Goal: Find contact information: Find contact information

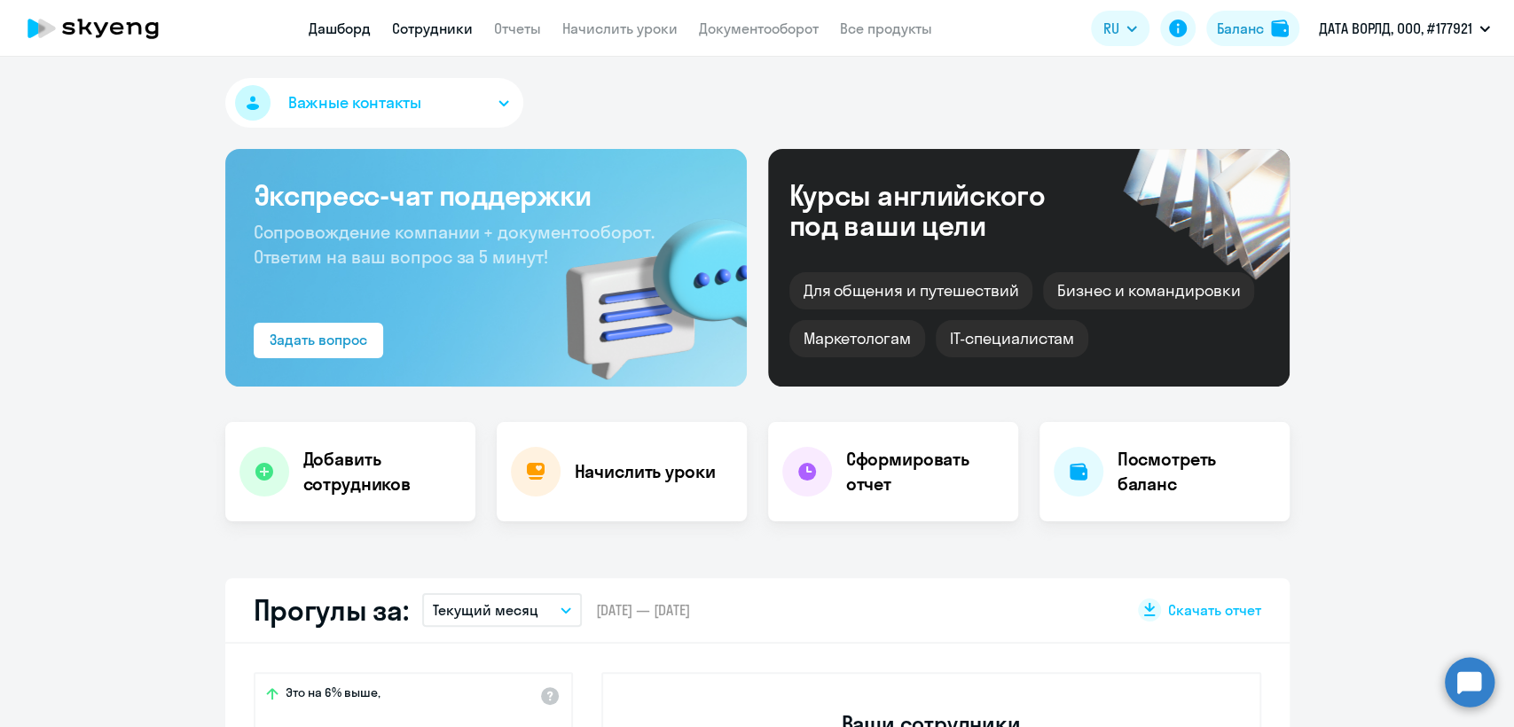
click at [434, 30] on link "Сотрудники" at bounding box center [432, 29] width 81 height 18
select select "30"
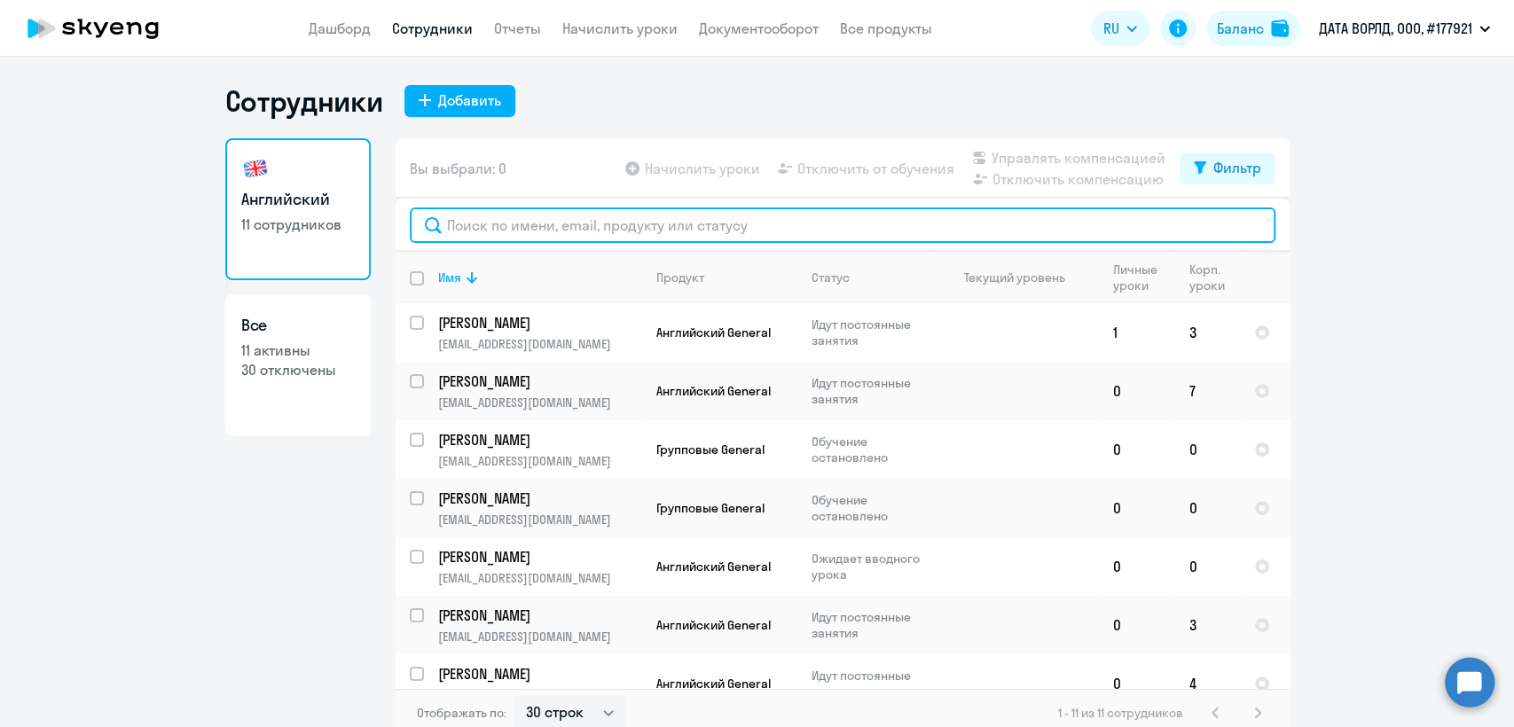
click at [648, 223] on input "text" at bounding box center [842, 225] width 865 height 35
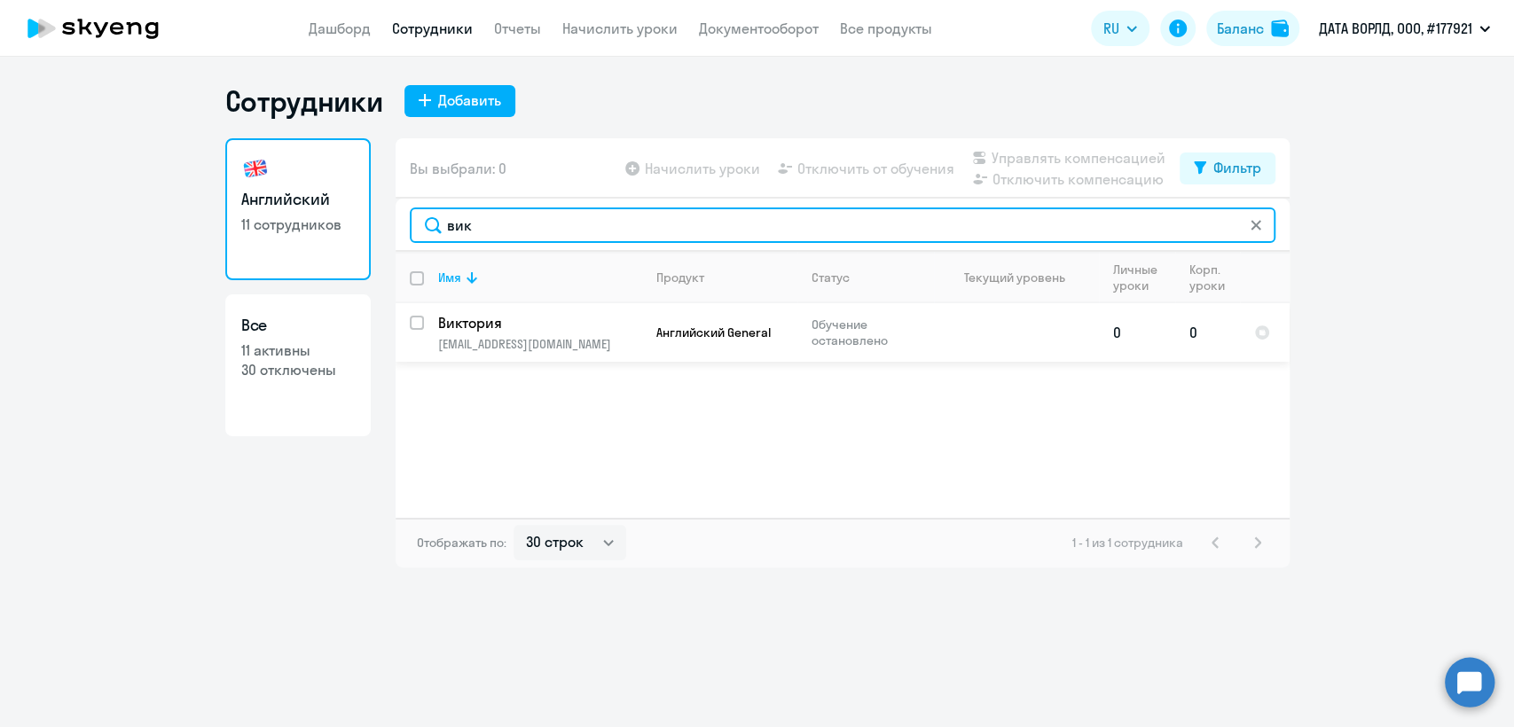
type input "вик"
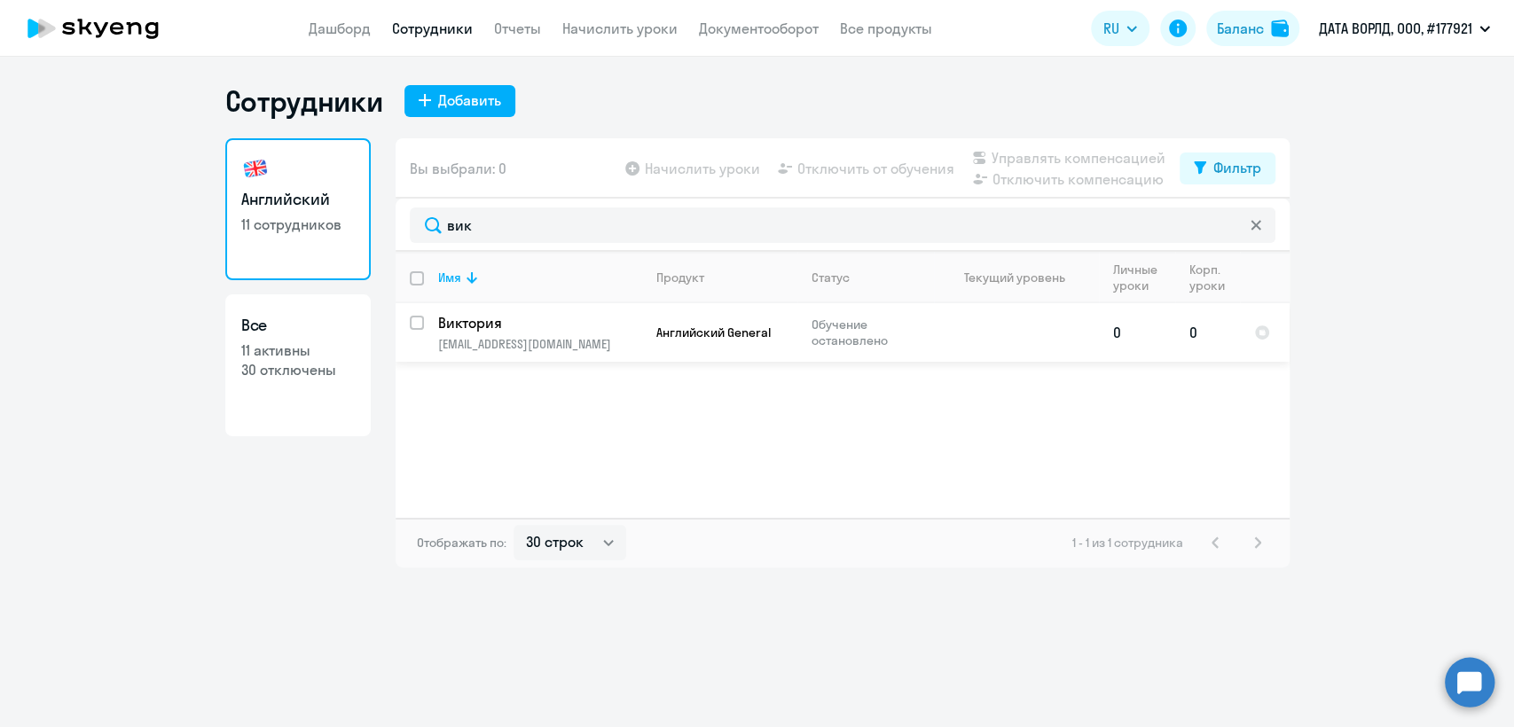
click at [419, 317] on input "select row 9981682" at bounding box center [427, 333] width 35 height 35
checkbox input "true"
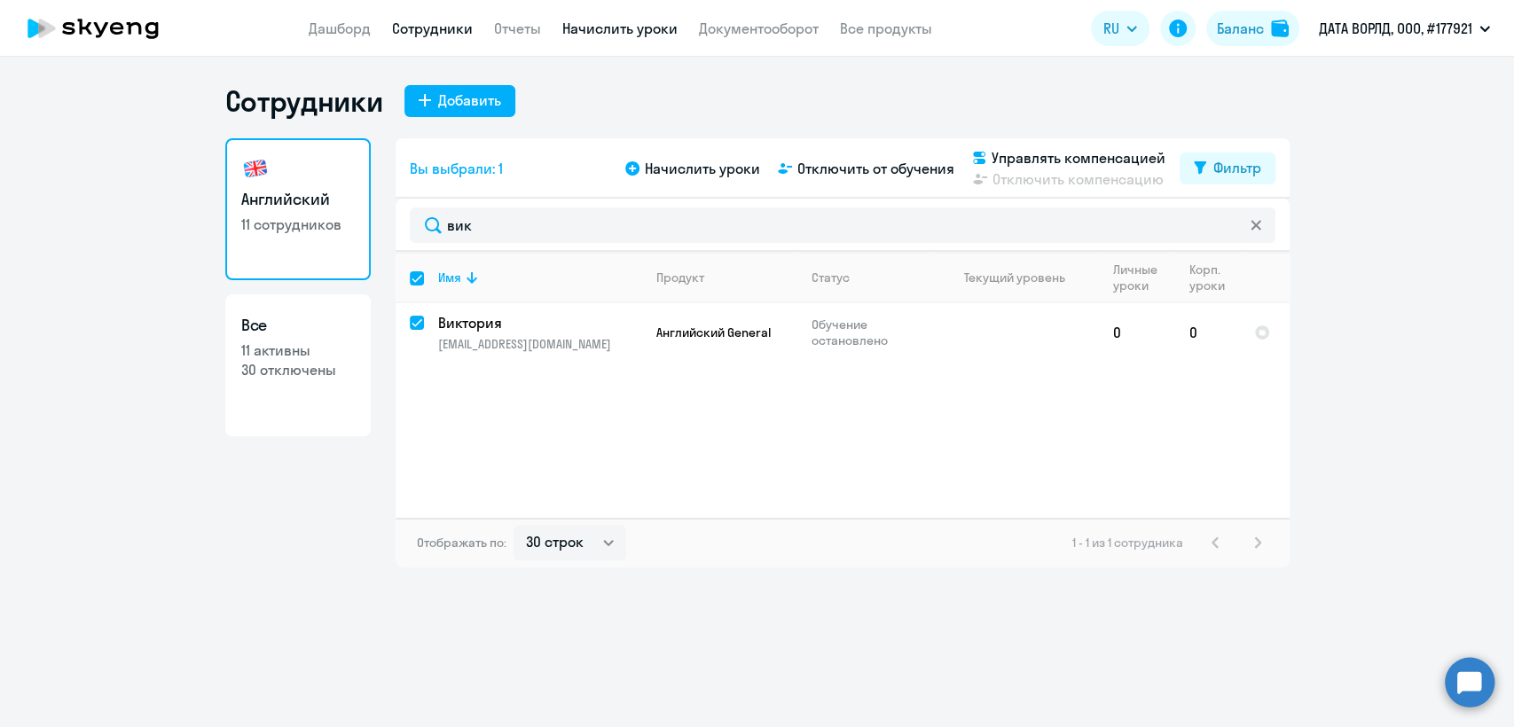
click at [637, 27] on link "Начислить уроки" at bounding box center [619, 29] width 115 height 18
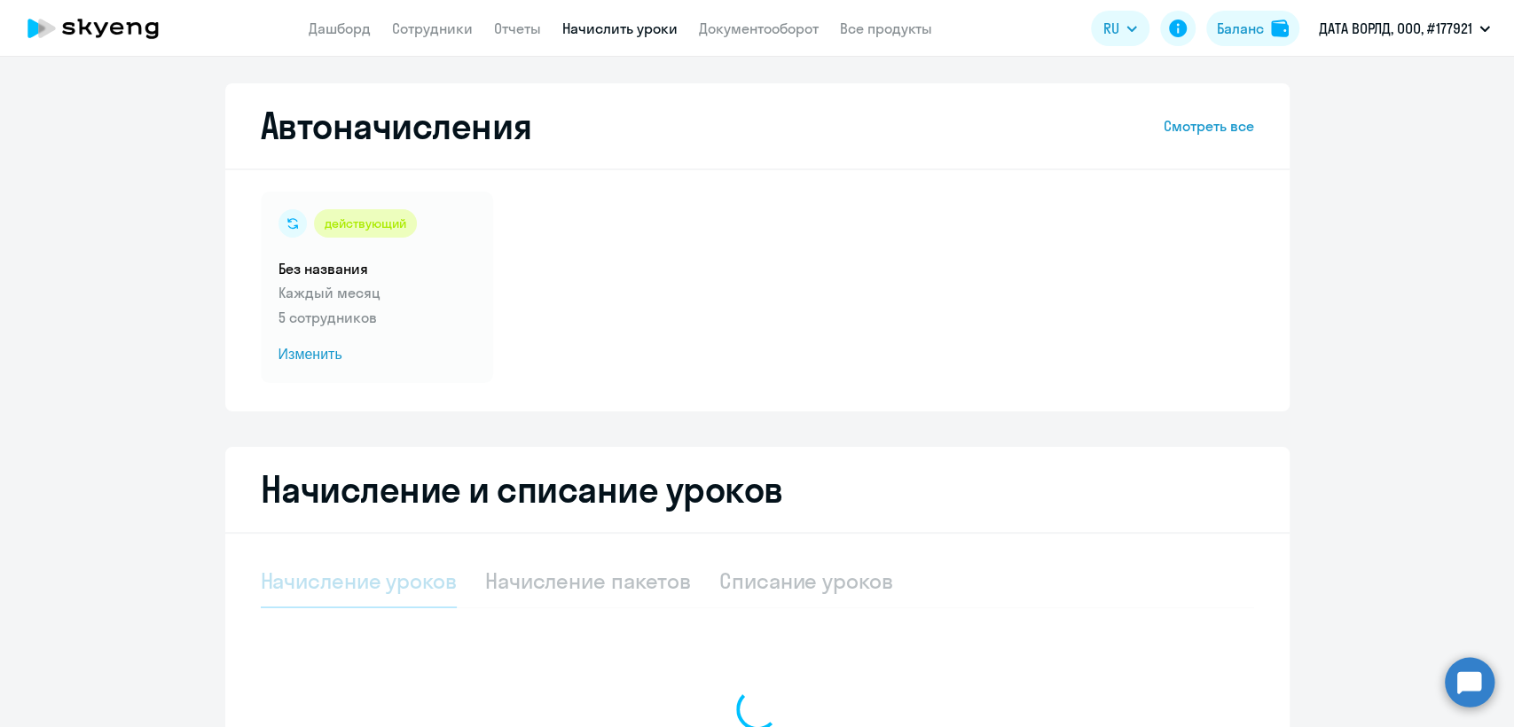
select select "10"
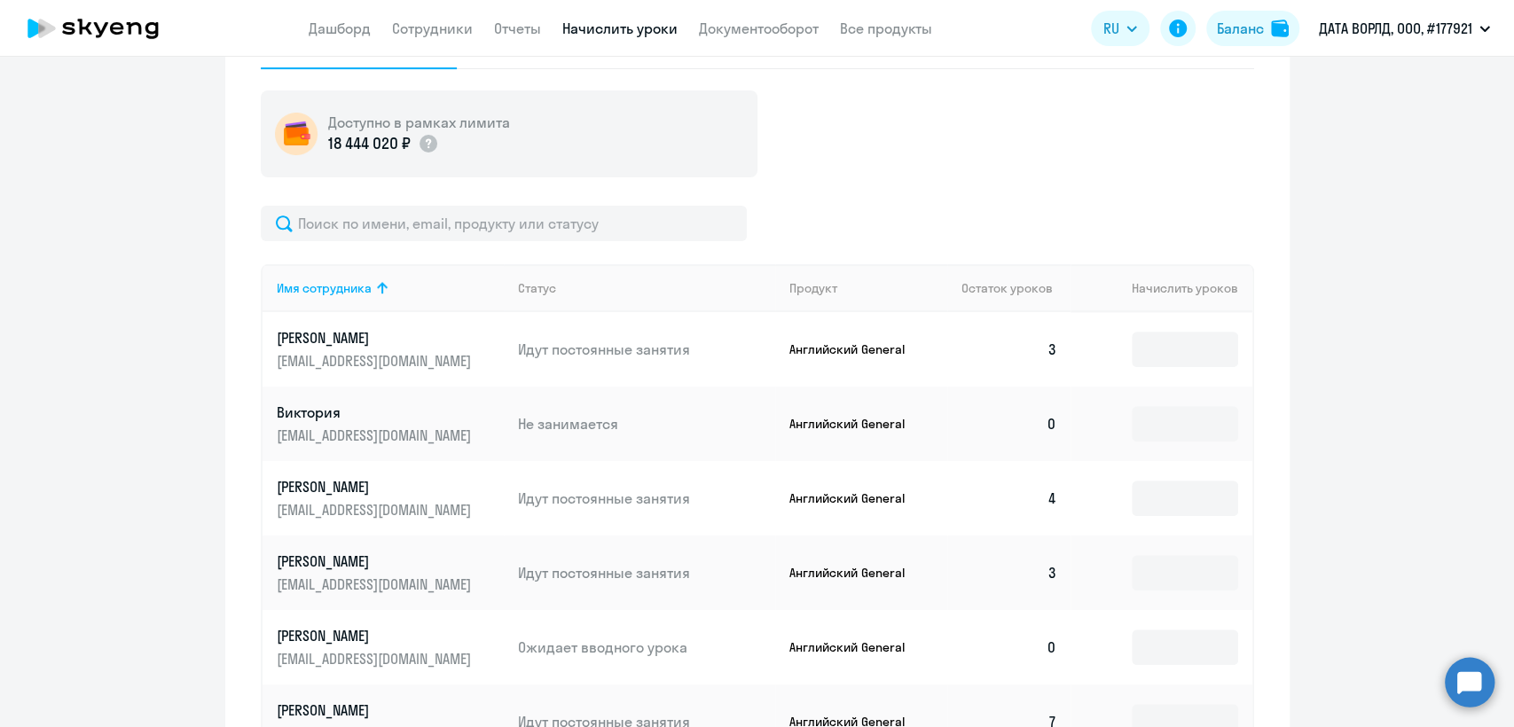
scroll to position [591, 0]
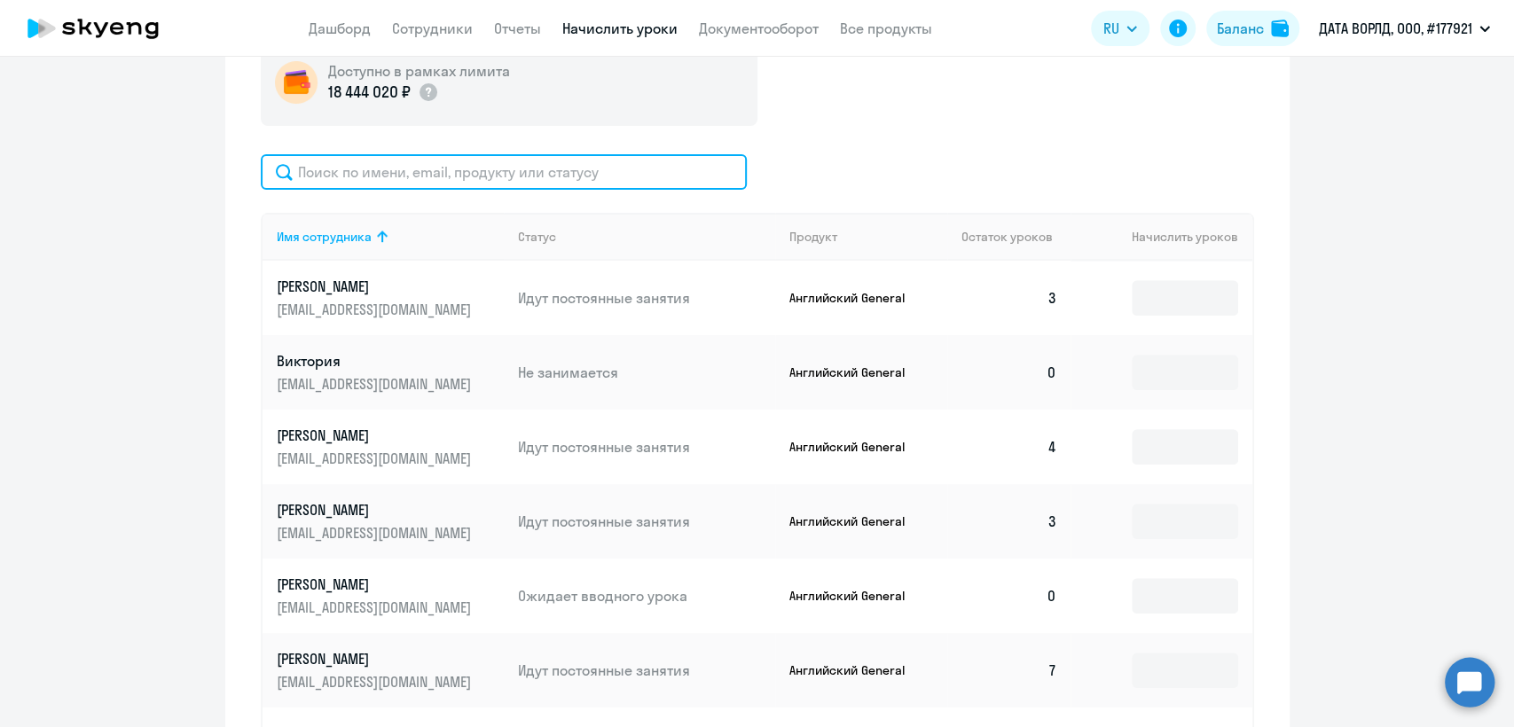
click at [452, 166] on input "text" at bounding box center [504, 171] width 486 height 35
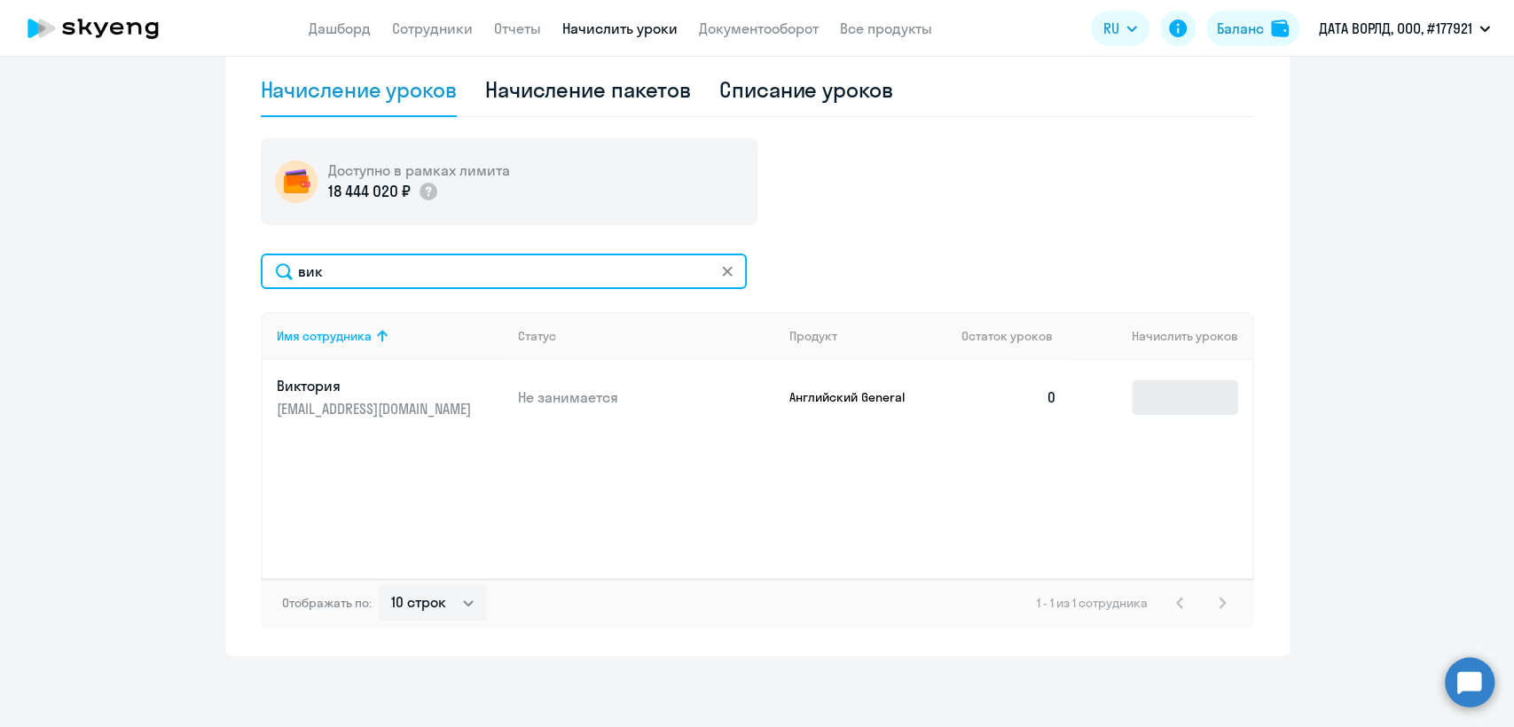
type input "вик"
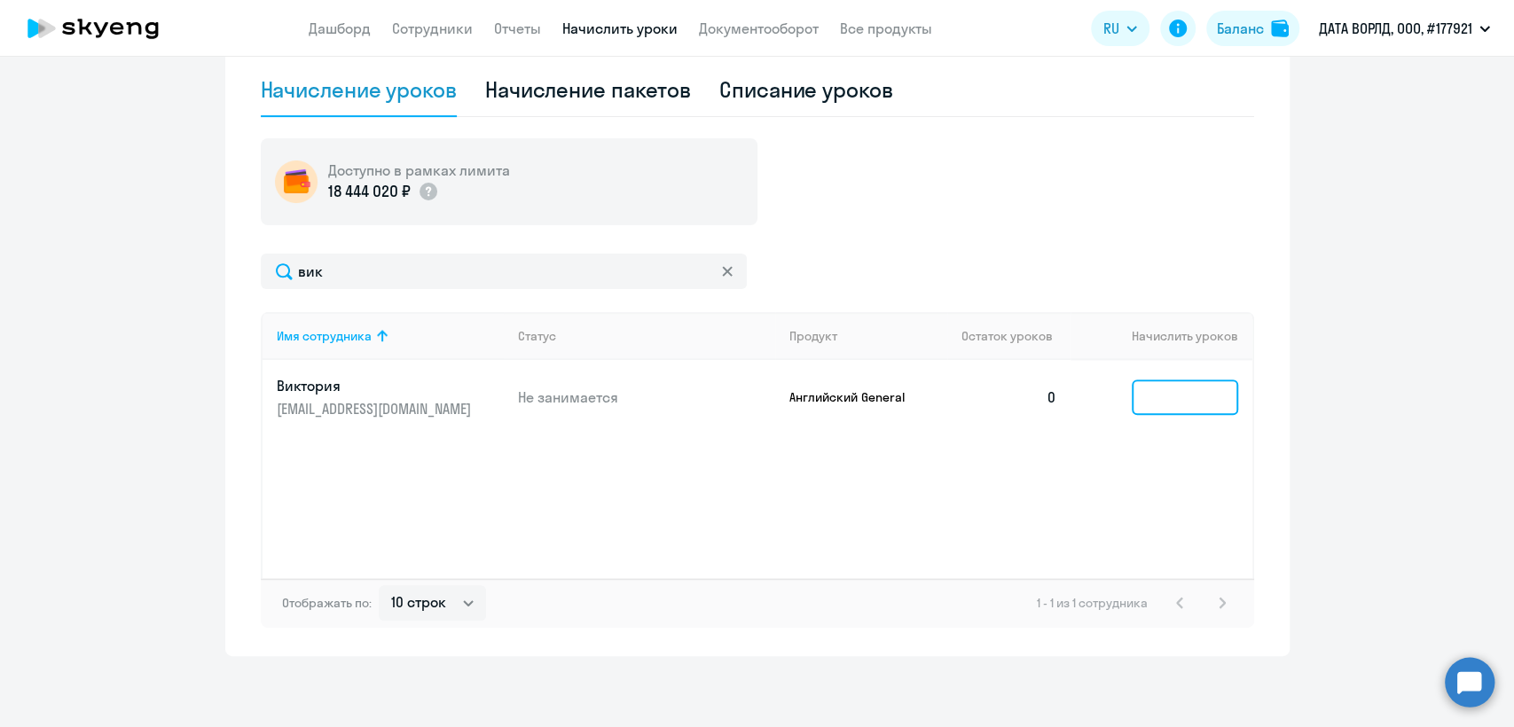
click at [1137, 399] on input at bounding box center [1185, 397] width 106 height 35
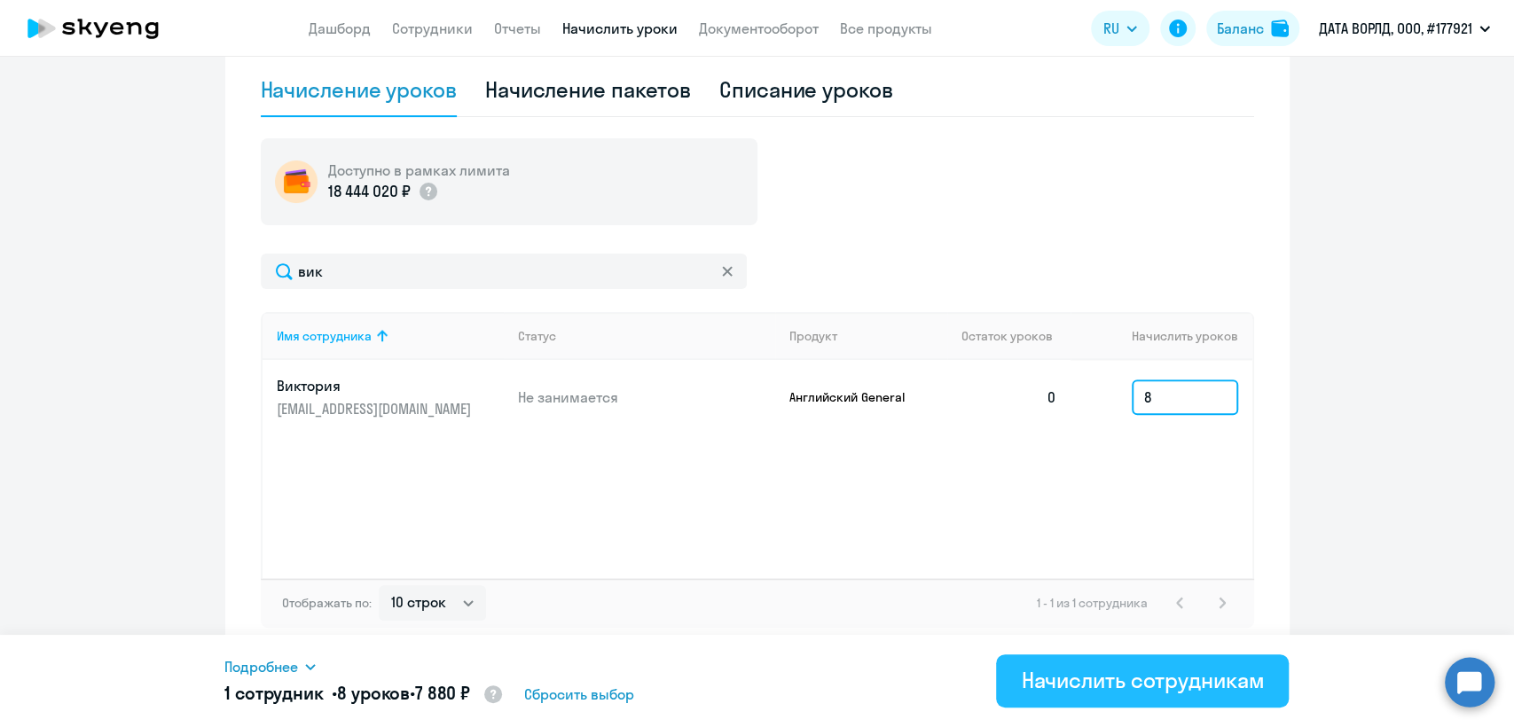
type input "8"
click at [1181, 683] on div "Начислить сотрудникам" at bounding box center [1142, 680] width 243 height 28
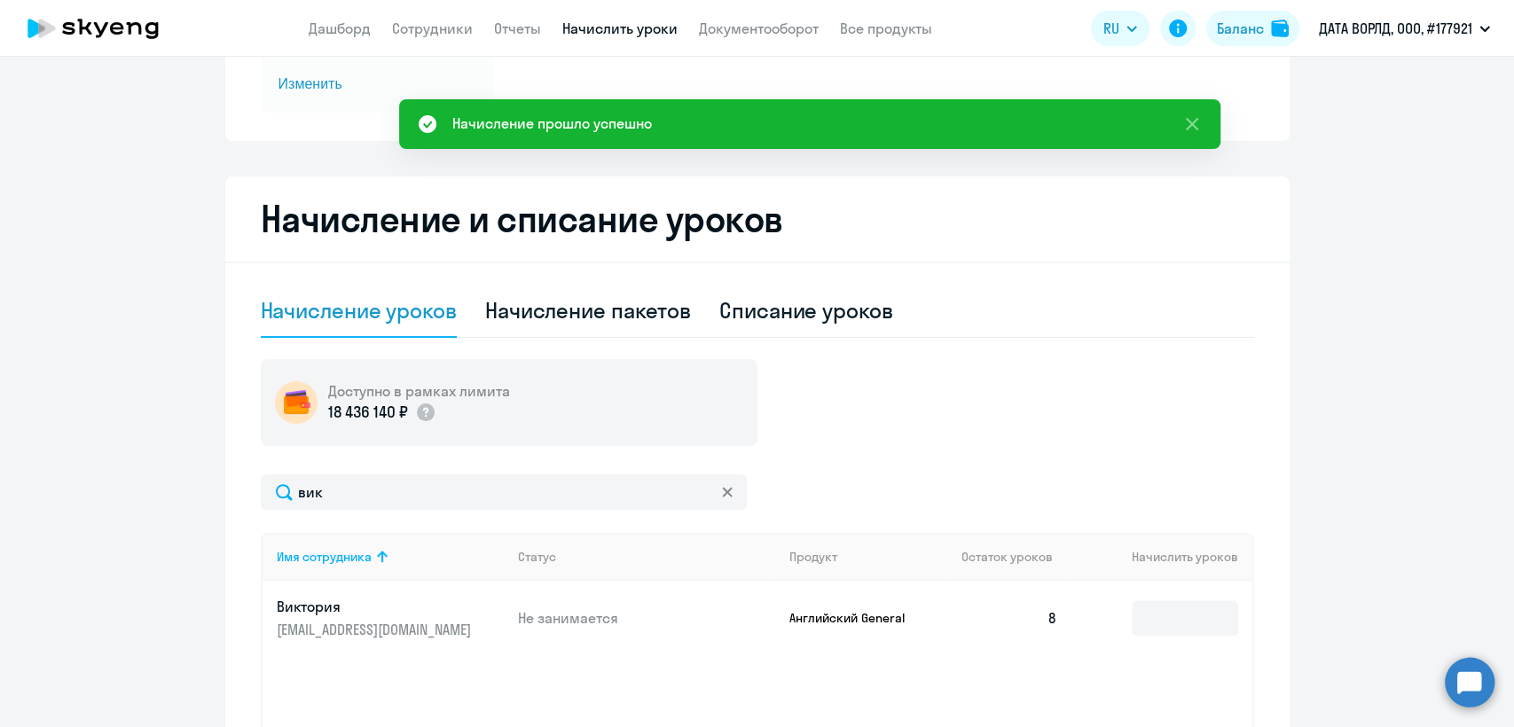
scroll to position [0, 0]
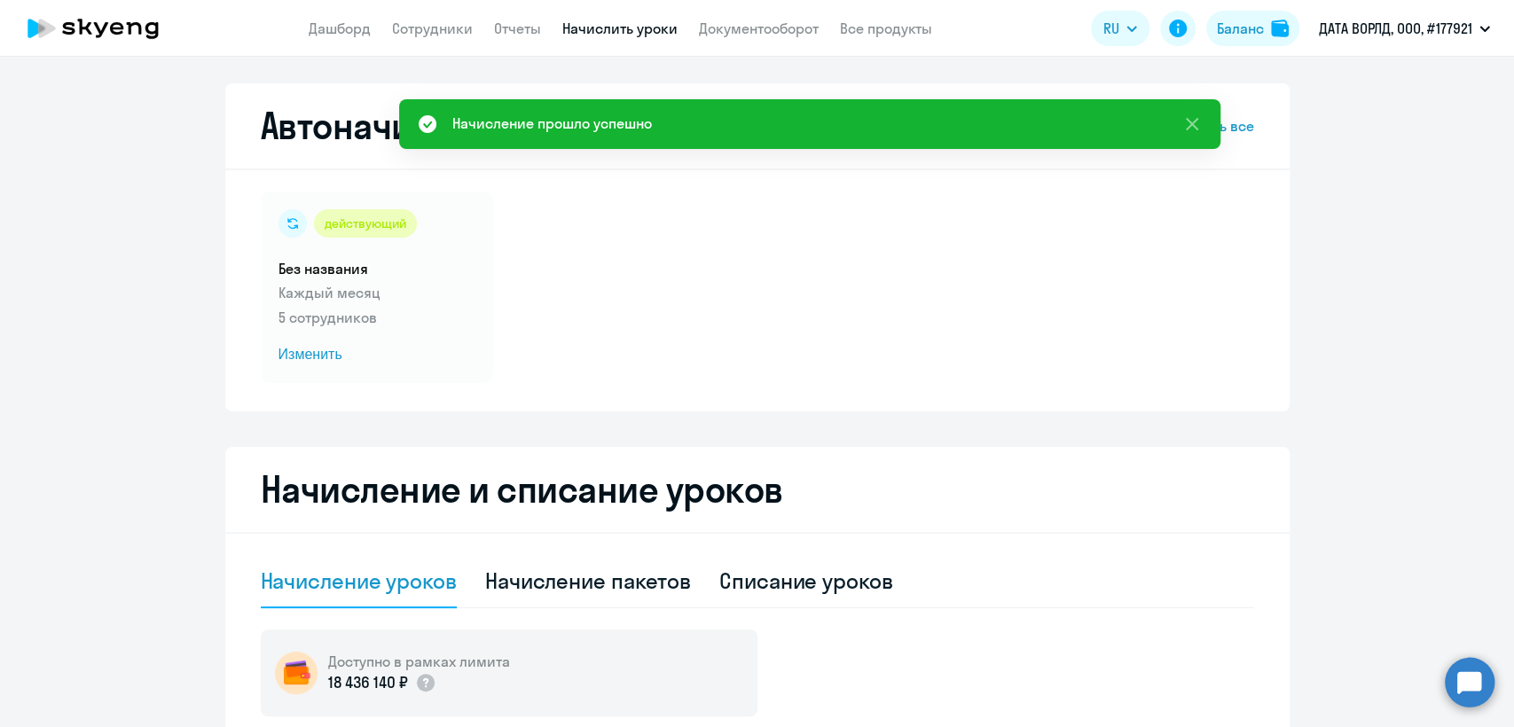
click at [427, 9] on app-header "Дашборд Сотрудники Отчеты Начислить уроки Документооборот Все продукты Дашборд …" at bounding box center [757, 28] width 1514 height 57
click at [428, 29] on link "Сотрудники" at bounding box center [432, 29] width 81 height 18
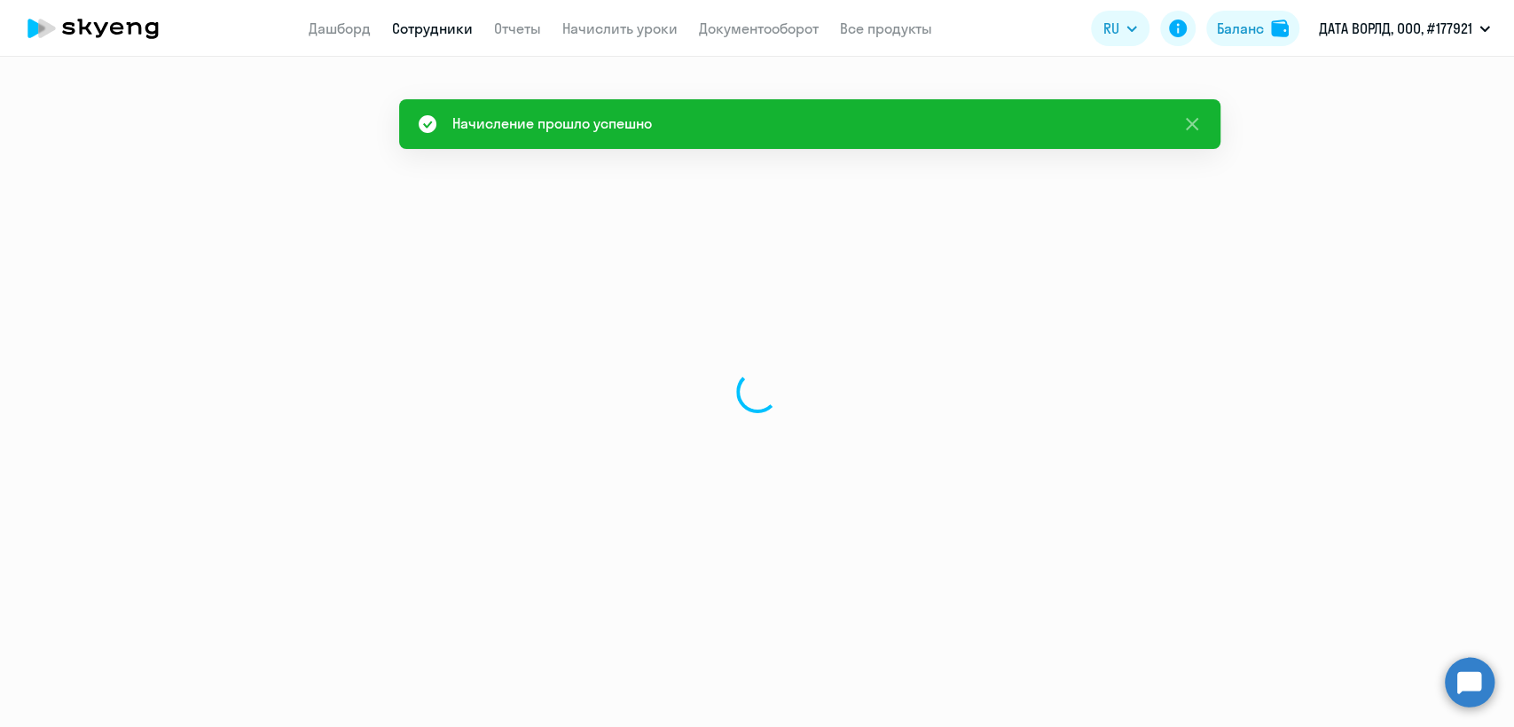
select select "30"
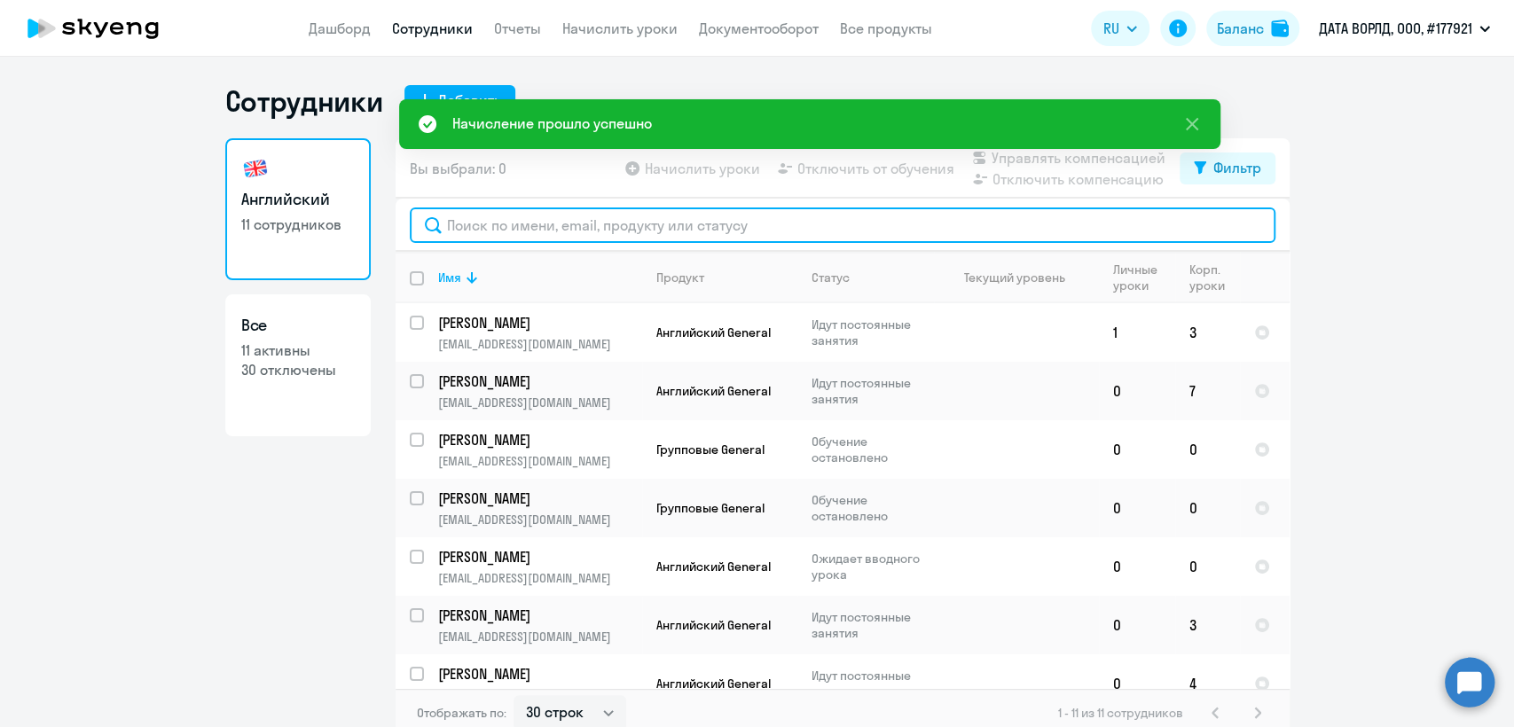
click at [572, 229] on input "text" at bounding box center [842, 225] width 865 height 35
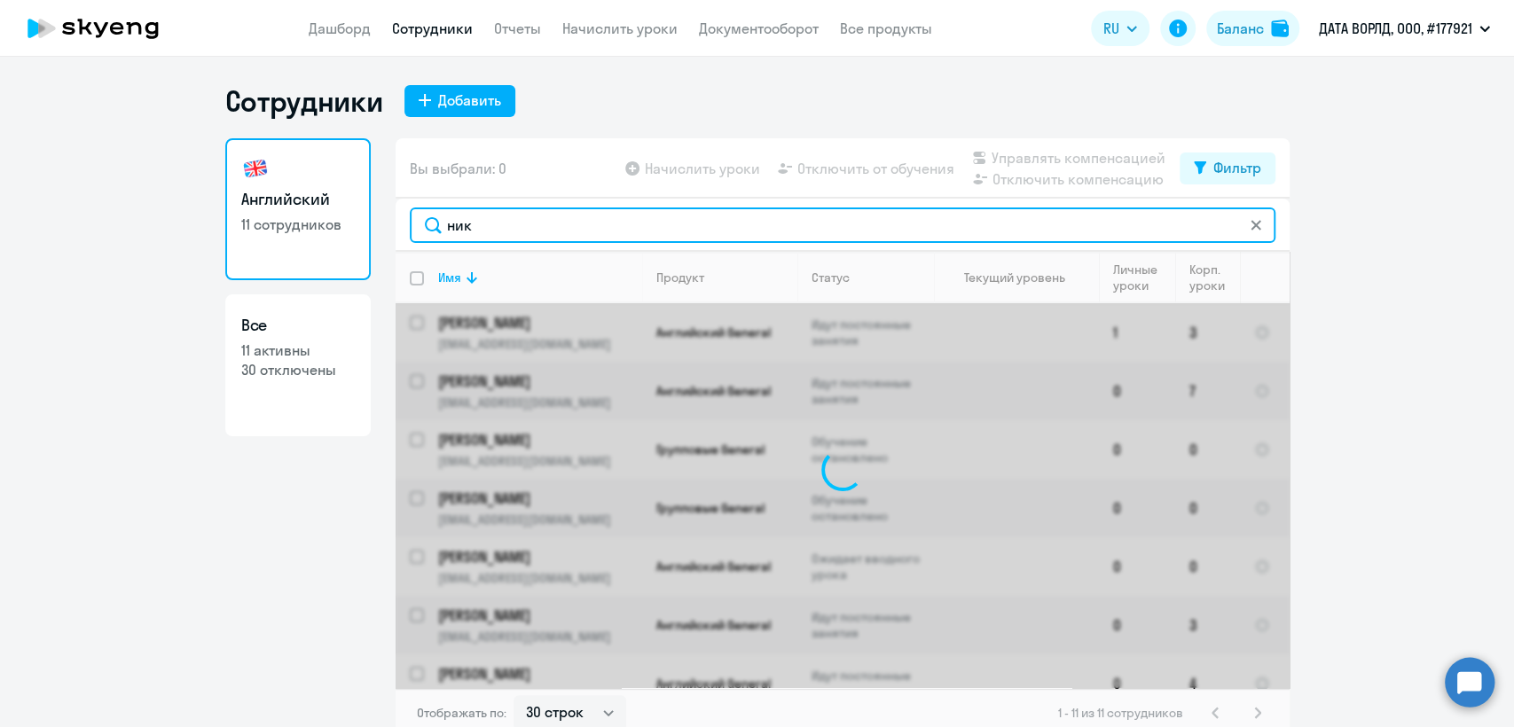
type input "ники"
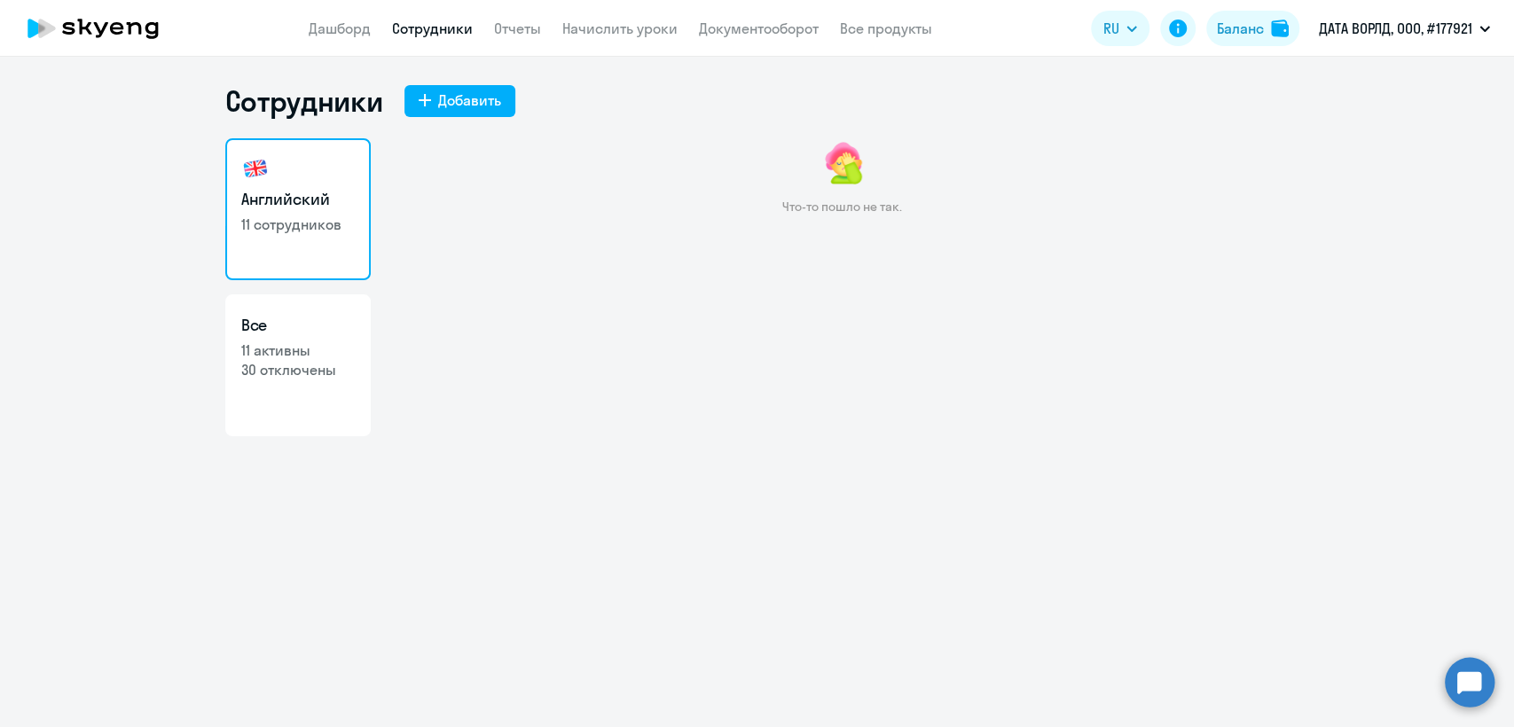
click at [447, 27] on link "Сотрудники" at bounding box center [432, 29] width 81 height 18
click at [451, 22] on link "Сотрудники" at bounding box center [432, 29] width 81 height 18
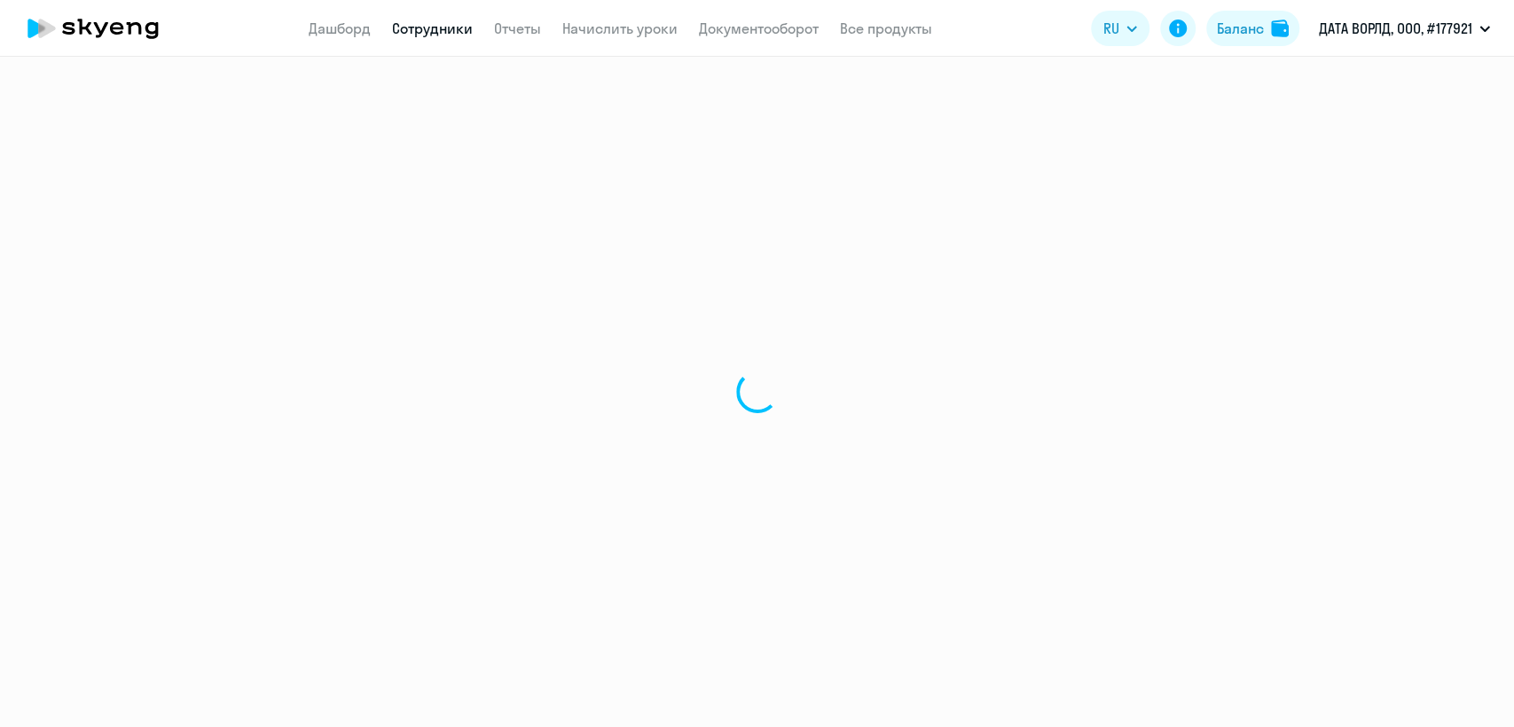
select select "30"
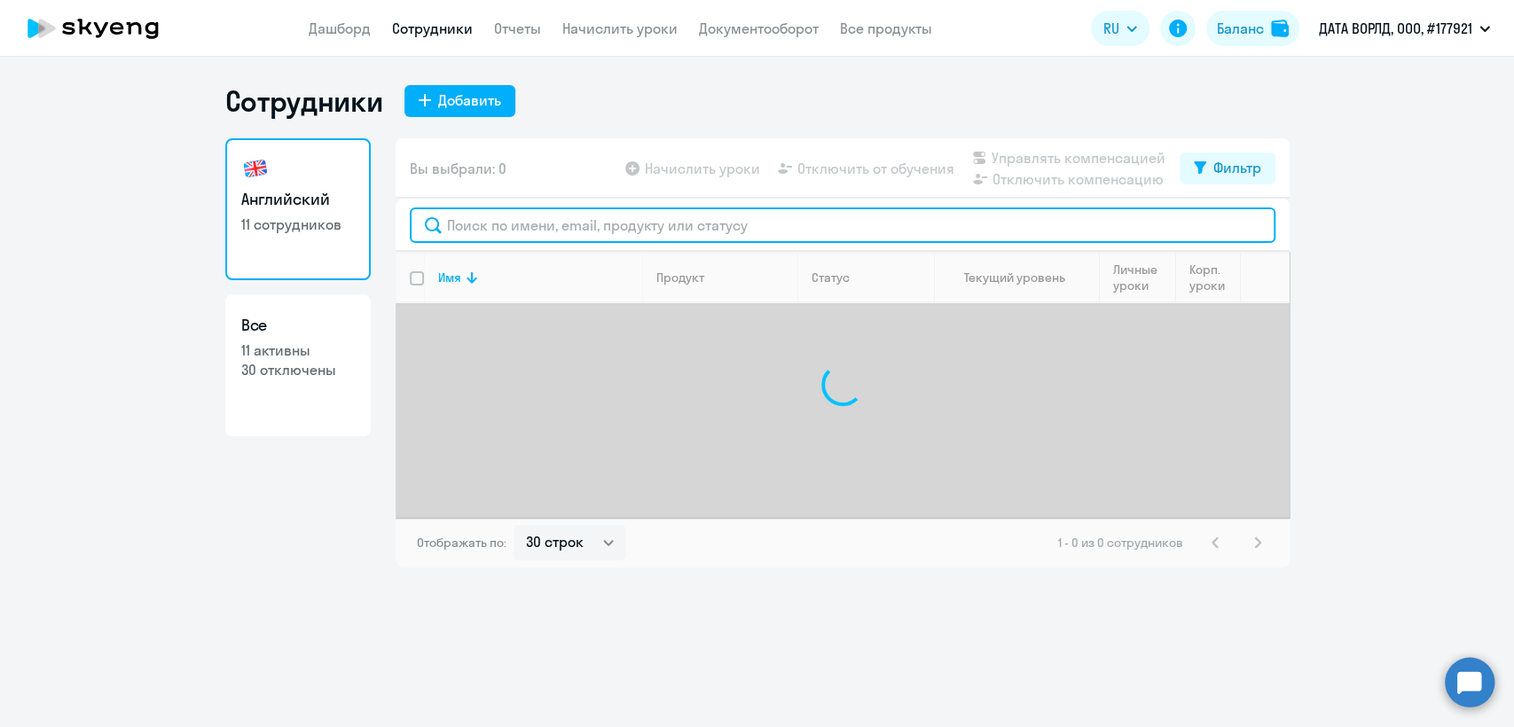
click at [580, 231] on input "text" at bounding box center [842, 225] width 865 height 35
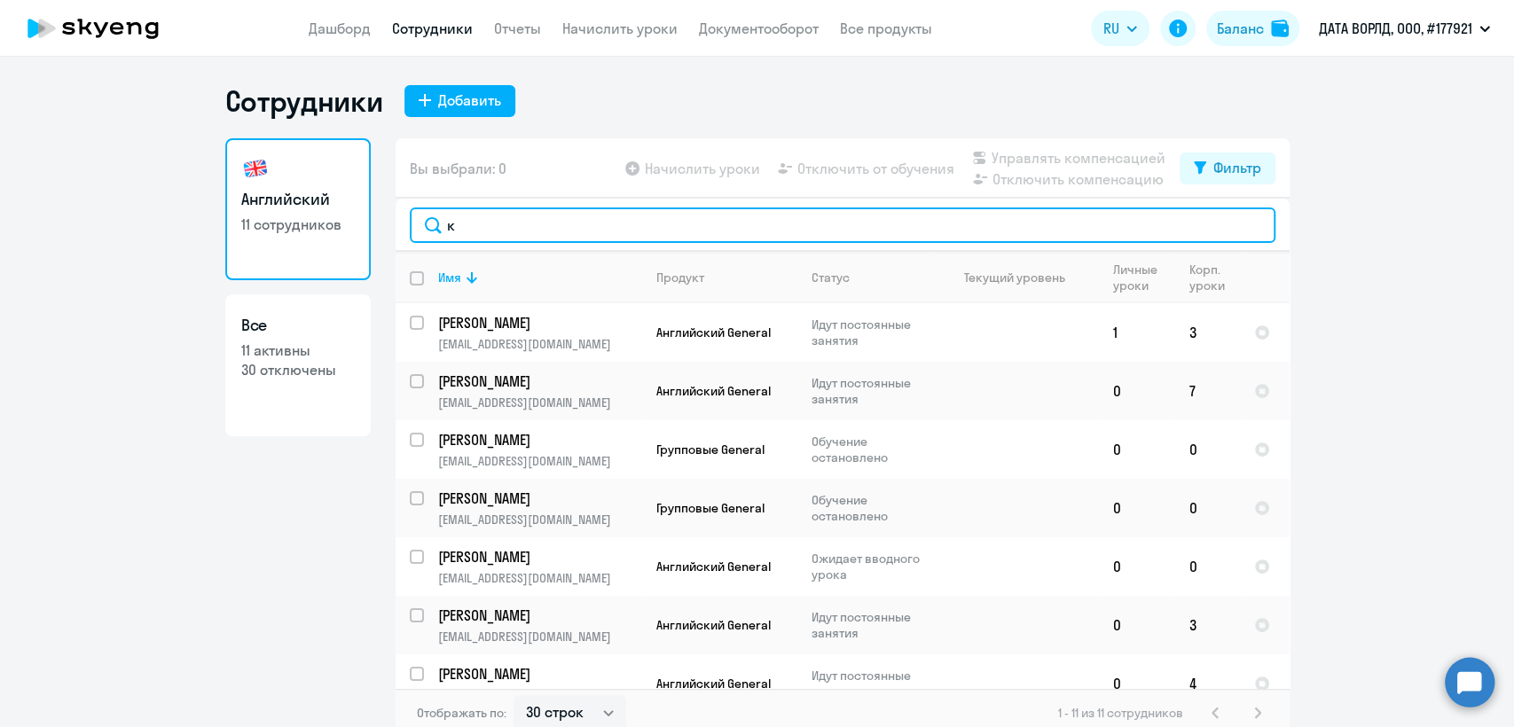
type input "ки"
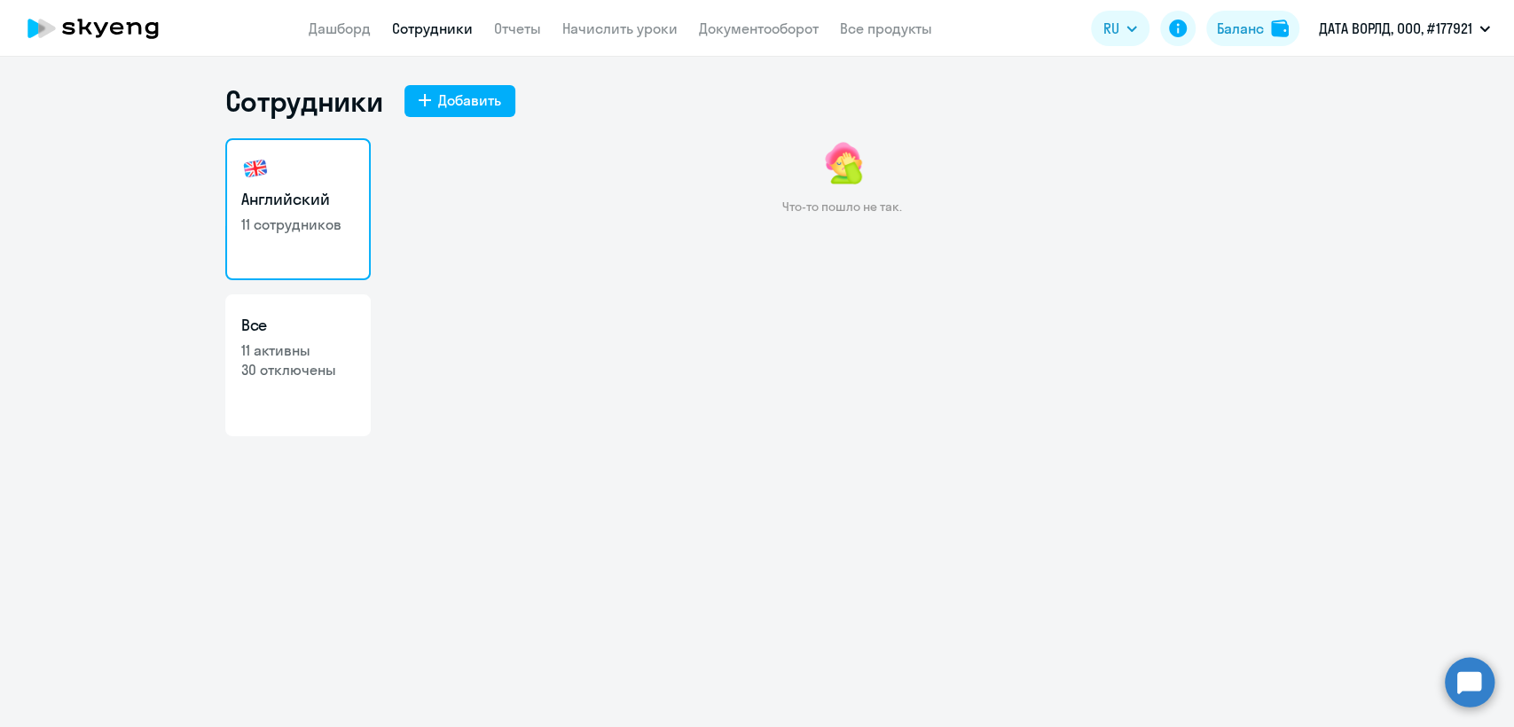
click at [433, 28] on link "Сотрудники" at bounding box center [432, 29] width 81 height 18
drag, startPoint x: 439, startPoint y: 41, endPoint x: 247, endPoint y: 0, distance: 195.8
click at [432, 35] on app-header "Дашборд Сотрудники Отчеты Начислить уроки Документооборот Все продукты Дашборд …" at bounding box center [757, 28] width 1514 height 57
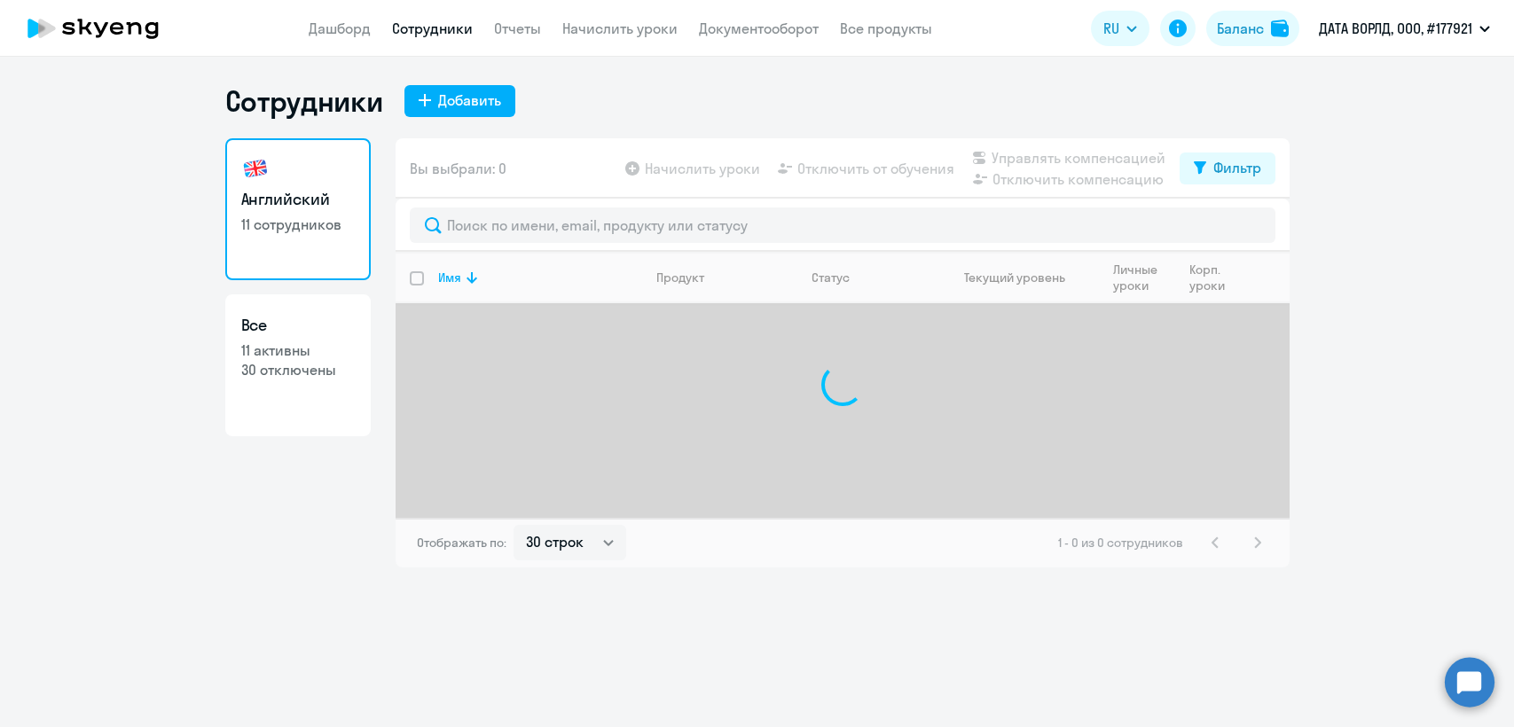
select select "30"
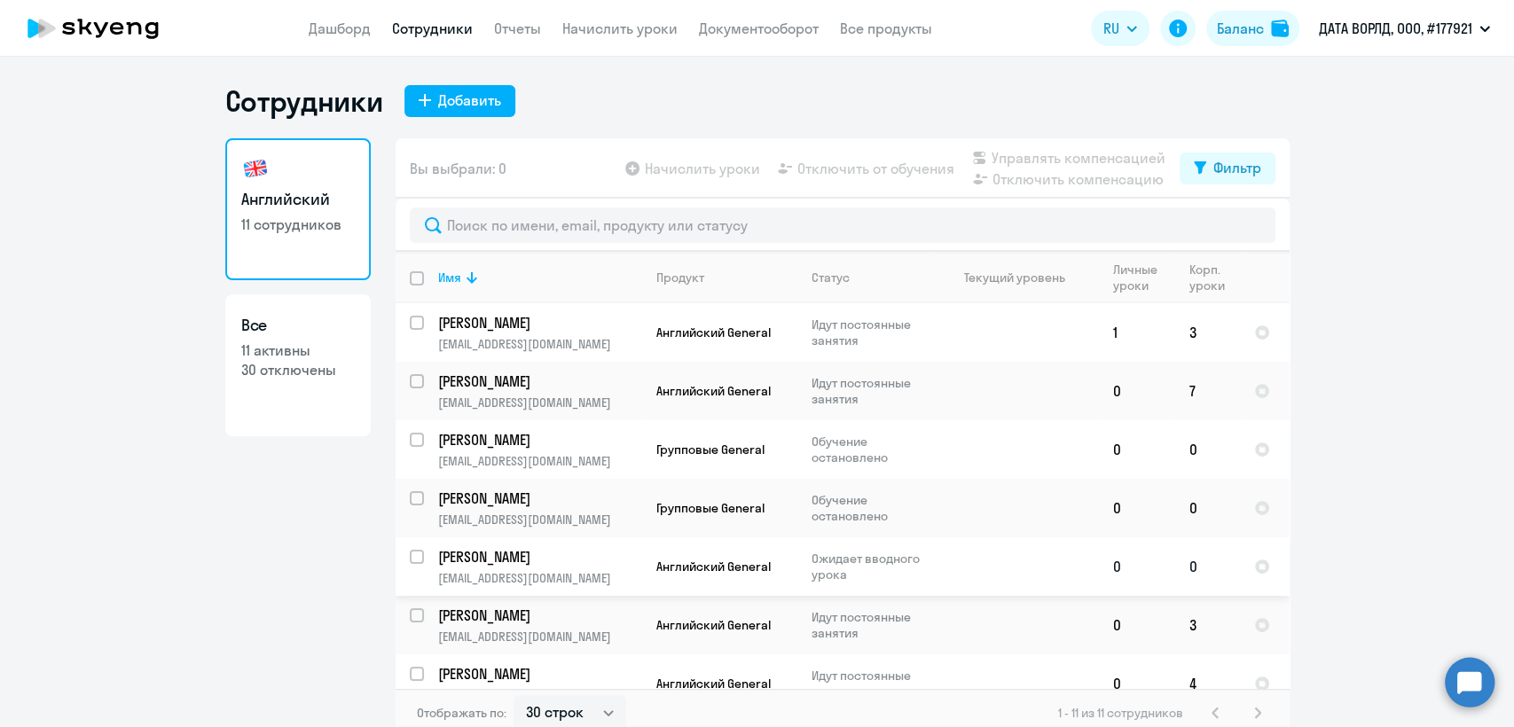
click at [410, 559] on input "select row 42541370" at bounding box center [427, 567] width 35 height 35
checkbox input "true"
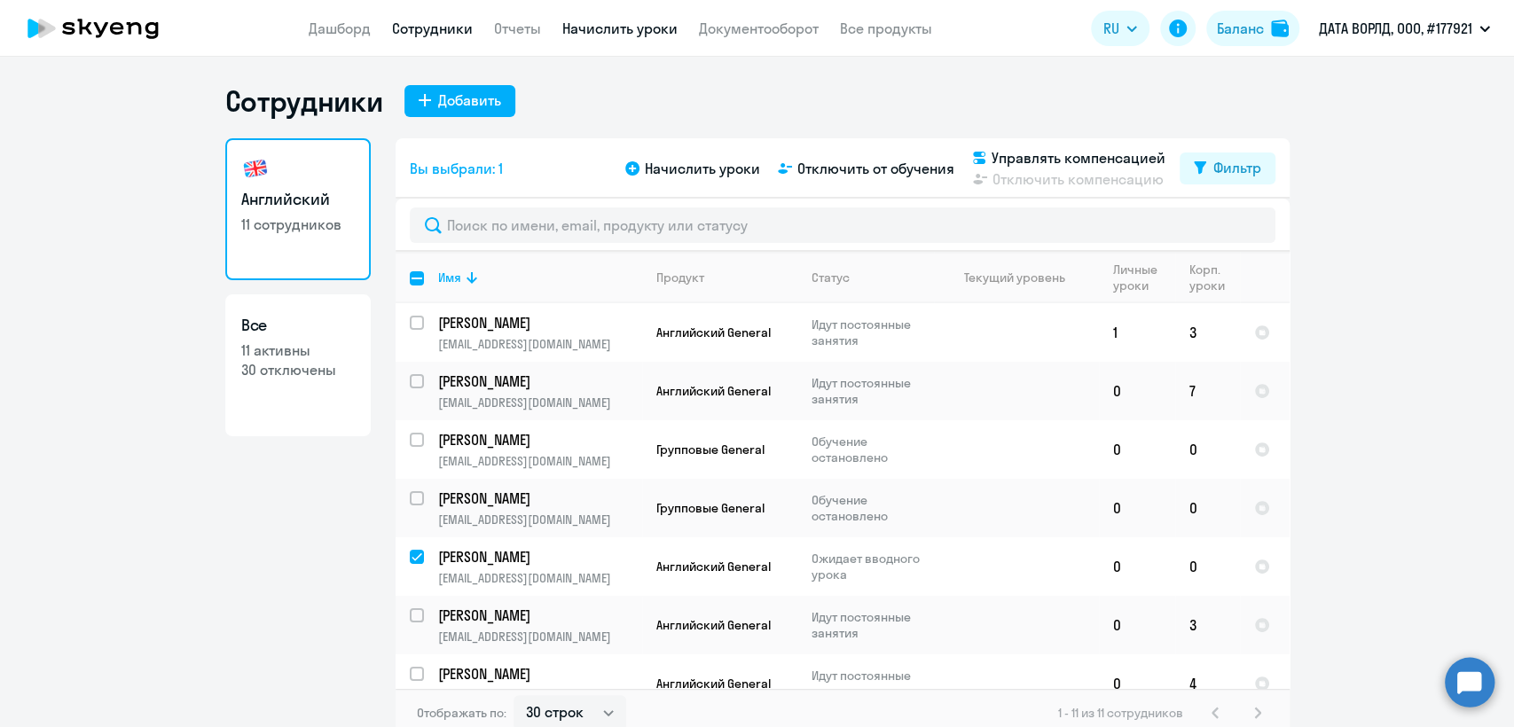
click at [623, 28] on link "Начислить уроки" at bounding box center [619, 29] width 115 height 18
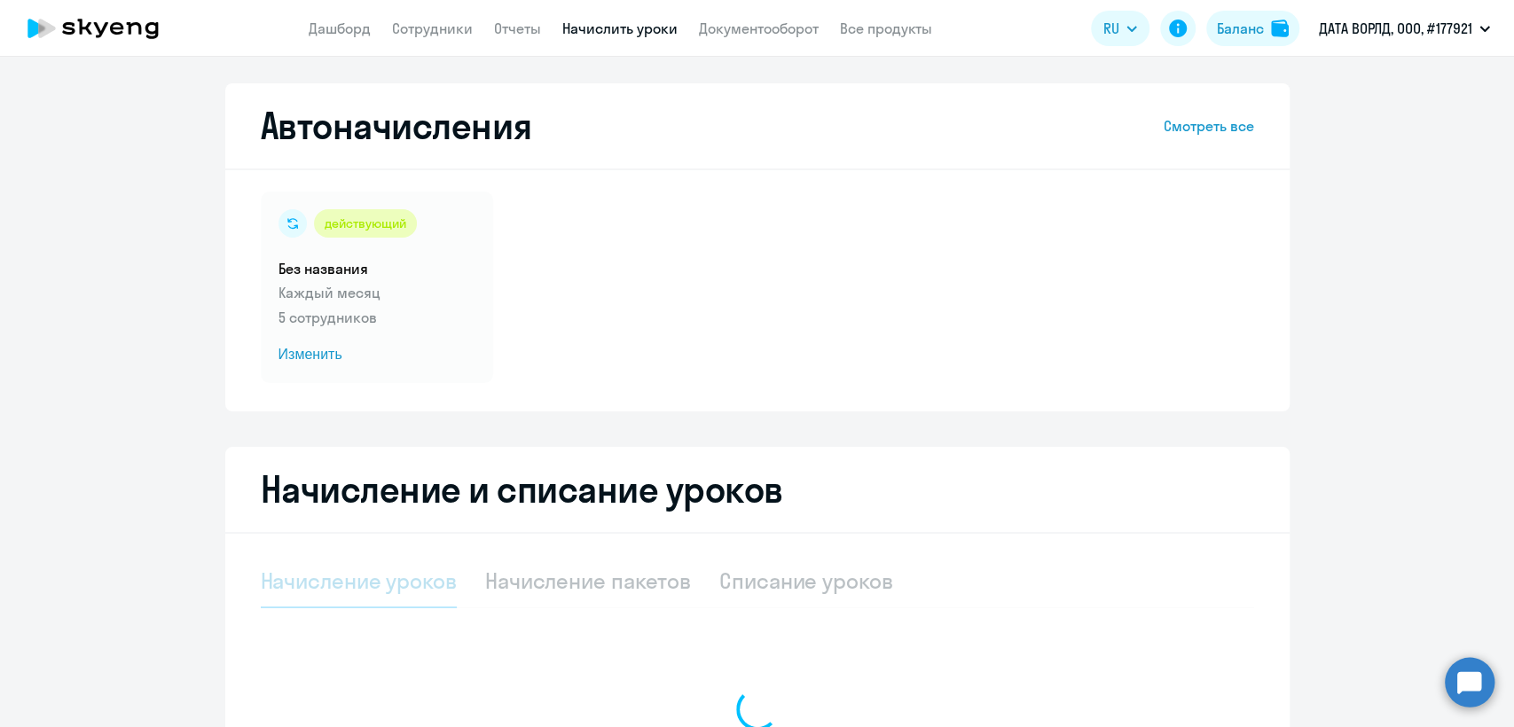
select select "10"
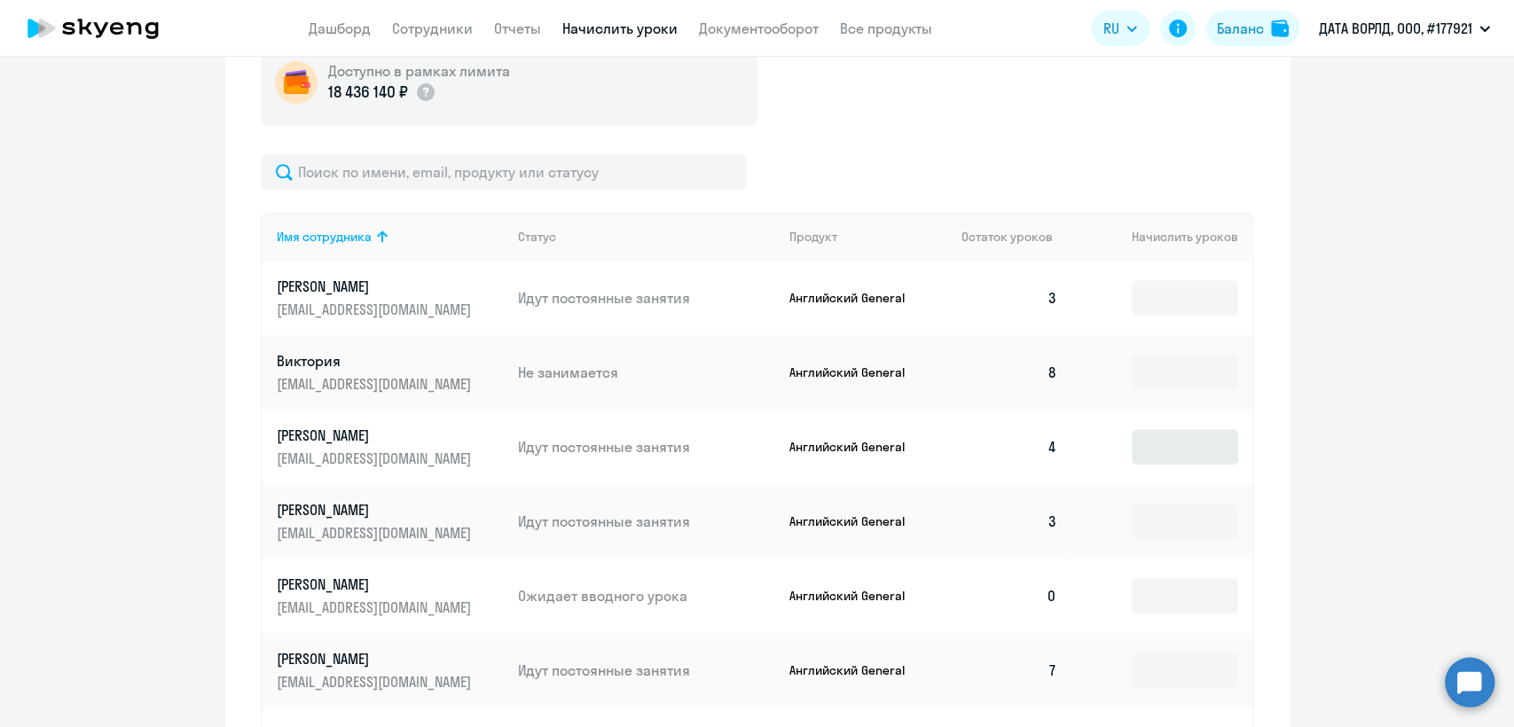
scroll to position [795, 0]
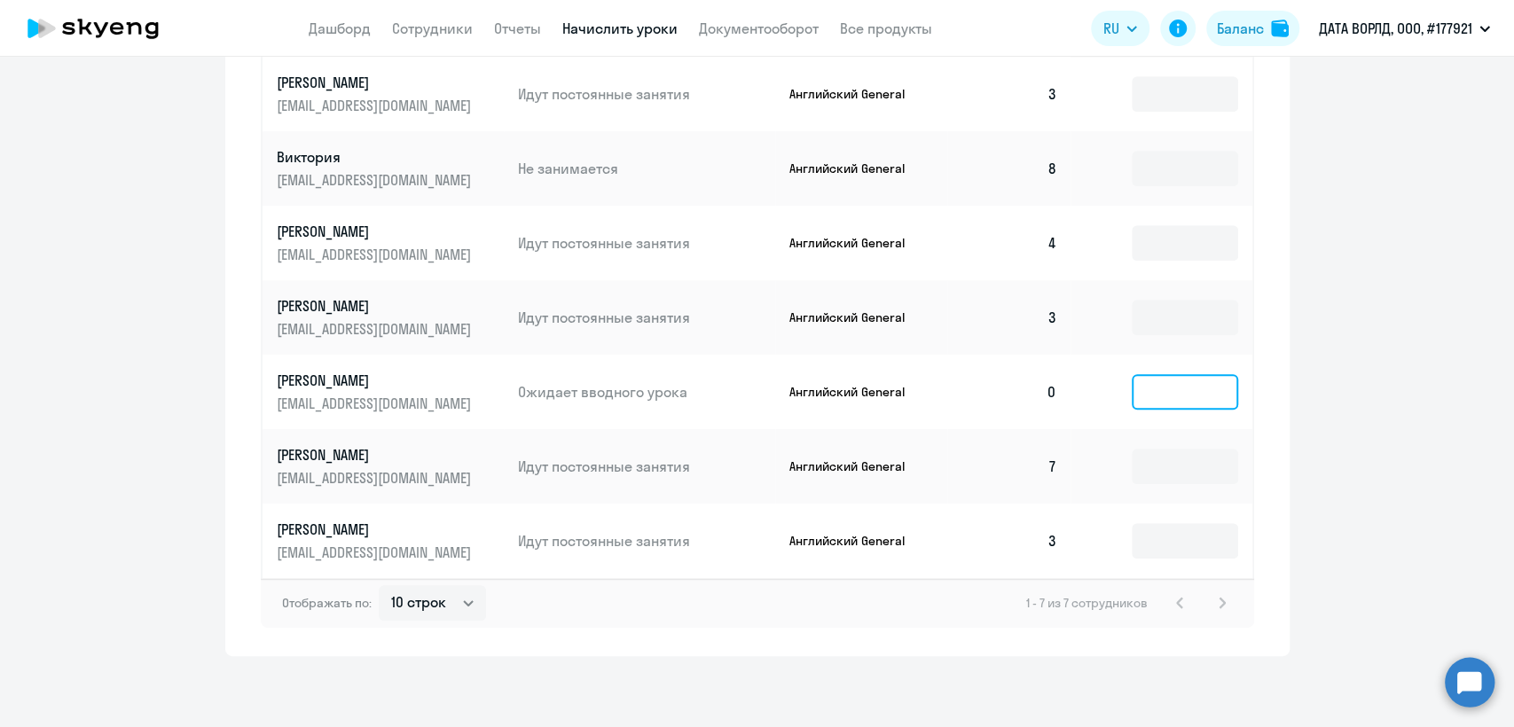
click at [1159, 394] on input at bounding box center [1185, 391] width 106 height 35
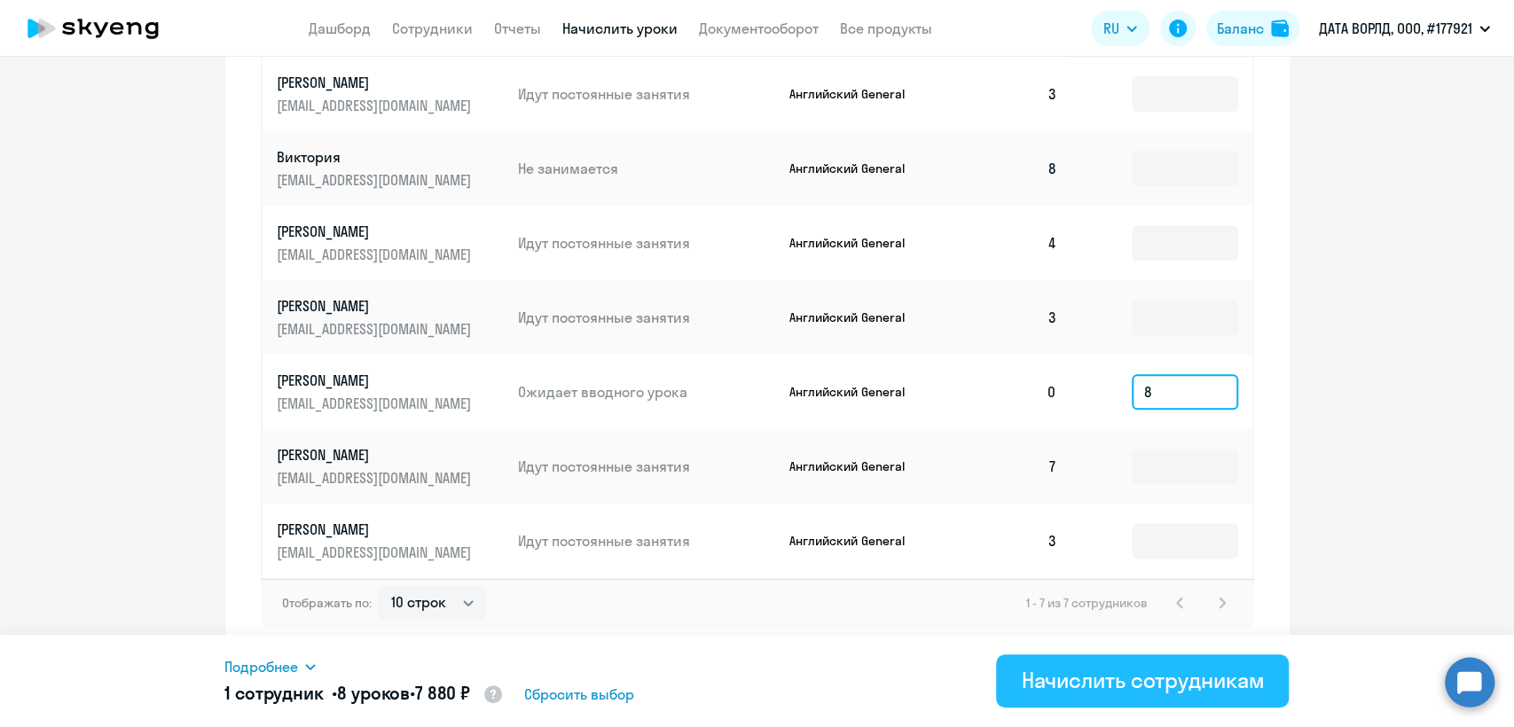
type input "8"
click at [1166, 680] on div "Начислить сотрудникам" at bounding box center [1142, 680] width 243 height 28
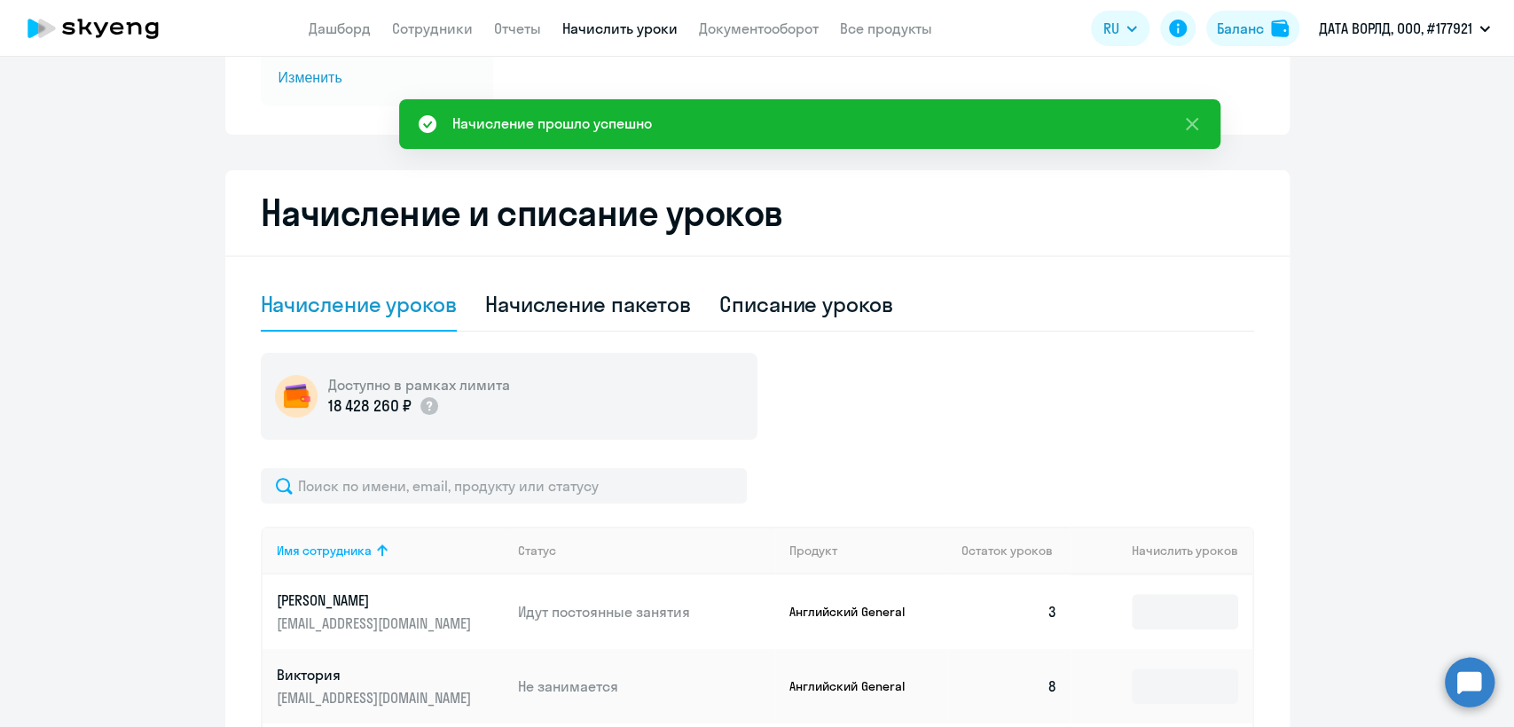
scroll to position [204, 0]
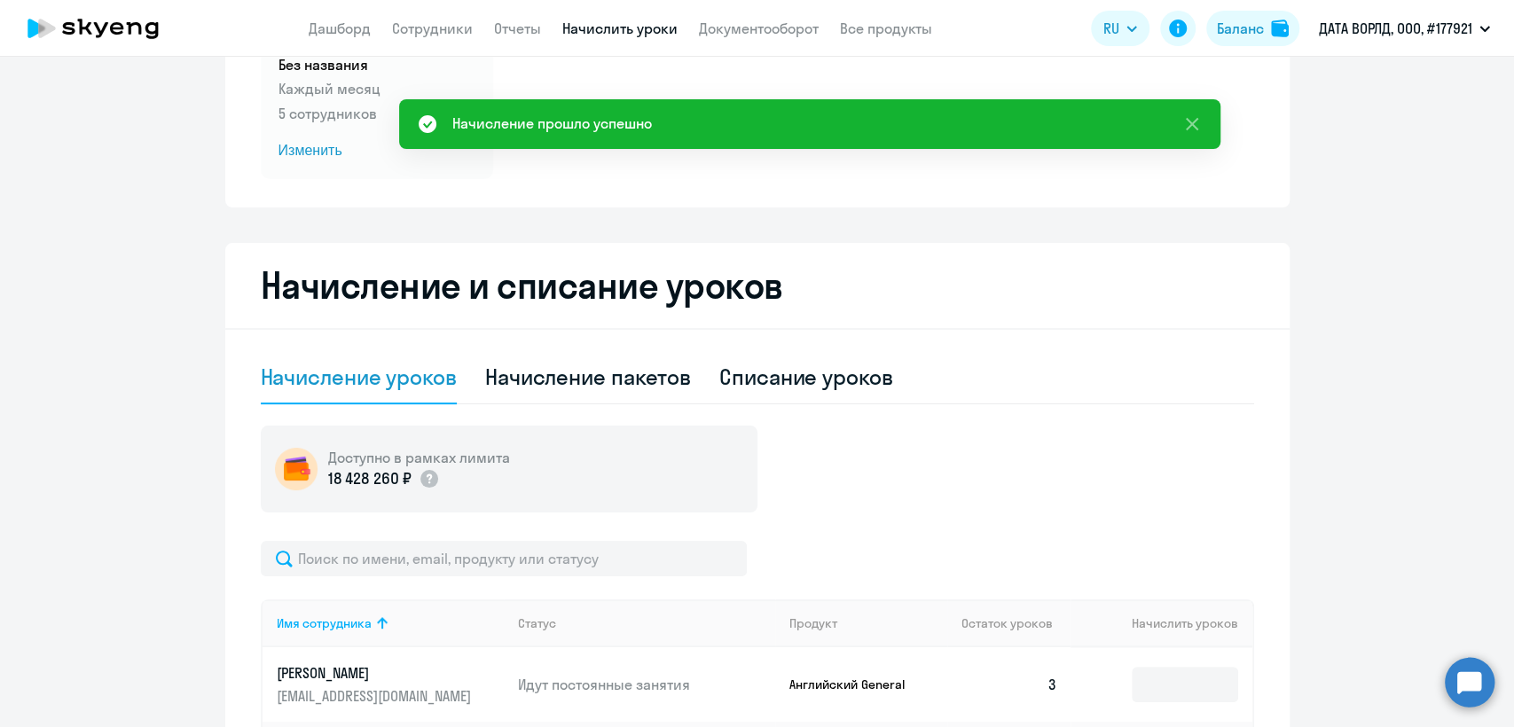
click at [623, 29] on link "Начислить уроки" at bounding box center [619, 29] width 115 height 18
click at [436, 16] on app-header "Дашборд Сотрудники Отчеты Начислить уроки Документооборот Все продукты Дашборд …" at bounding box center [757, 28] width 1514 height 57
click at [615, 27] on link "Начислить уроки" at bounding box center [619, 29] width 115 height 18
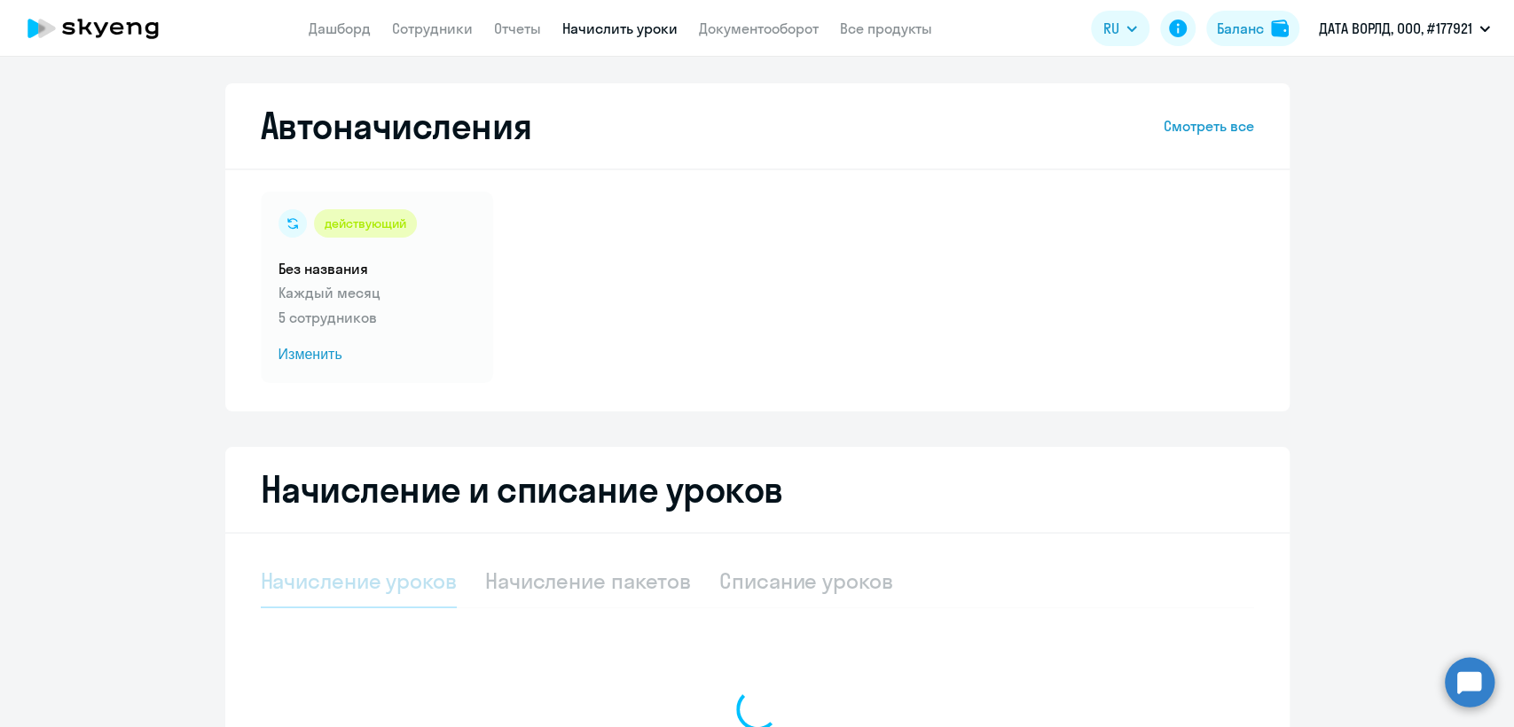
select select "10"
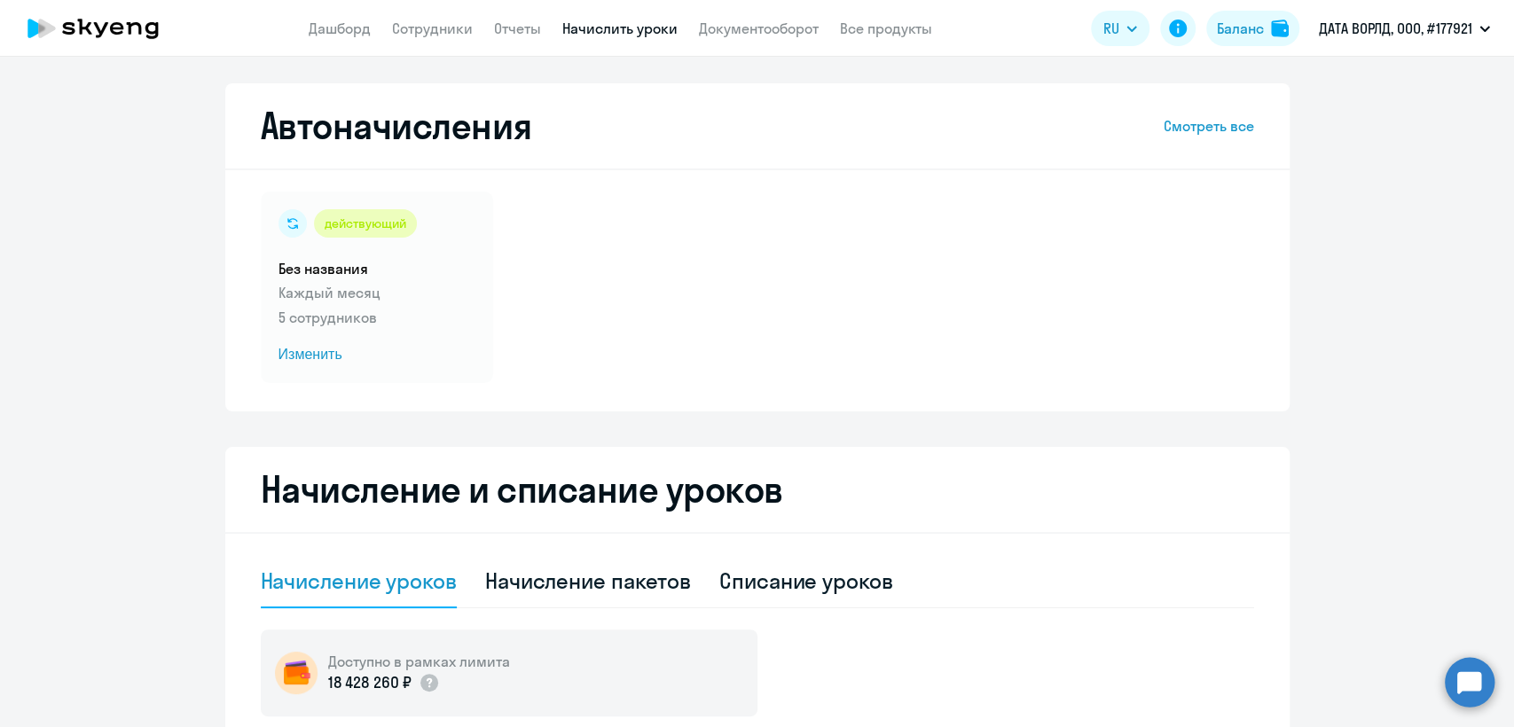
click at [600, 38] on app-menu-item-link "Начислить уроки" at bounding box center [619, 29] width 115 height 22
click at [420, 268] on h5 "Без названия" at bounding box center [376, 269] width 197 height 20
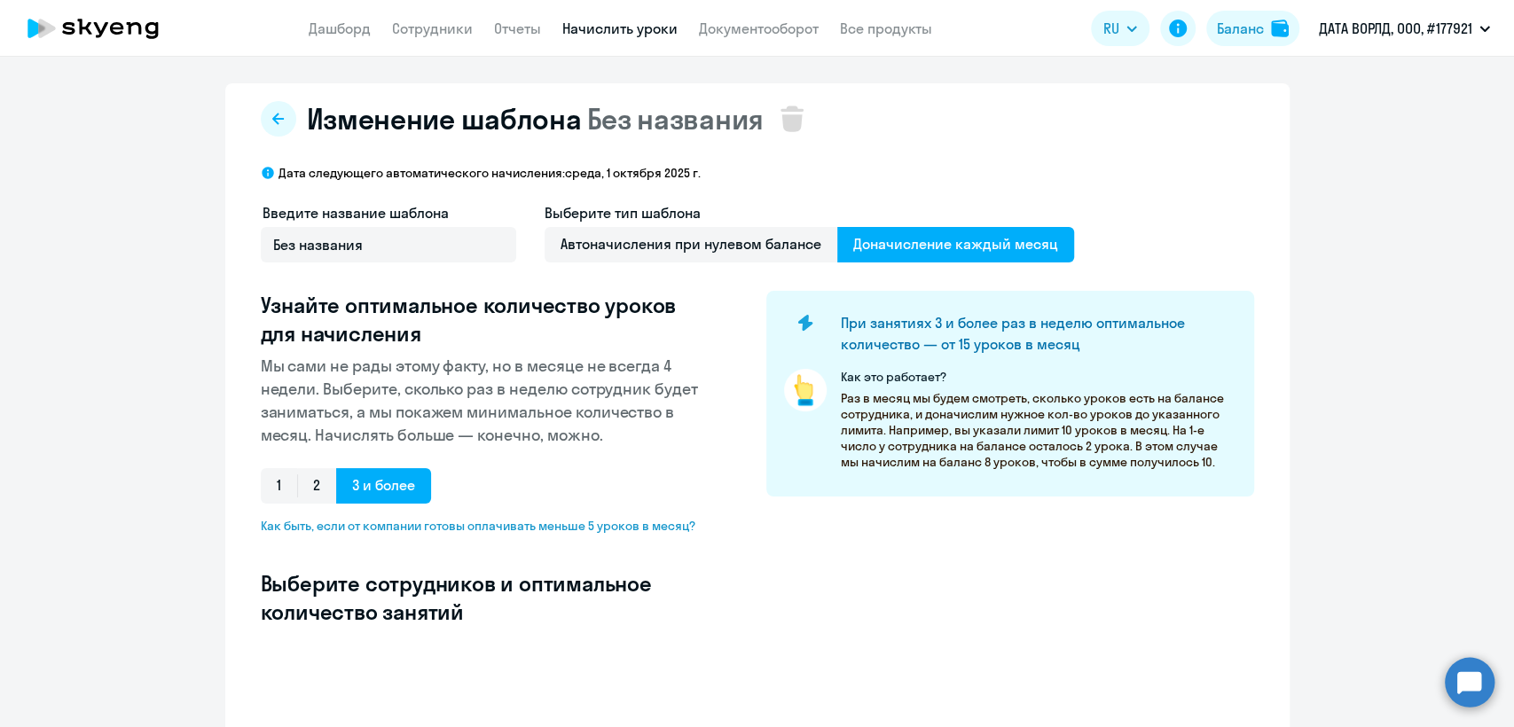
select select "10"
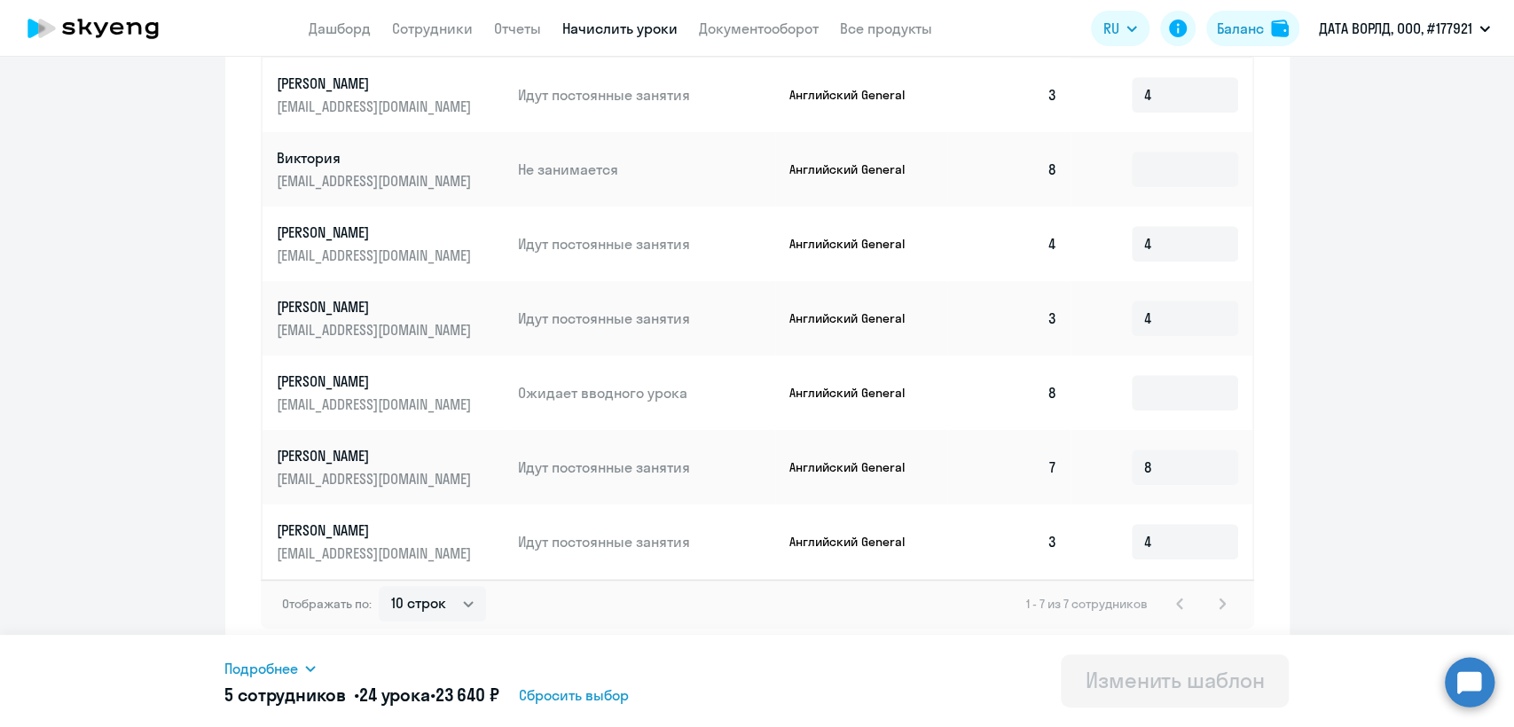
scroll to position [697, 0]
click at [1182, 395] on input at bounding box center [1185, 391] width 106 height 35
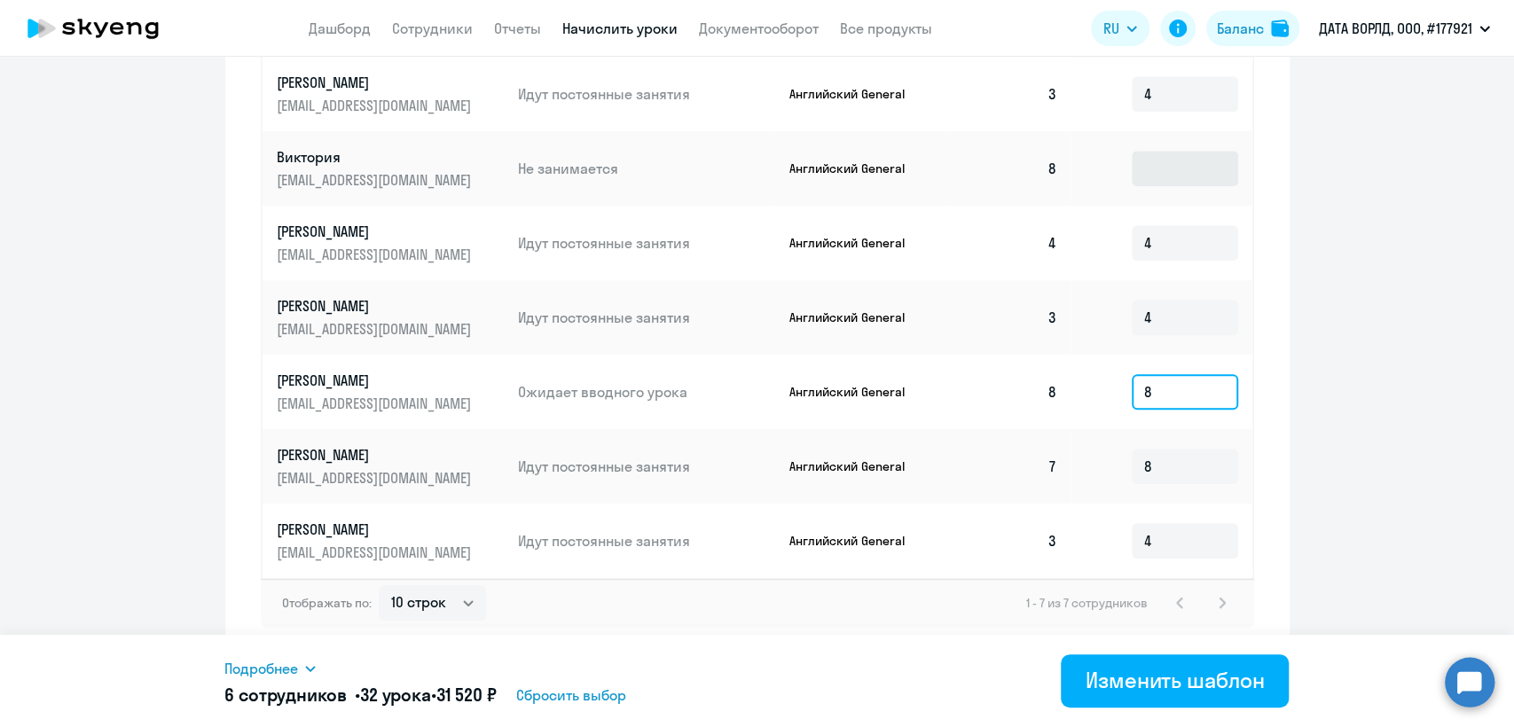
type input "8"
click at [1176, 165] on input at bounding box center [1185, 168] width 106 height 35
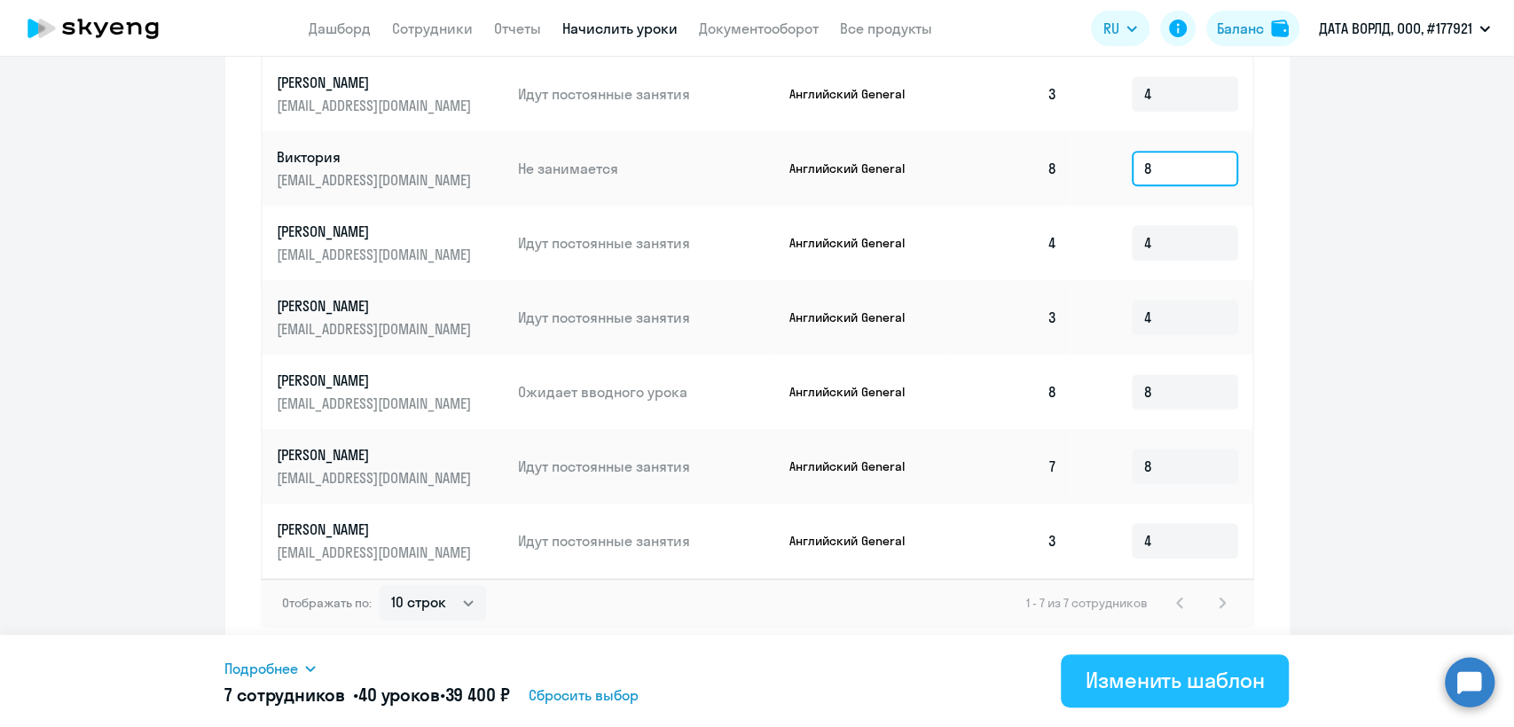
type input "8"
click at [1171, 683] on div "Изменить шаблон" at bounding box center [1174, 680] width 179 height 28
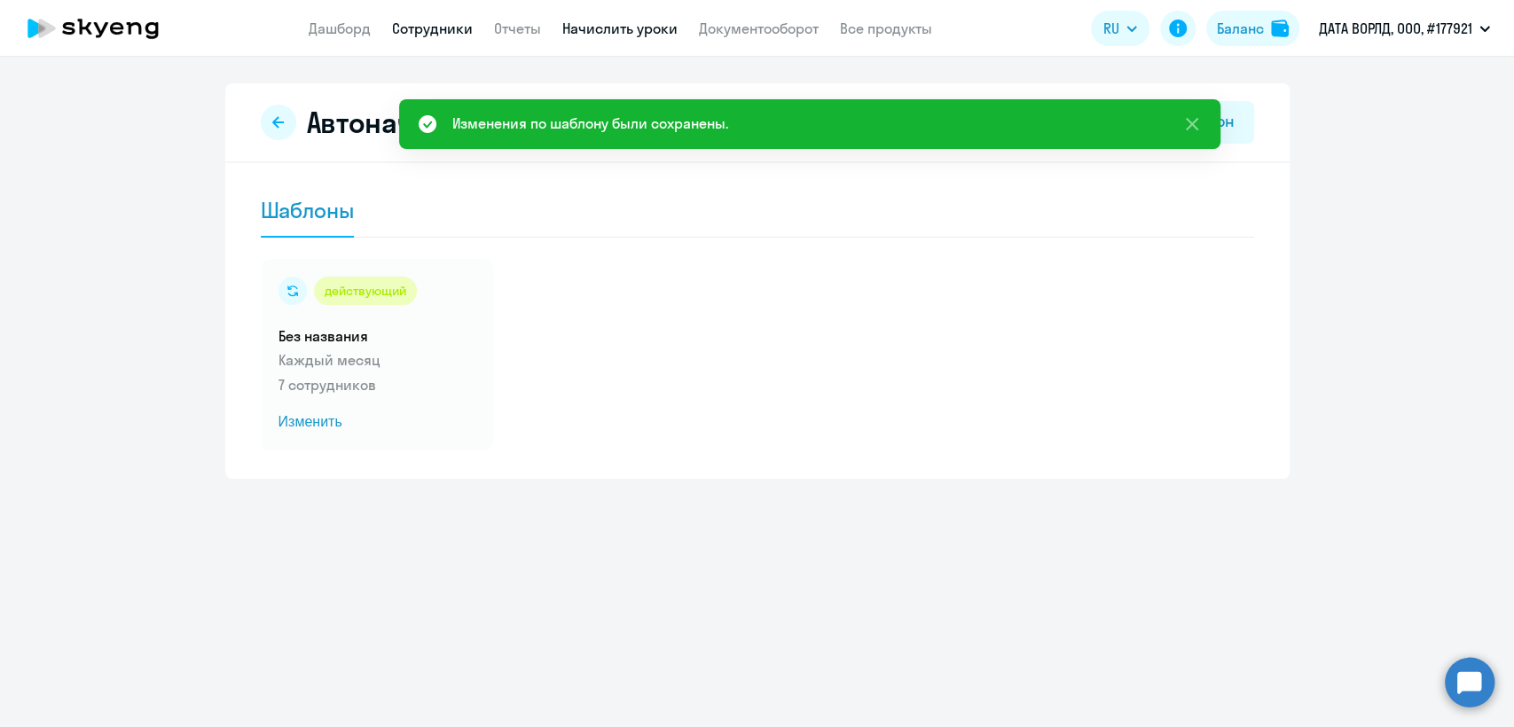
click at [427, 27] on link "Сотрудники" at bounding box center [432, 29] width 81 height 18
select select "30"
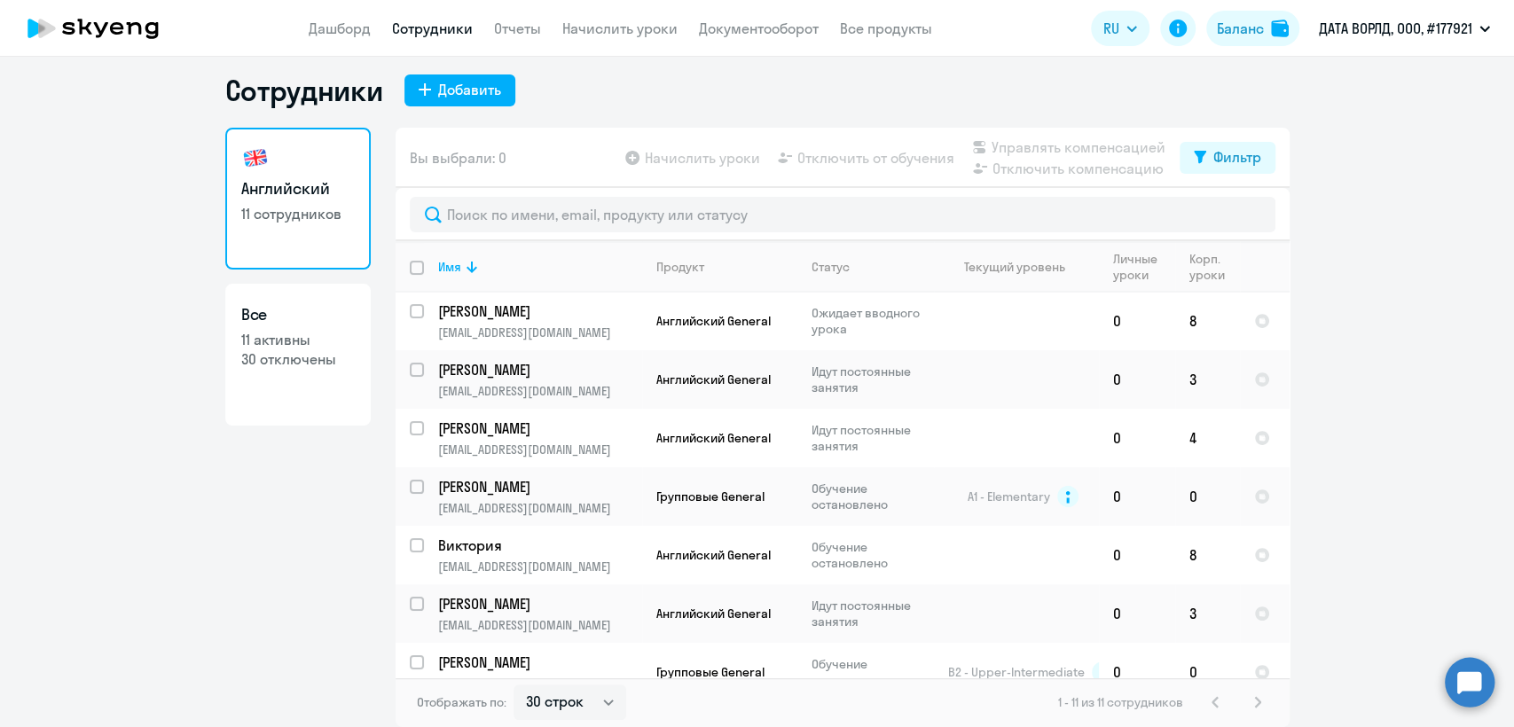
scroll to position [256, 0]
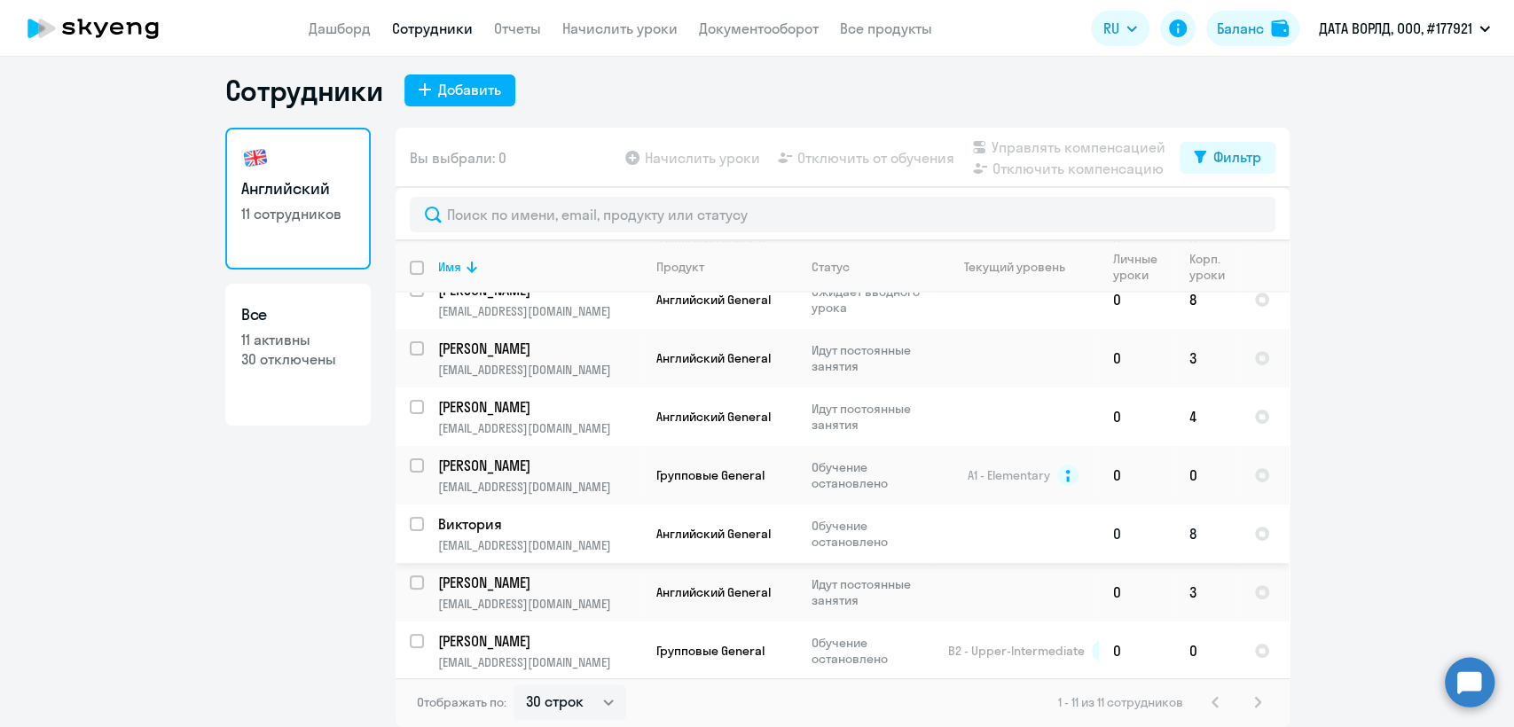
click at [540, 529] on p "Виктория" at bounding box center [538, 524] width 200 height 20
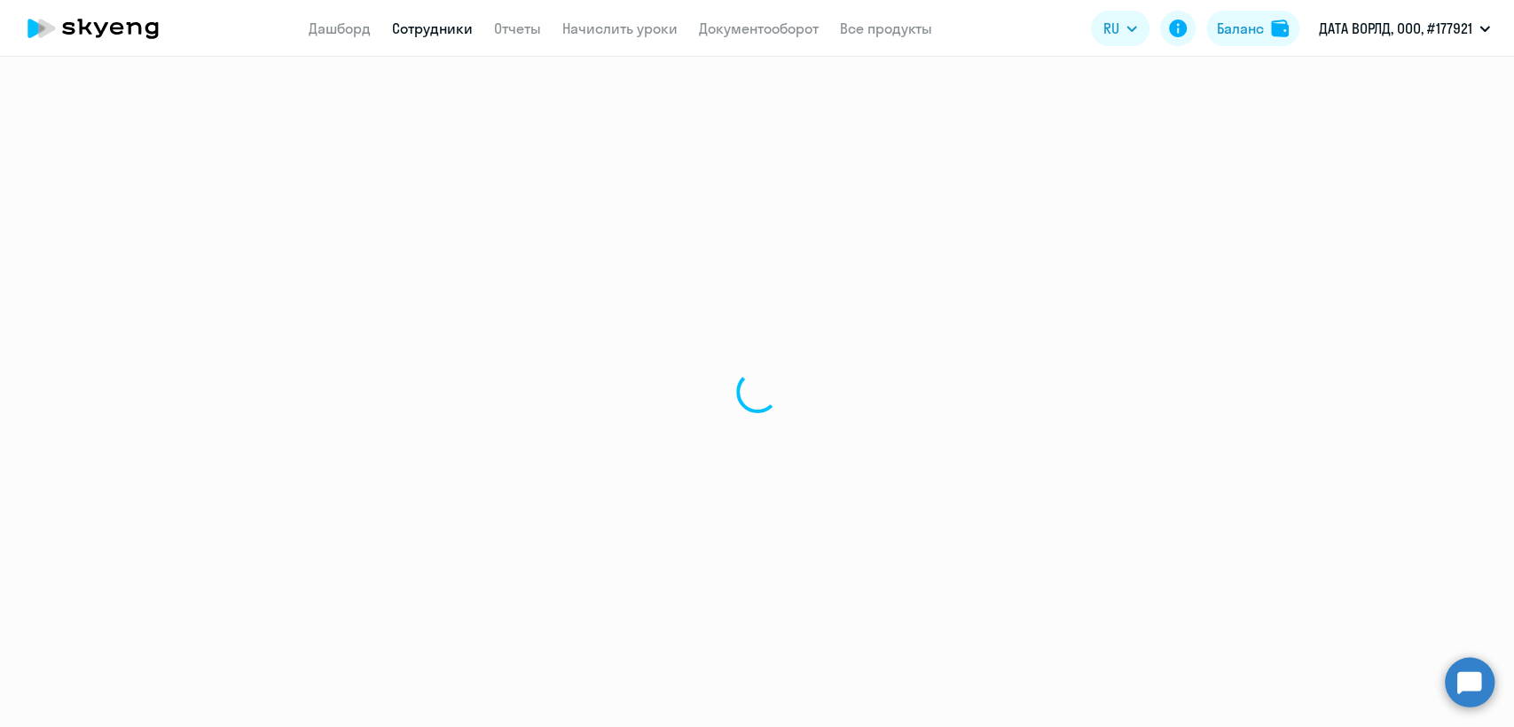
select select "english"
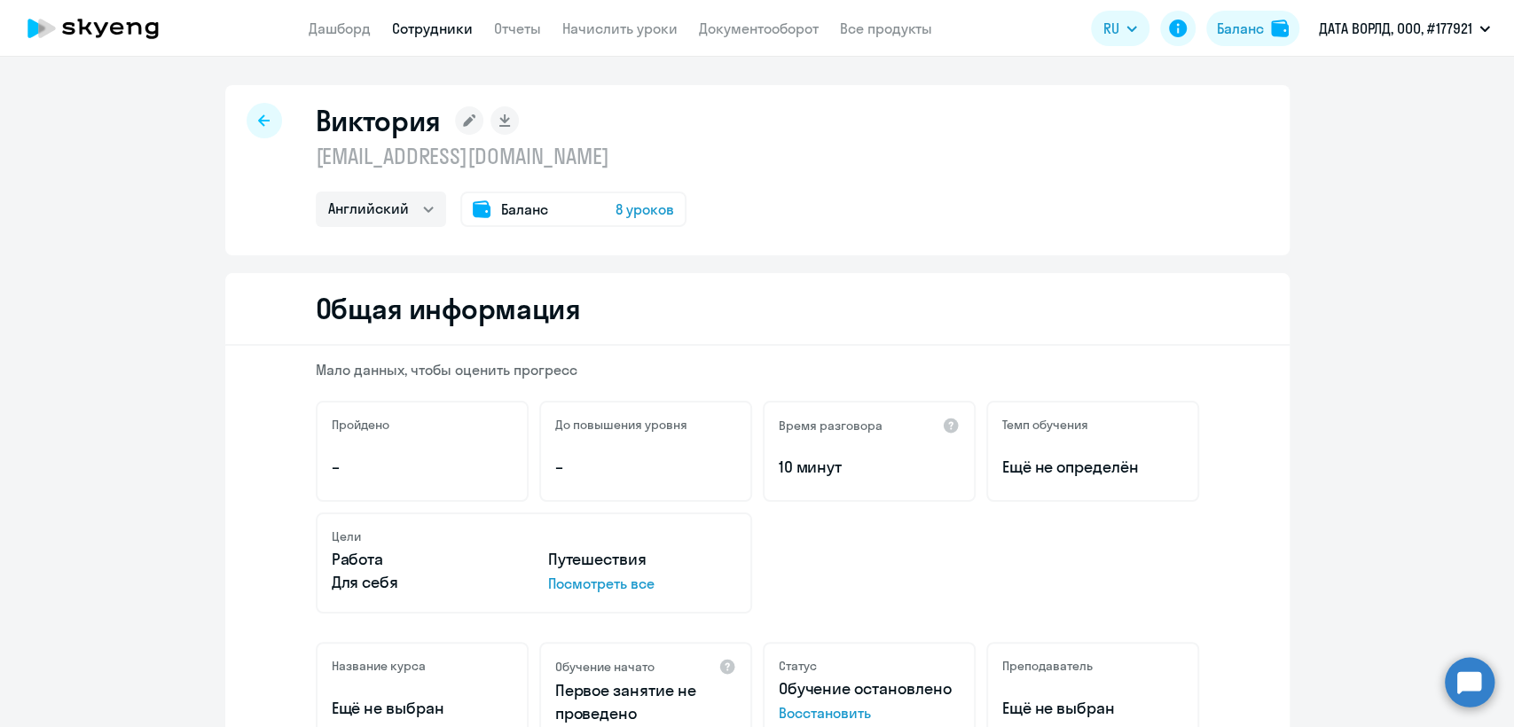
click at [486, 156] on p "[EMAIL_ADDRESS][DOMAIN_NAME]" at bounding box center [501, 156] width 371 height 28
copy p "[EMAIL_ADDRESS][DOMAIN_NAME]"
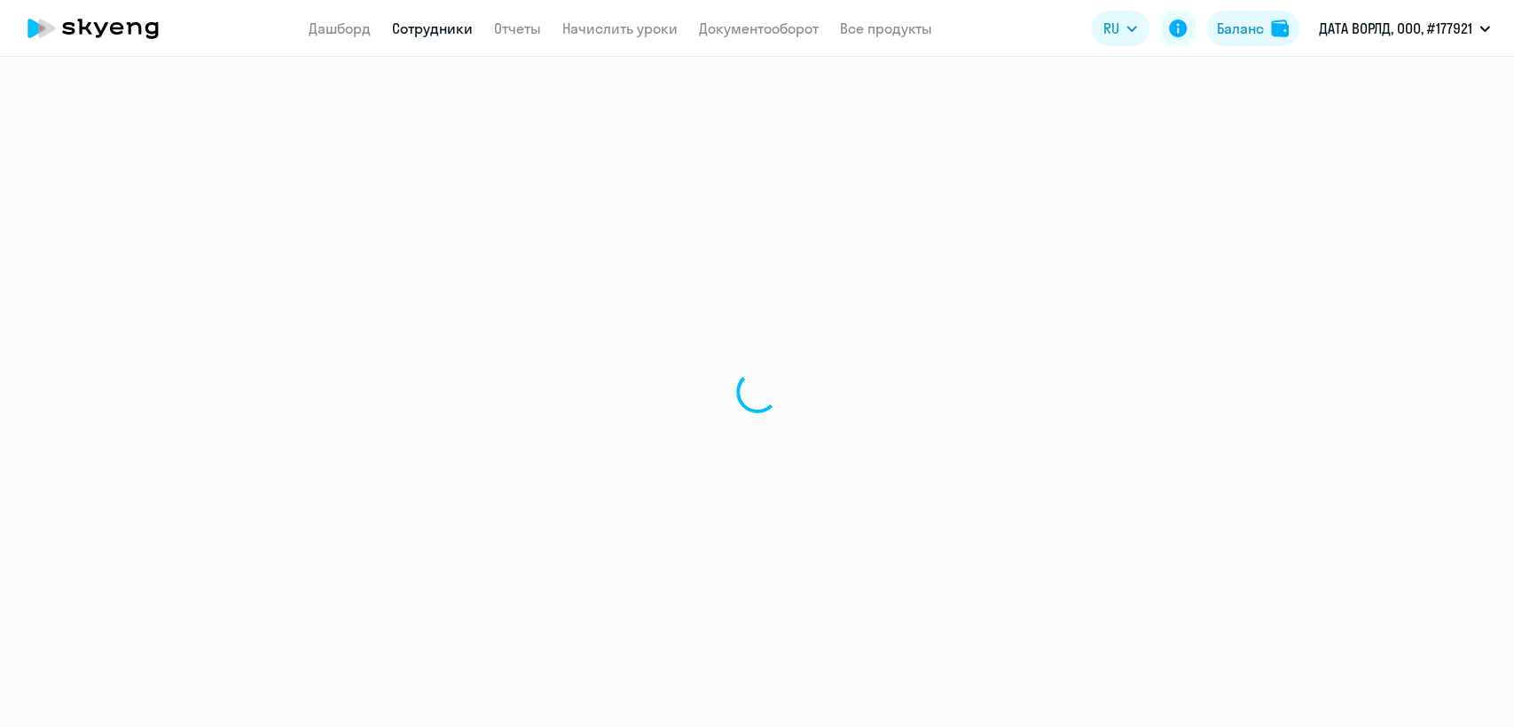
select select "english"
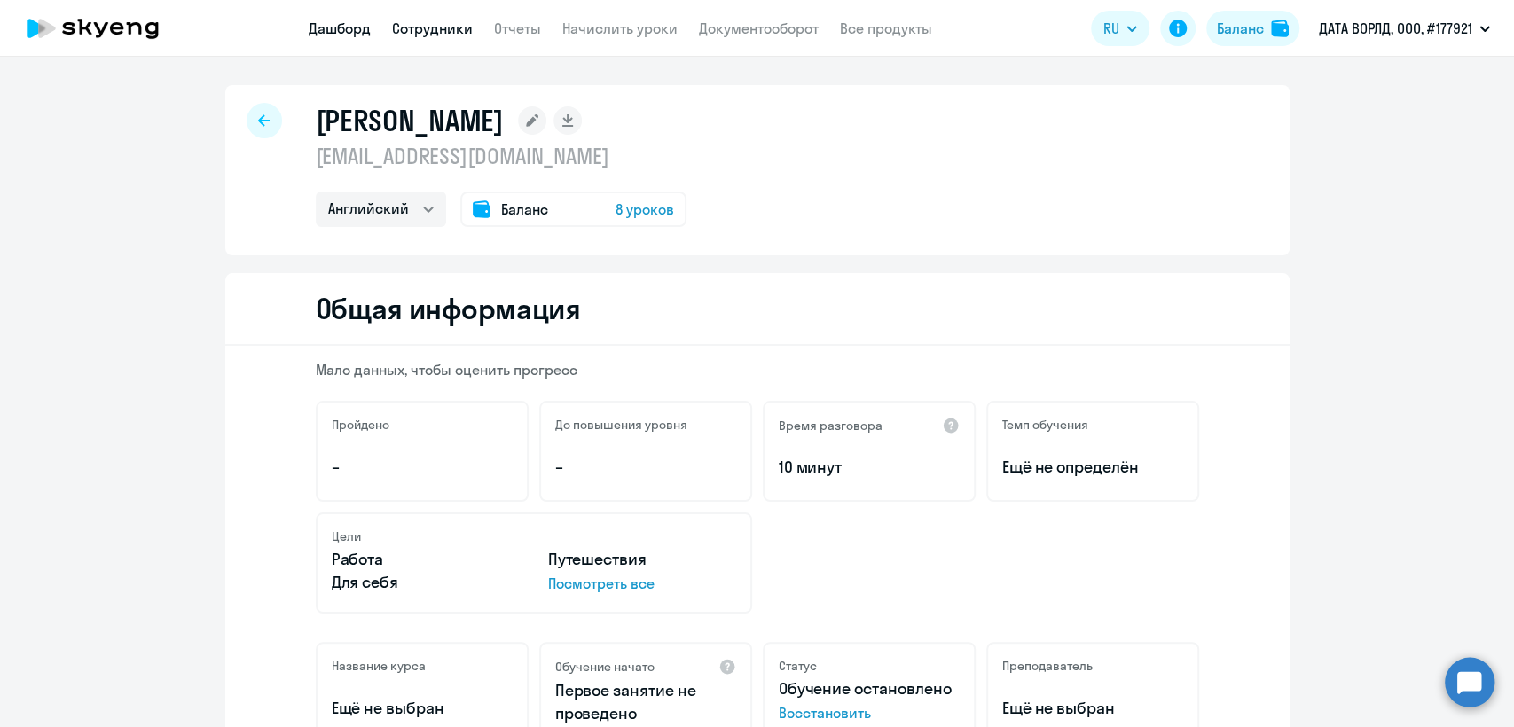
click at [352, 31] on link "Дашборд" at bounding box center [340, 29] width 62 height 18
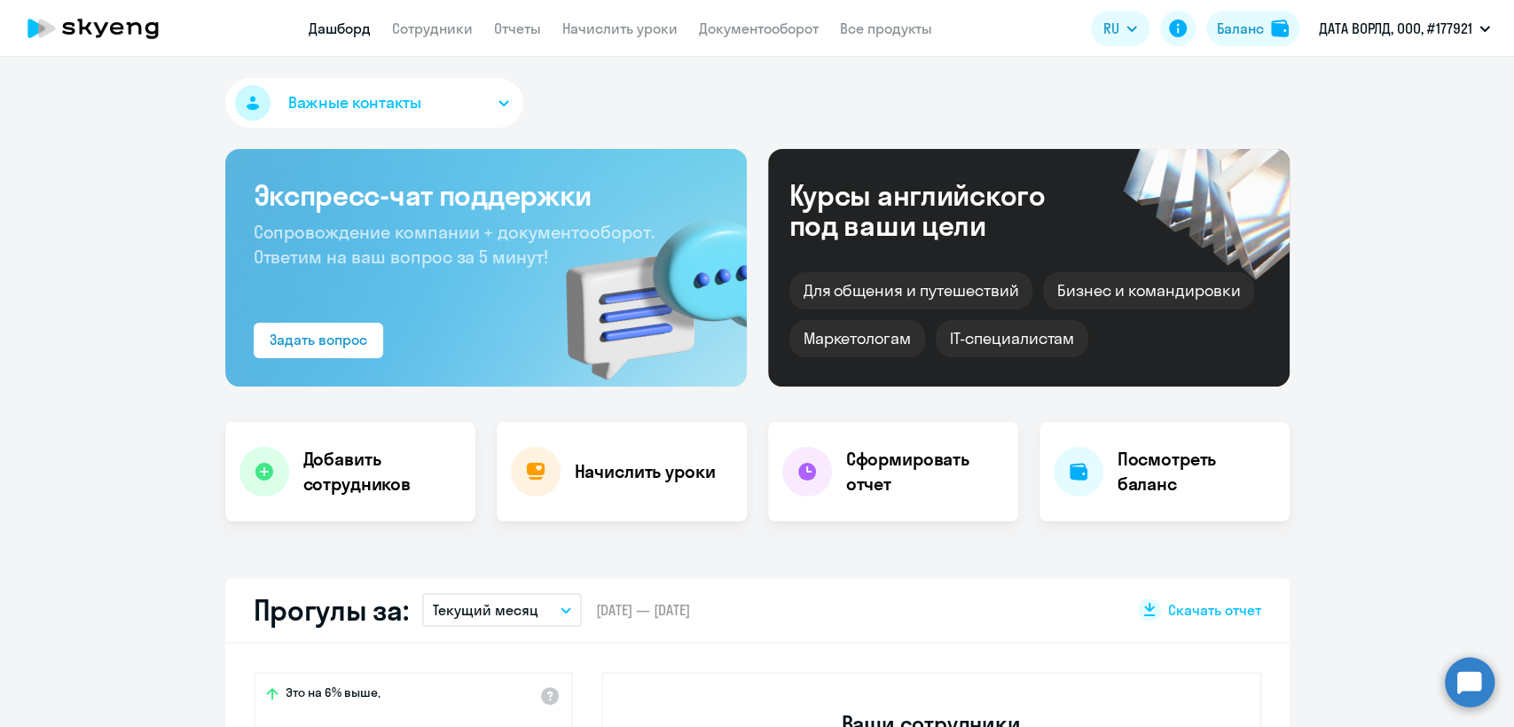
select select "30"
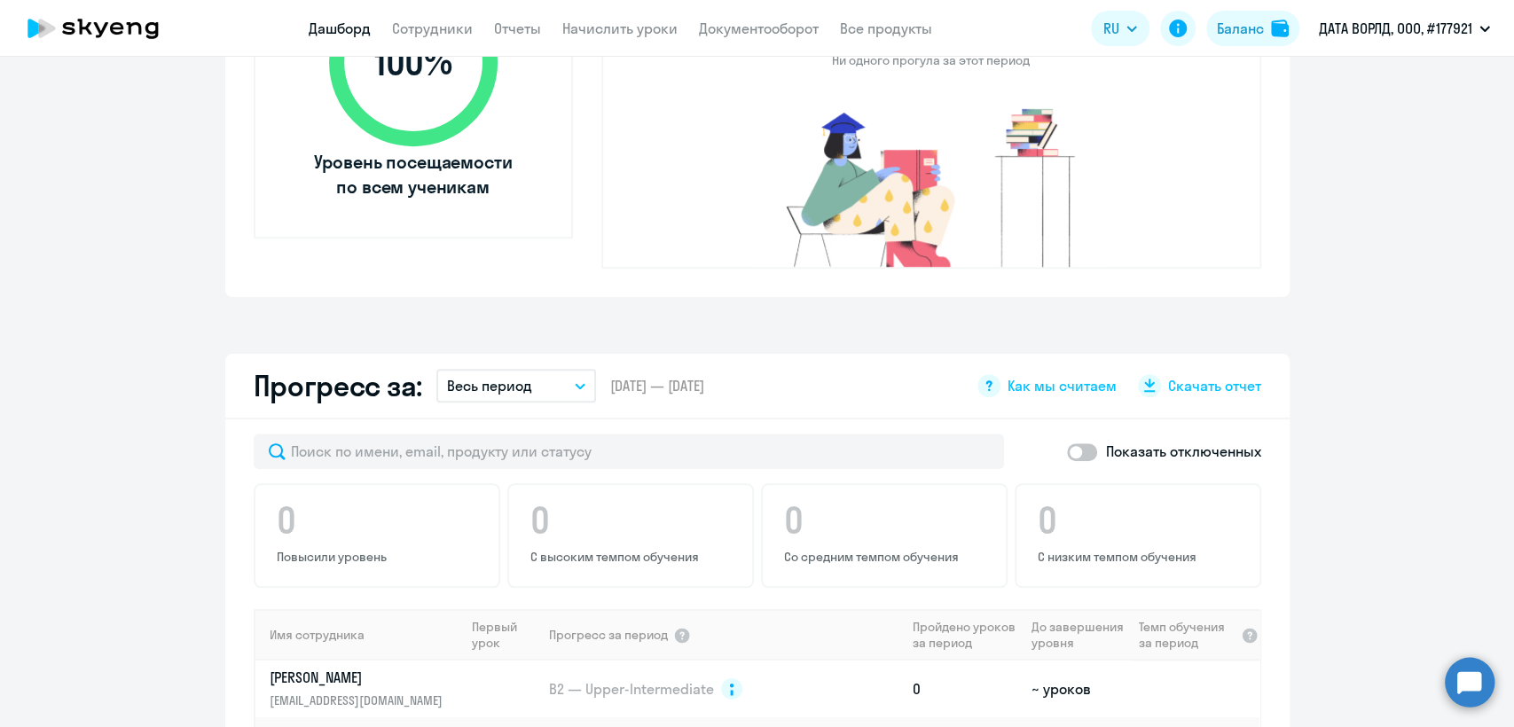
scroll to position [591, 0]
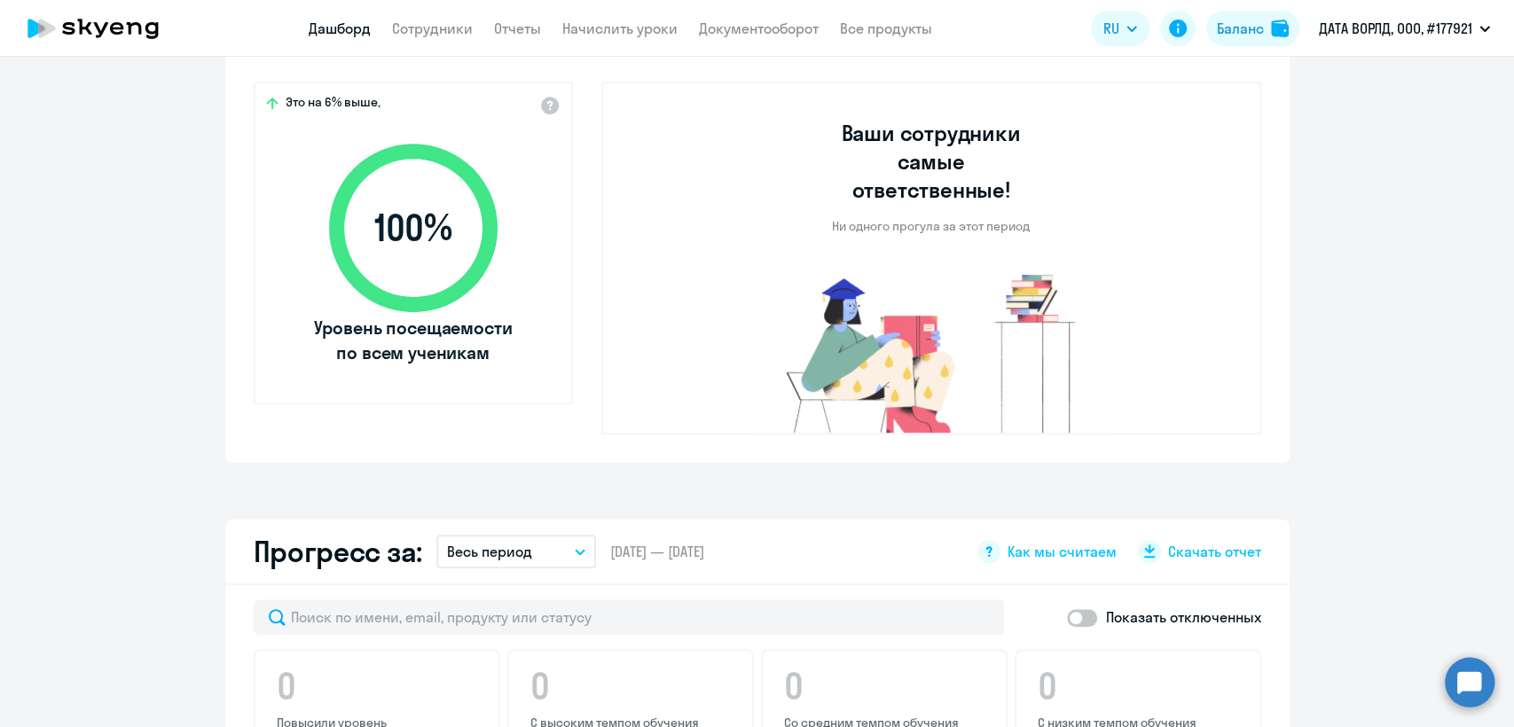
click at [439, 39] on app-header "Дашборд Сотрудники Отчеты Начислить уроки Документооборот Все продукты Дашборд …" at bounding box center [757, 28] width 1514 height 57
click at [439, 25] on link "Сотрудники" at bounding box center [432, 29] width 81 height 18
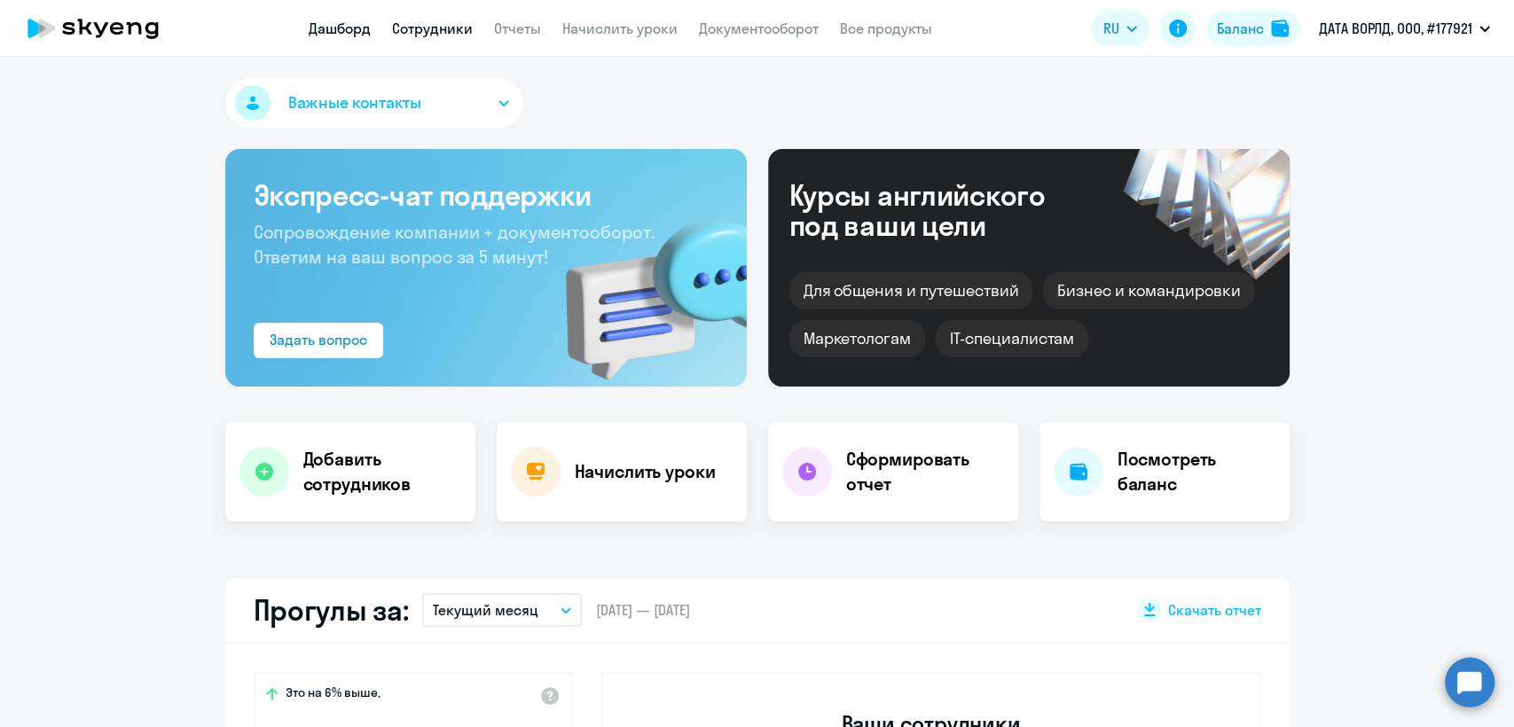
select select "30"
click at [459, 27] on link "Сотрудники" at bounding box center [432, 29] width 81 height 18
select select "30"
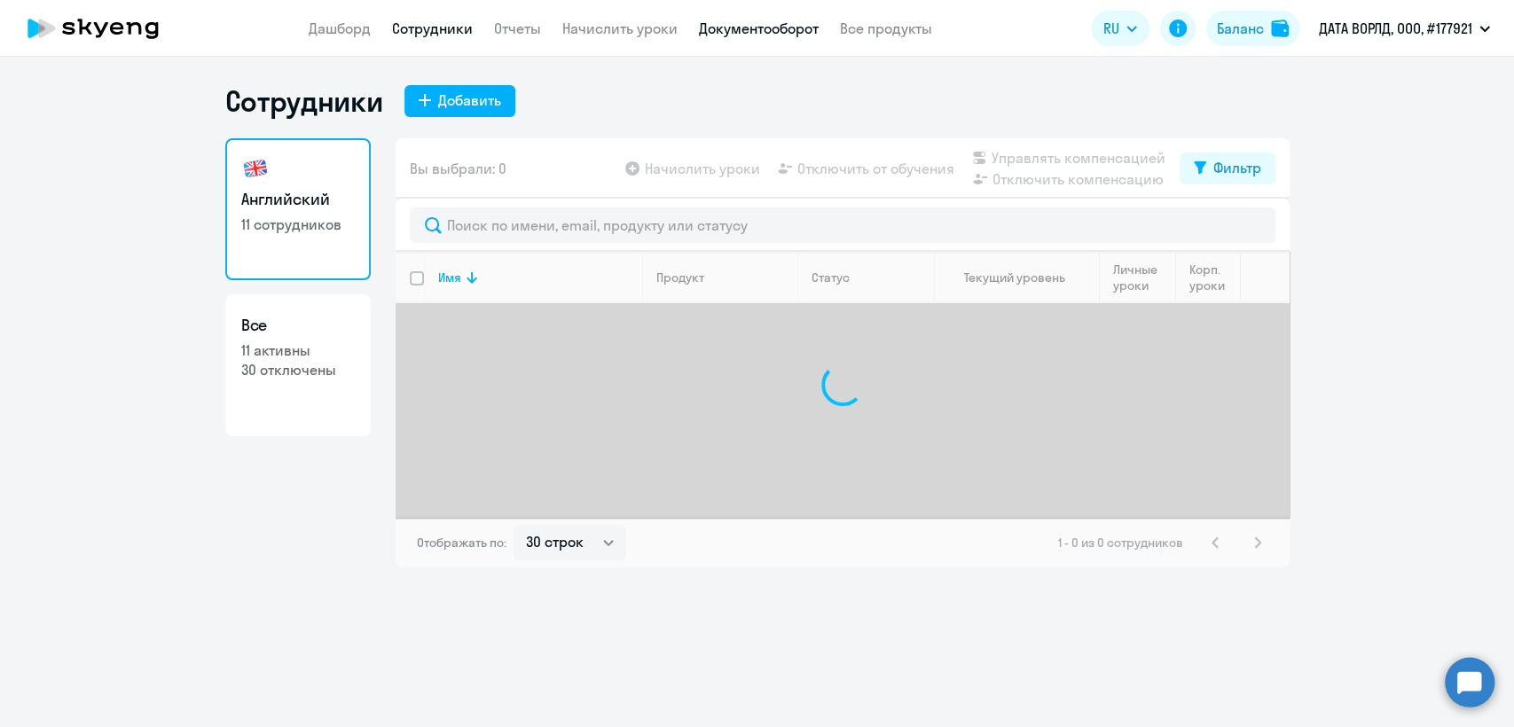
click at [724, 23] on link "Документооборот" at bounding box center [759, 29] width 120 height 18
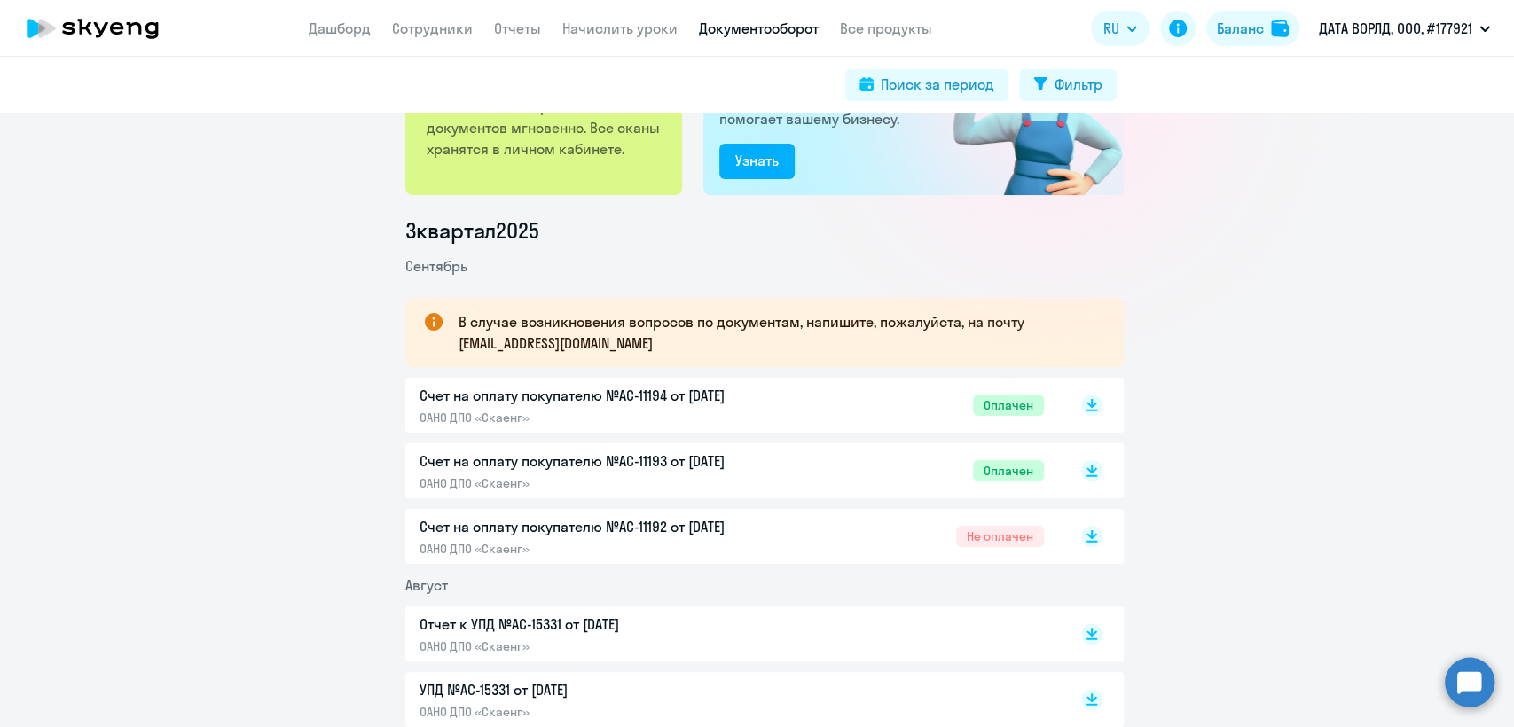
scroll to position [295, 0]
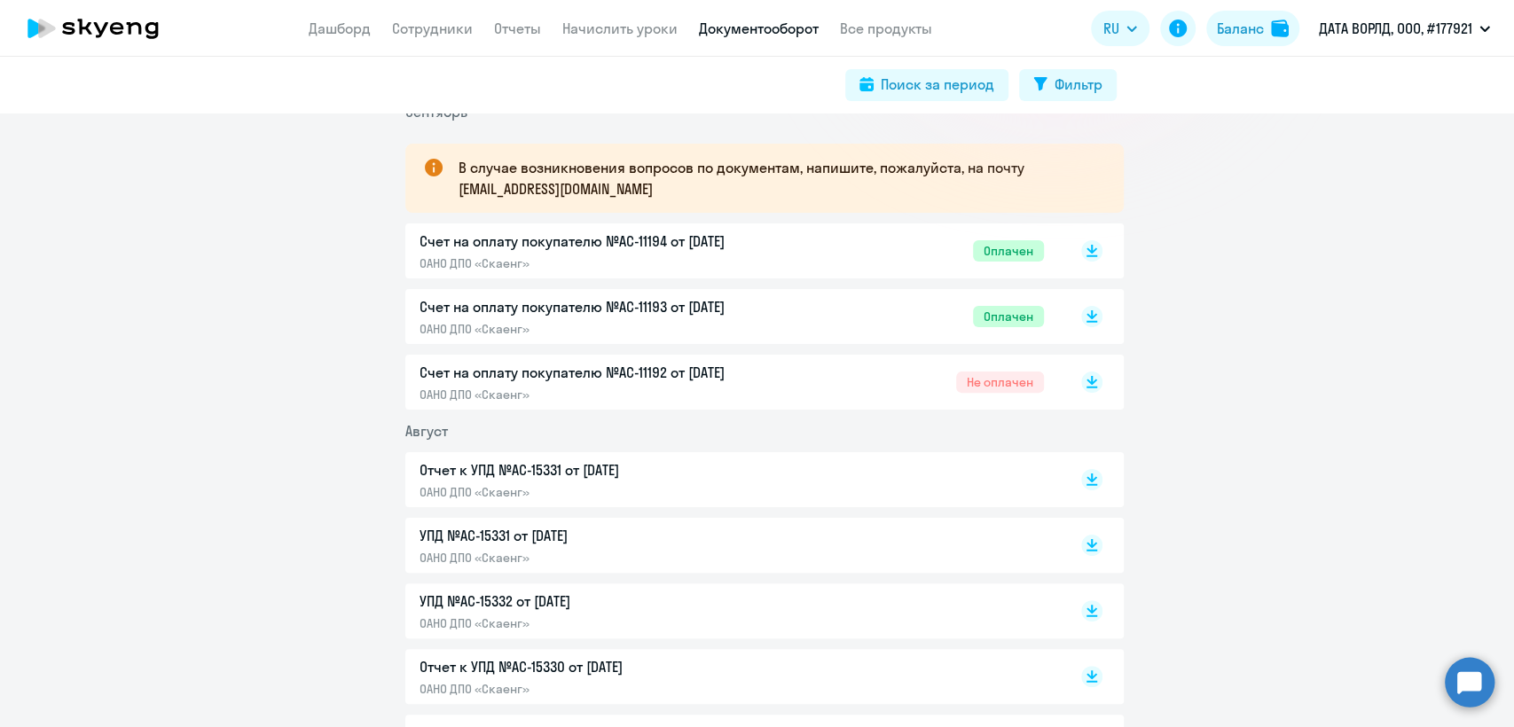
click at [787, 381] on div "Счет на оплату покупателю №AC-11192 от 02.09.2025 ОАНО ДПО «Скаенг» Не оплачен" at bounding box center [731, 382] width 624 height 41
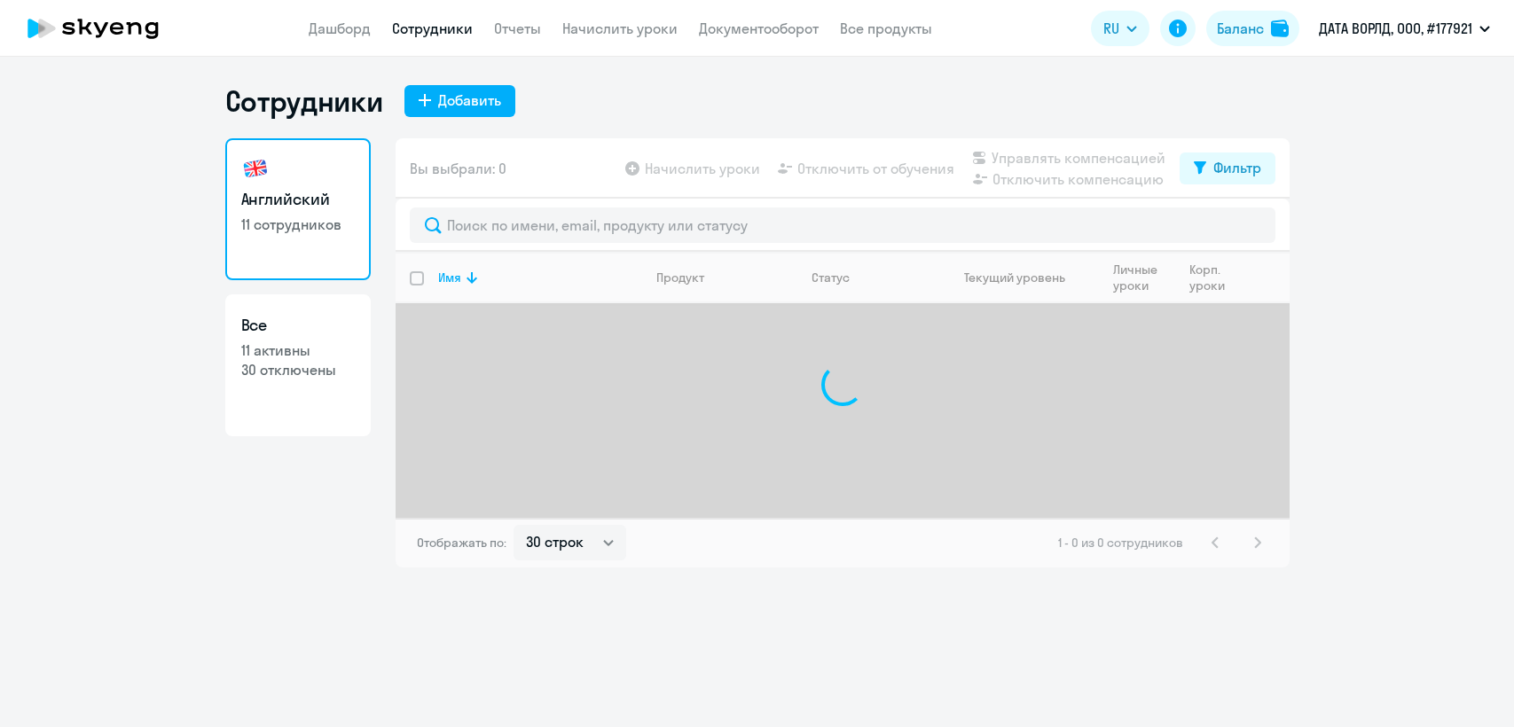
select select "30"
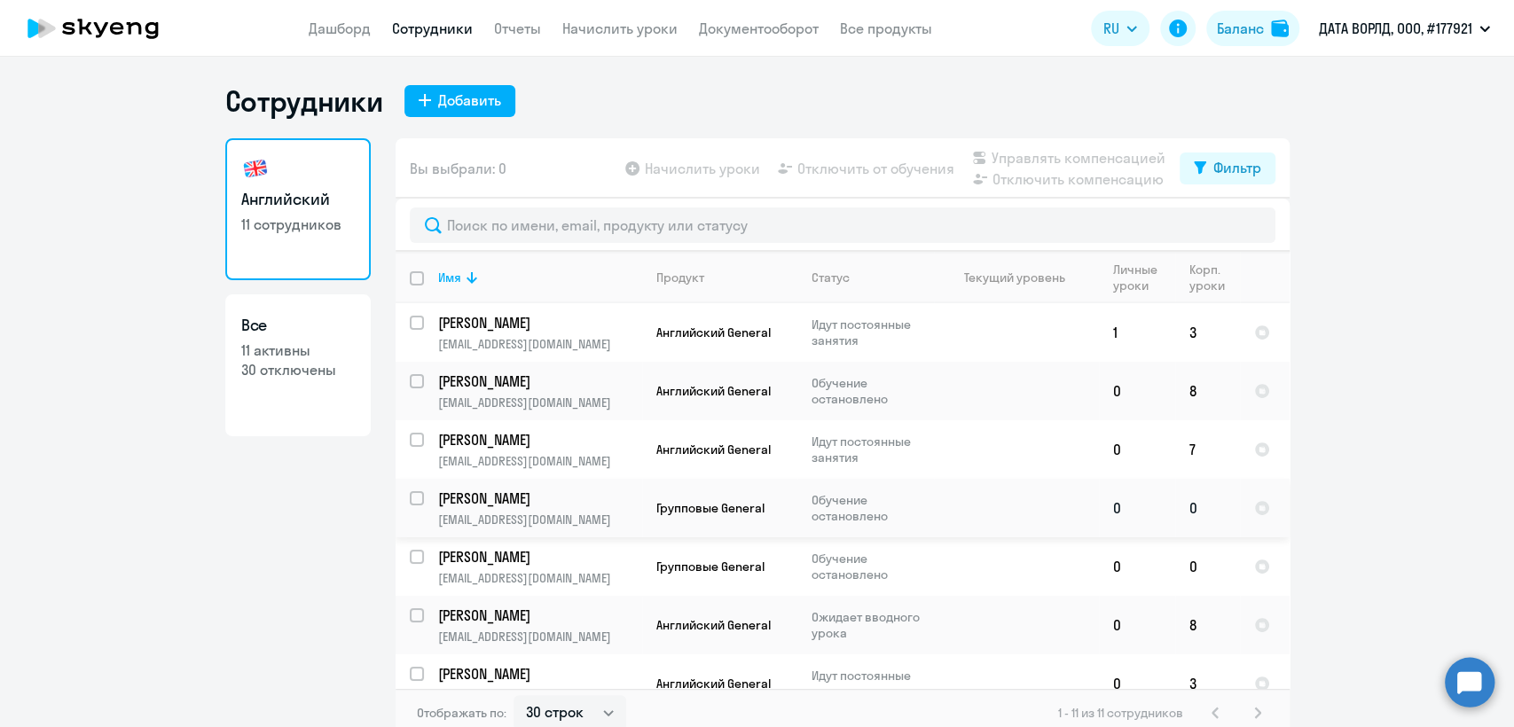
click at [621, 502] on p "[PERSON_NAME]" at bounding box center [538, 499] width 200 height 20
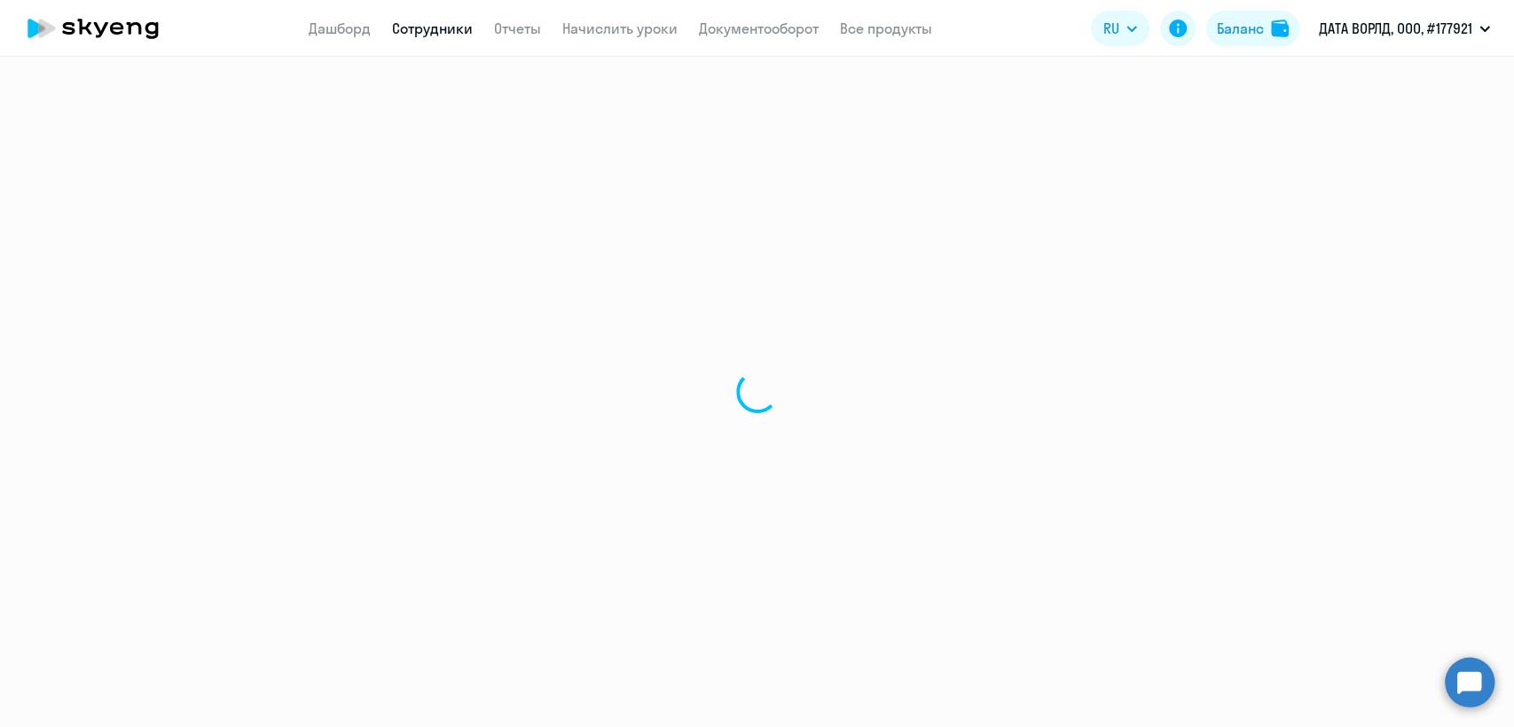
select select "english"
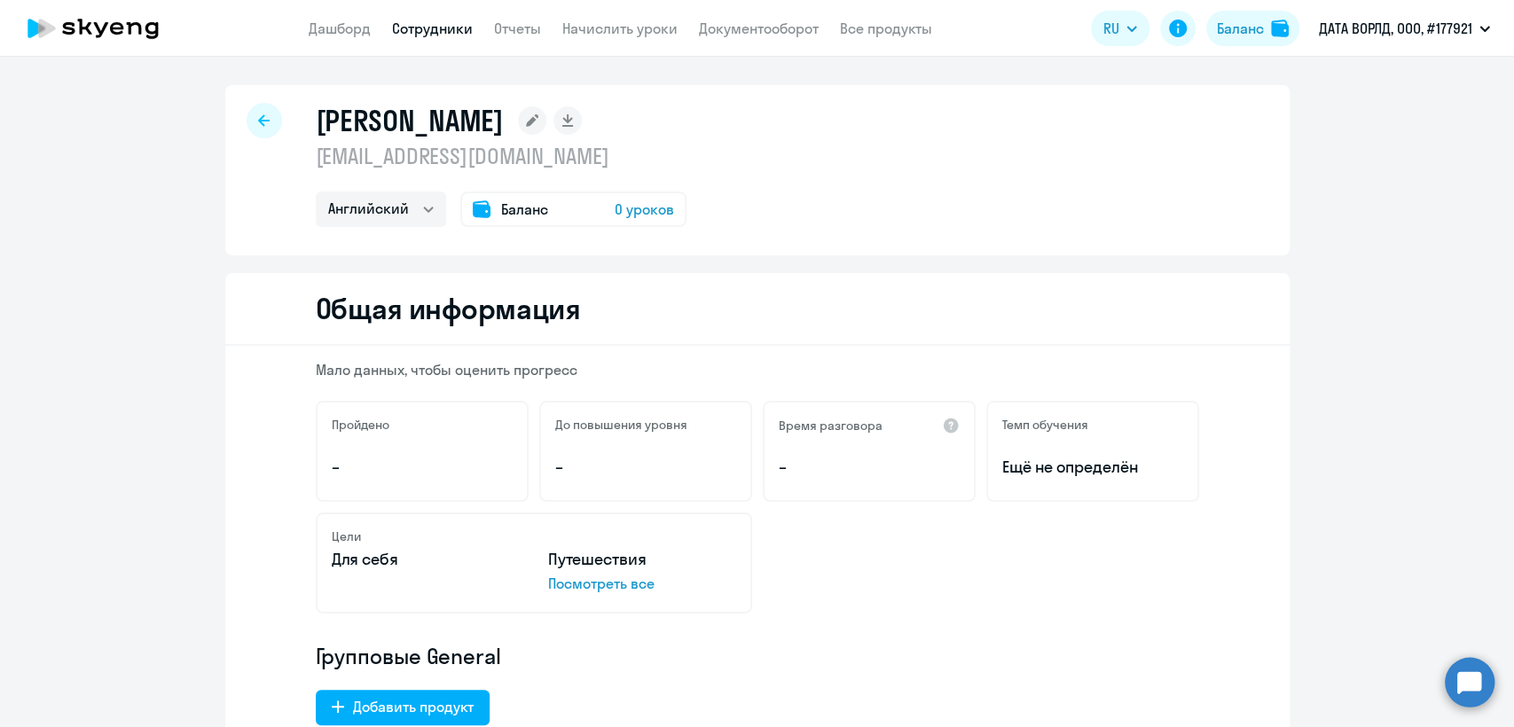
click at [555, 160] on p "[EMAIL_ADDRESS][DOMAIN_NAME]" at bounding box center [501, 156] width 371 height 28
copy p "[EMAIL_ADDRESS][DOMAIN_NAME]"
click at [440, 27] on link "Сотрудники" at bounding box center [432, 29] width 81 height 18
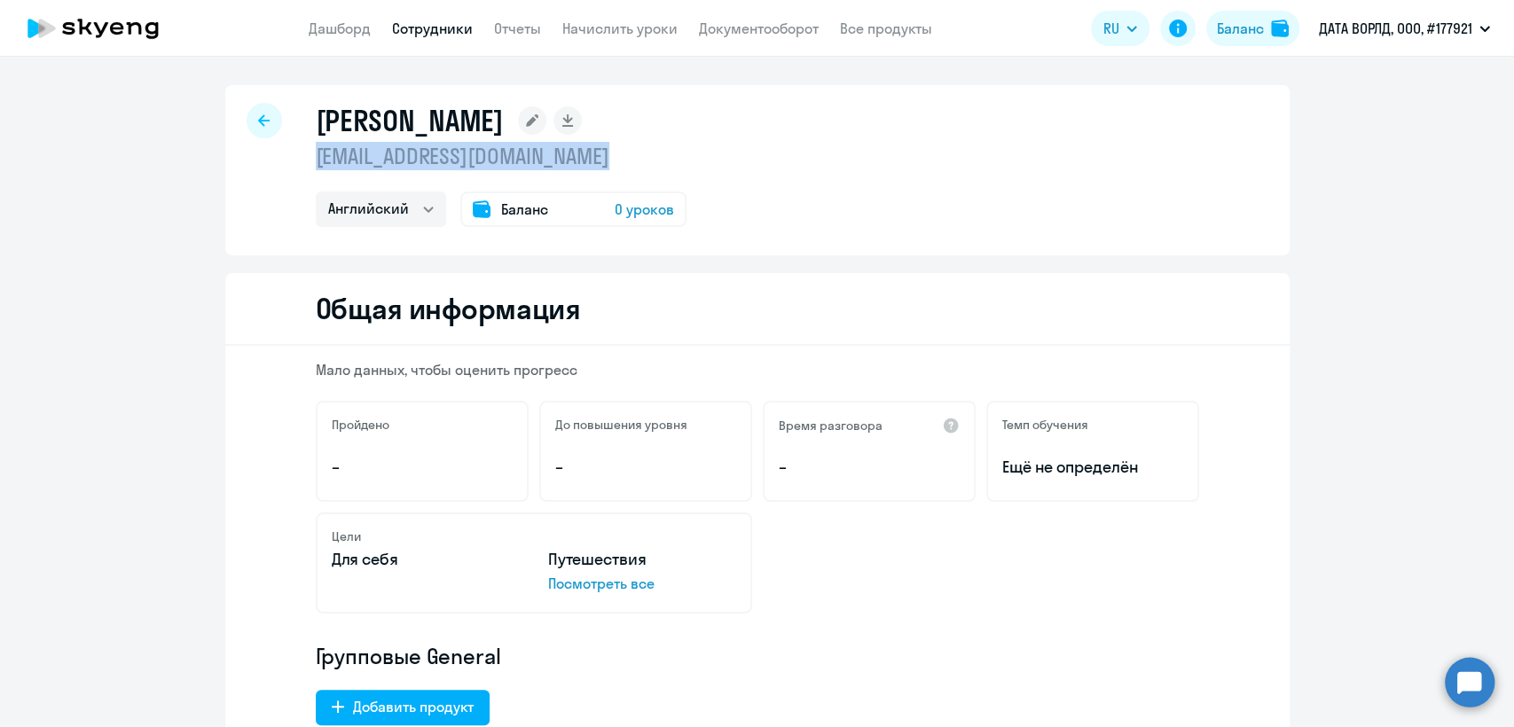
select select "30"
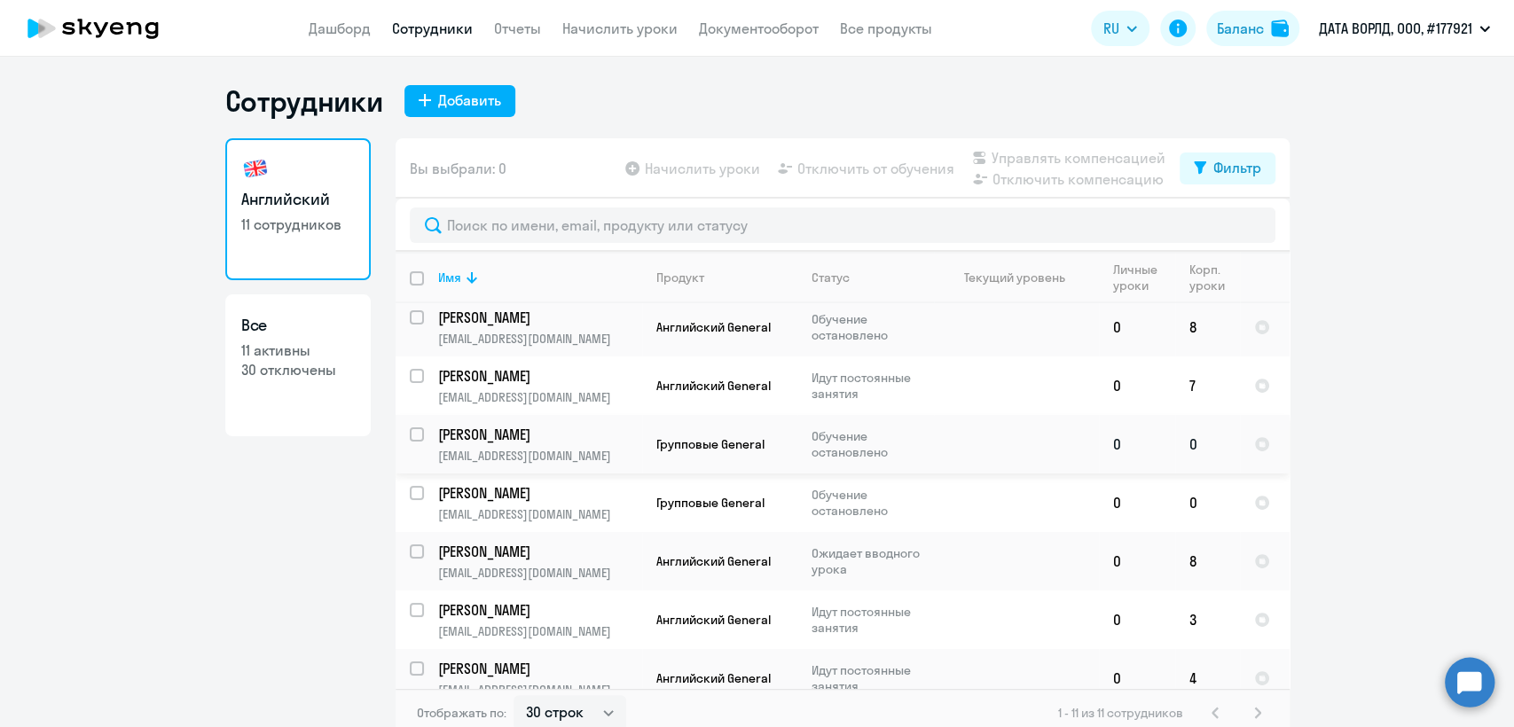
scroll to position [98, 0]
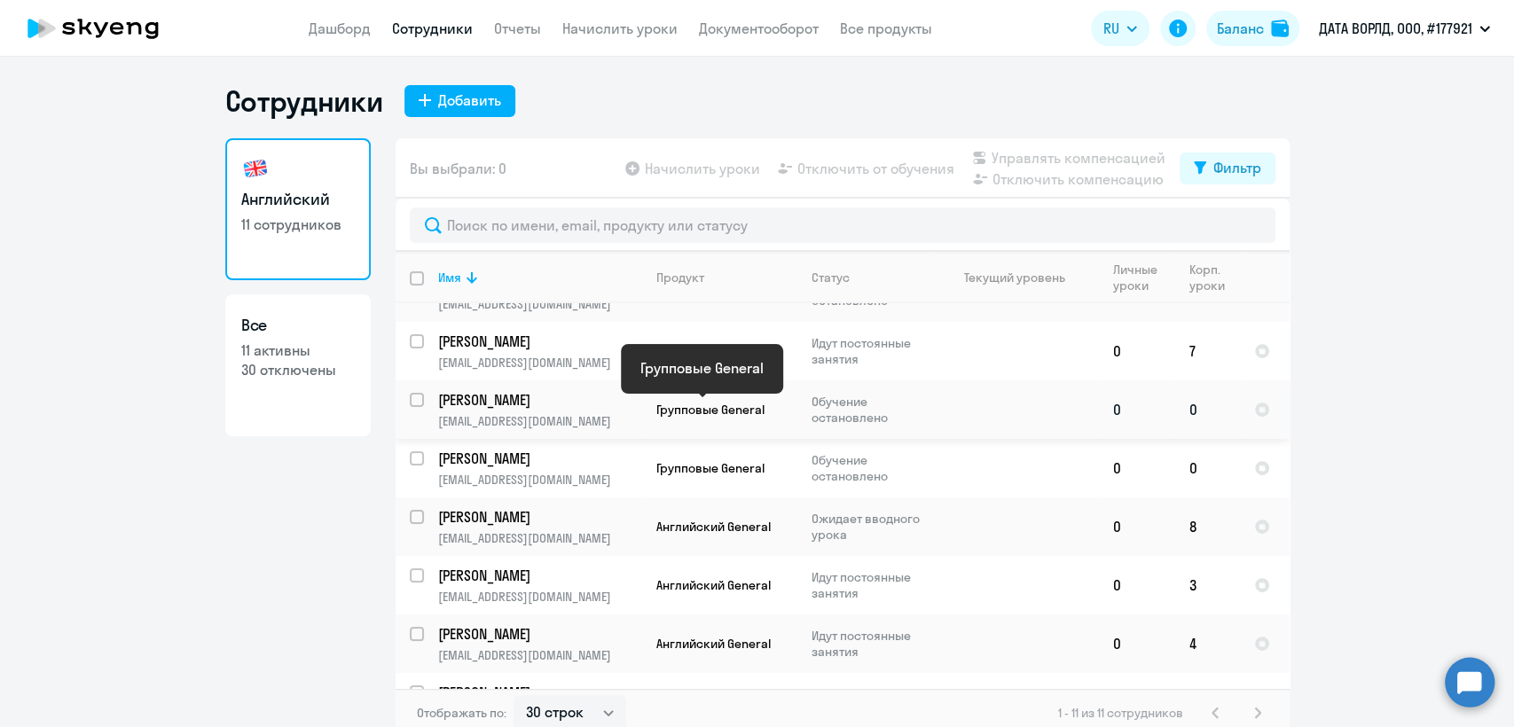
click at [720, 411] on span "Групповые General" at bounding box center [710, 410] width 108 height 16
select select "english"
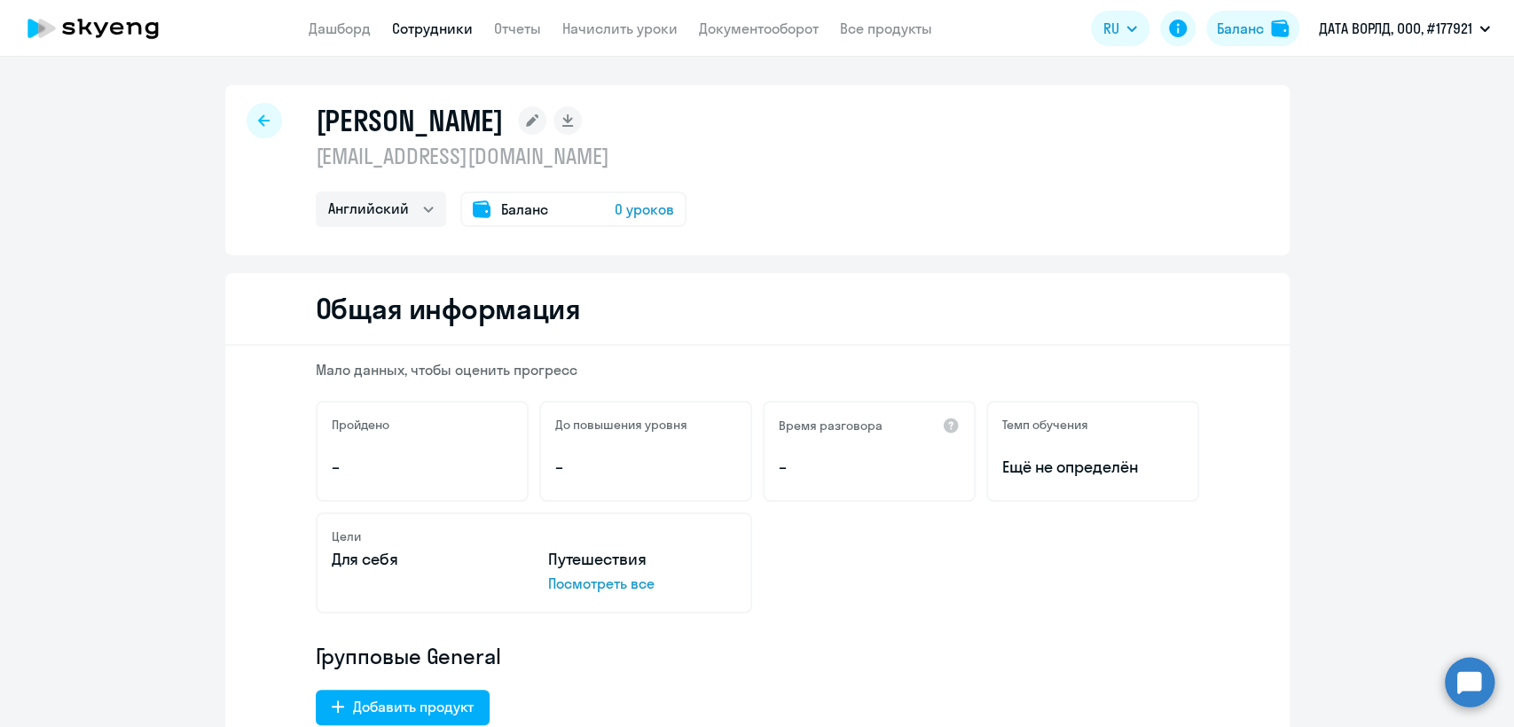
click at [504, 158] on p "[EMAIL_ADDRESS][DOMAIN_NAME]" at bounding box center [501, 156] width 371 height 28
copy p "[EMAIL_ADDRESS][DOMAIN_NAME]"
click at [416, 27] on link "Сотрудники" at bounding box center [432, 29] width 81 height 18
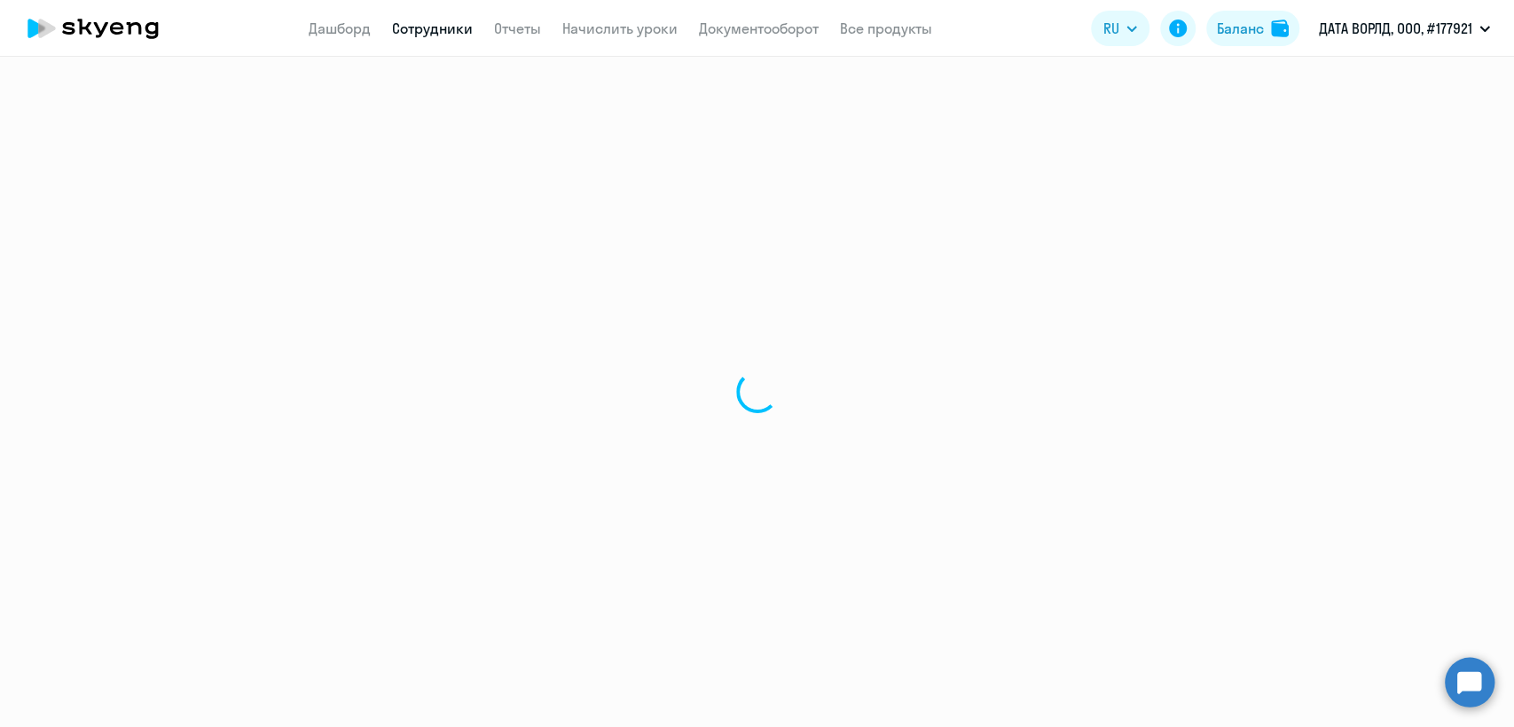
select select "30"
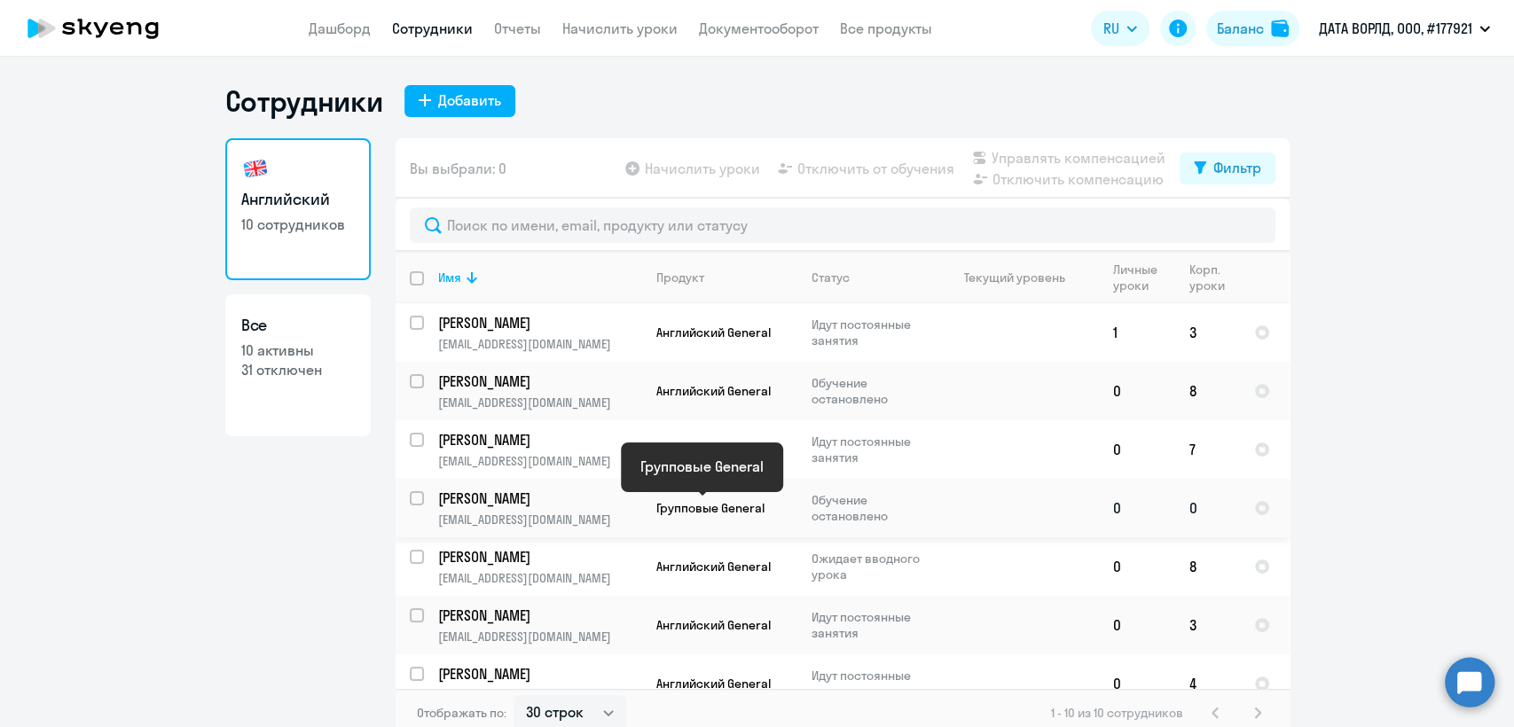
click at [707, 507] on span "Групповые General" at bounding box center [710, 508] width 108 height 16
select select "english"
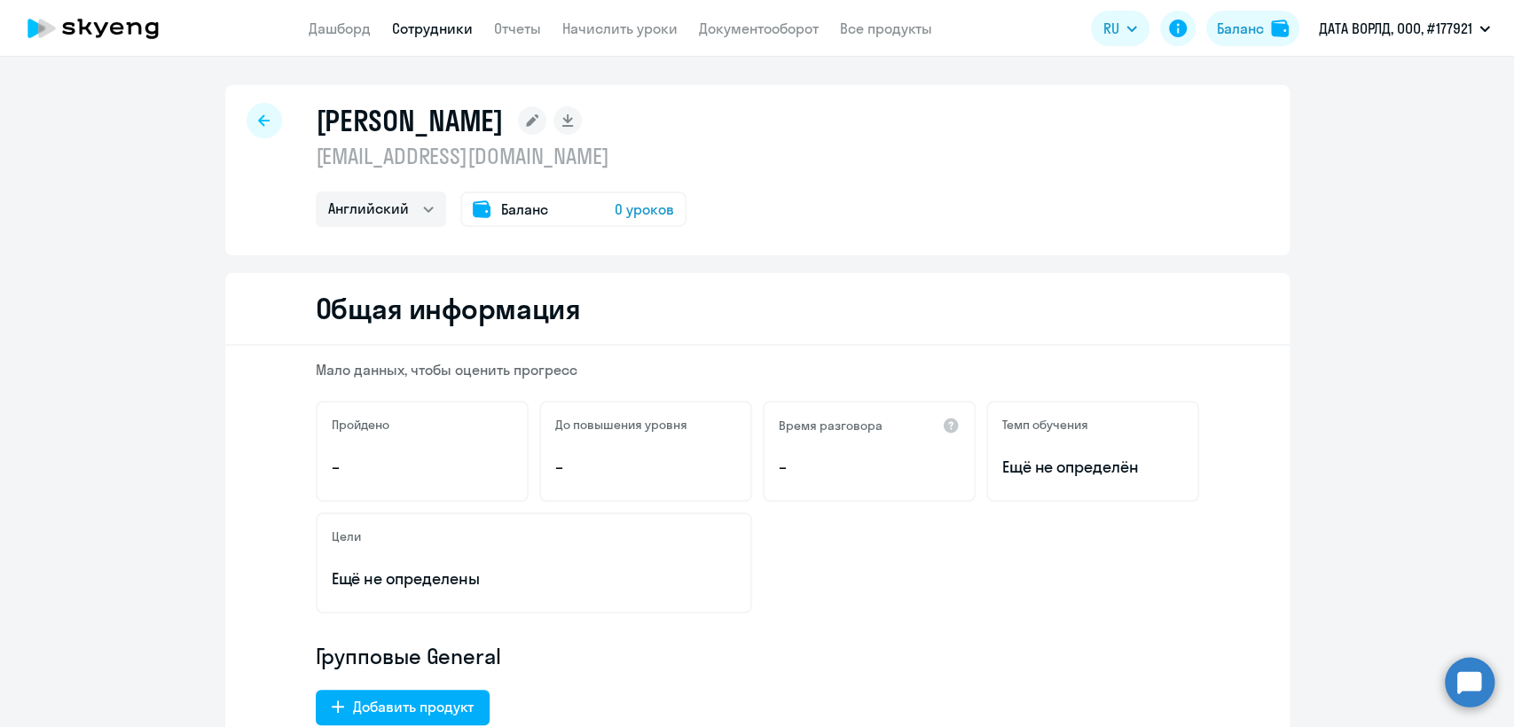
click at [492, 161] on p "pozdner98@gmail.com" at bounding box center [501, 156] width 371 height 28
copy p "pozdner98@gmail.com"
click at [411, 38] on app-menu-item-link "Сотрудники" at bounding box center [432, 29] width 81 height 22
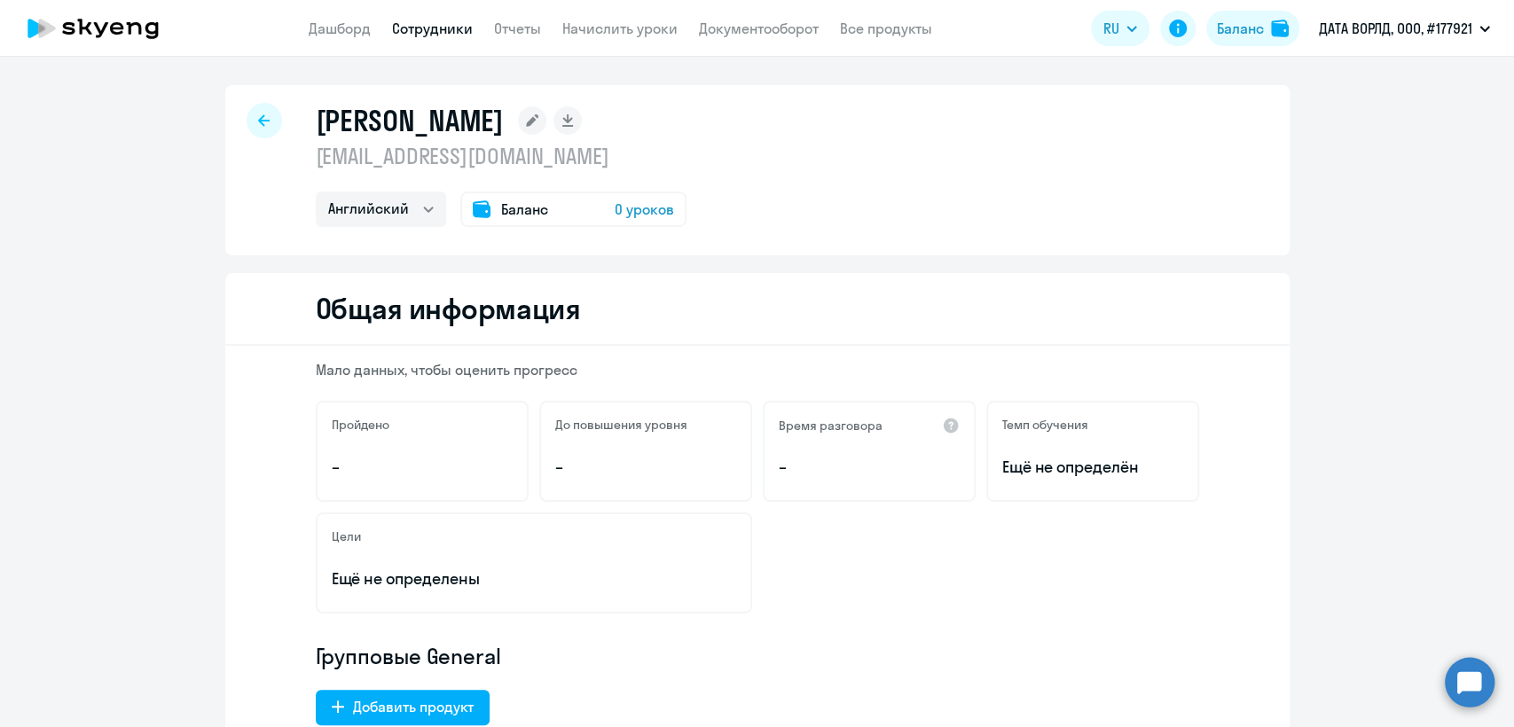
click at [420, 27] on link "Сотрудники" at bounding box center [432, 29] width 81 height 18
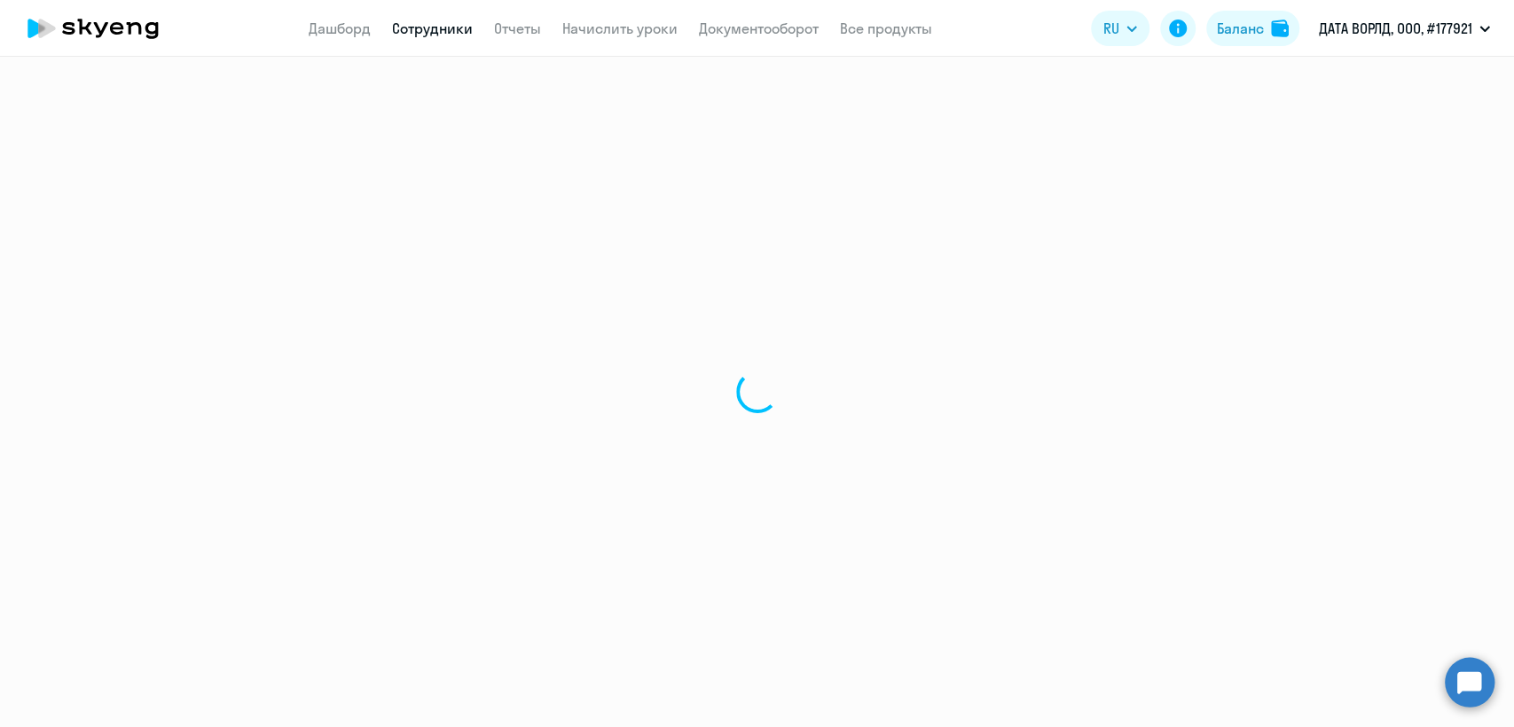
select select "30"
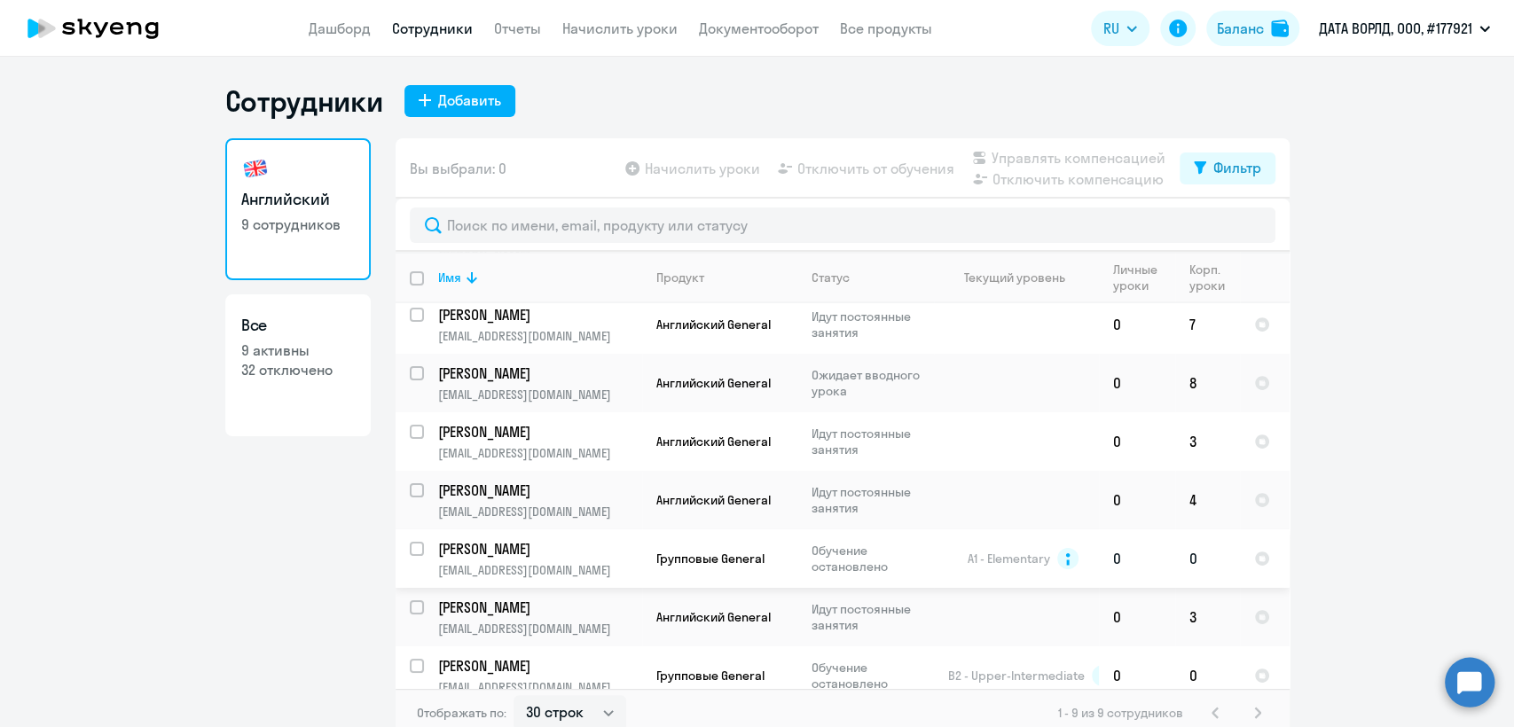
scroll to position [140, 0]
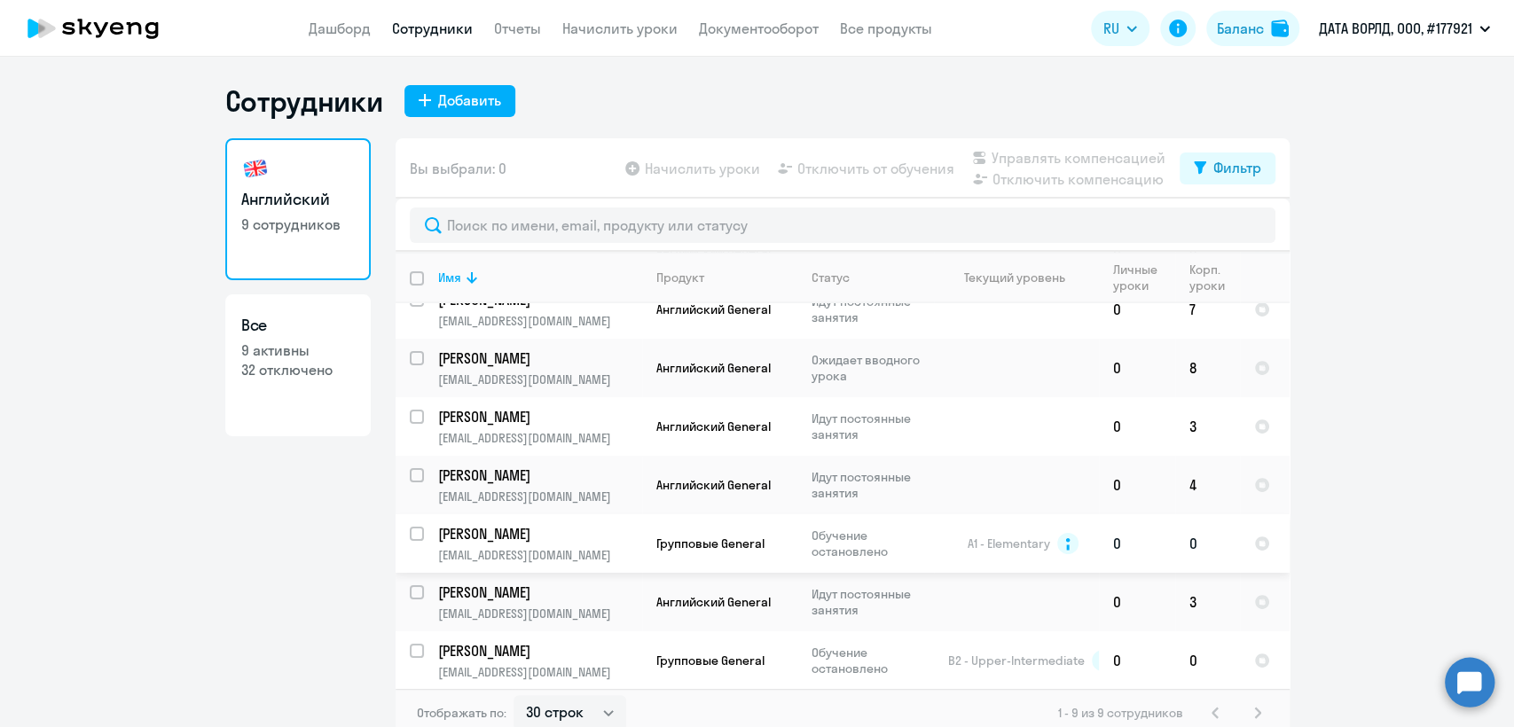
click at [906, 548] on p "Обучение остановлено" at bounding box center [871, 544] width 121 height 32
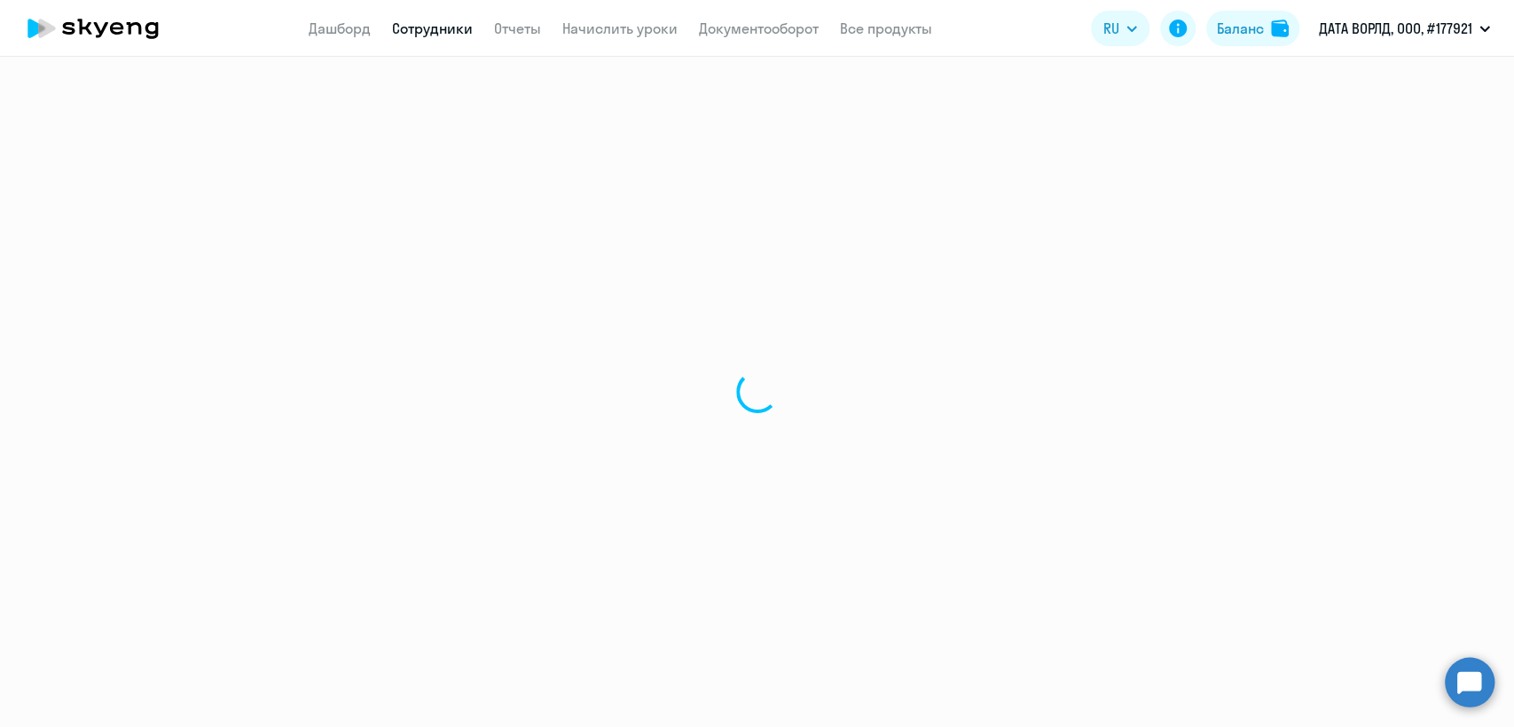
select select "english"
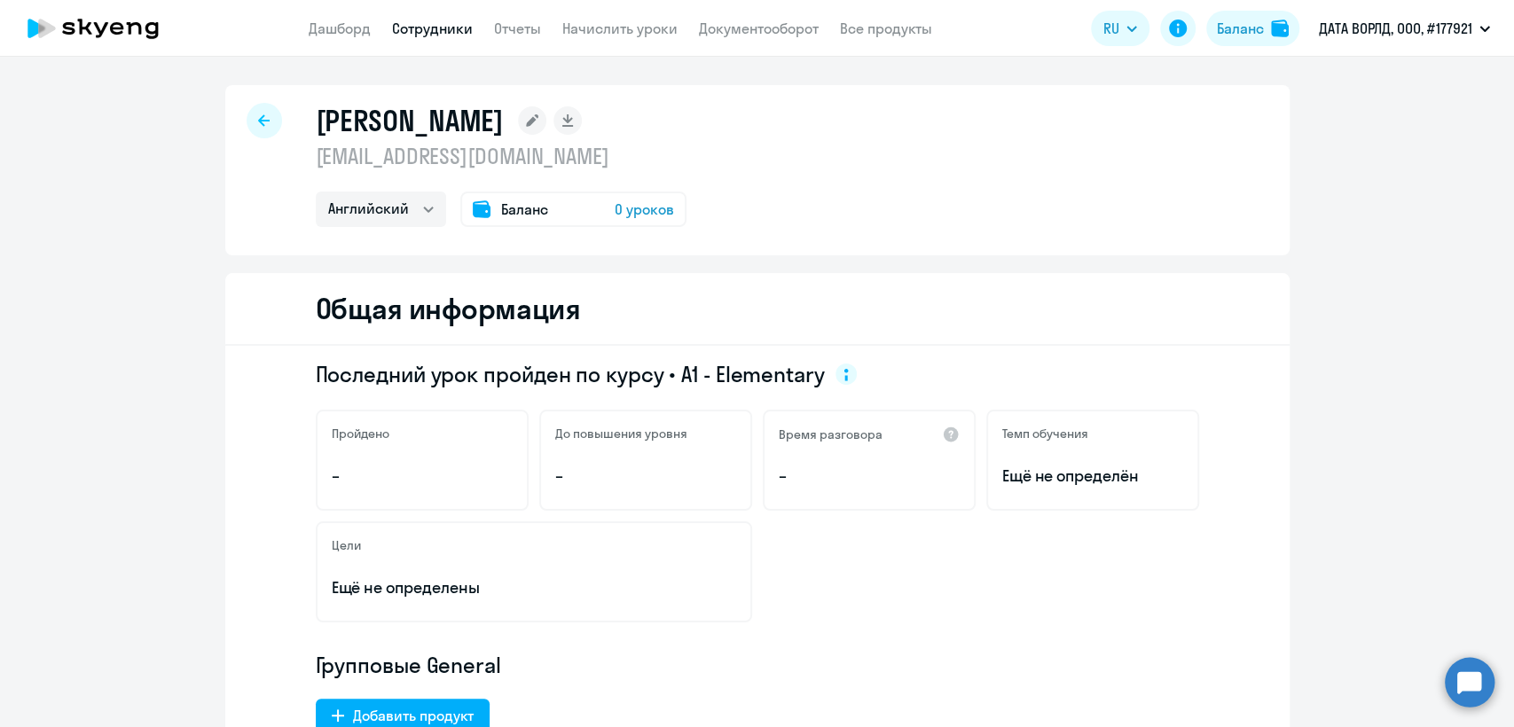
click at [544, 156] on p "drokova3352@gmail.com" at bounding box center [501, 156] width 371 height 28
copy p "drokova3352@gmail.com"
click at [425, 37] on link "Сотрудники" at bounding box center [432, 29] width 81 height 18
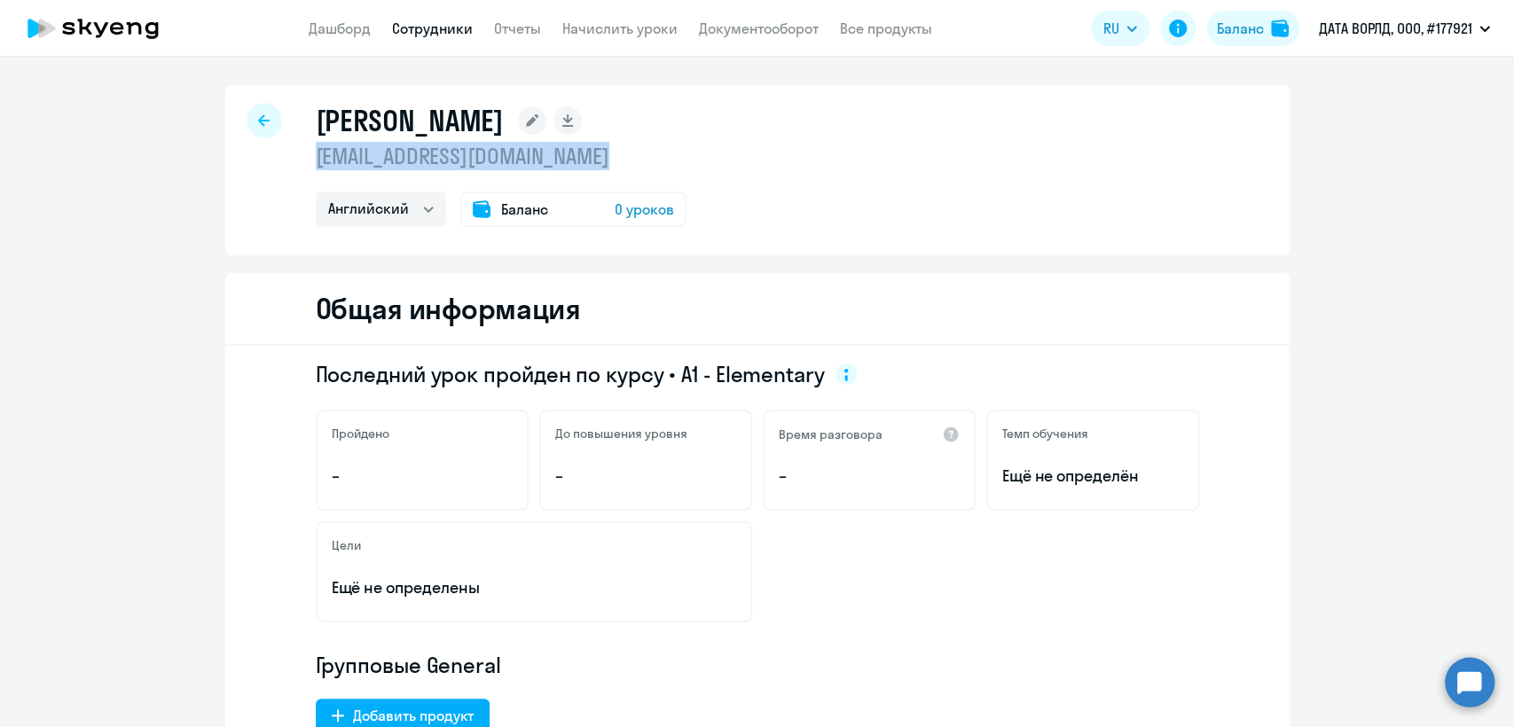
select select "30"
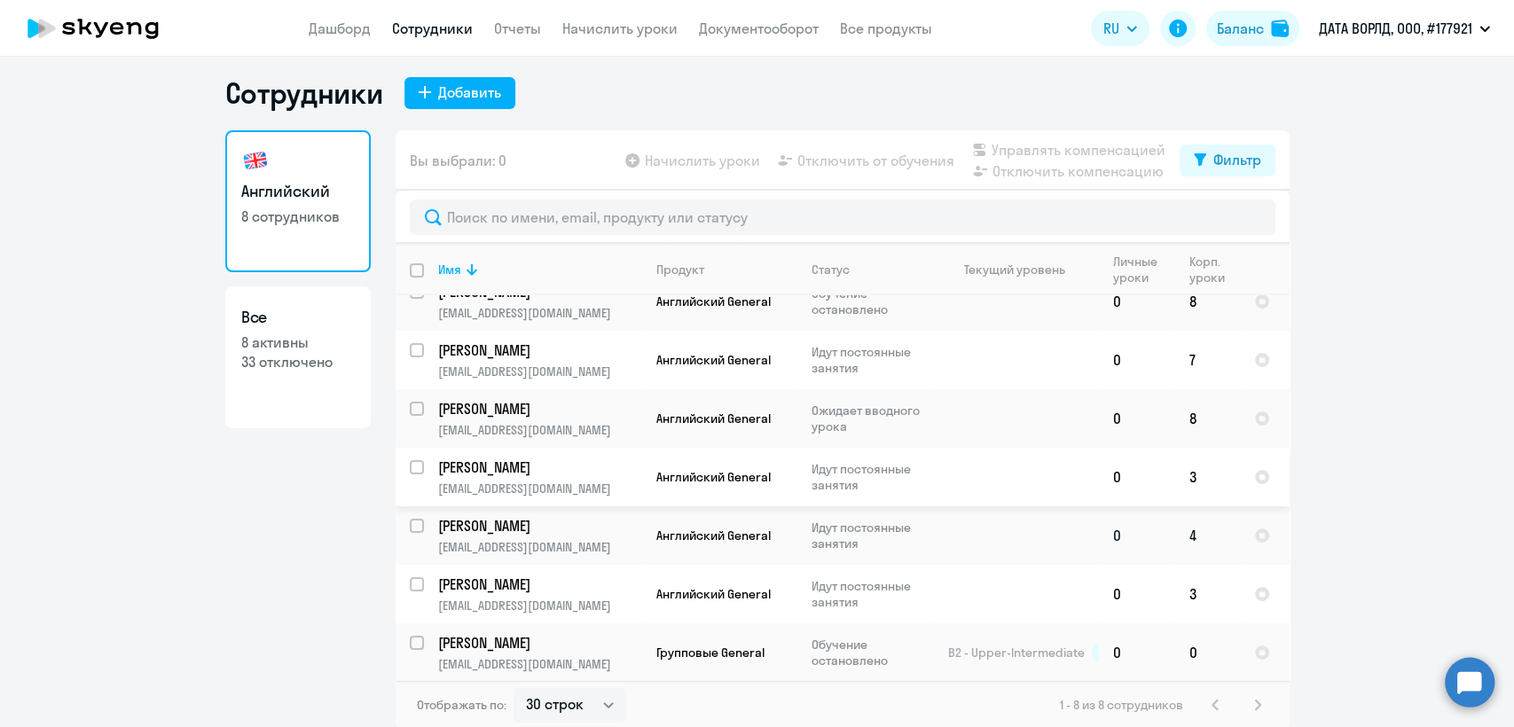
scroll to position [11, 0]
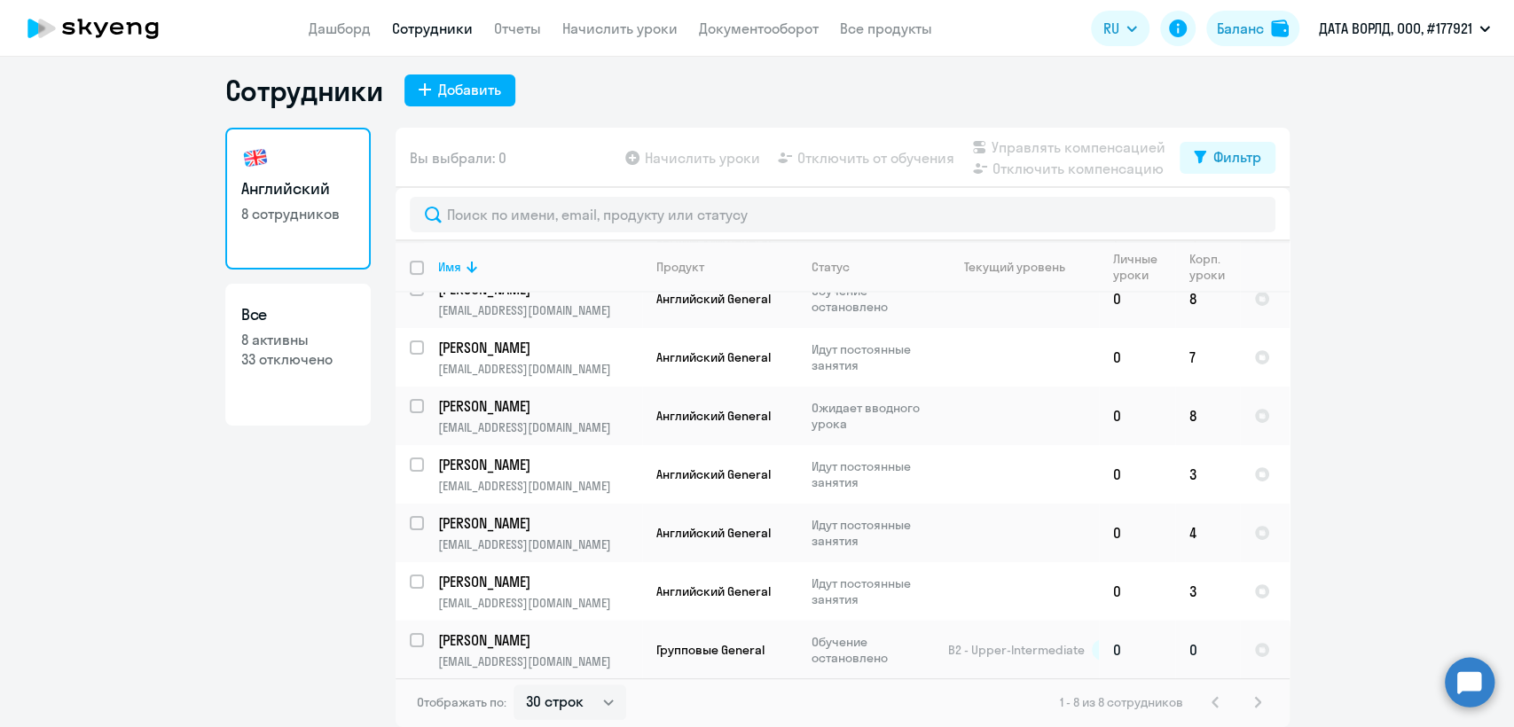
click at [697, 657] on td "Групповые General" at bounding box center [719, 650] width 155 height 59
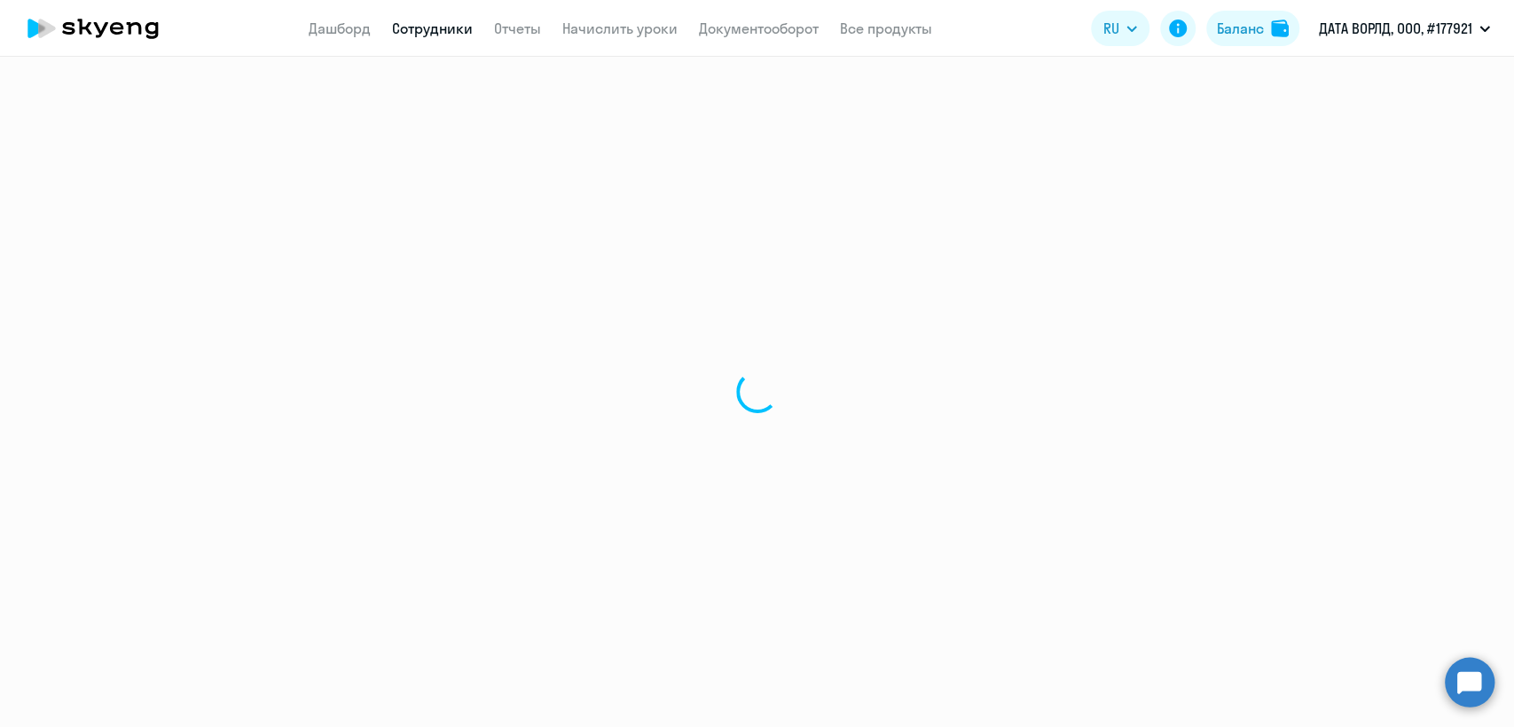
select select "english"
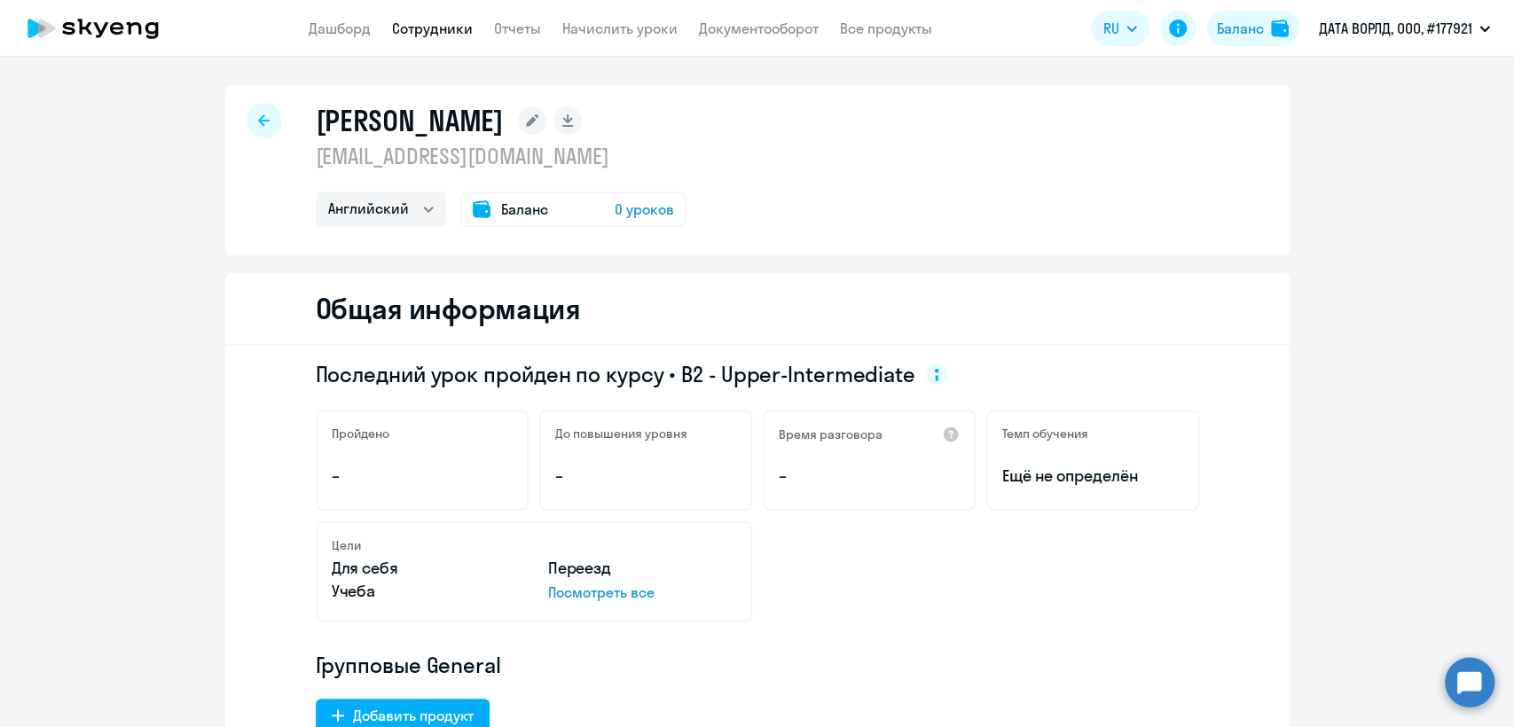
click at [528, 168] on p "berdnikova.sofy@yandex.ru" at bounding box center [501, 156] width 371 height 28
click at [535, 157] on p "berdnikova.sofy@yandex.ru" at bounding box center [501, 156] width 371 height 28
copy p "berdnikova.sofy@yandex.ru"
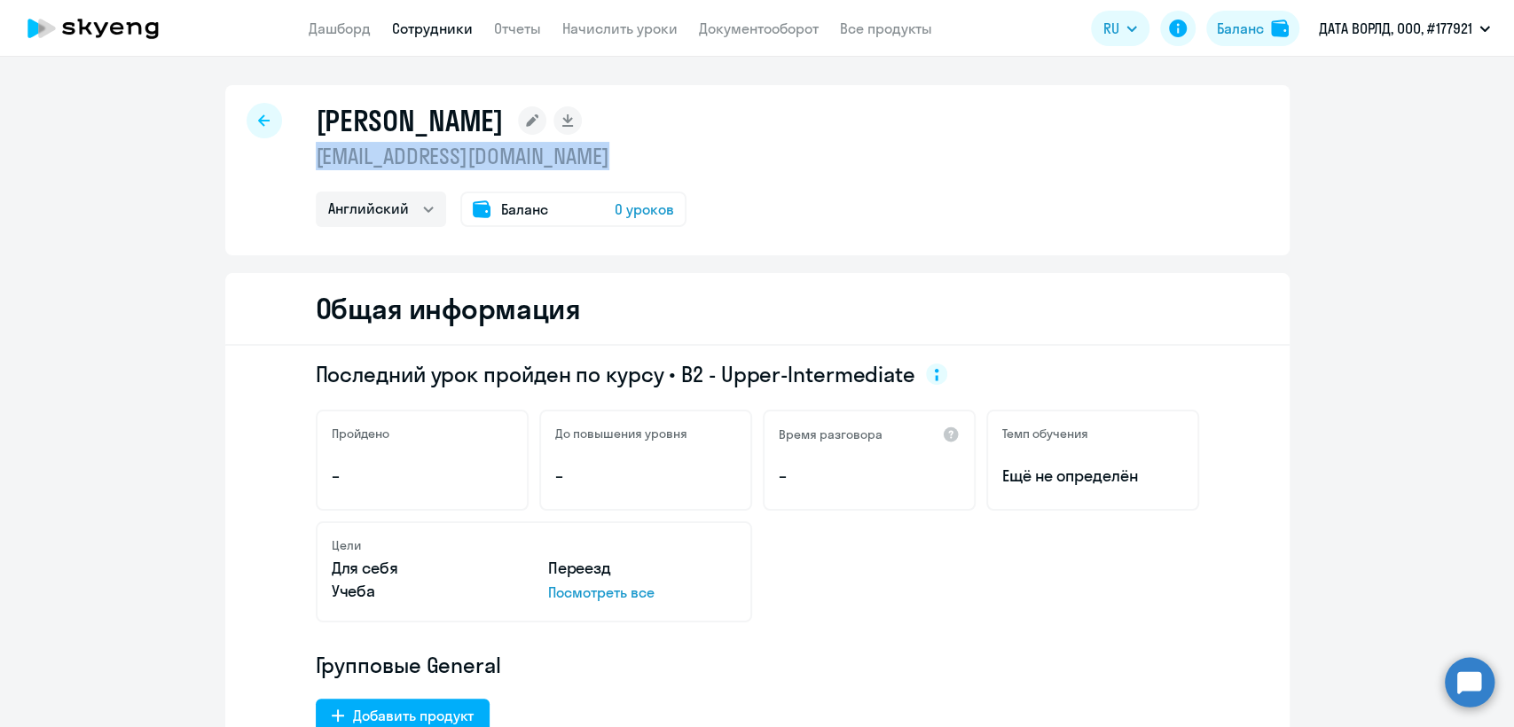
click at [436, 31] on link "Сотрудники" at bounding box center [432, 29] width 81 height 18
select select "30"
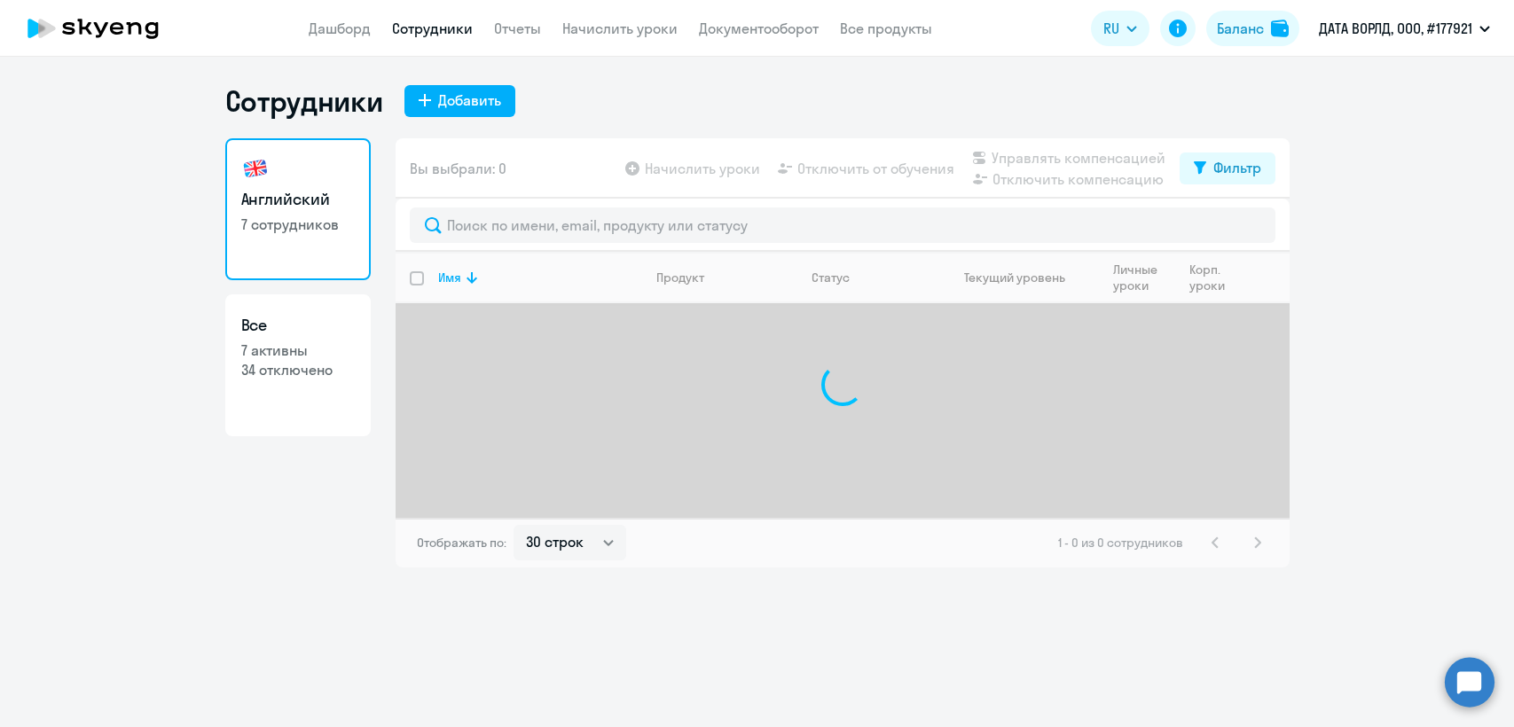
select select "30"
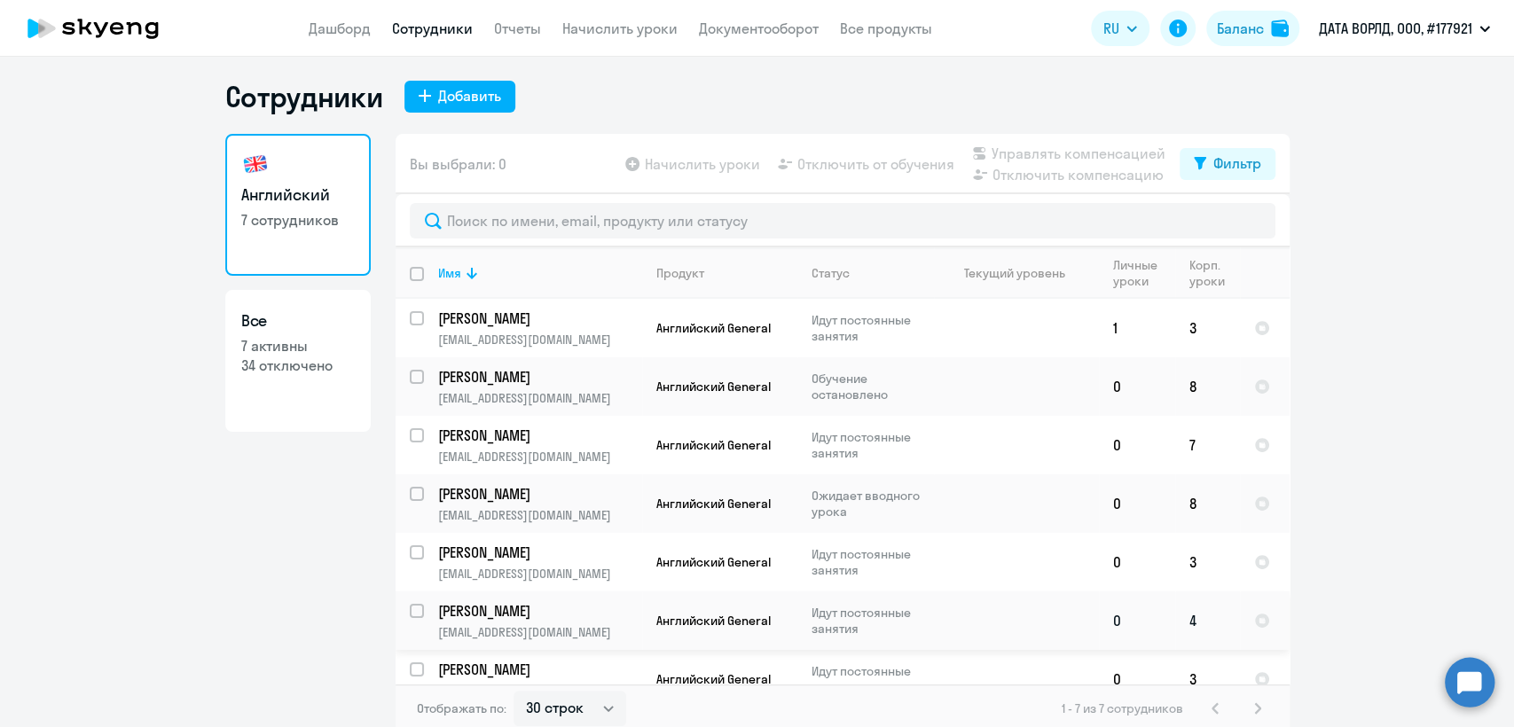
scroll to position [11, 0]
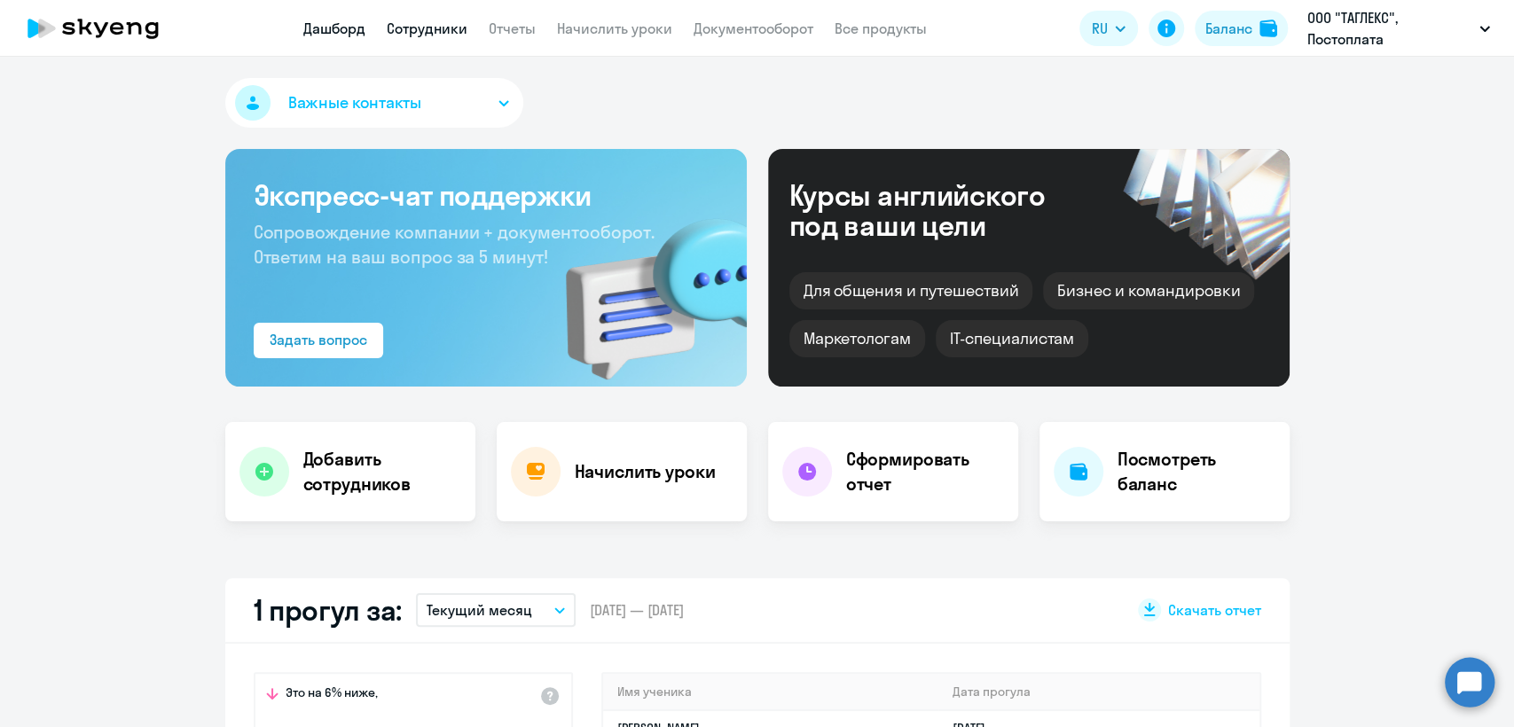
click at [418, 32] on link "Сотрудники" at bounding box center [427, 29] width 81 height 18
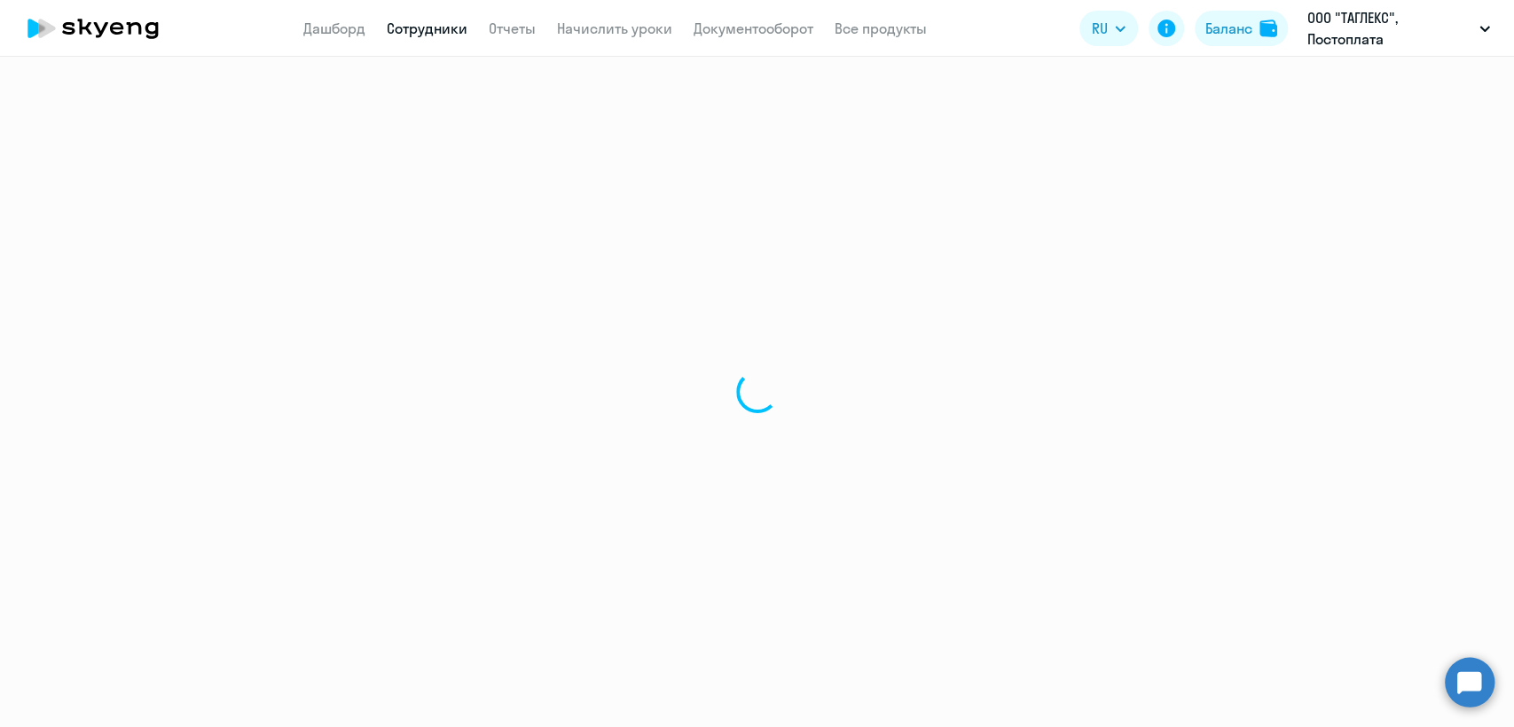
select select "30"
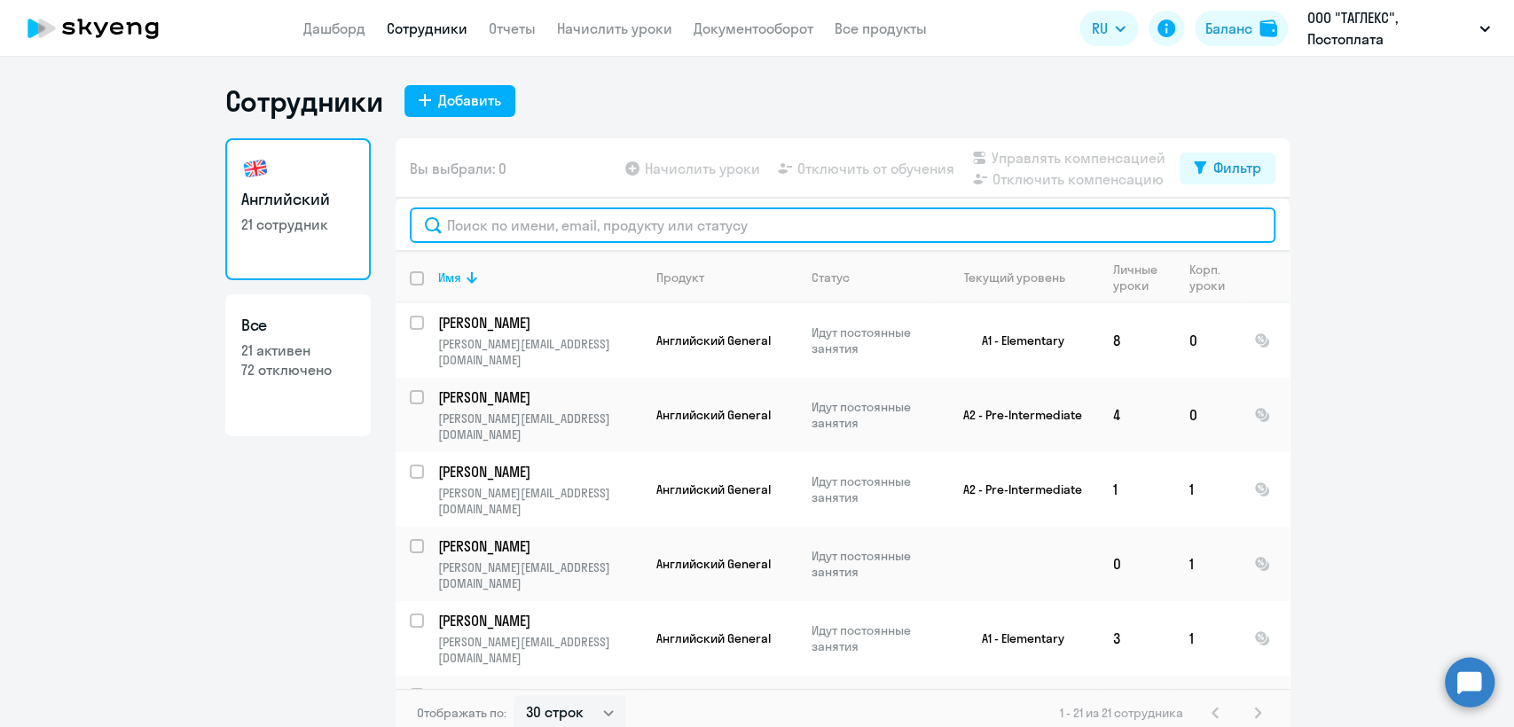
click at [591, 220] on input "text" at bounding box center [842, 225] width 865 height 35
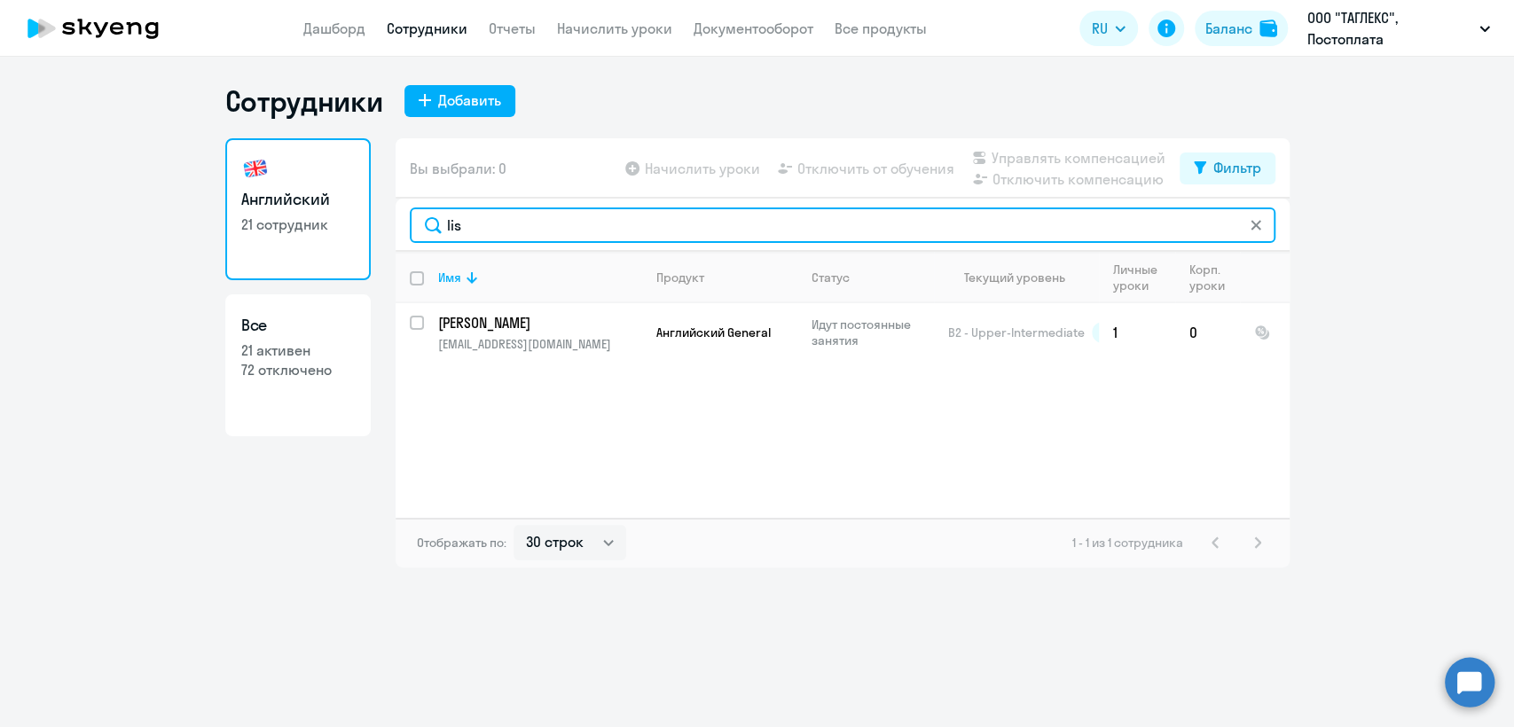
type input "lis"
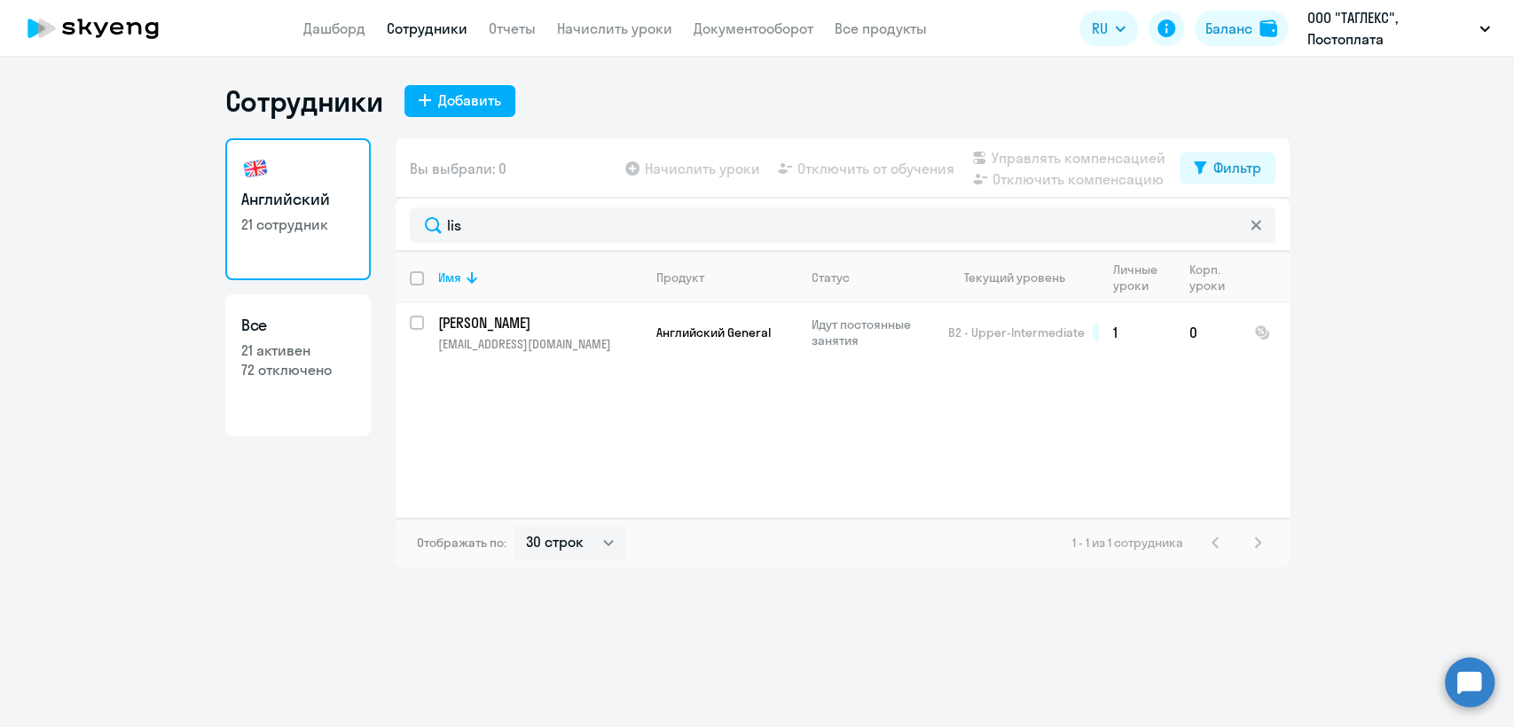
click at [433, 29] on link "Сотрудники" at bounding box center [427, 29] width 81 height 18
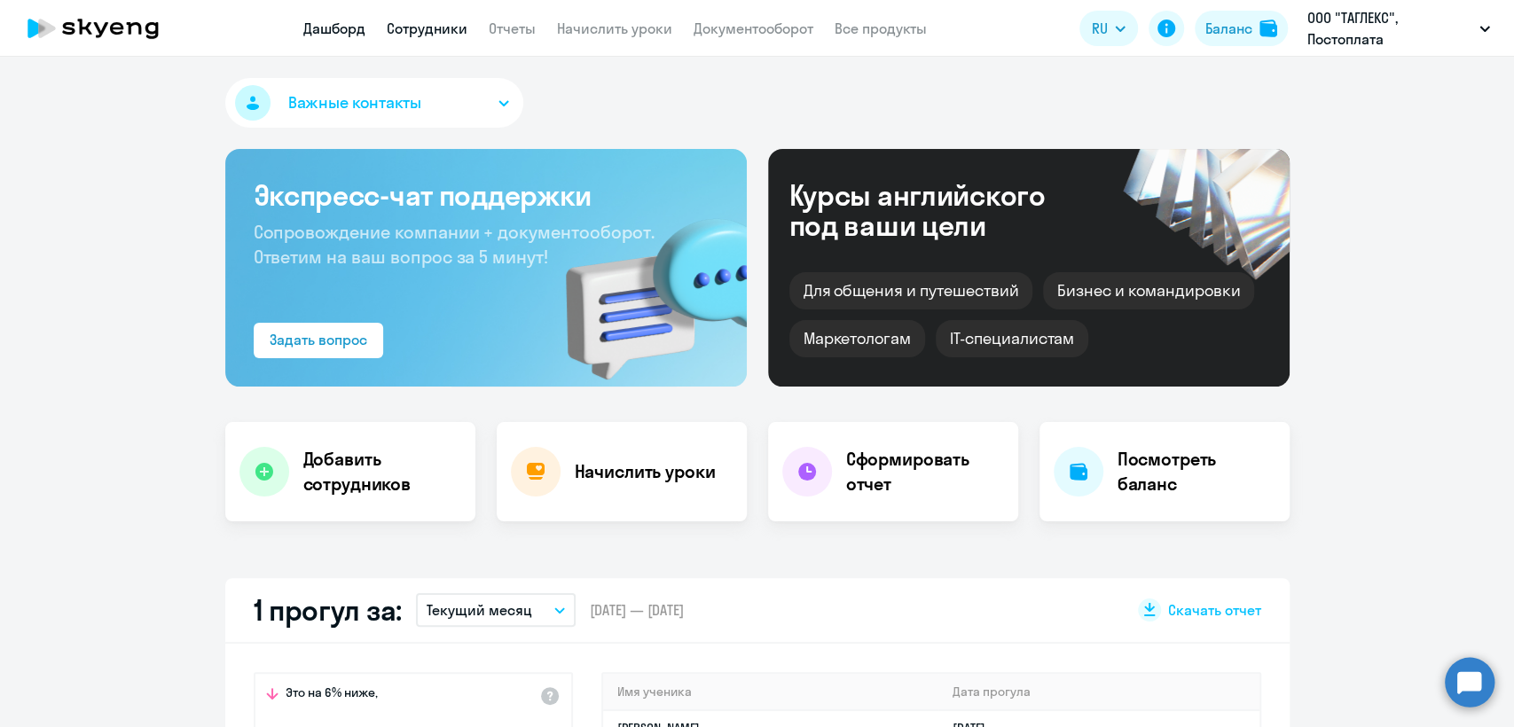
click at [419, 27] on link "Сотрудники" at bounding box center [427, 29] width 81 height 18
select select "30"
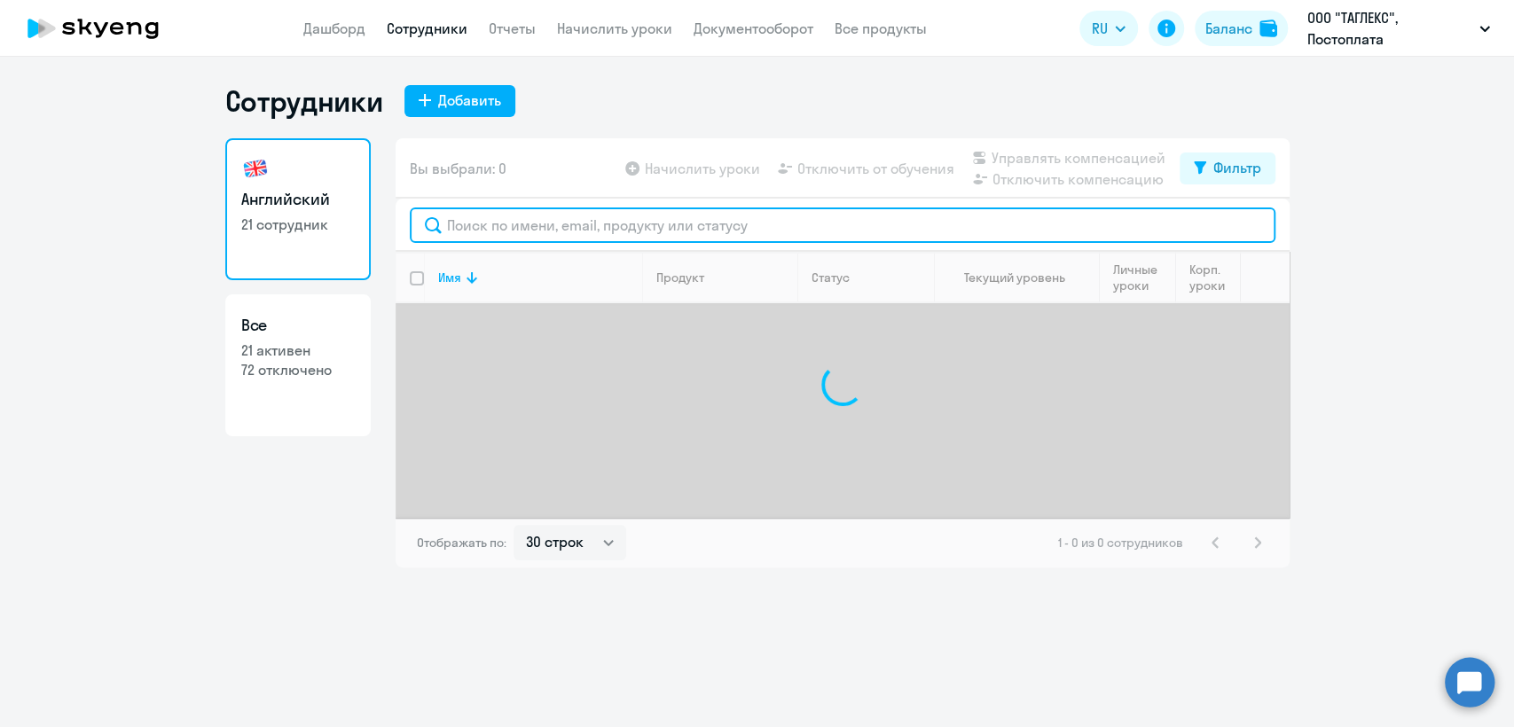
drag, startPoint x: 613, startPoint y: 225, endPoint x: 615, endPoint y: 239, distance: 14.3
click at [615, 236] on input "text" at bounding box center [842, 225] width 865 height 35
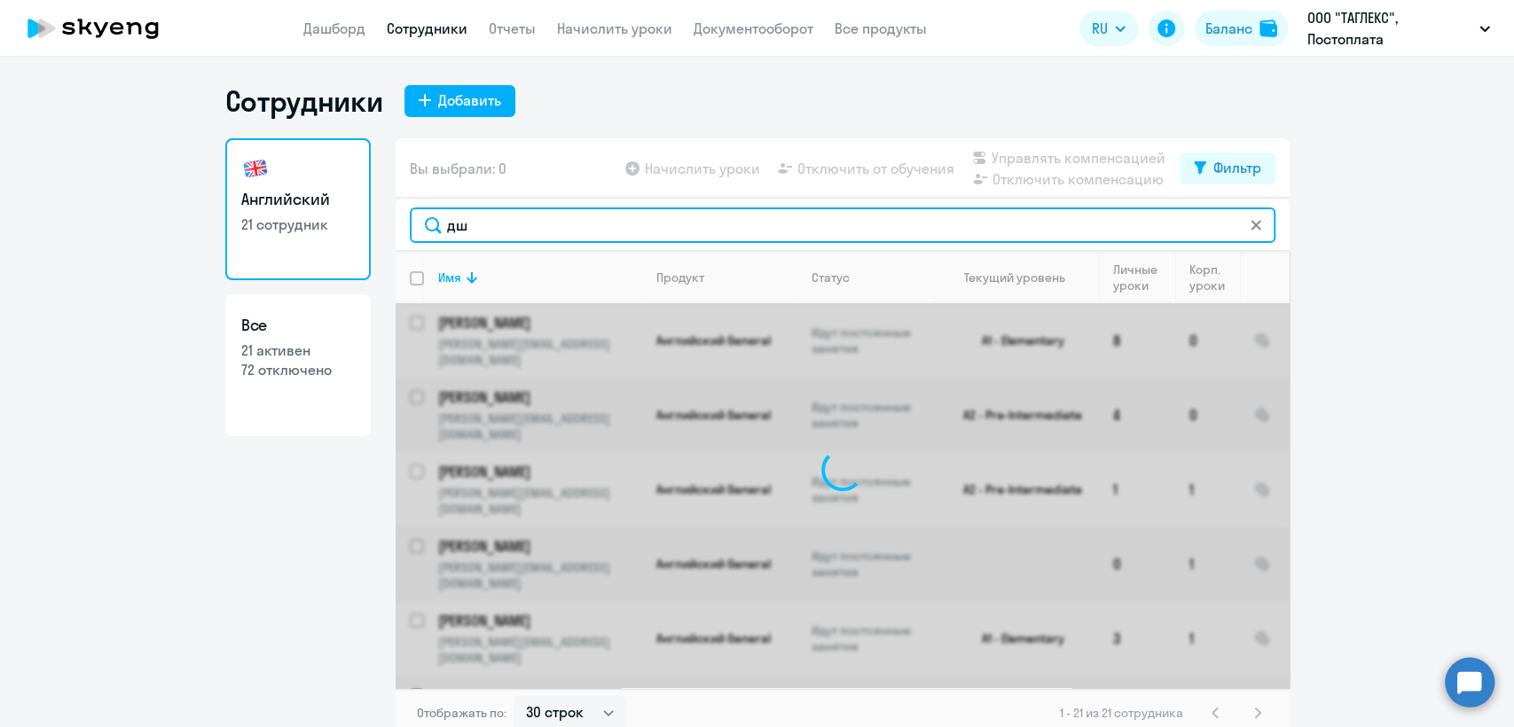
type input "д"
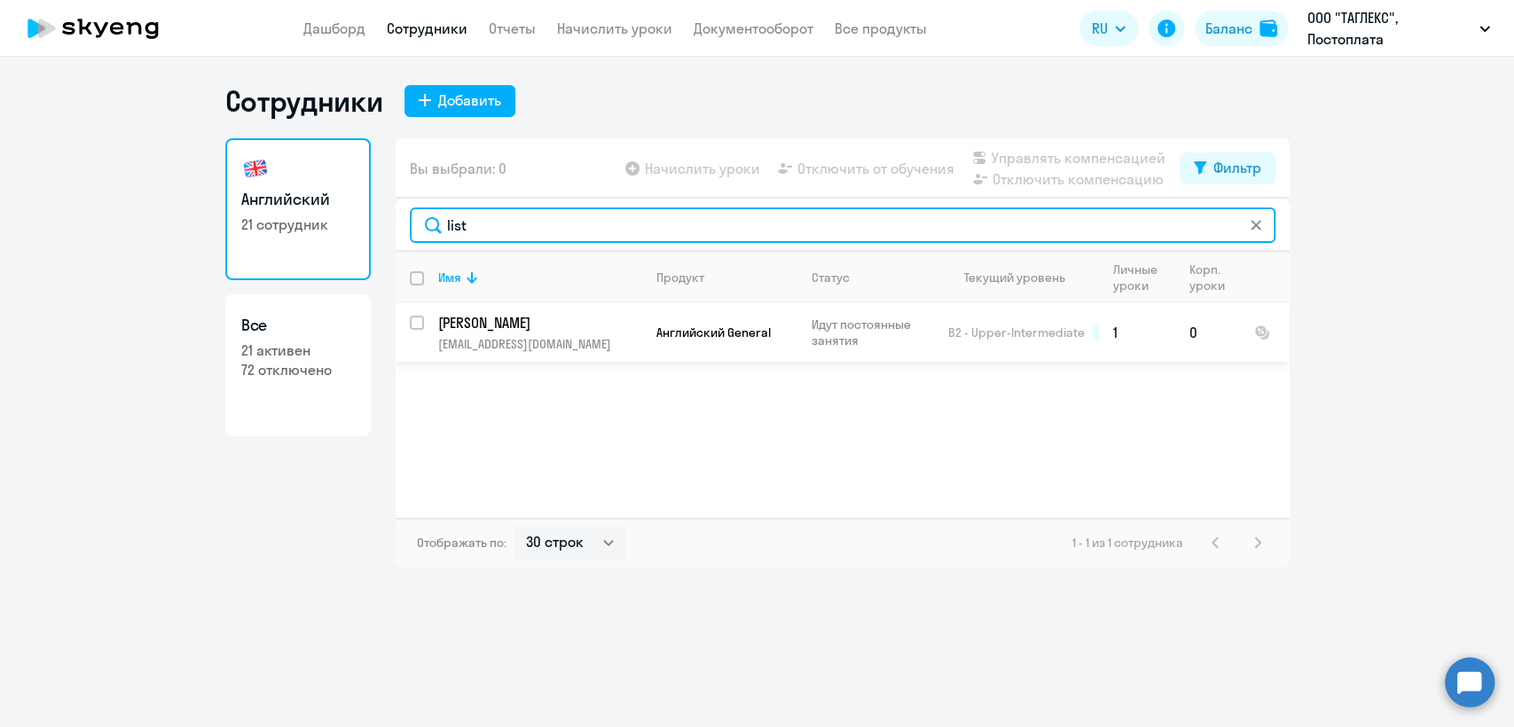
type input "list"
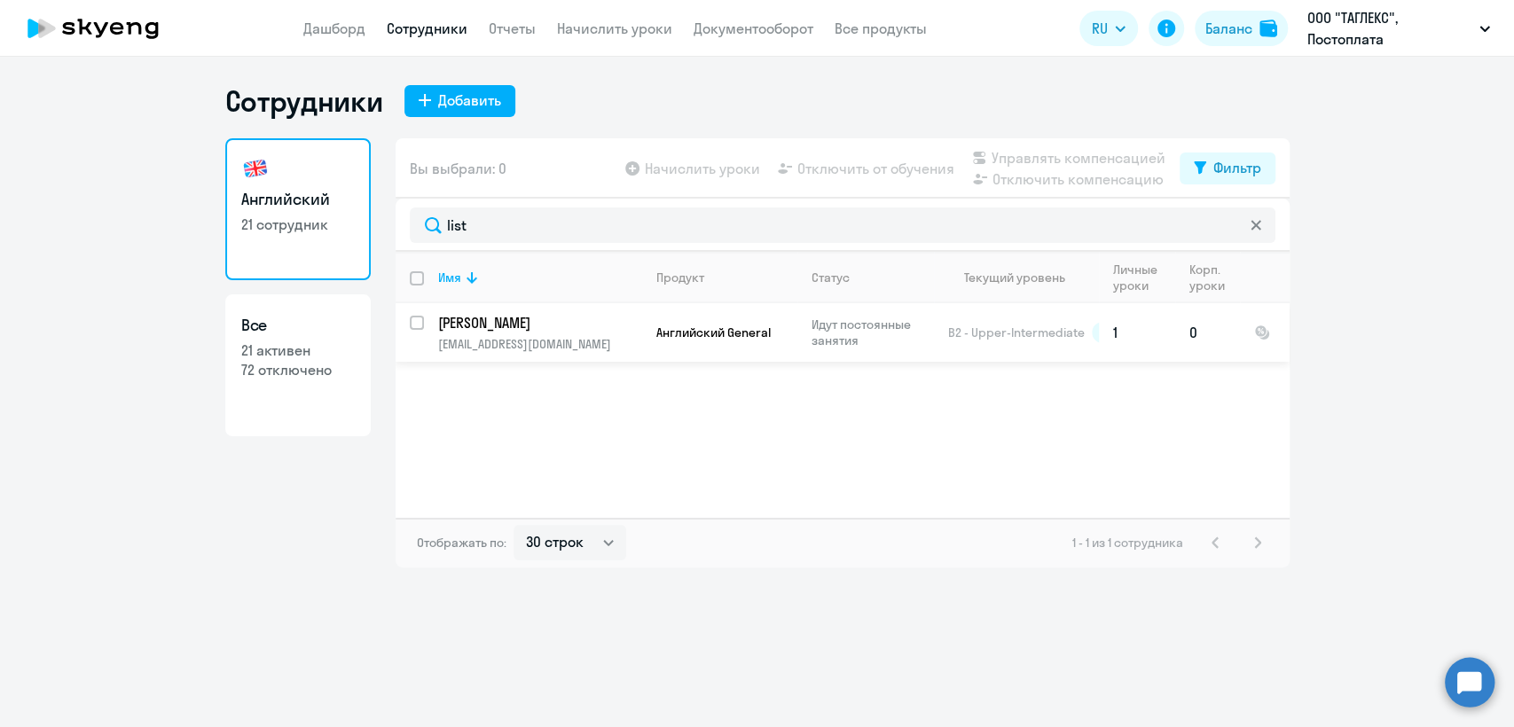
click at [596, 339] on p "[EMAIL_ADDRESS][DOMAIN_NAME]" at bounding box center [539, 344] width 203 height 16
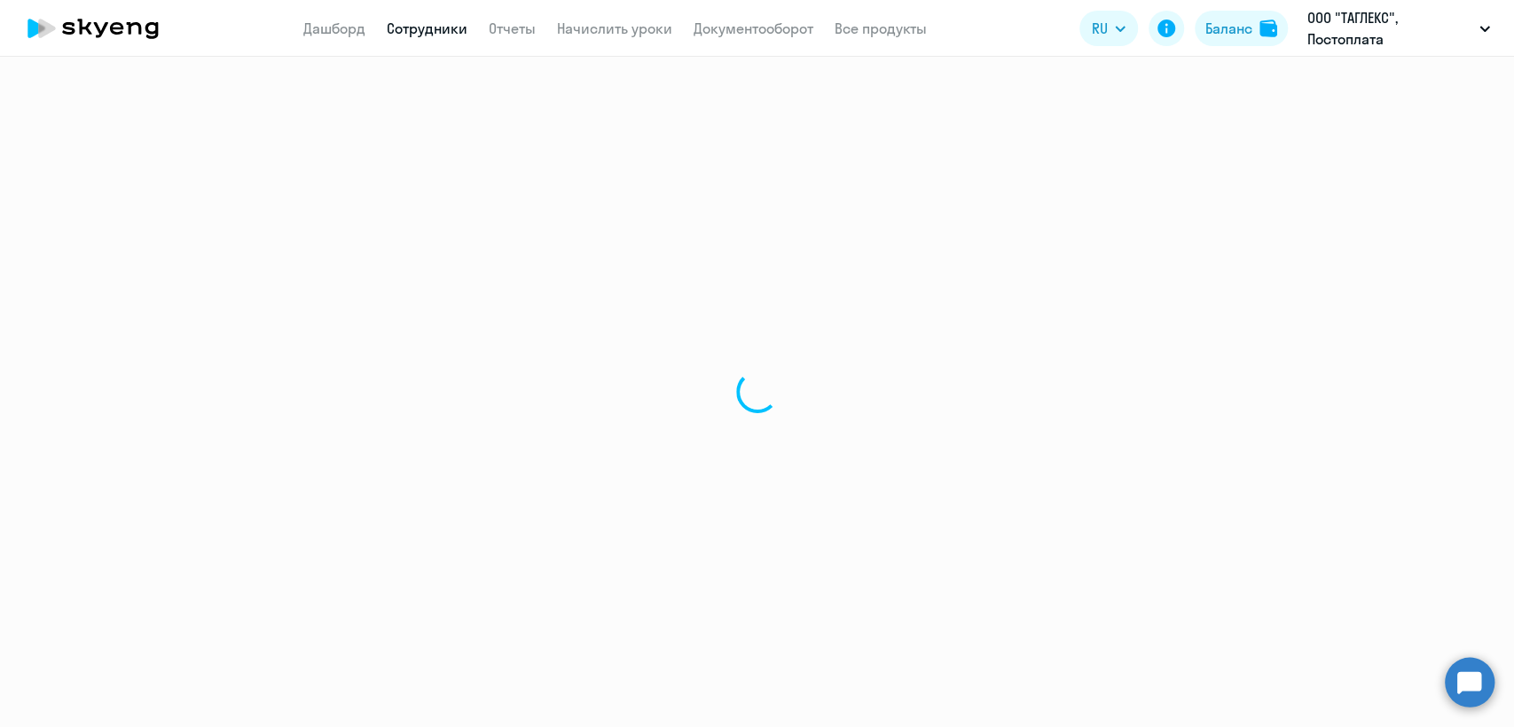
select select "english"
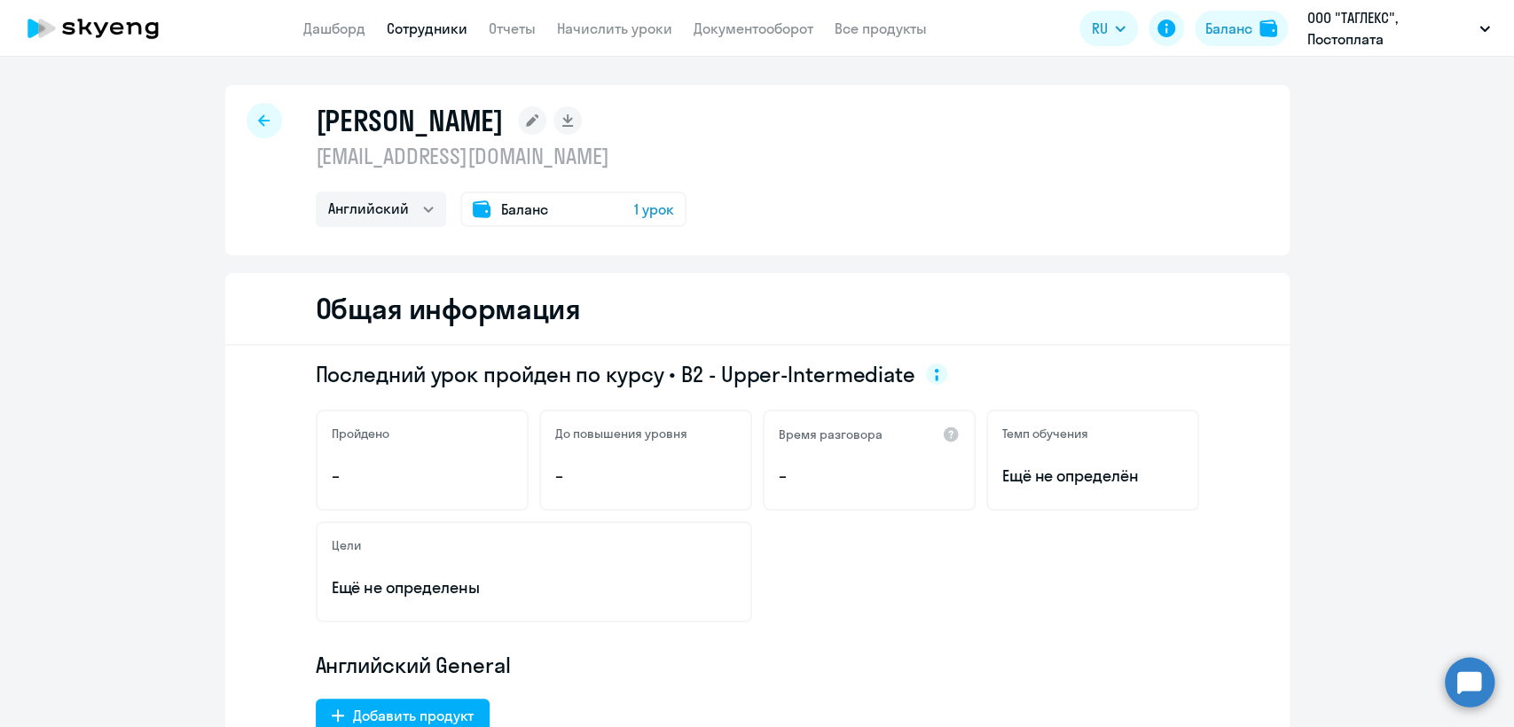
click at [383, 161] on p "[EMAIL_ADDRESS][DOMAIN_NAME]" at bounding box center [501, 156] width 371 height 28
copy p "[EMAIL_ADDRESS][DOMAIN_NAME]"
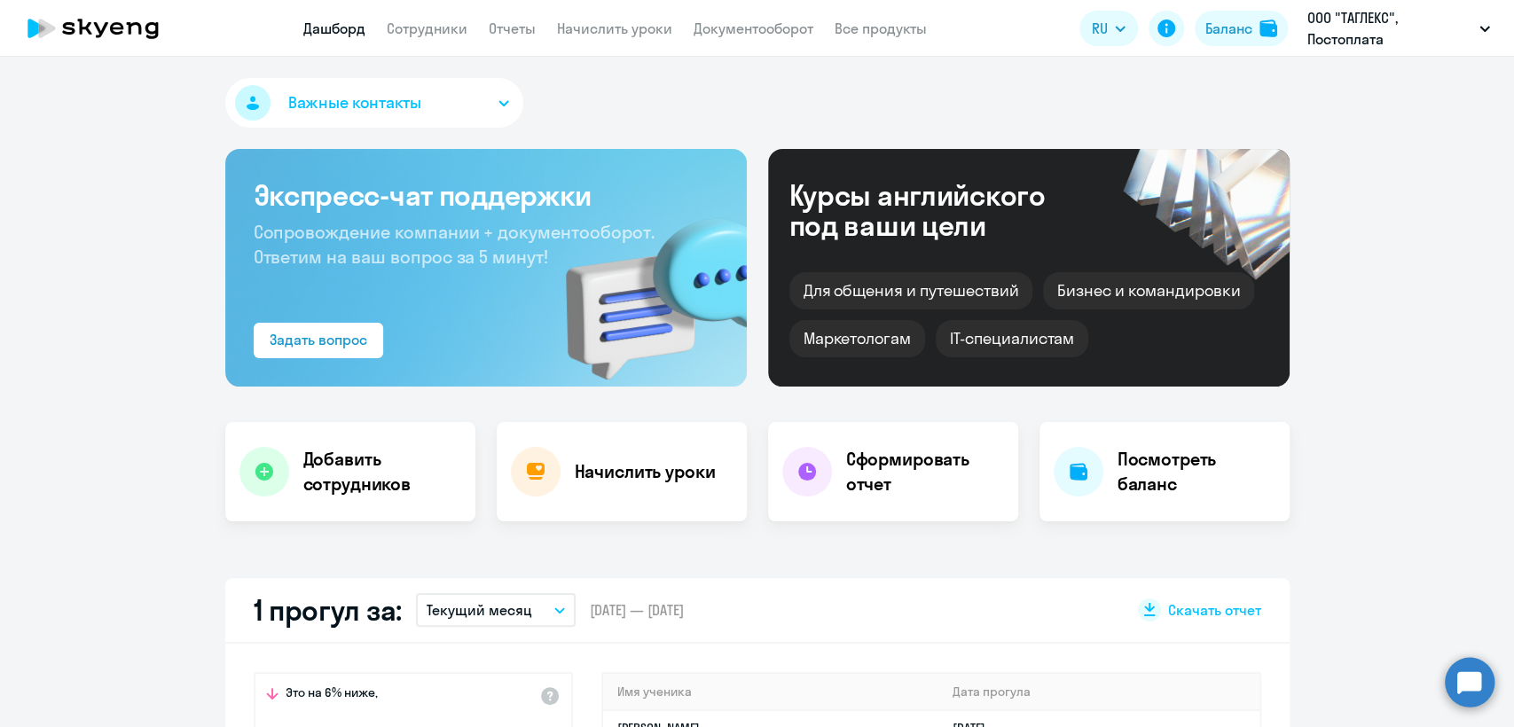
select select "30"
click at [454, 28] on link "Сотрудники" at bounding box center [427, 29] width 81 height 18
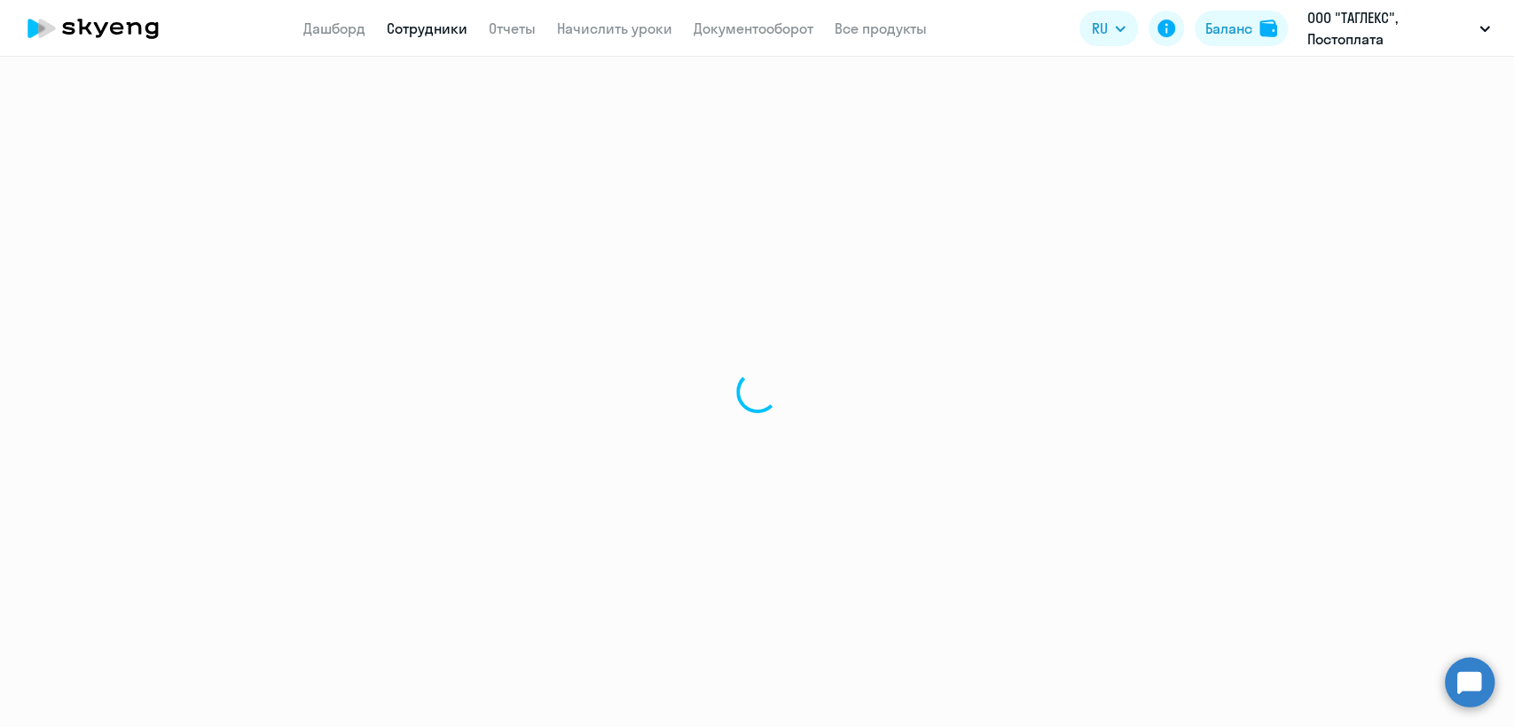
select select "30"
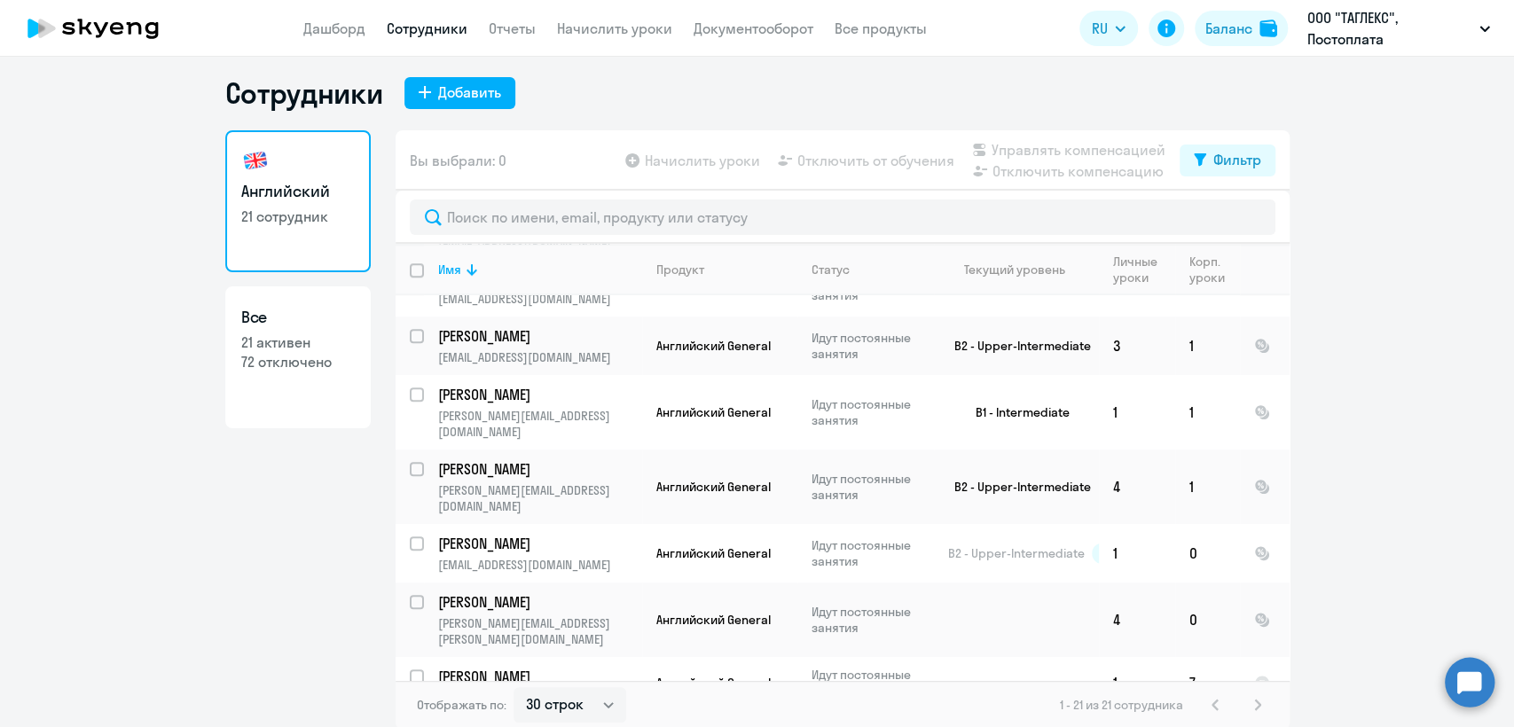
scroll to position [11, 0]
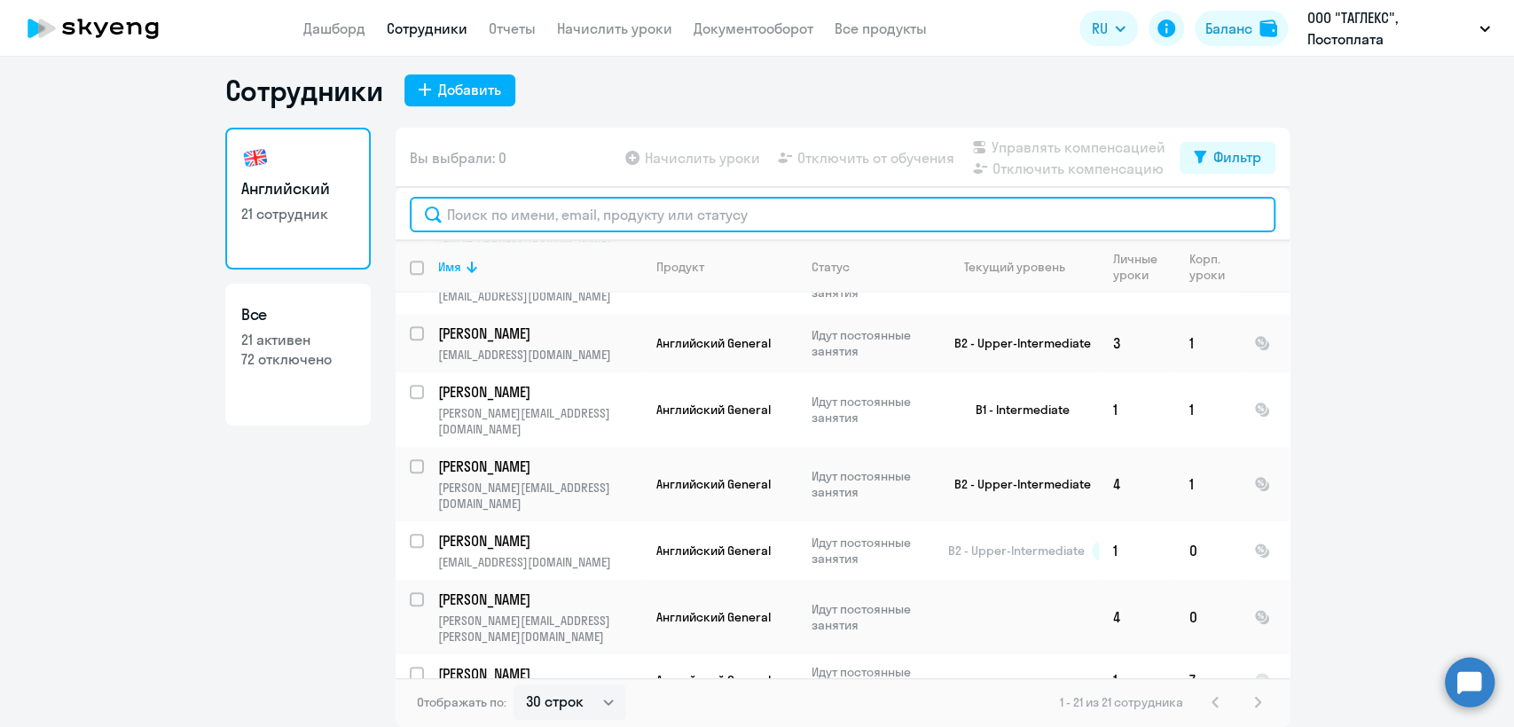
click at [556, 213] on input "text" at bounding box center [842, 214] width 865 height 35
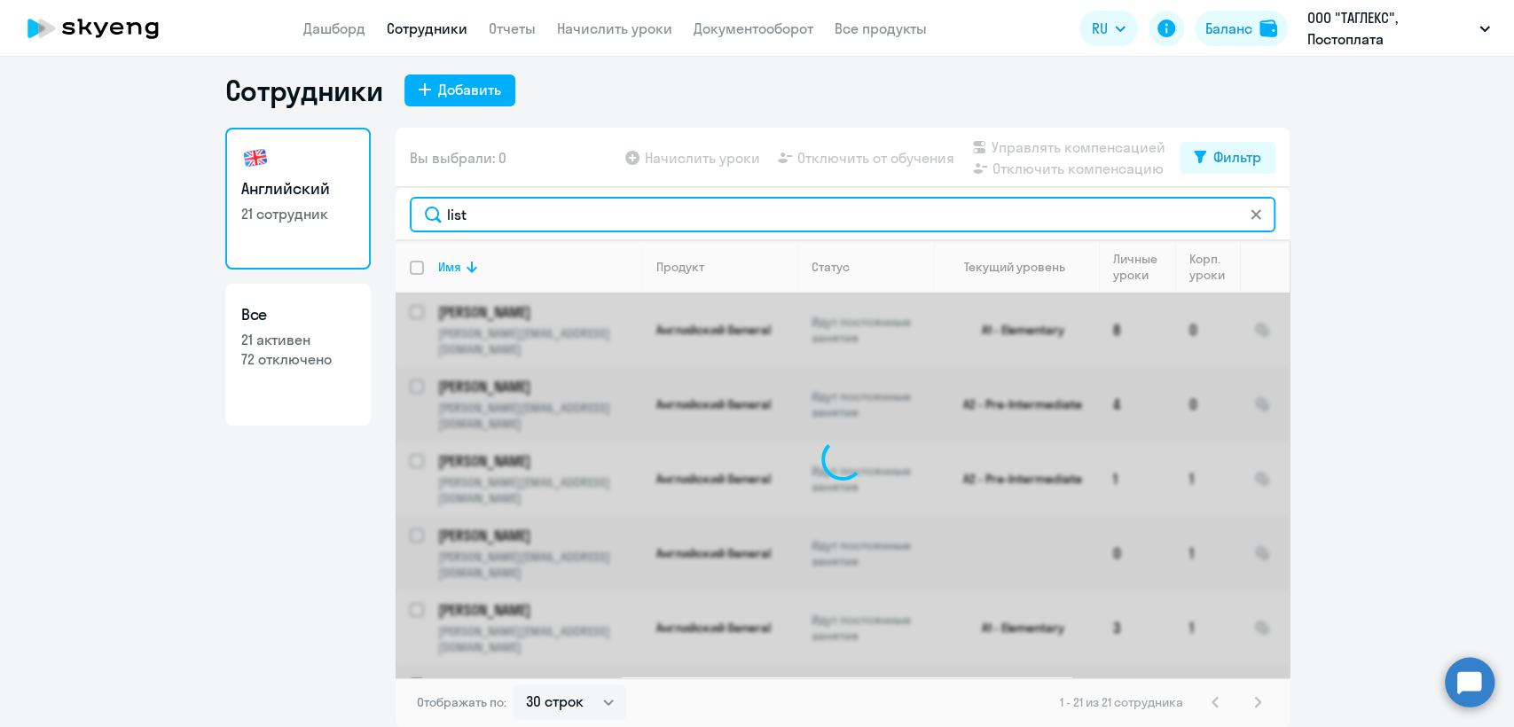
scroll to position [0, 0]
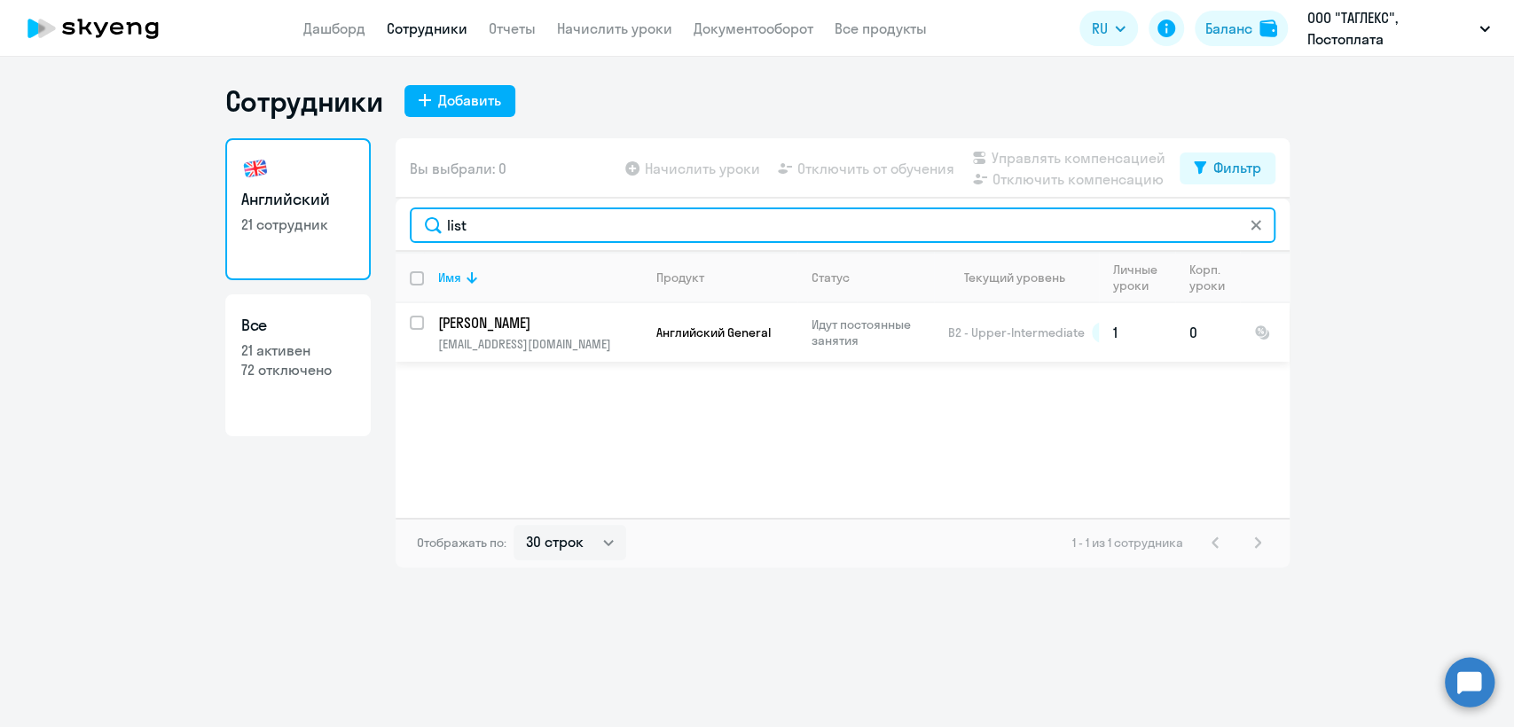
type input "list"
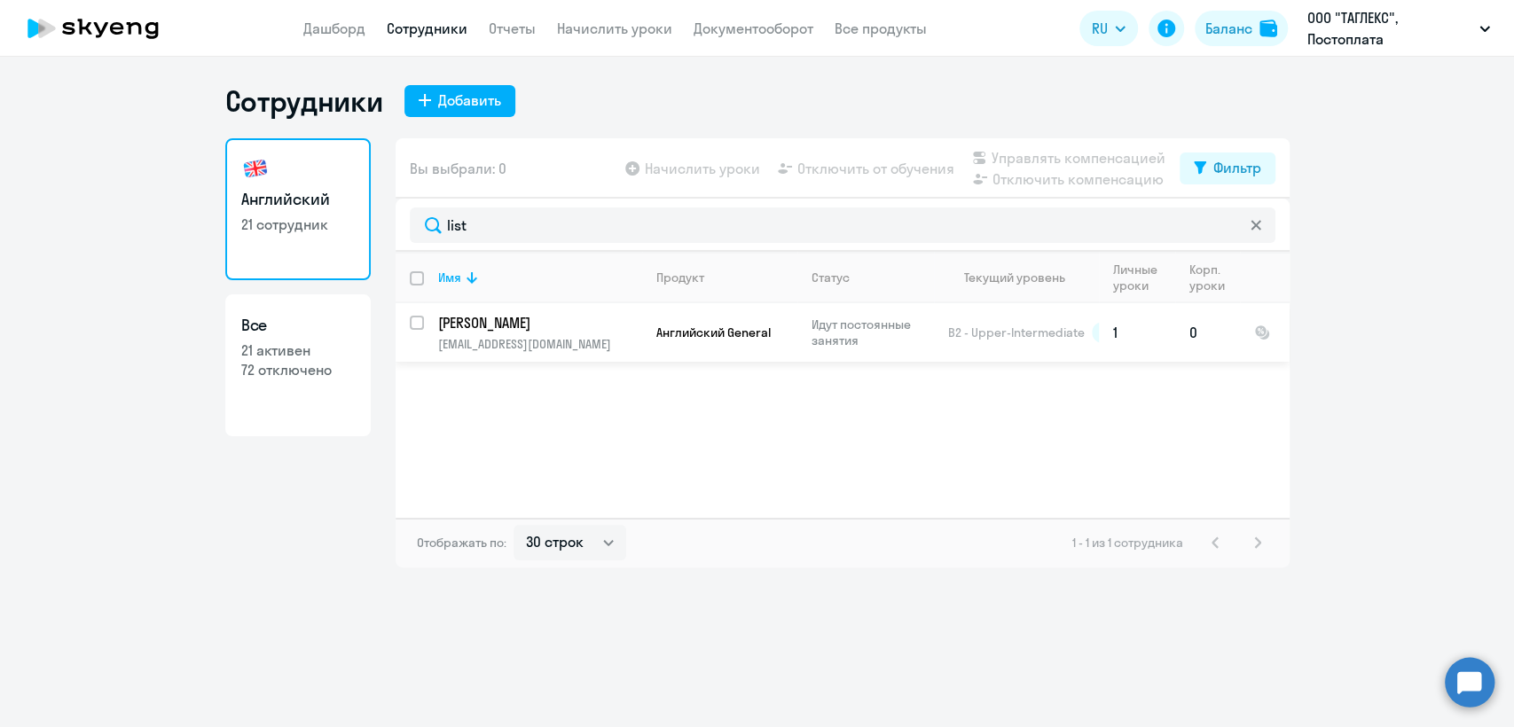
click at [529, 333] on td "Terekyan [PERSON_NAME] [EMAIL_ADDRESS][DOMAIN_NAME]" at bounding box center [533, 332] width 218 height 59
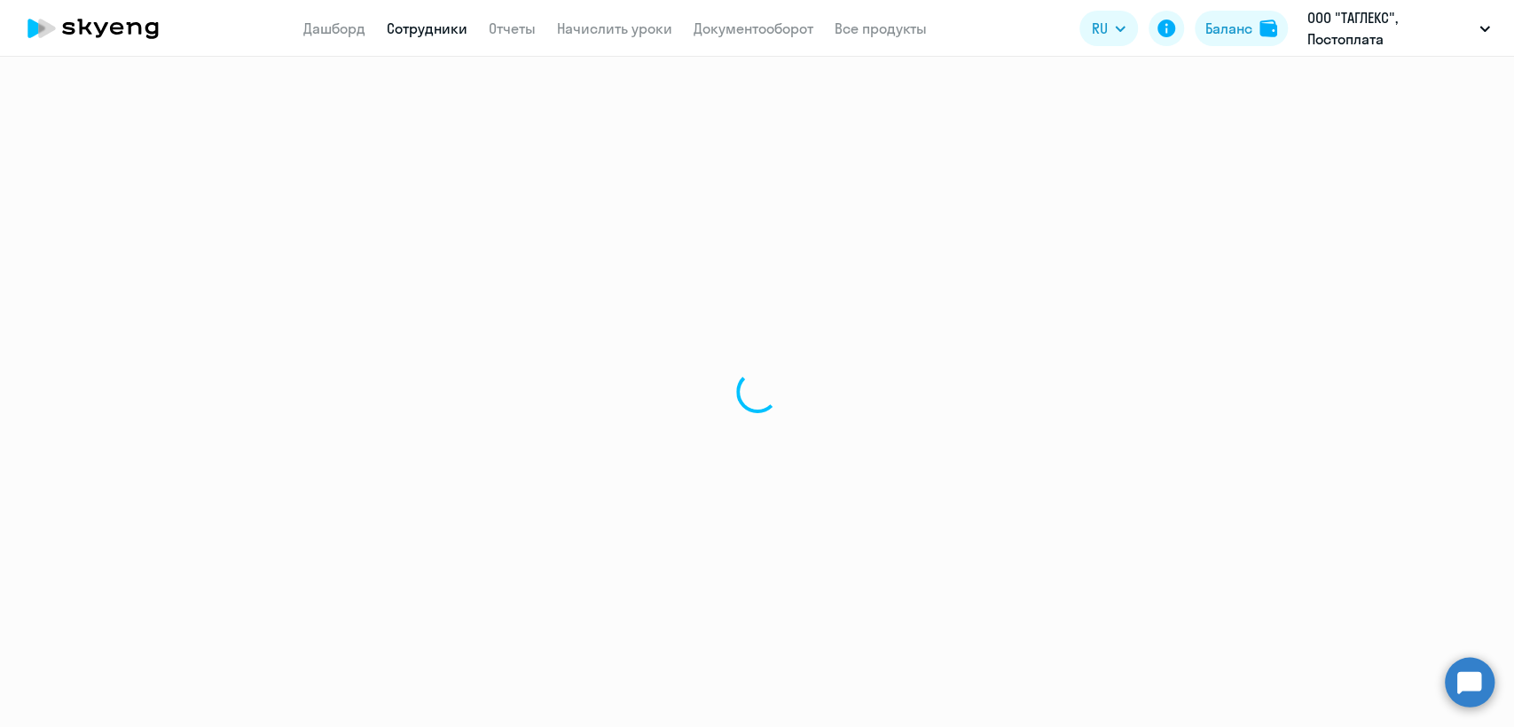
select select "english"
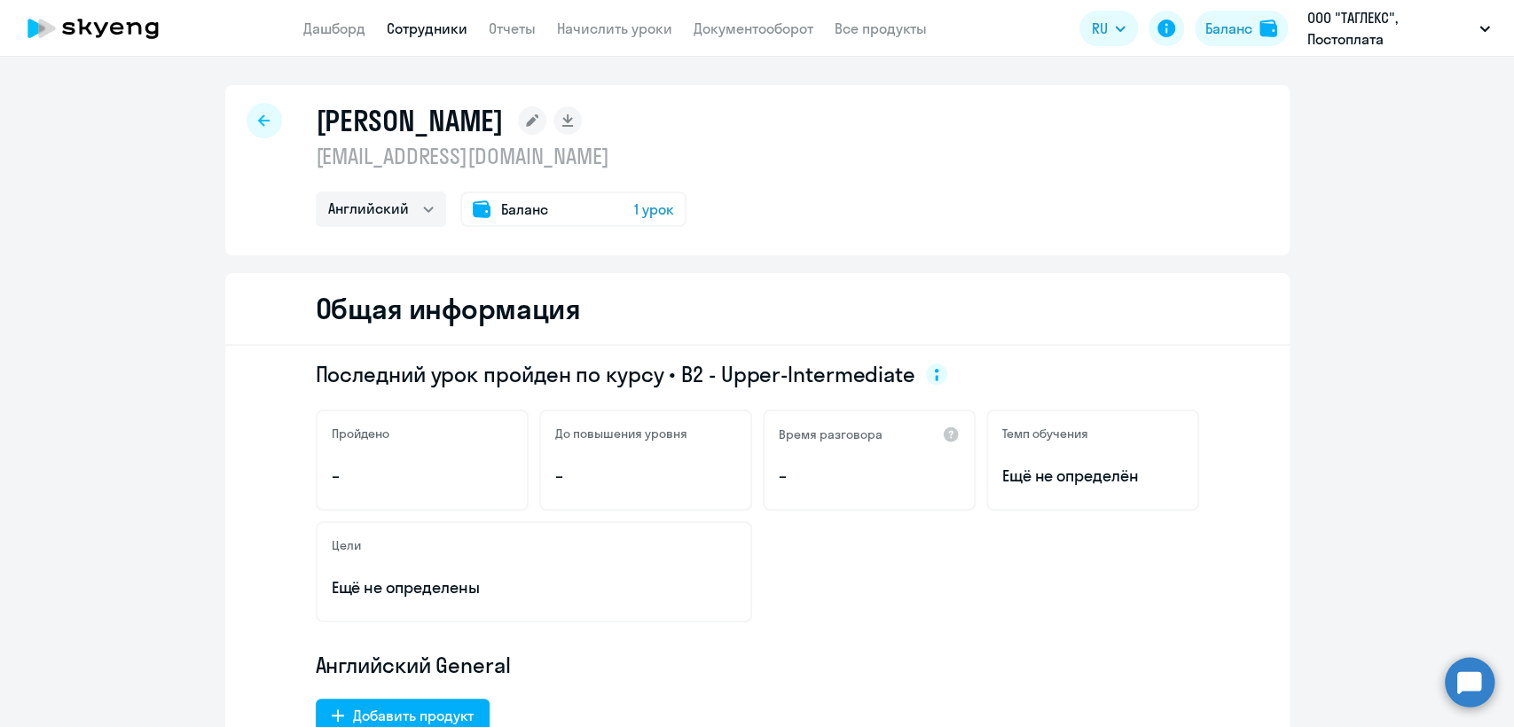
click at [403, 158] on p "[EMAIL_ADDRESS][DOMAIN_NAME]" at bounding box center [501, 156] width 371 height 28
copy p "[EMAIL_ADDRESS][DOMAIN_NAME]"
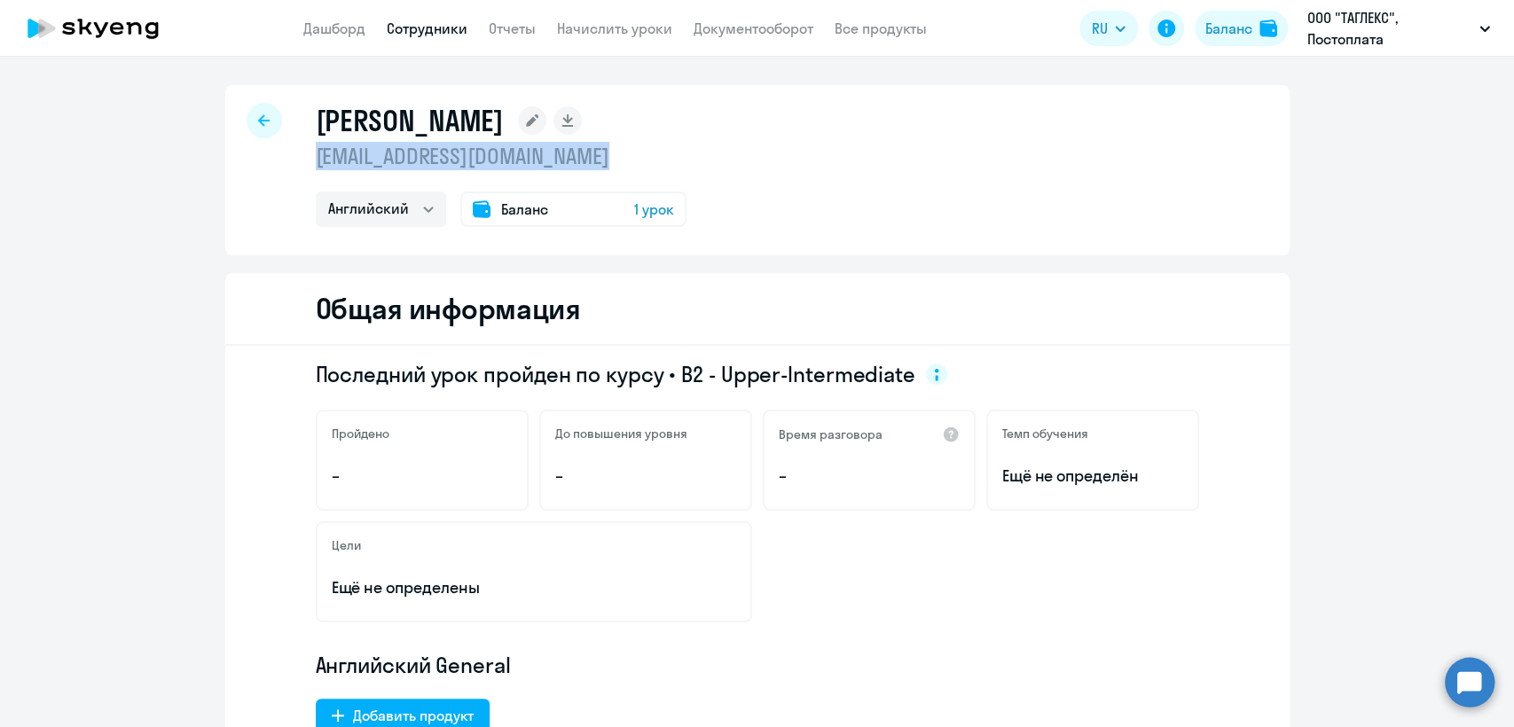
click at [414, 35] on link "Сотрудники" at bounding box center [427, 29] width 81 height 18
select select "30"
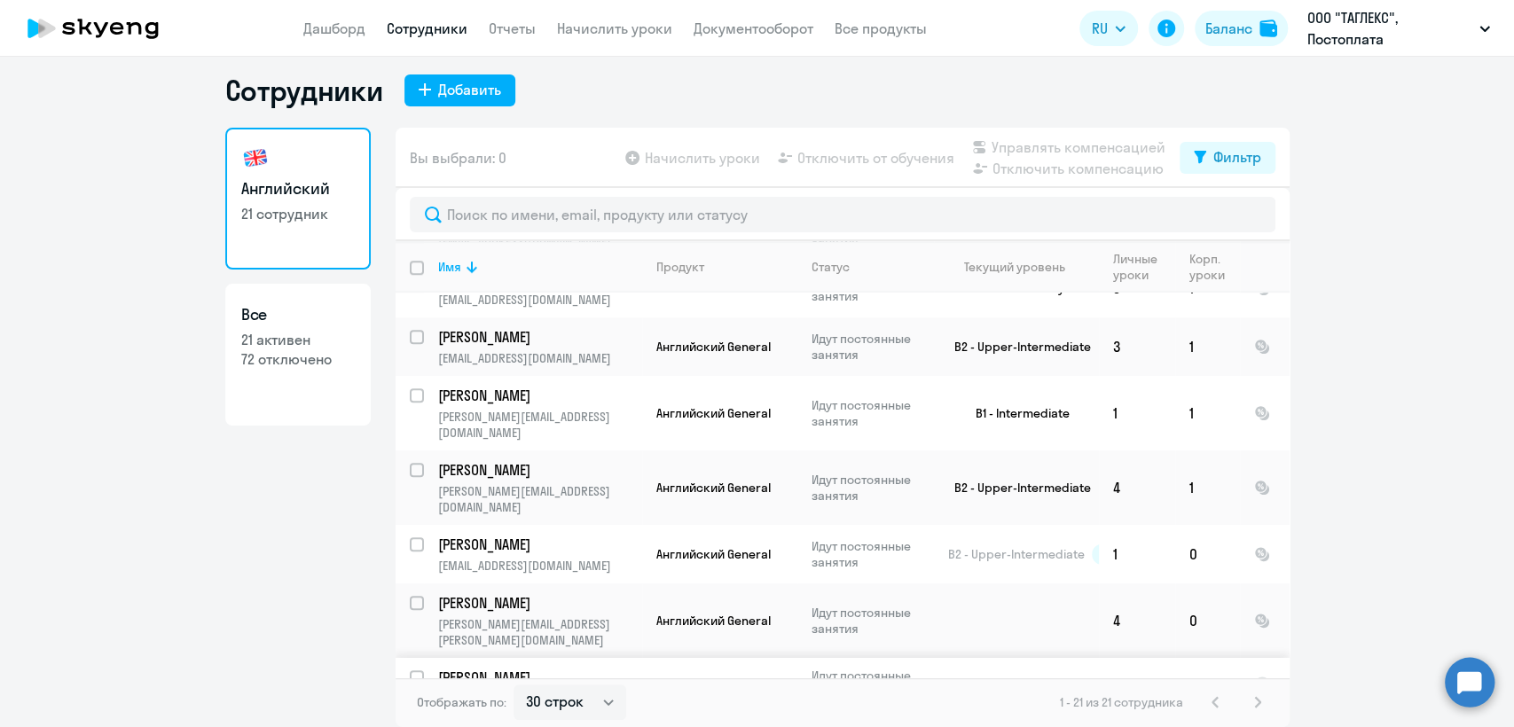
scroll to position [883, 0]
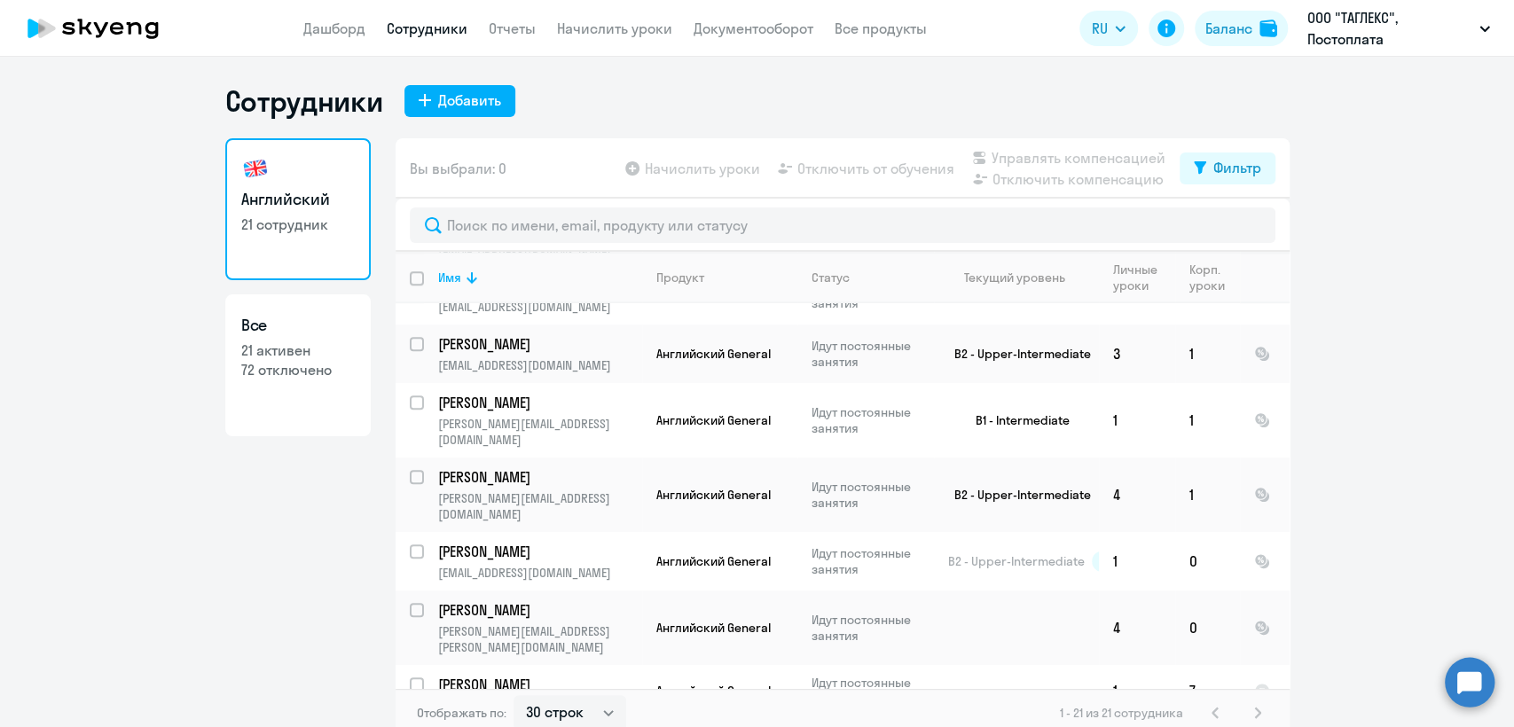
select select "english"
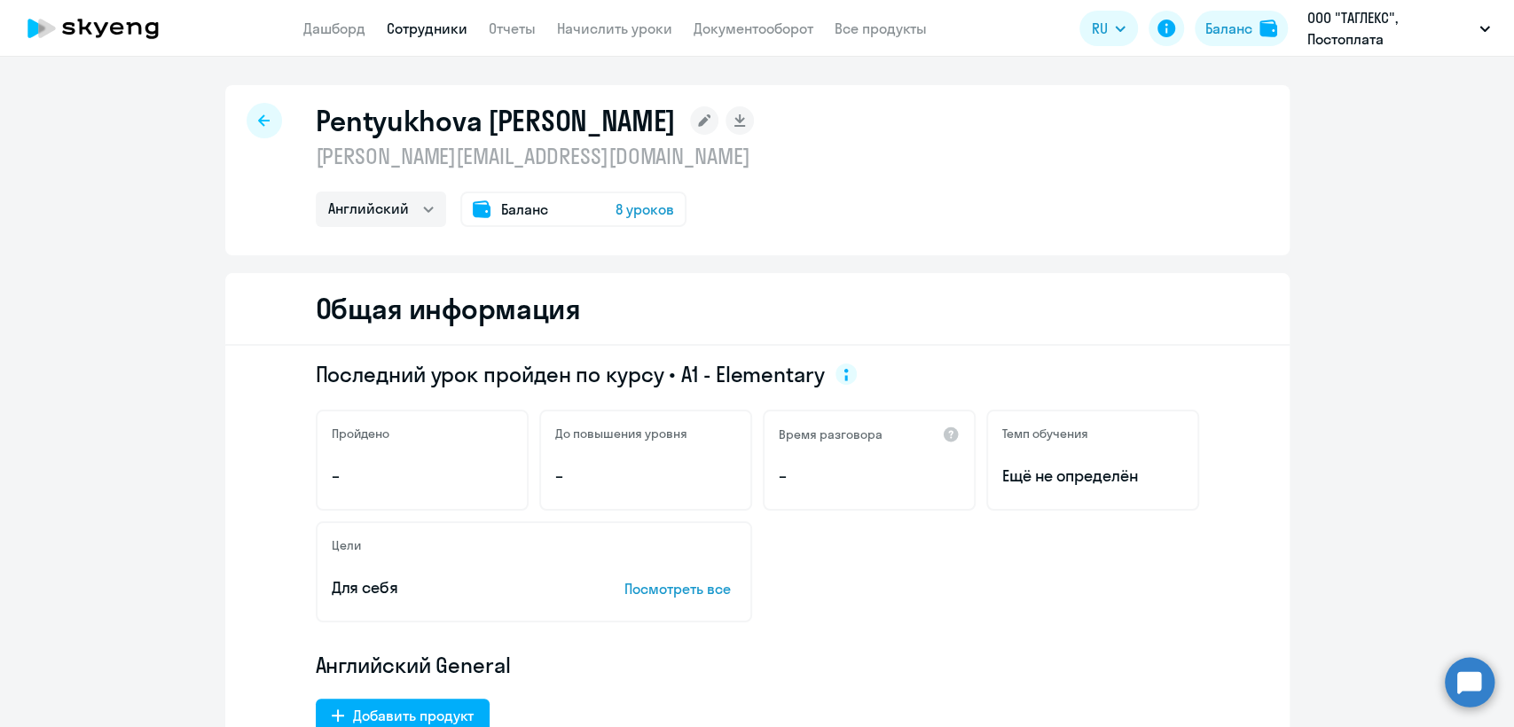
click at [444, 165] on p "[PERSON_NAME][EMAIL_ADDRESS][DOMAIN_NAME]" at bounding box center [535, 156] width 439 height 28
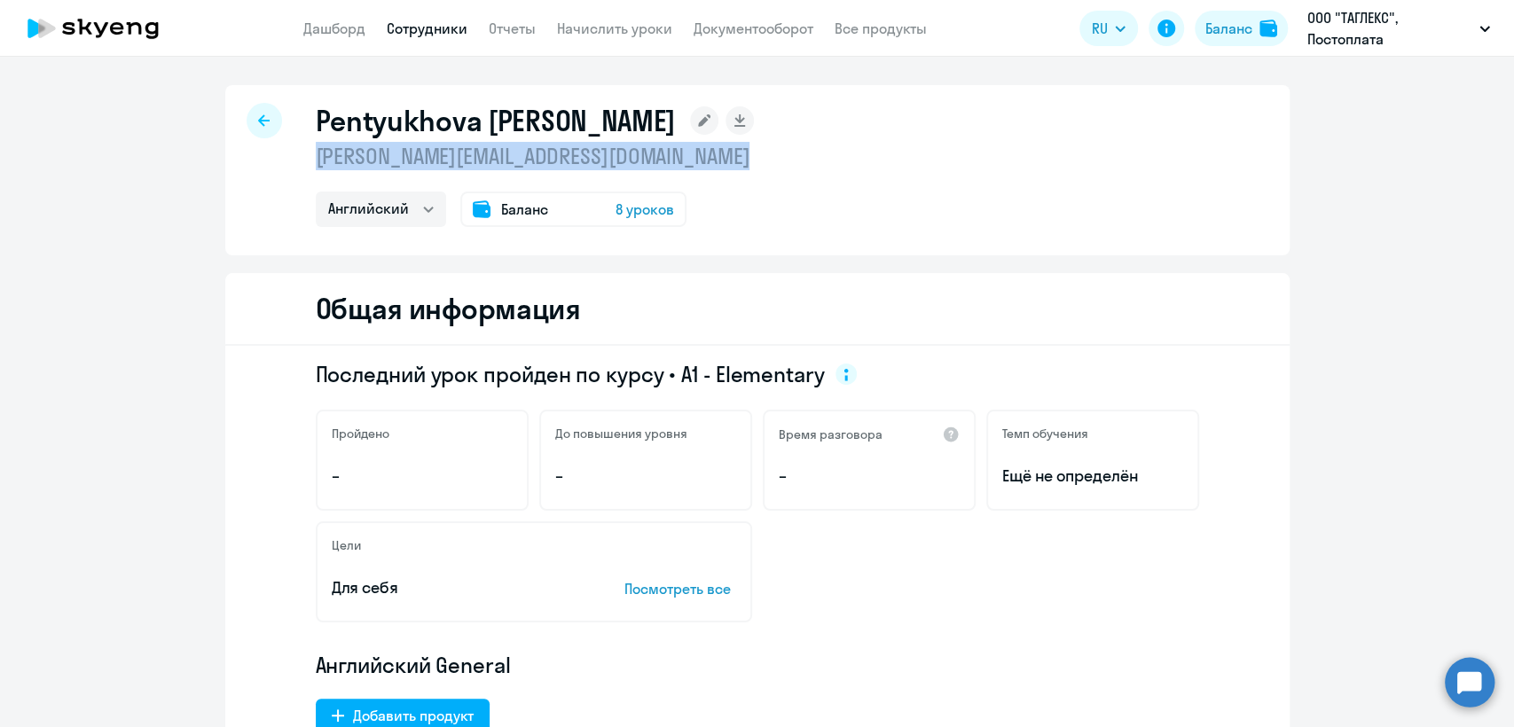
click at [444, 165] on p "[PERSON_NAME][EMAIL_ADDRESS][DOMAIN_NAME]" at bounding box center [535, 156] width 439 height 28
copy p "[PERSON_NAME][EMAIL_ADDRESS][DOMAIN_NAME]"
click at [420, 28] on link "Сотрудники" at bounding box center [427, 29] width 81 height 18
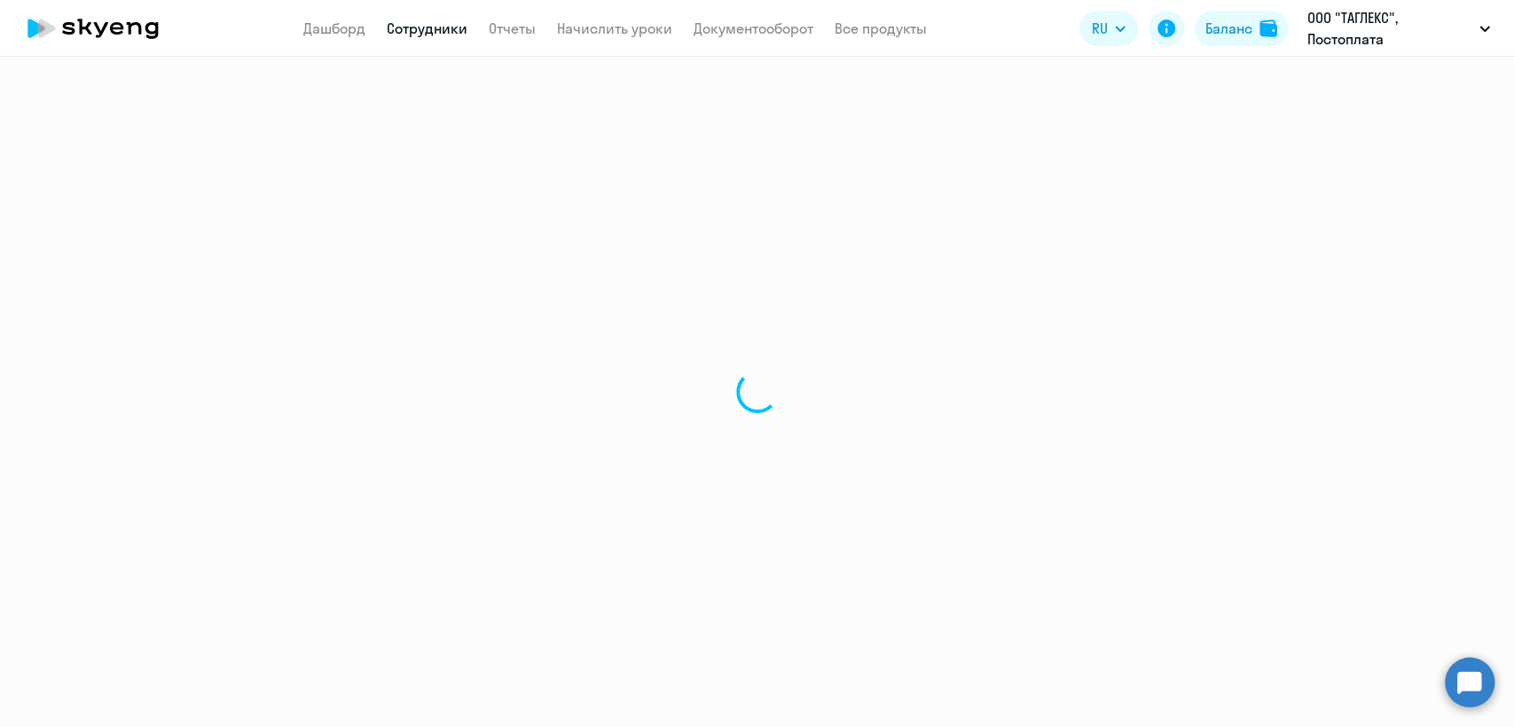
select select "30"
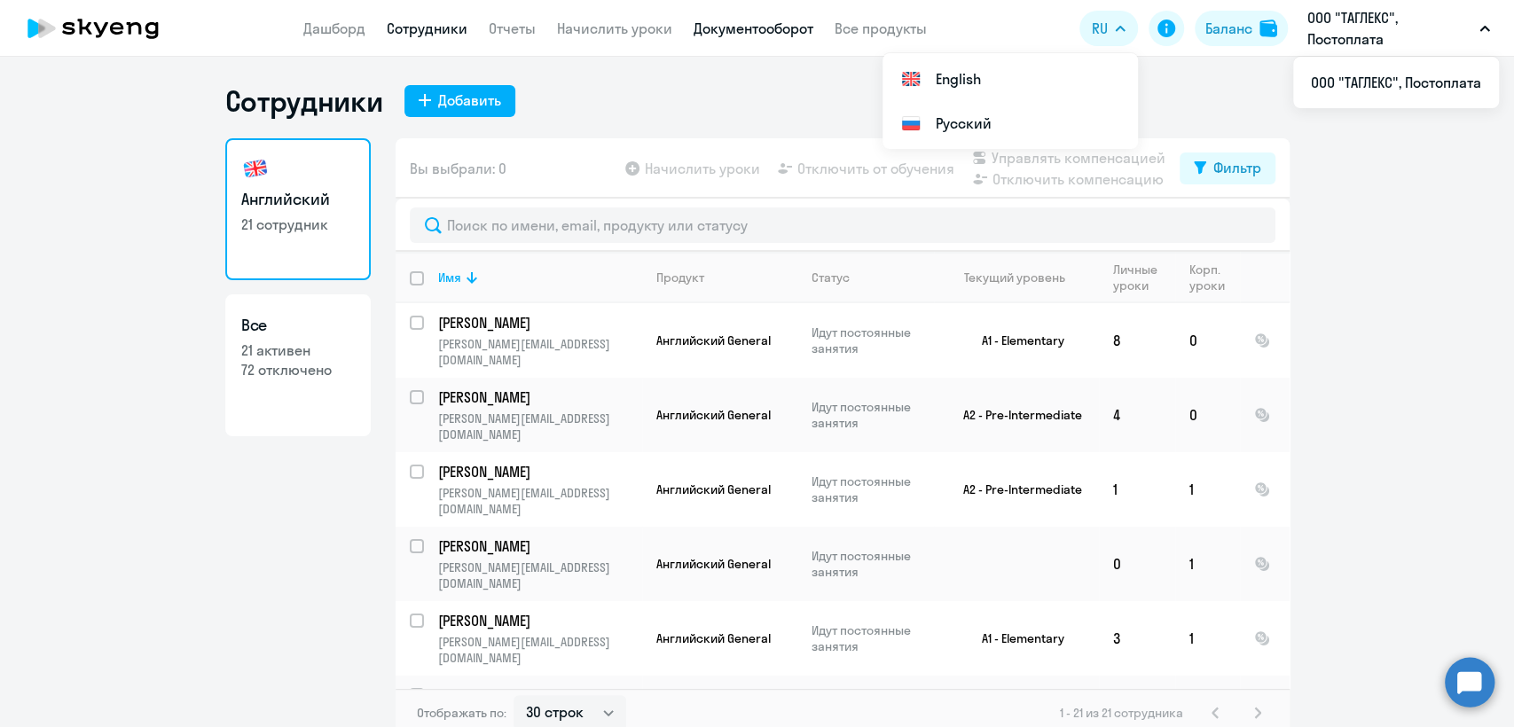
click at [776, 32] on link "Документооборот" at bounding box center [753, 29] width 120 height 18
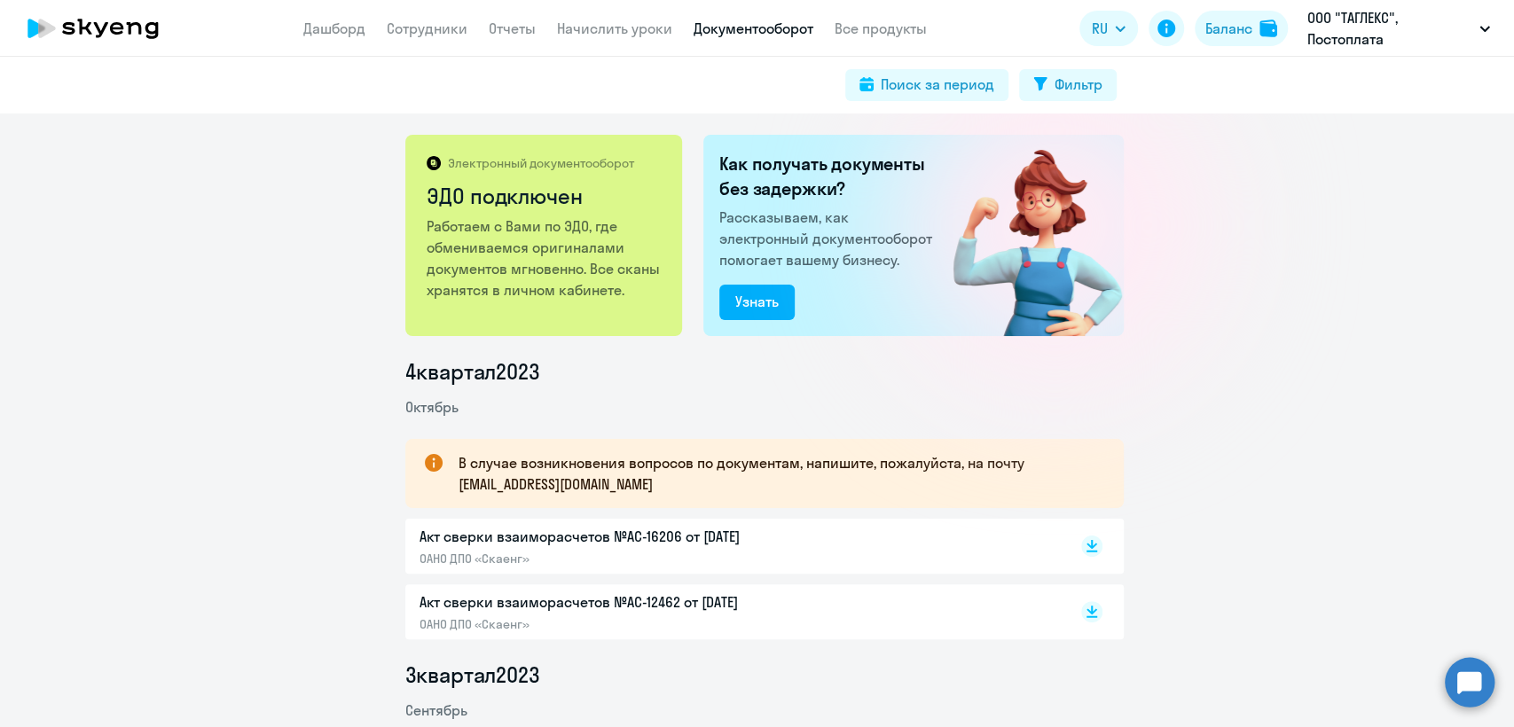
click at [404, 37] on app-menu-item-link "Сотрудники" at bounding box center [427, 29] width 81 height 22
click at [416, 23] on link "Сотрудники" at bounding box center [427, 29] width 81 height 18
select select "30"
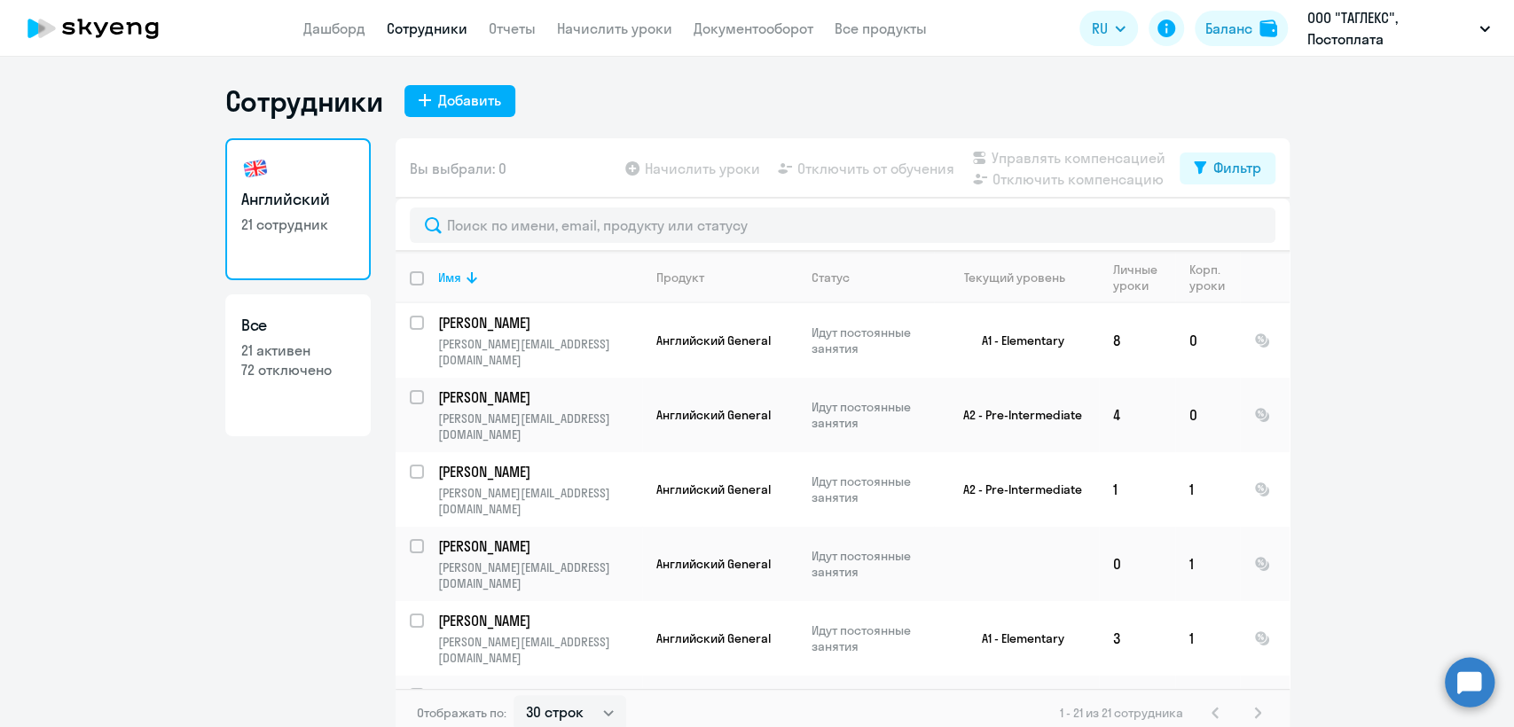
click at [629, 121] on div "Сотрудники Добавить Английский 21 сотрудник Все 21 активен 72 отключено Вы выбр…" at bounding box center [757, 410] width 1064 height 654
click at [553, 74] on div "Сотрудники Добавить Английский 21 сотрудник Все 21 активен 72 отключено Вы выбр…" at bounding box center [757, 392] width 1514 height 670
click at [450, 27] on link "Сотрудники" at bounding box center [427, 29] width 81 height 18
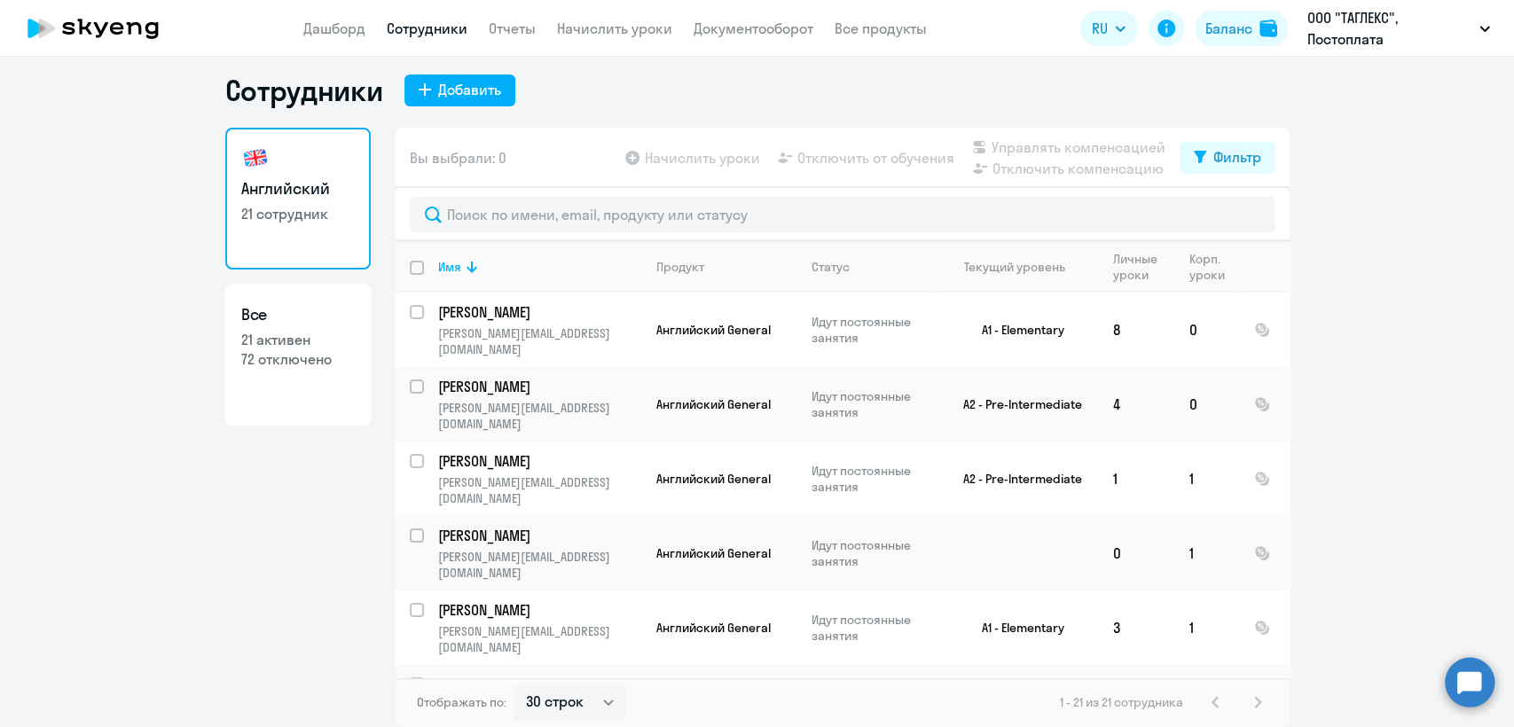
click at [440, 35] on link "Сотрудники" at bounding box center [427, 29] width 81 height 18
click at [510, 30] on link "Отчеты" at bounding box center [512, 29] width 47 height 18
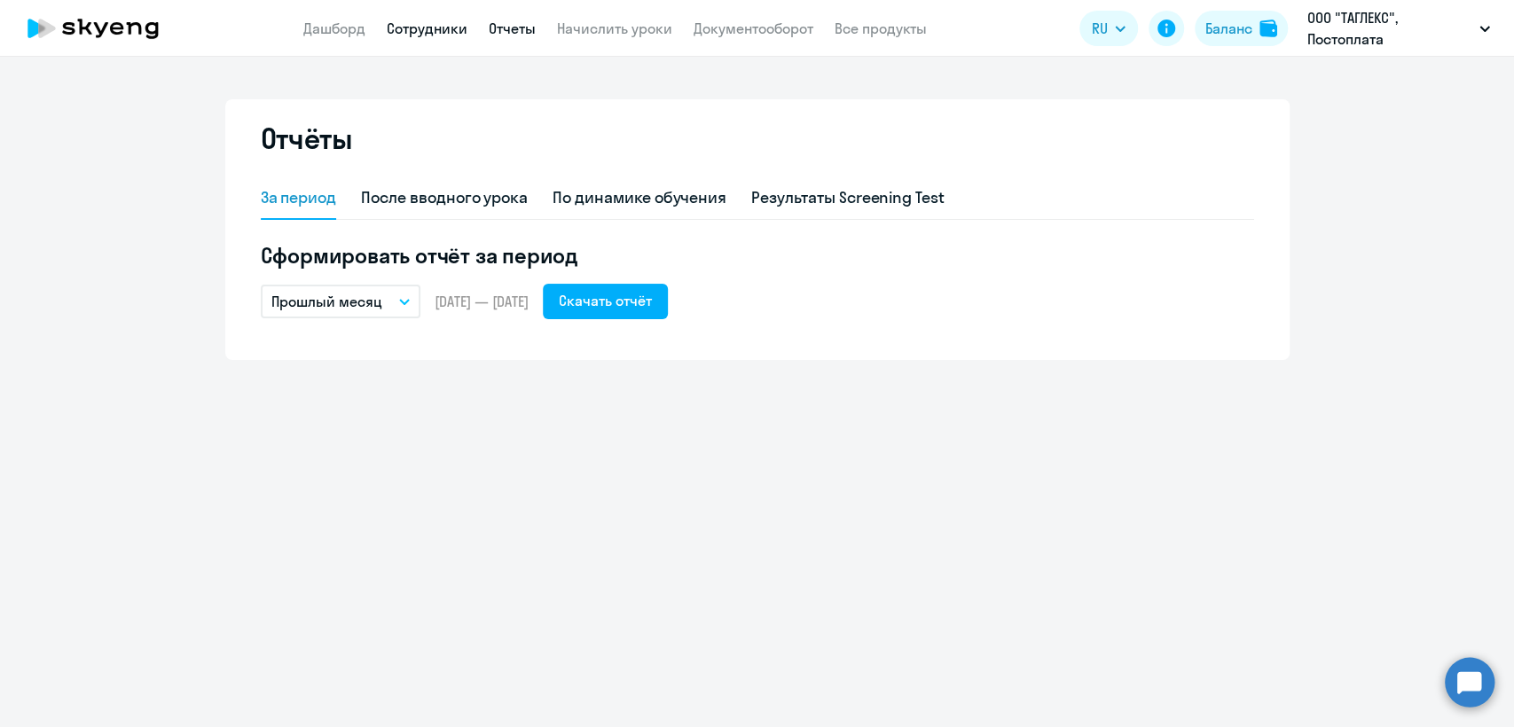
click at [443, 29] on link "Сотрудники" at bounding box center [427, 29] width 81 height 18
select select "30"
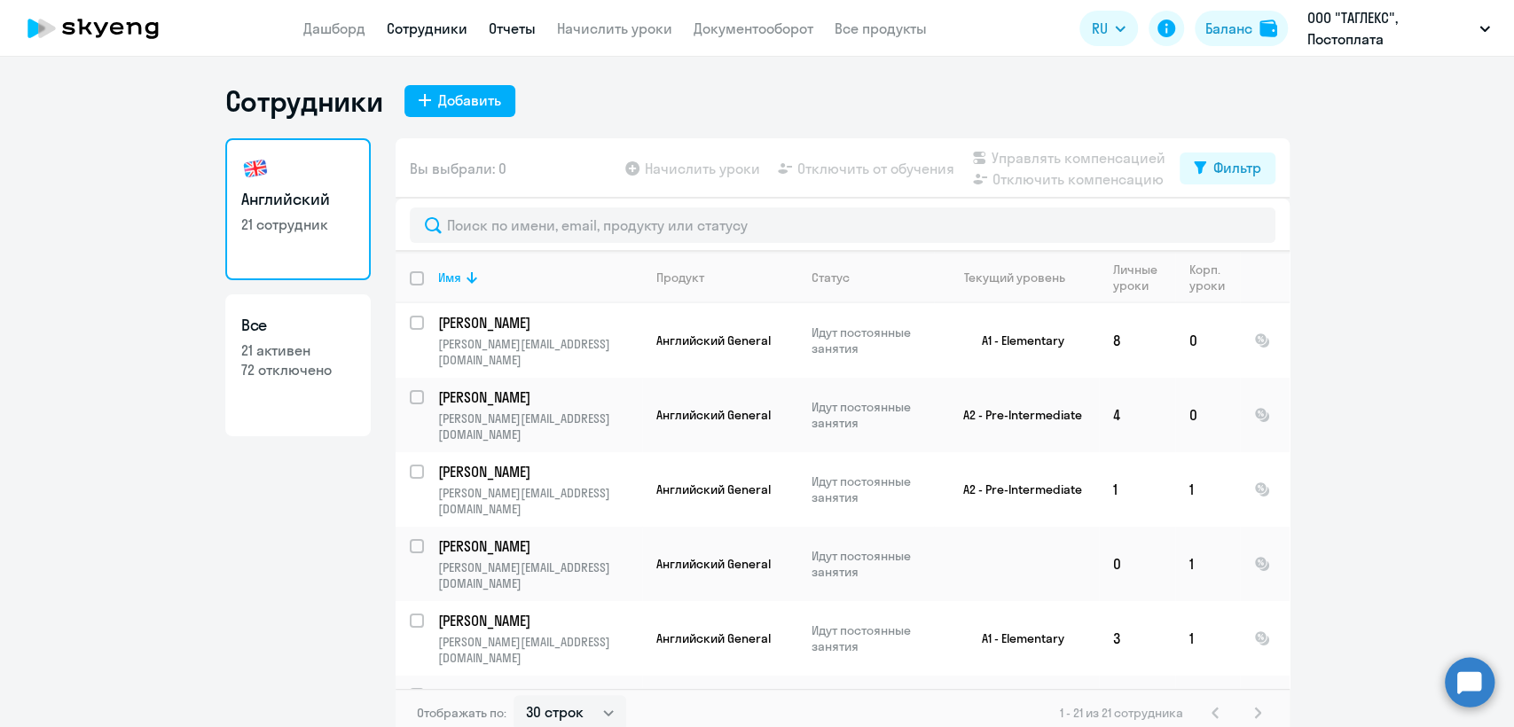
click at [497, 25] on link "Отчеты" at bounding box center [512, 29] width 47 height 18
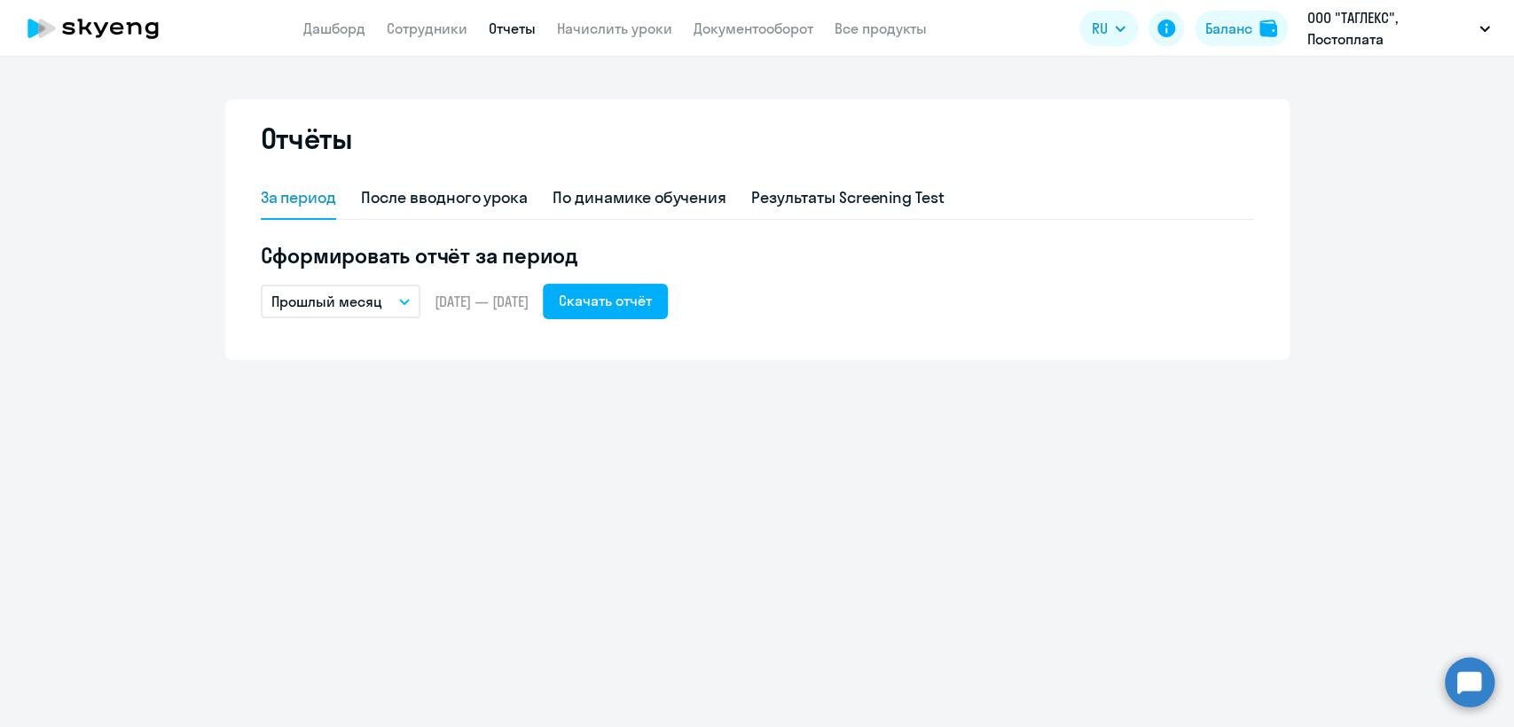
click at [525, 23] on link "Отчеты" at bounding box center [512, 29] width 47 height 18
click at [437, 39] on app-header "Дашборд Сотрудники Отчеты Начислить уроки Документооборот Все продукты Дашборд …" at bounding box center [757, 28] width 1514 height 57
click at [443, 24] on link "Сотрудники" at bounding box center [427, 29] width 81 height 18
select select "30"
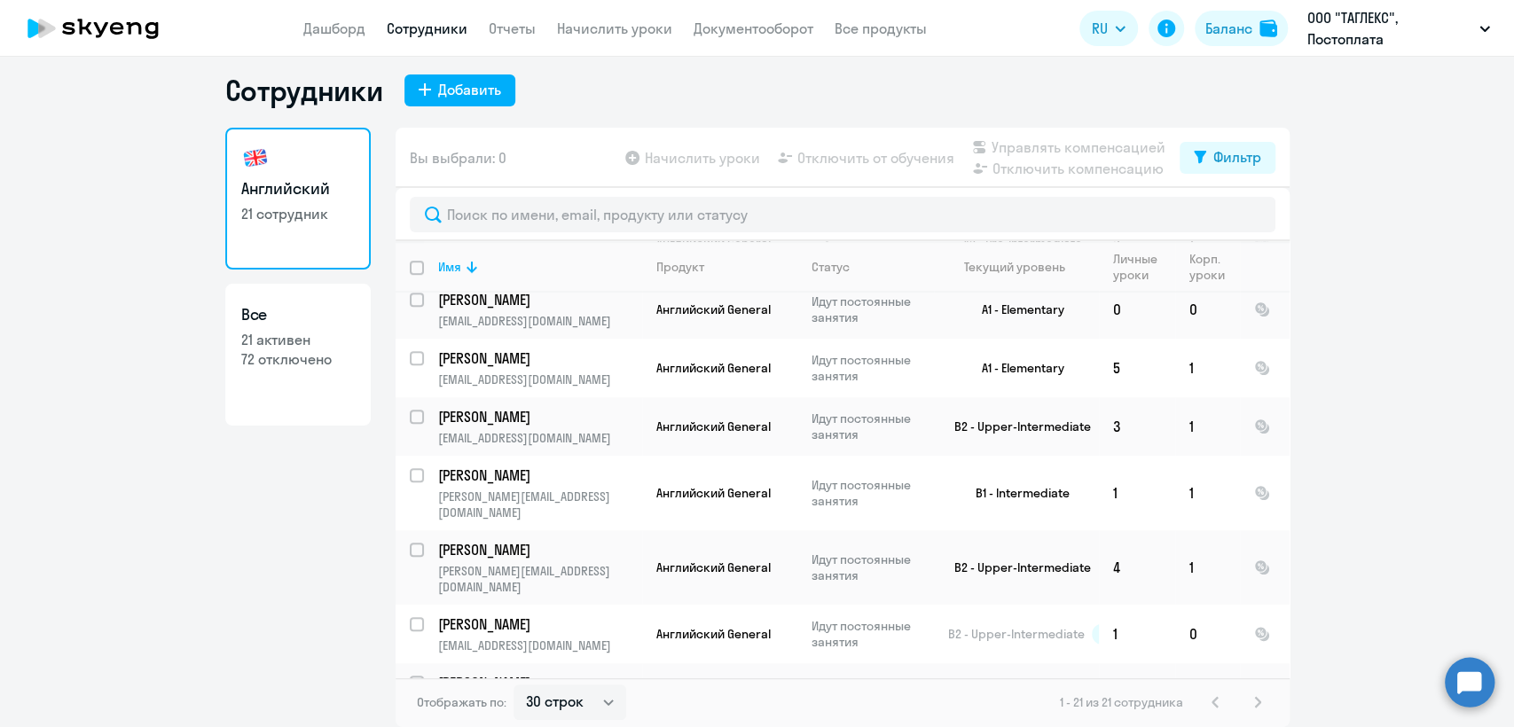
scroll to position [883, 0]
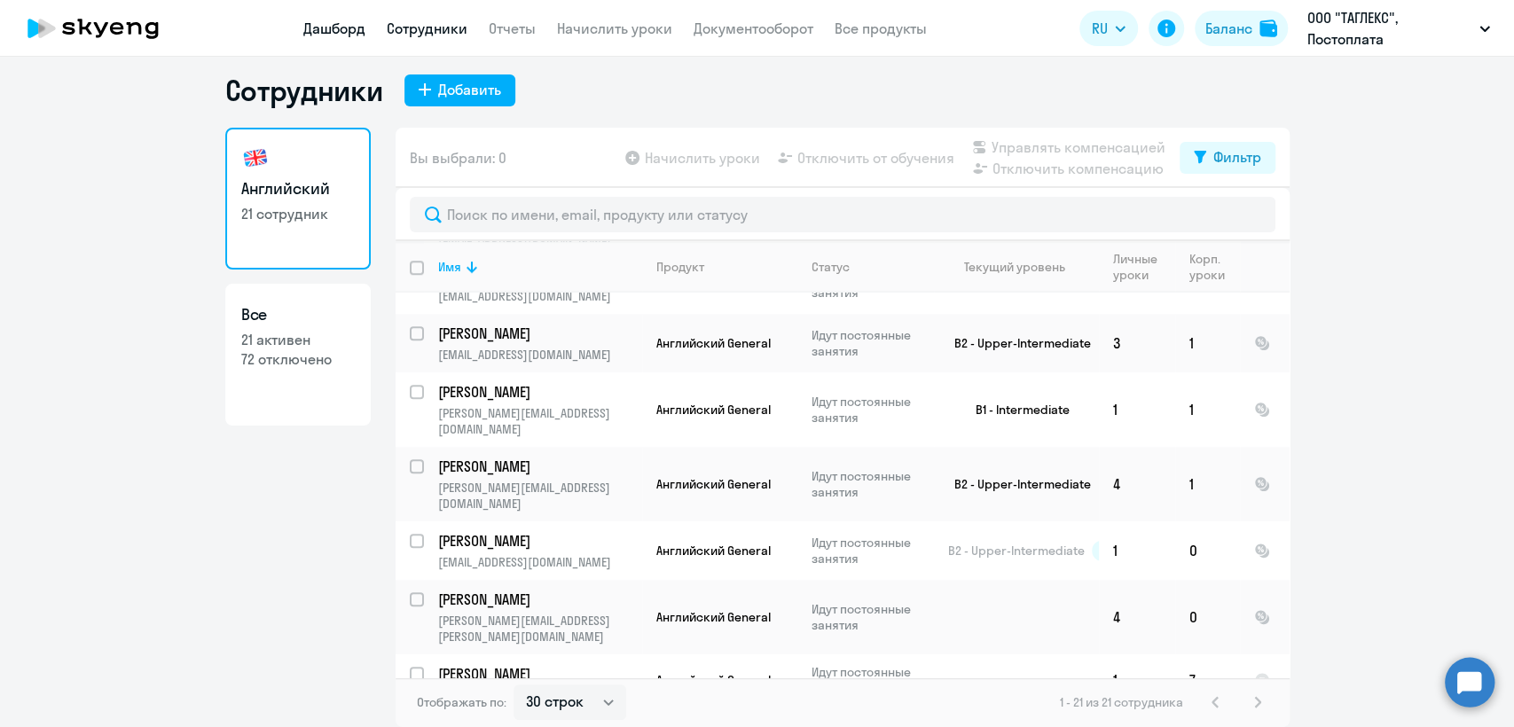
click at [317, 37] on link "Дашборд" at bounding box center [334, 29] width 62 height 18
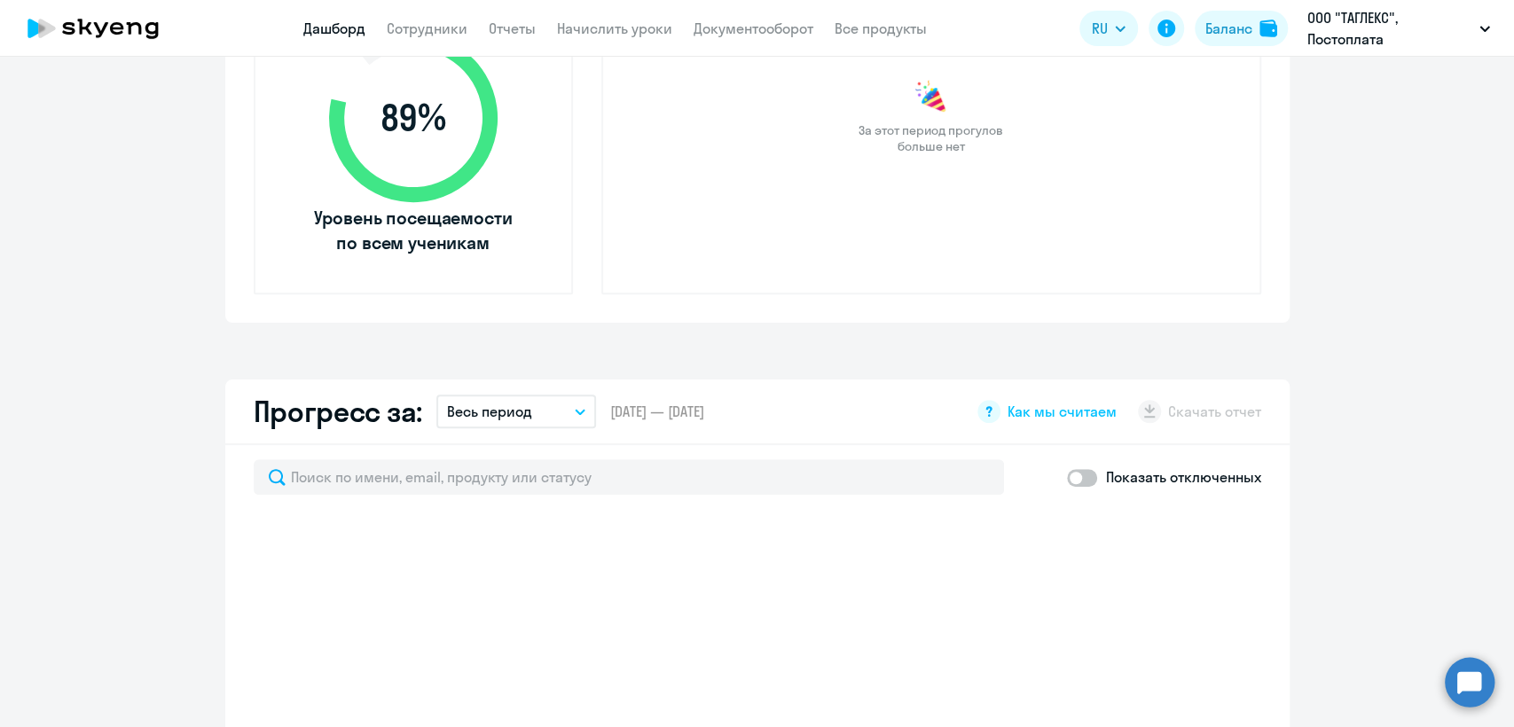
scroll to position [1061, 0]
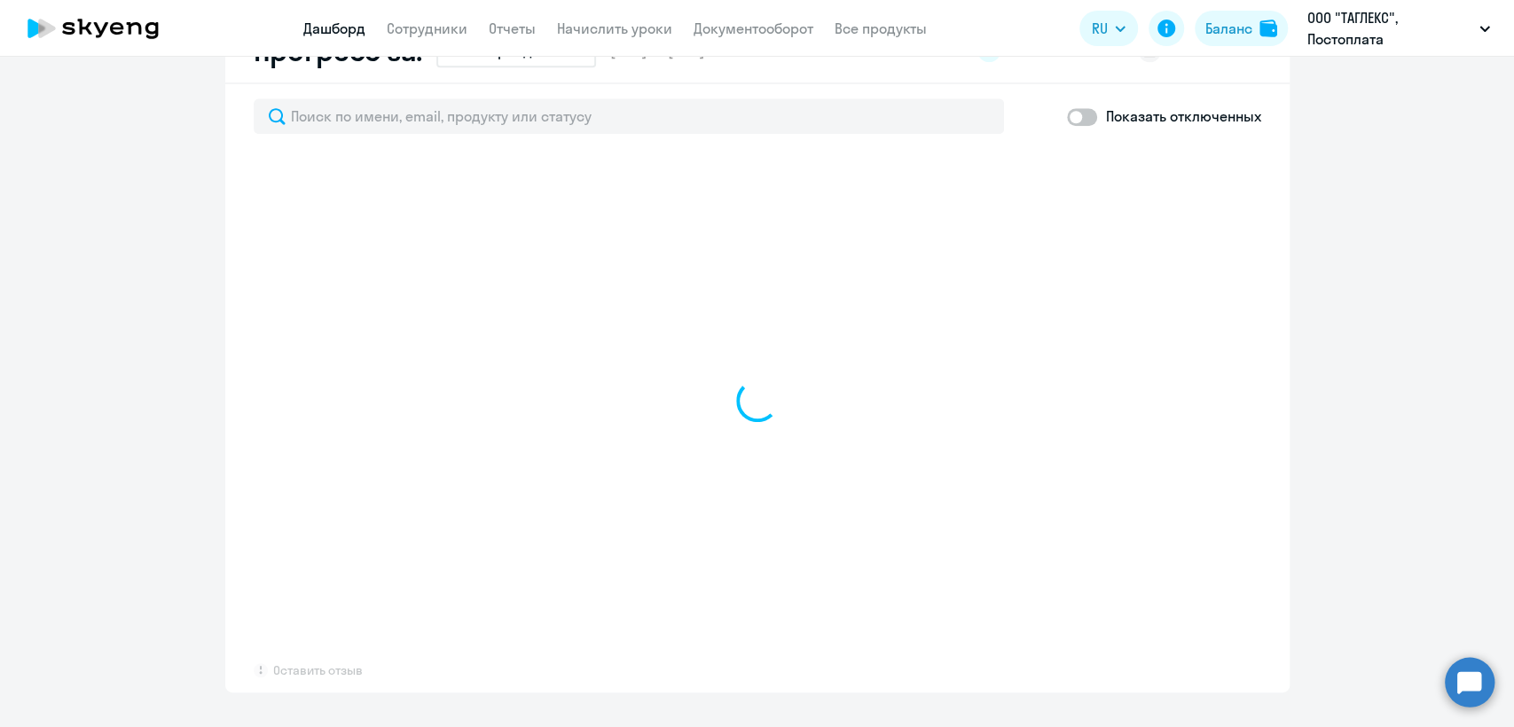
select select "30"
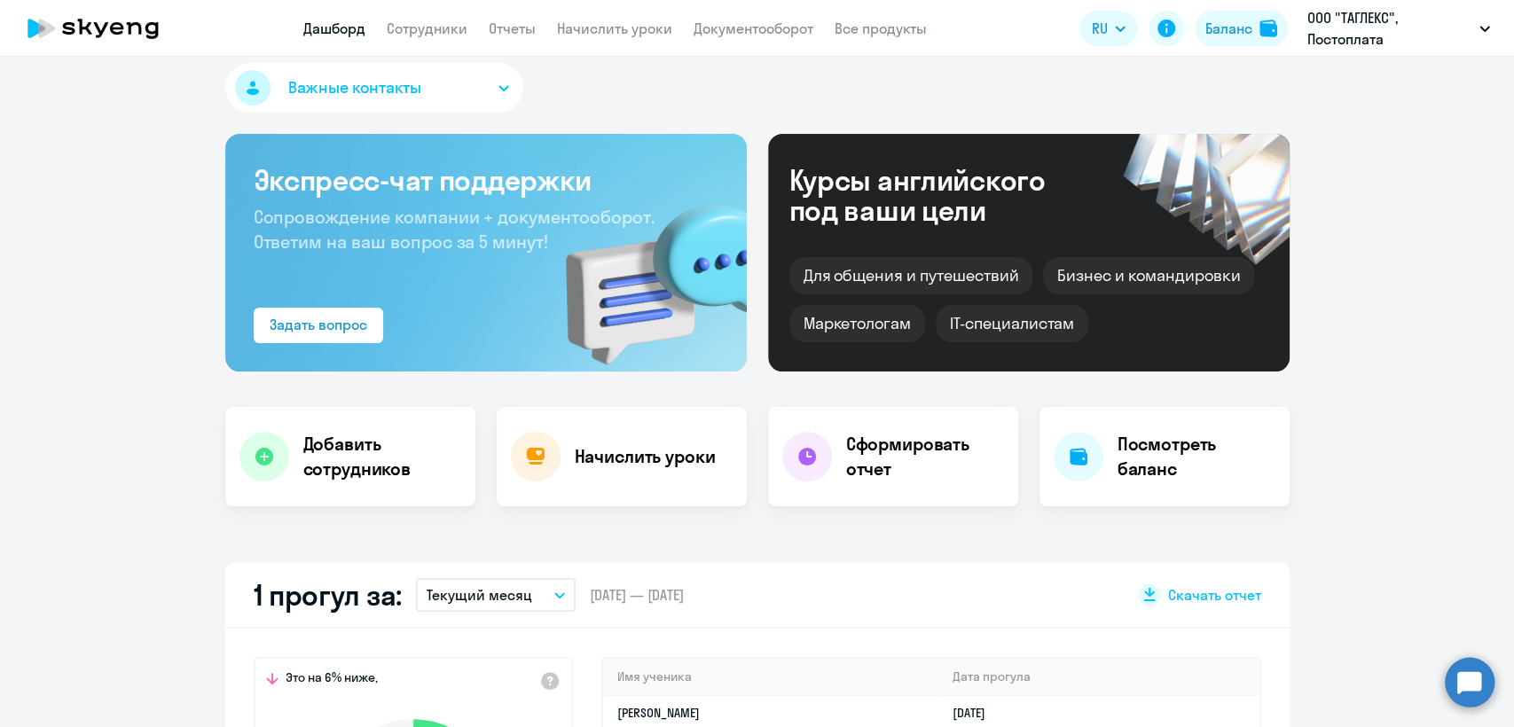
scroll to position [0, 0]
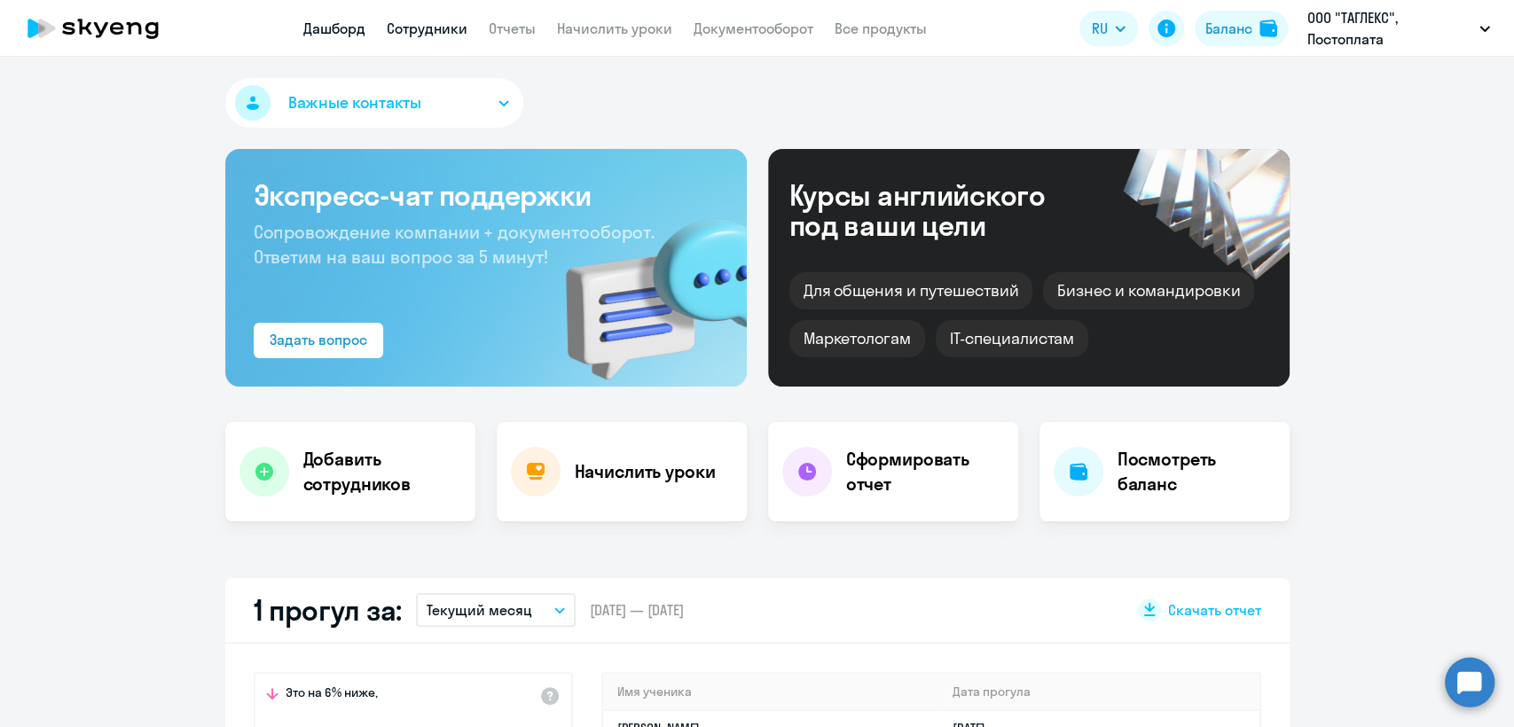
click at [404, 31] on link "Сотрудники" at bounding box center [427, 29] width 81 height 18
select select "30"
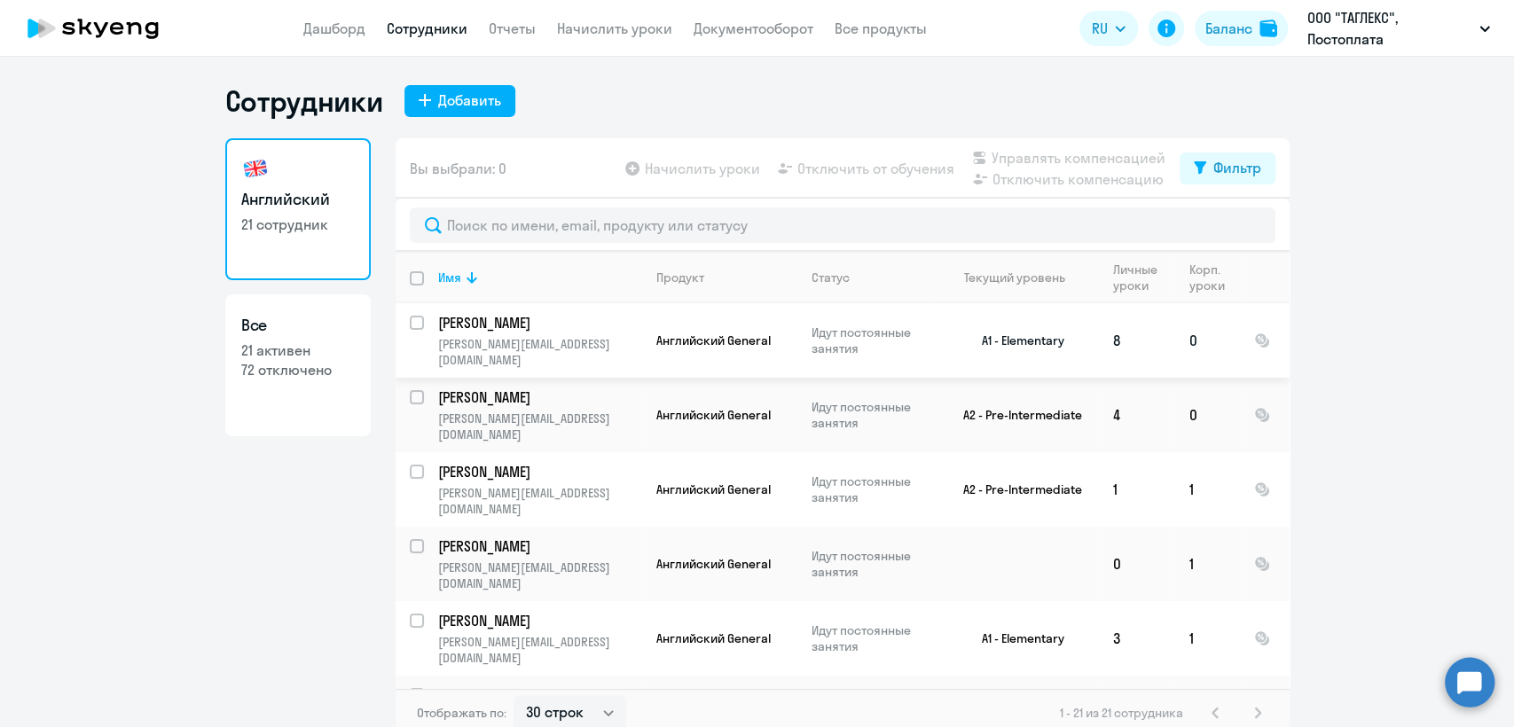
click at [411, 320] on input "select row 39987518" at bounding box center [427, 333] width 35 height 35
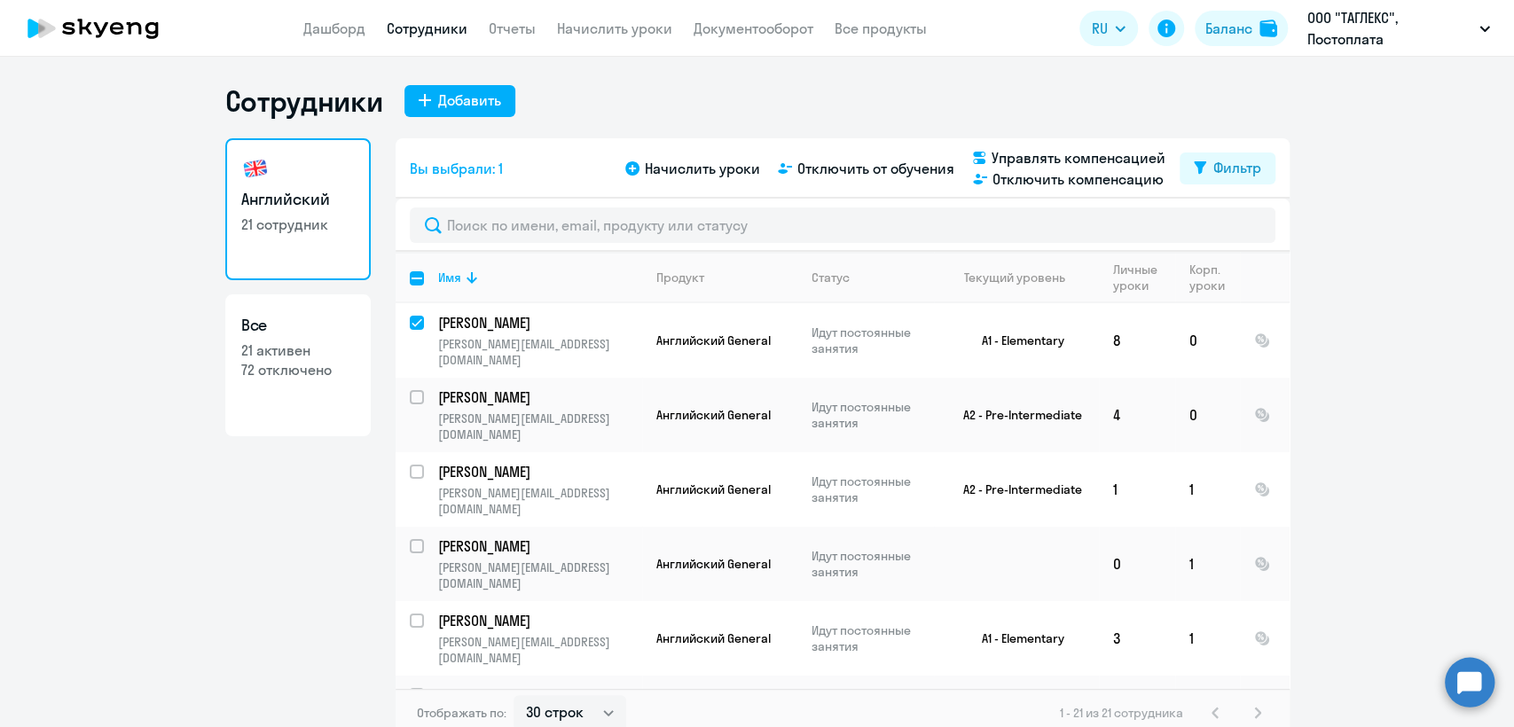
click at [440, 31] on link "Сотрудники" at bounding box center [427, 29] width 81 height 18
click at [412, 319] on input "deselect row 39987518" at bounding box center [427, 333] width 35 height 35
checkbox input "false"
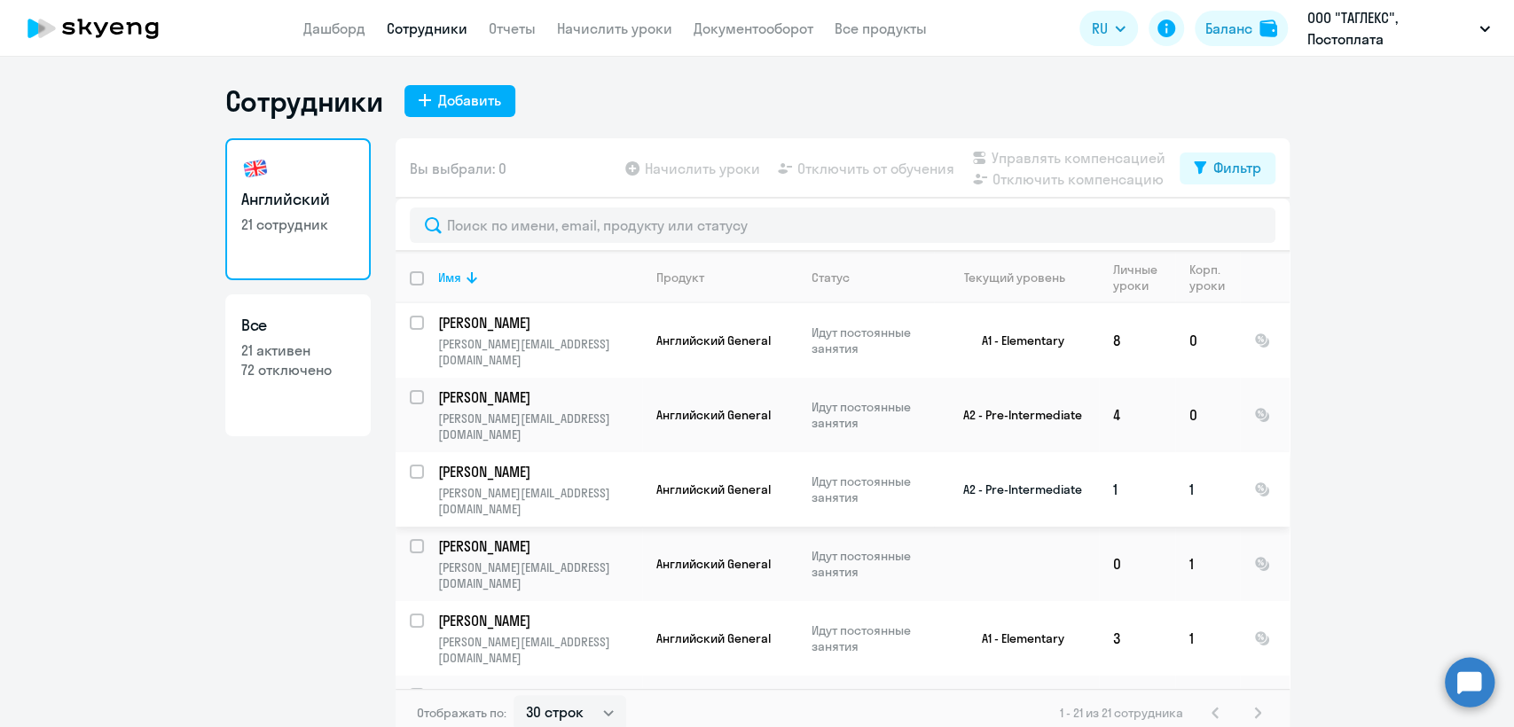
click at [411, 465] on input "select row 39987247" at bounding box center [427, 482] width 35 height 35
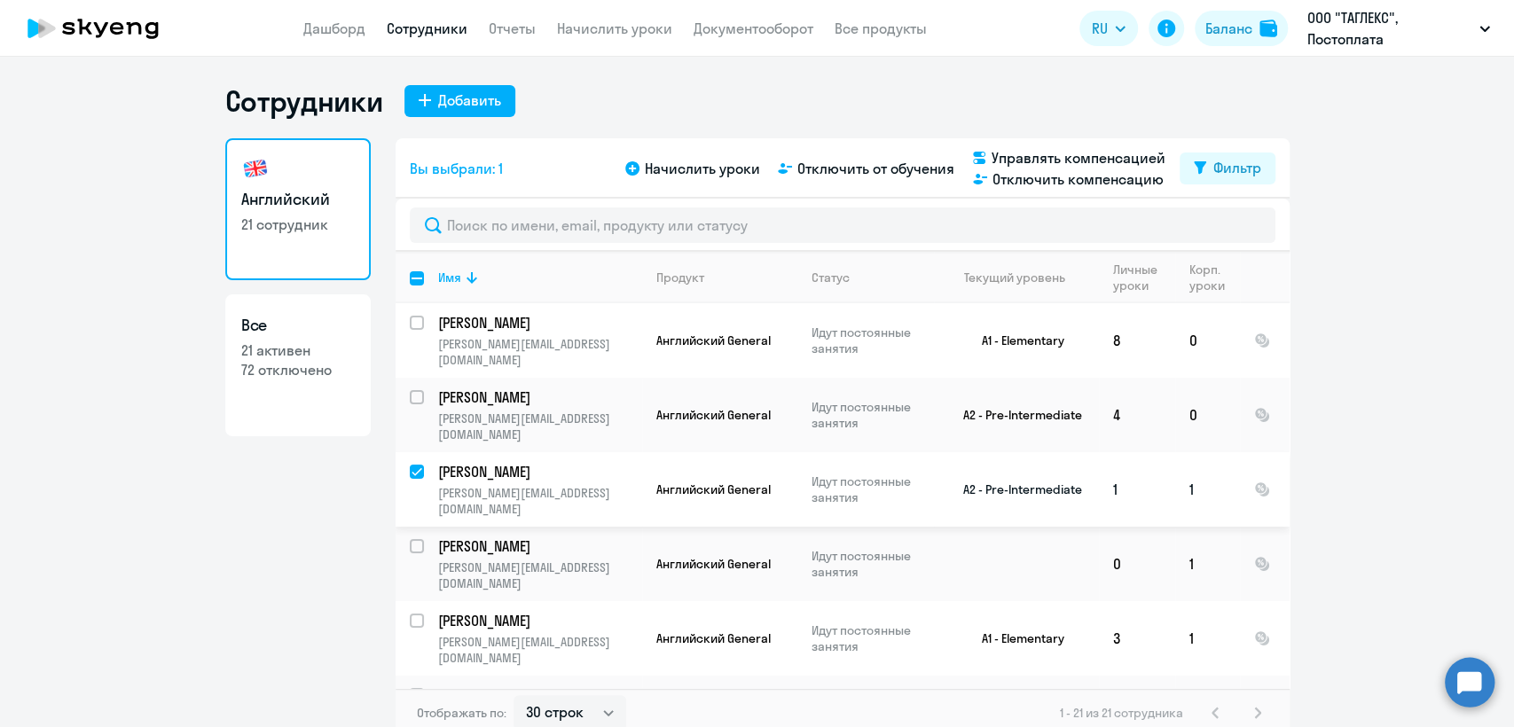
click at [411, 465] on input "deselect row 39987247" at bounding box center [427, 482] width 35 height 35
checkbox input "false"
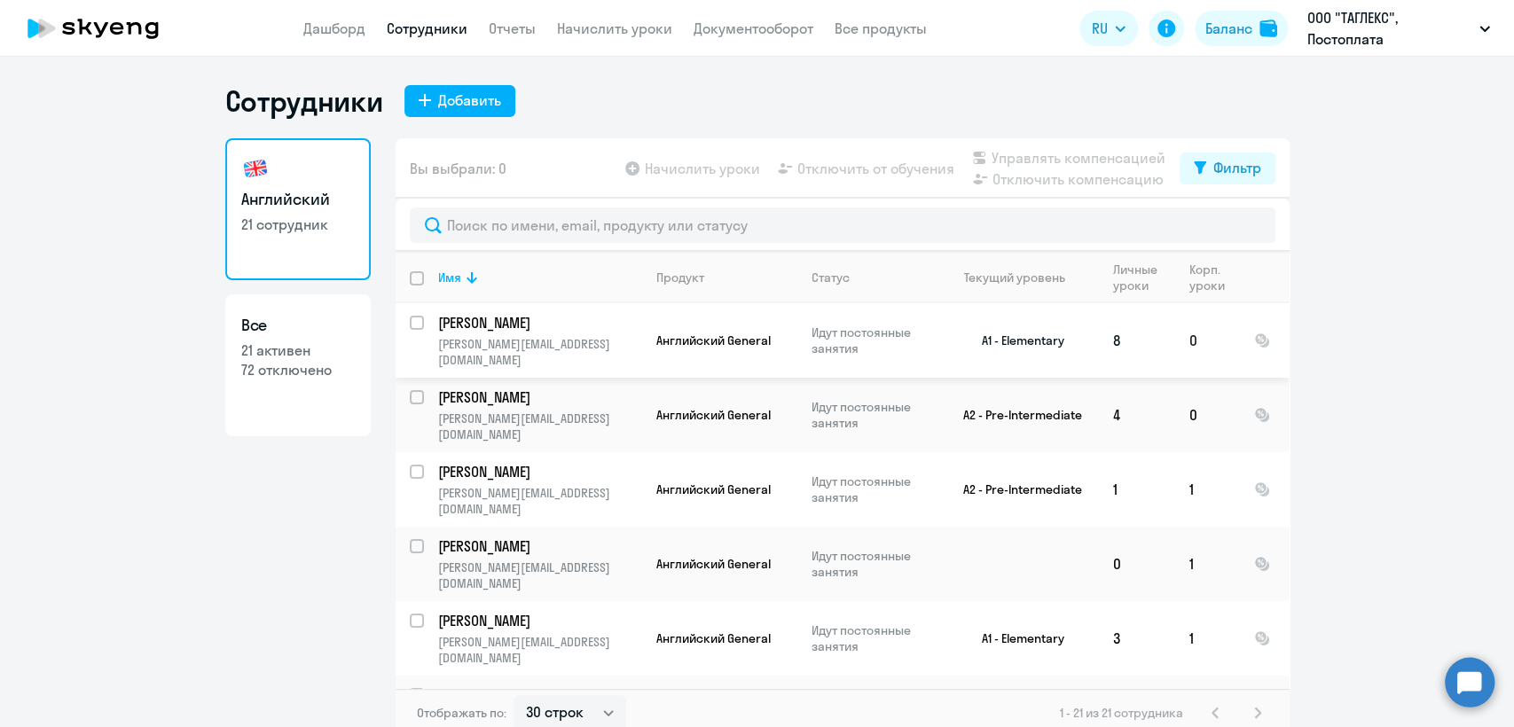
click at [410, 325] on input "select row 39987518" at bounding box center [427, 333] width 35 height 35
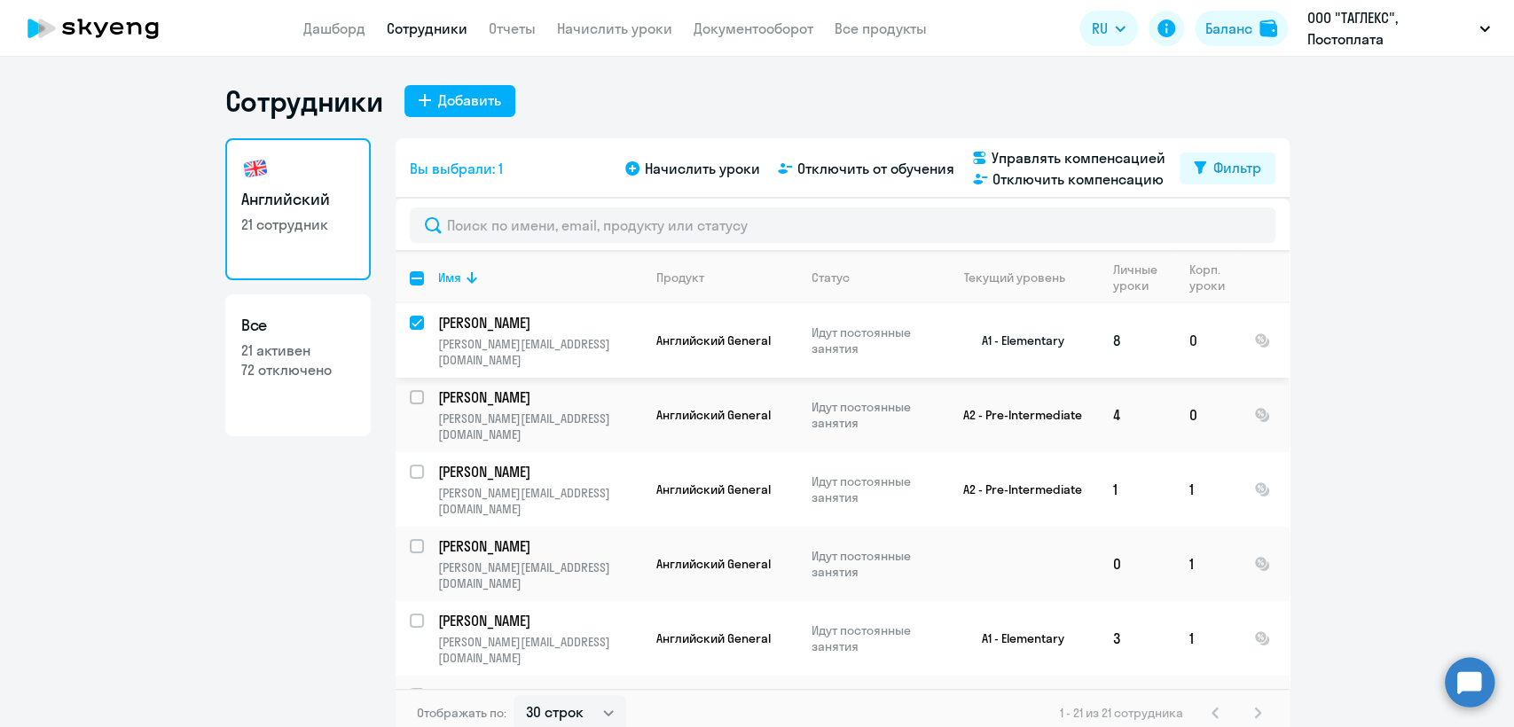
click at [410, 325] on input "deselect row 39987518" at bounding box center [427, 333] width 35 height 35
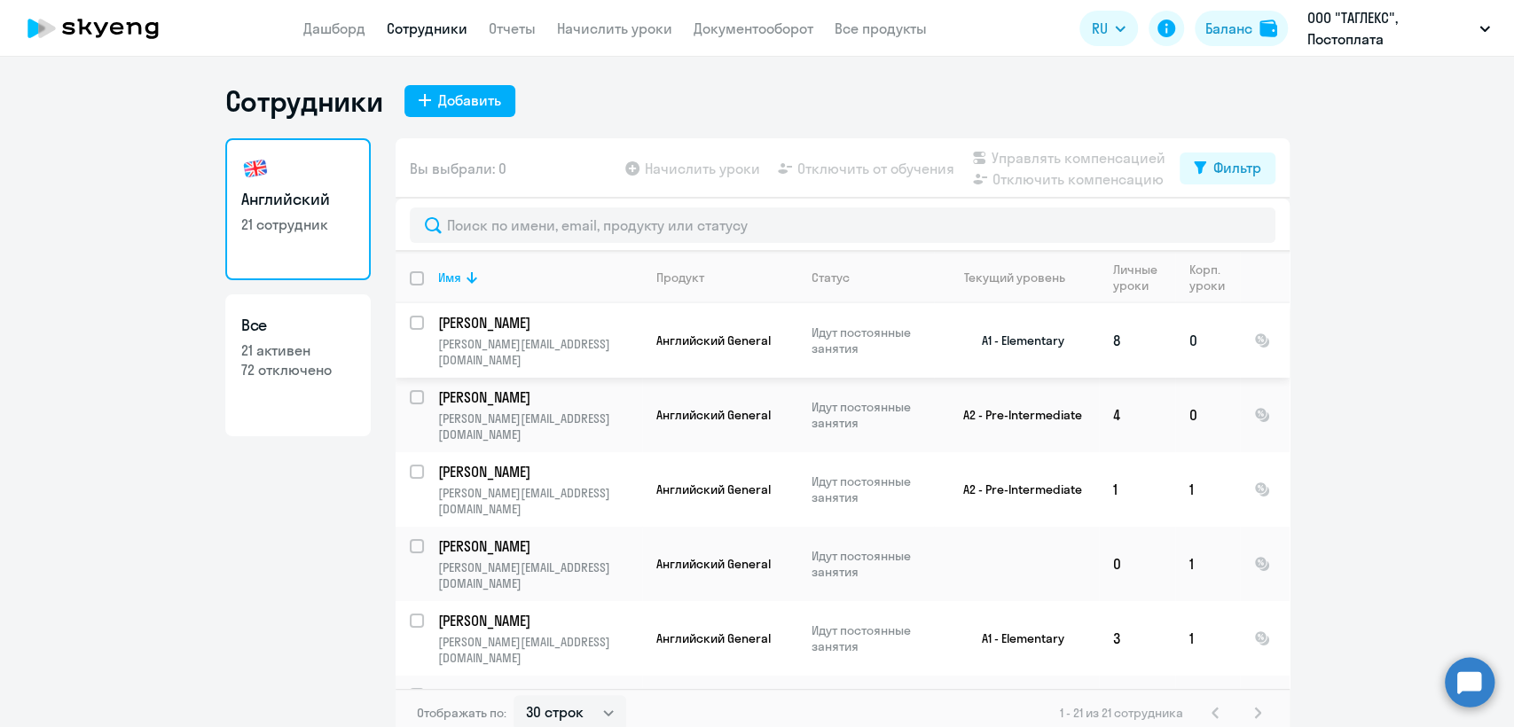
click at [410, 325] on input "select row 39987518" at bounding box center [427, 333] width 35 height 35
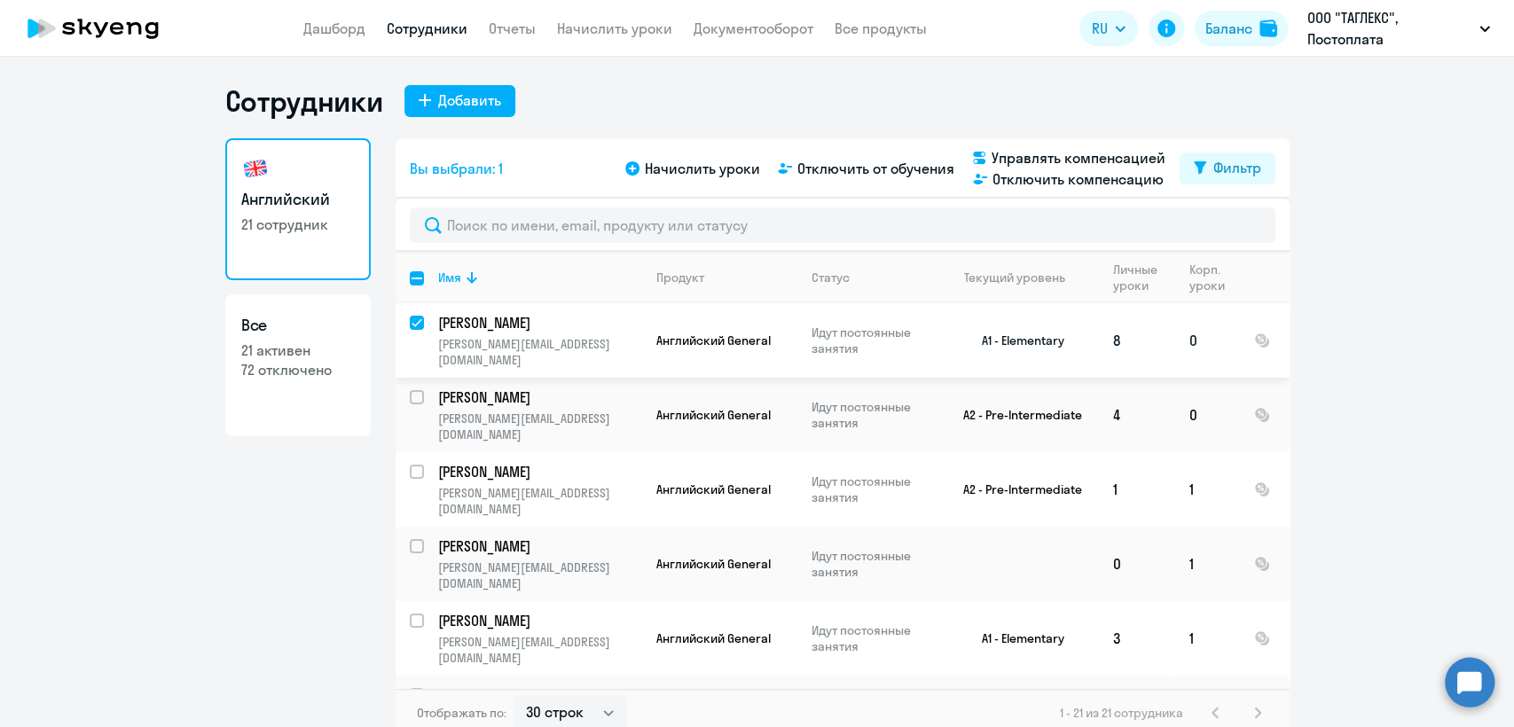
click at [410, 322] on input "deselect row 39987518" at bounding box center [427, 333] width 35 height 35
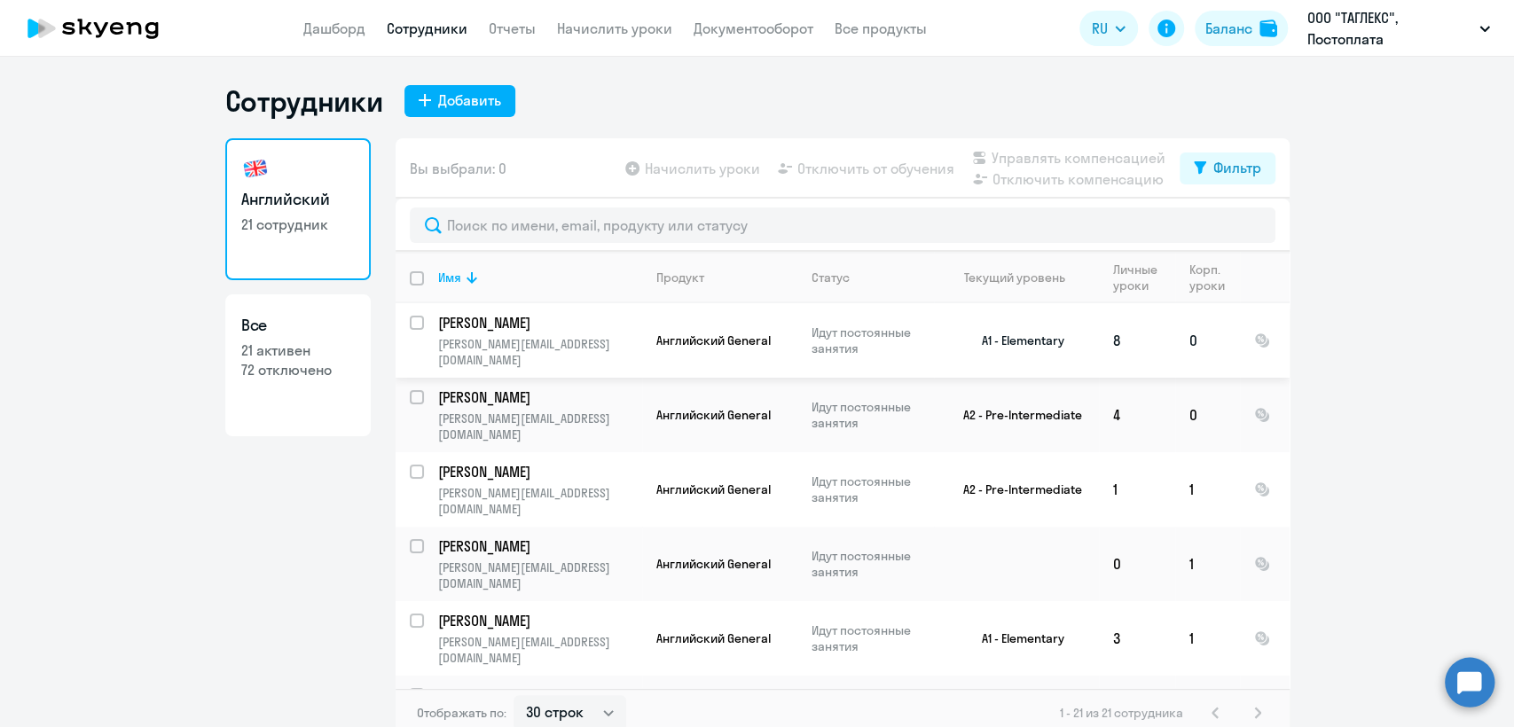
click at [411, 324] on input "select row 39987518" at bounding box center [427, 333] width 35 height 35
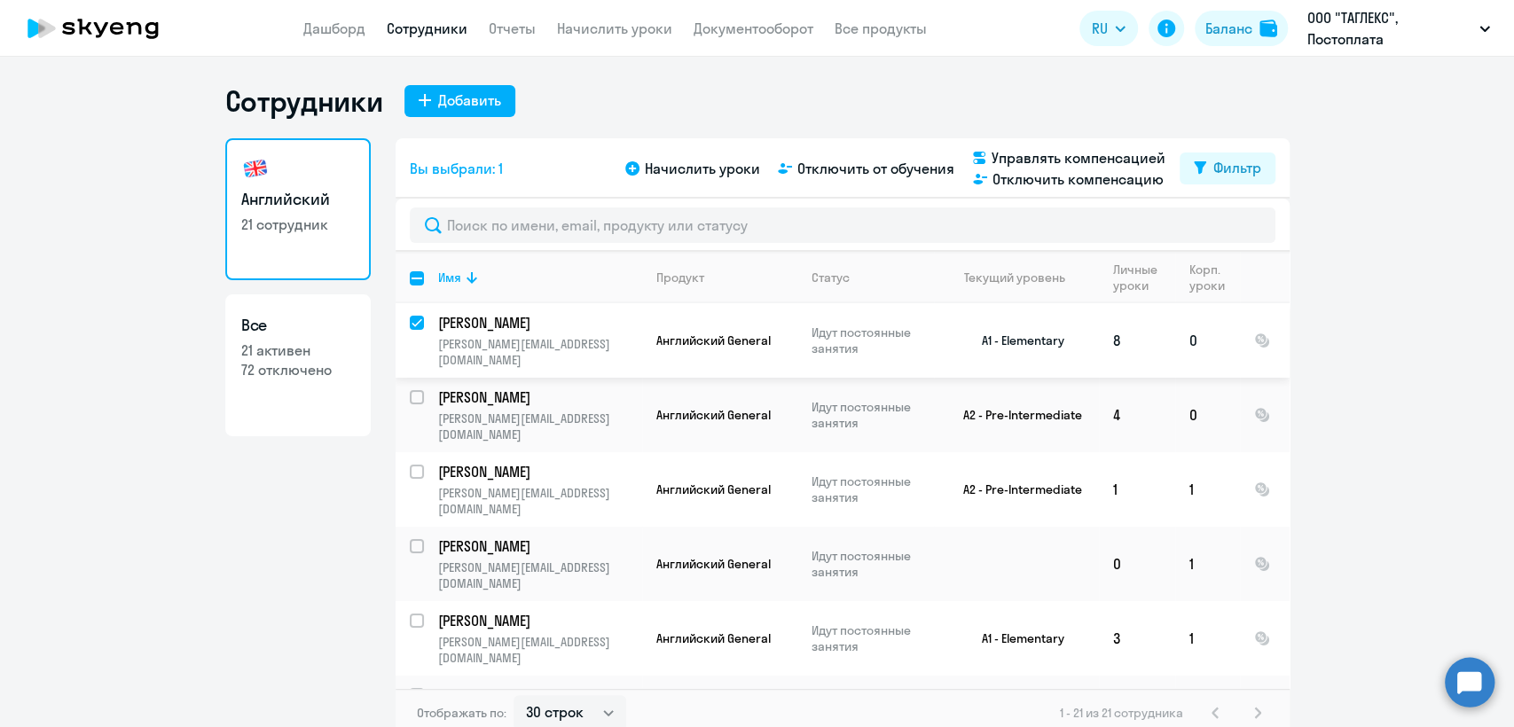
click at [411, 324] on input "deselect row 39987518" at bounding box center [427, 333] width 35 height 35
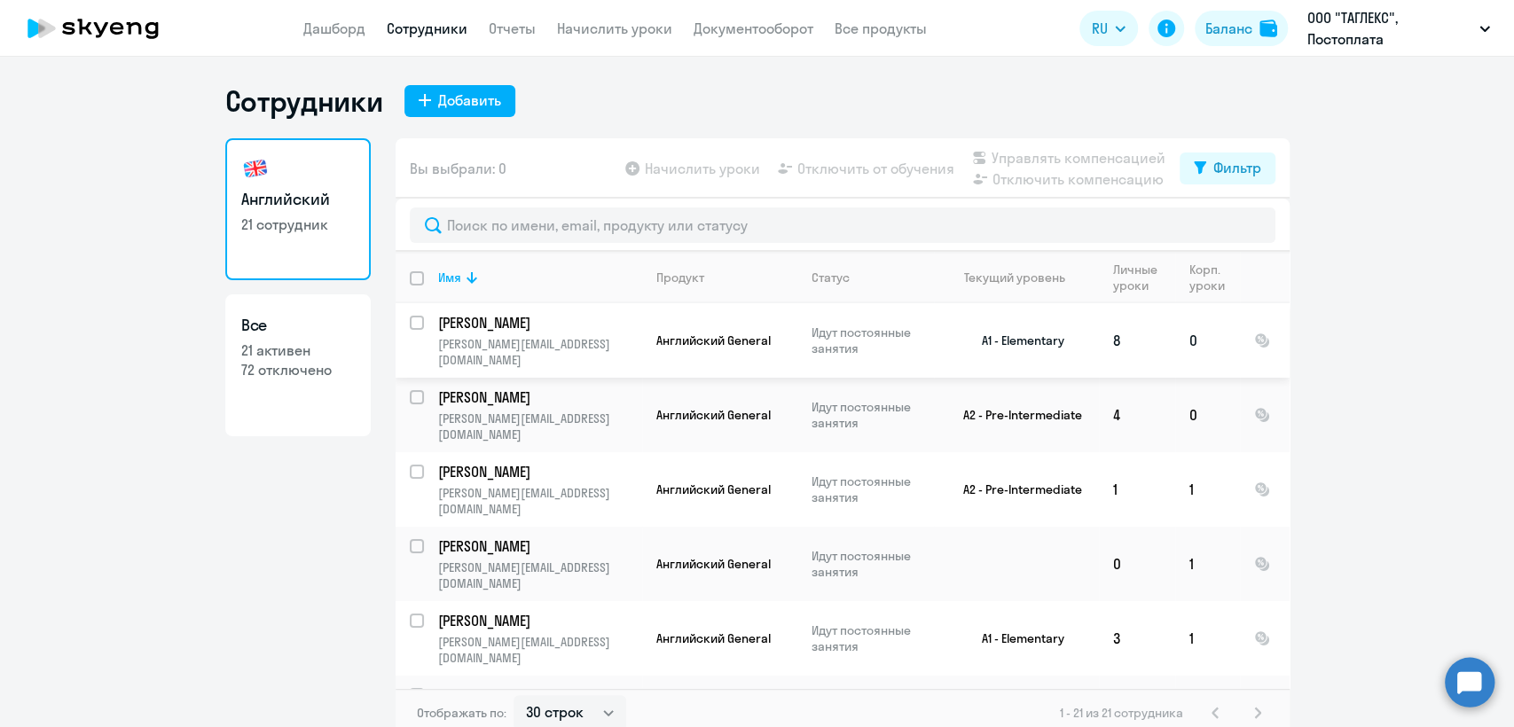
click at [411, 324] on input "select row 39987518" at bounding box center [427, 333] width 35 height 35
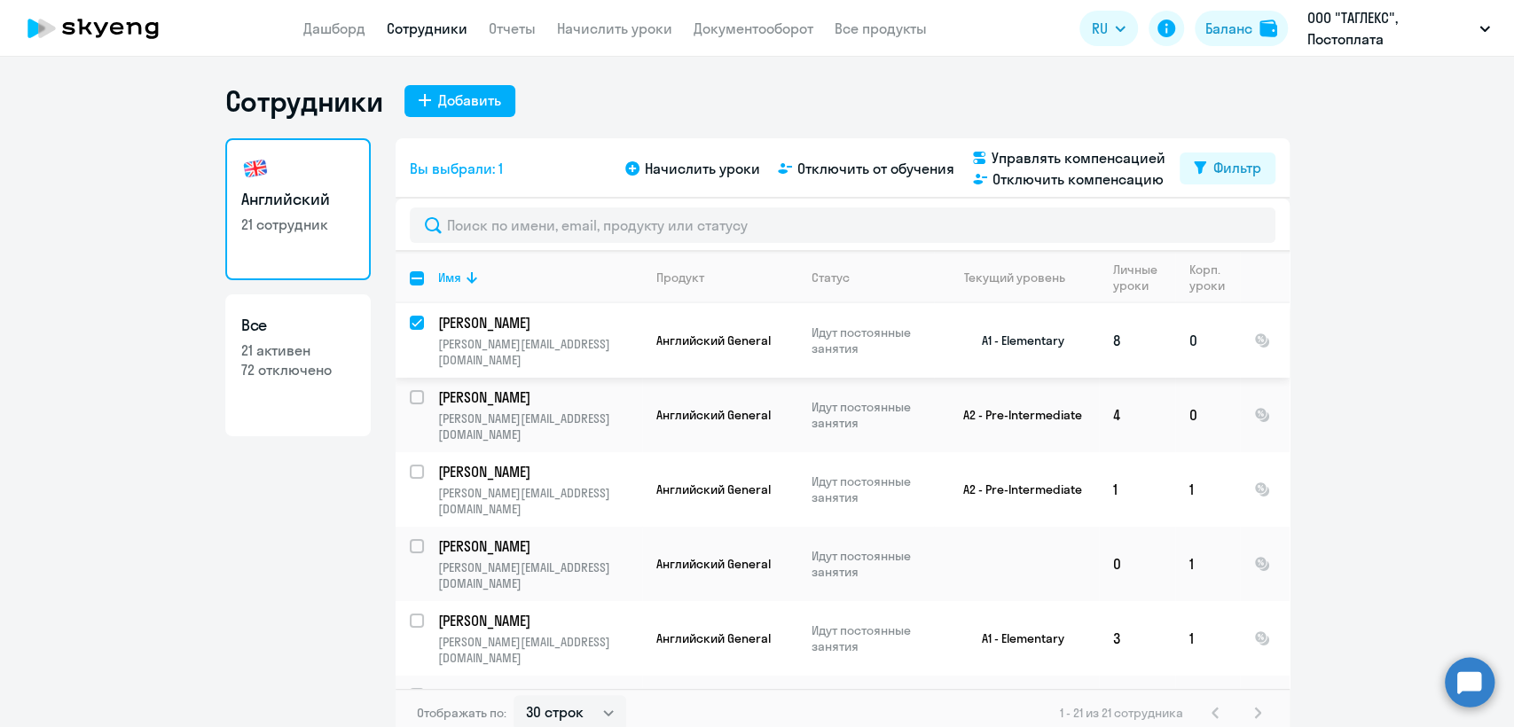
click at [411, 316] on input "deselect row 39987518" at bounding box center [427, 333] width 35 height 35
checkbox input "false"
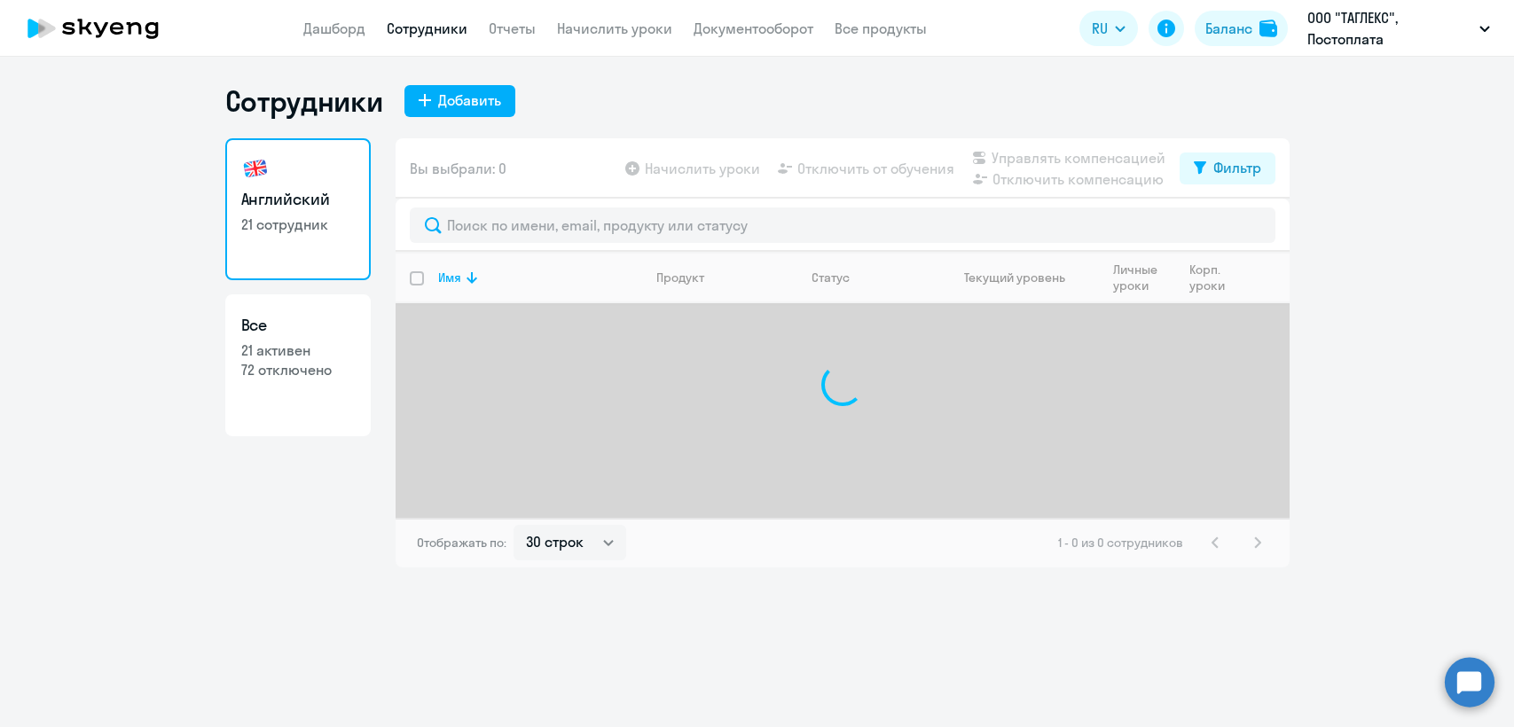
select select "30"
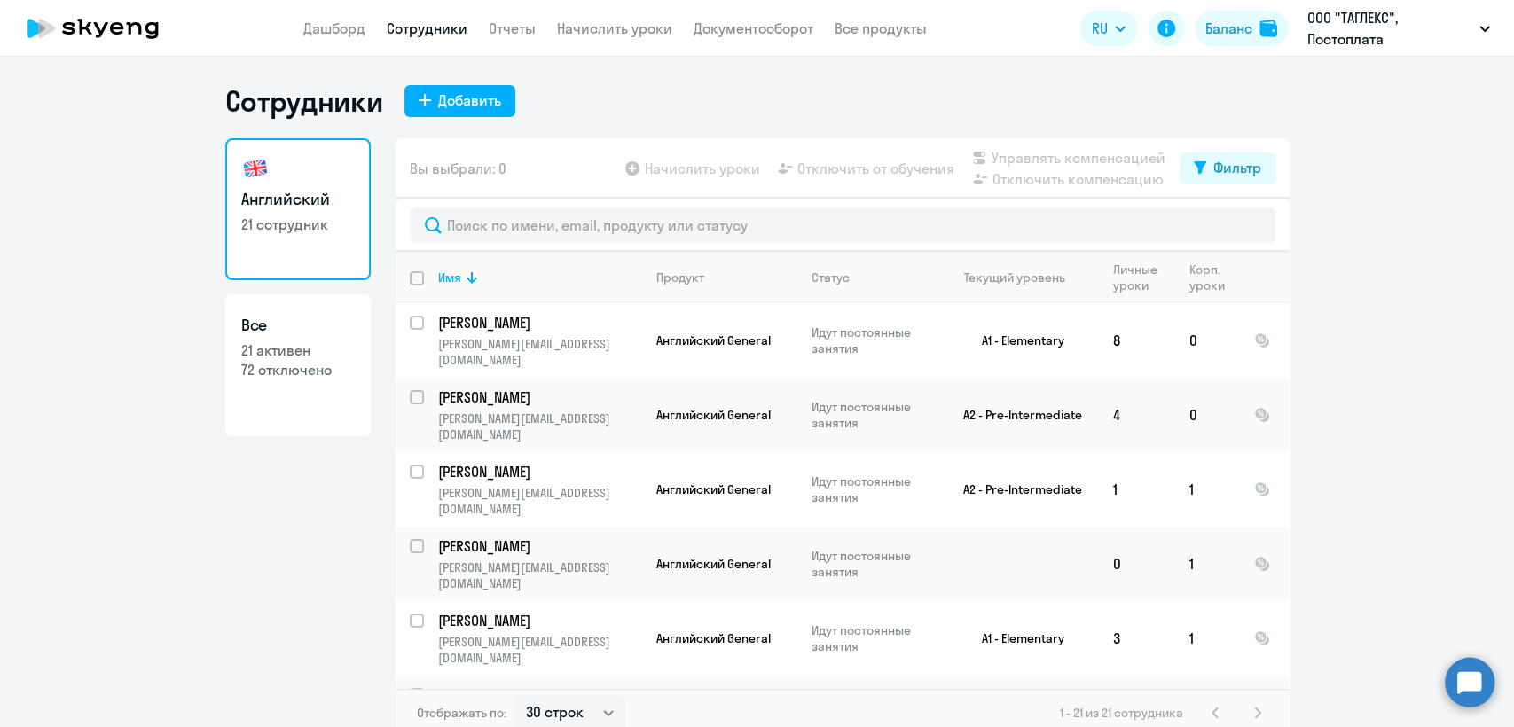
click at [1480, 675] on circle at bounding box center [1470, 682] width 50 height 50
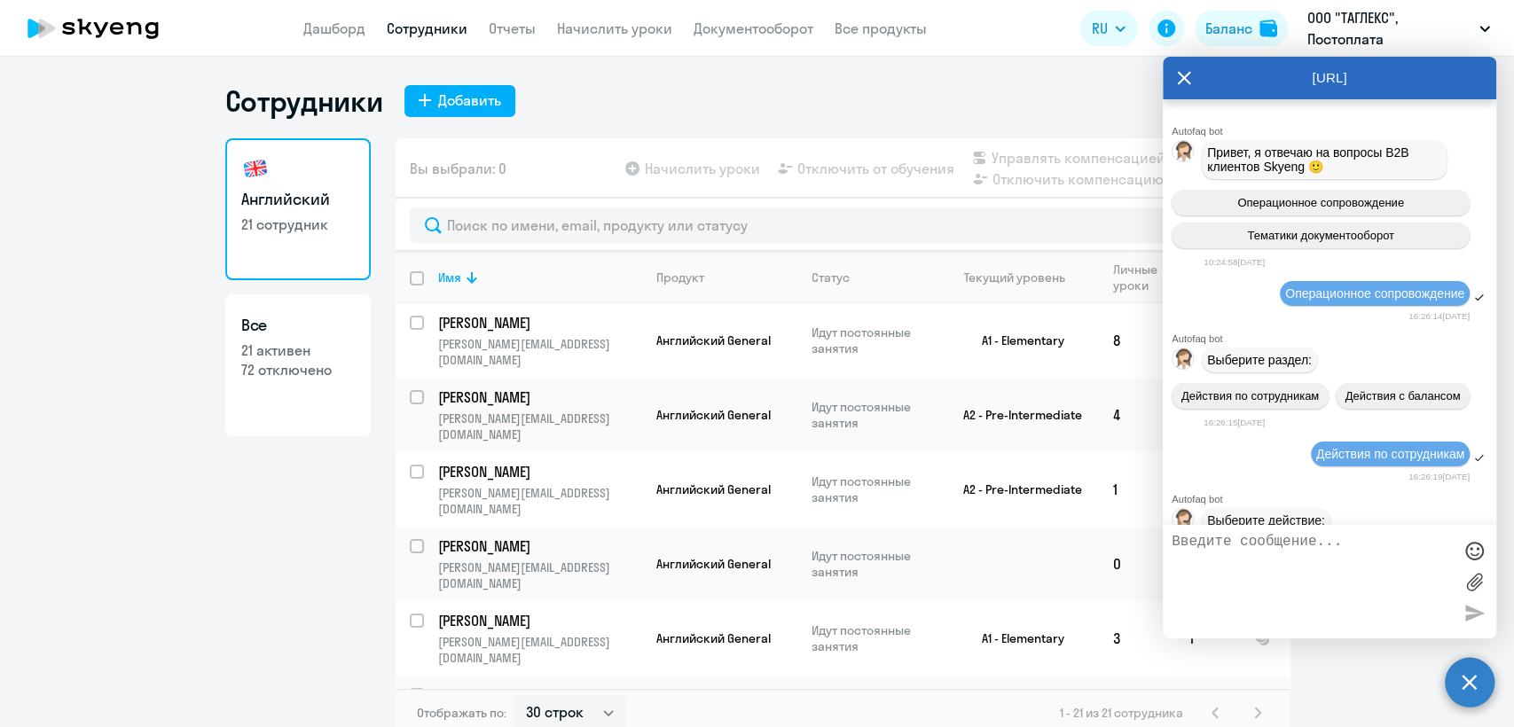
scroll to position [15162, 0]
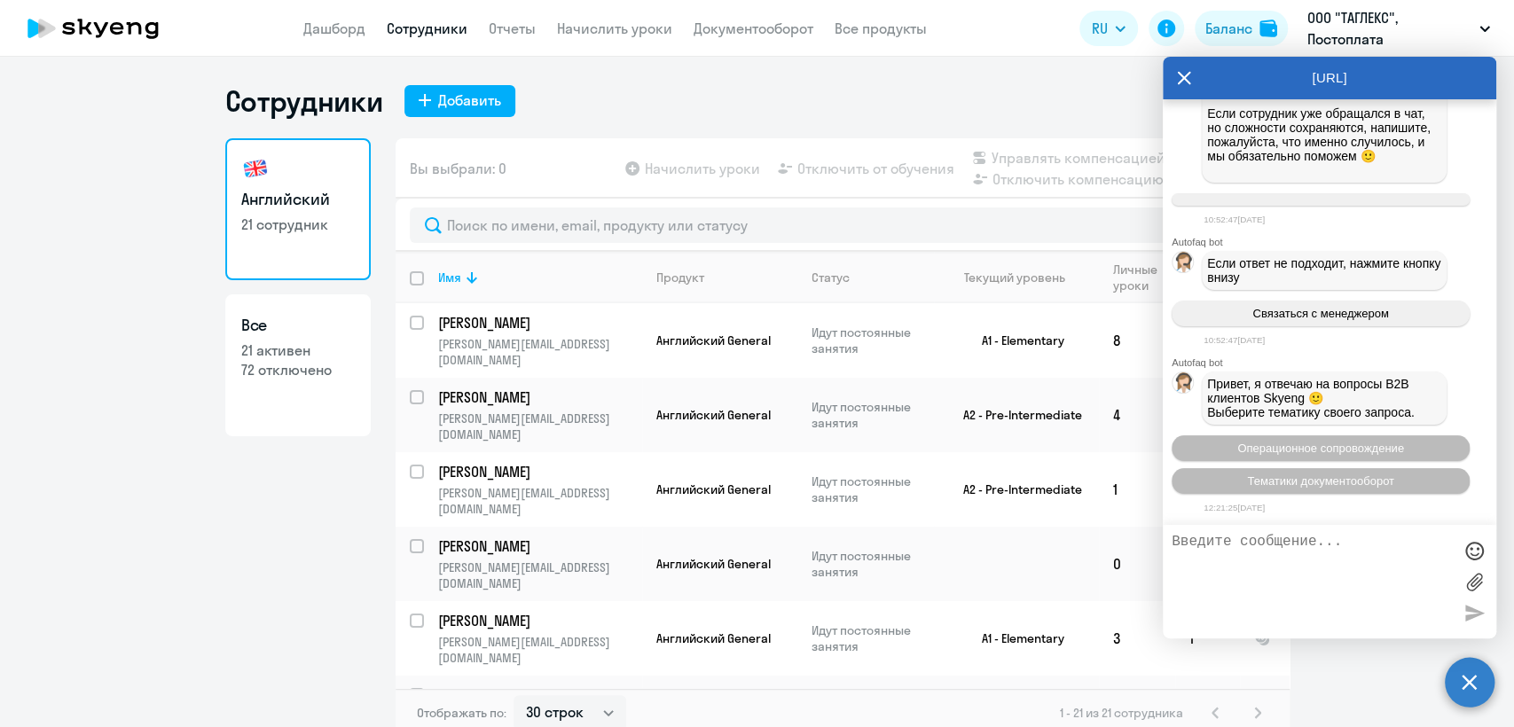
click at [1472, 689] on circle at bounding box center [1470, 682] width 50 height 50
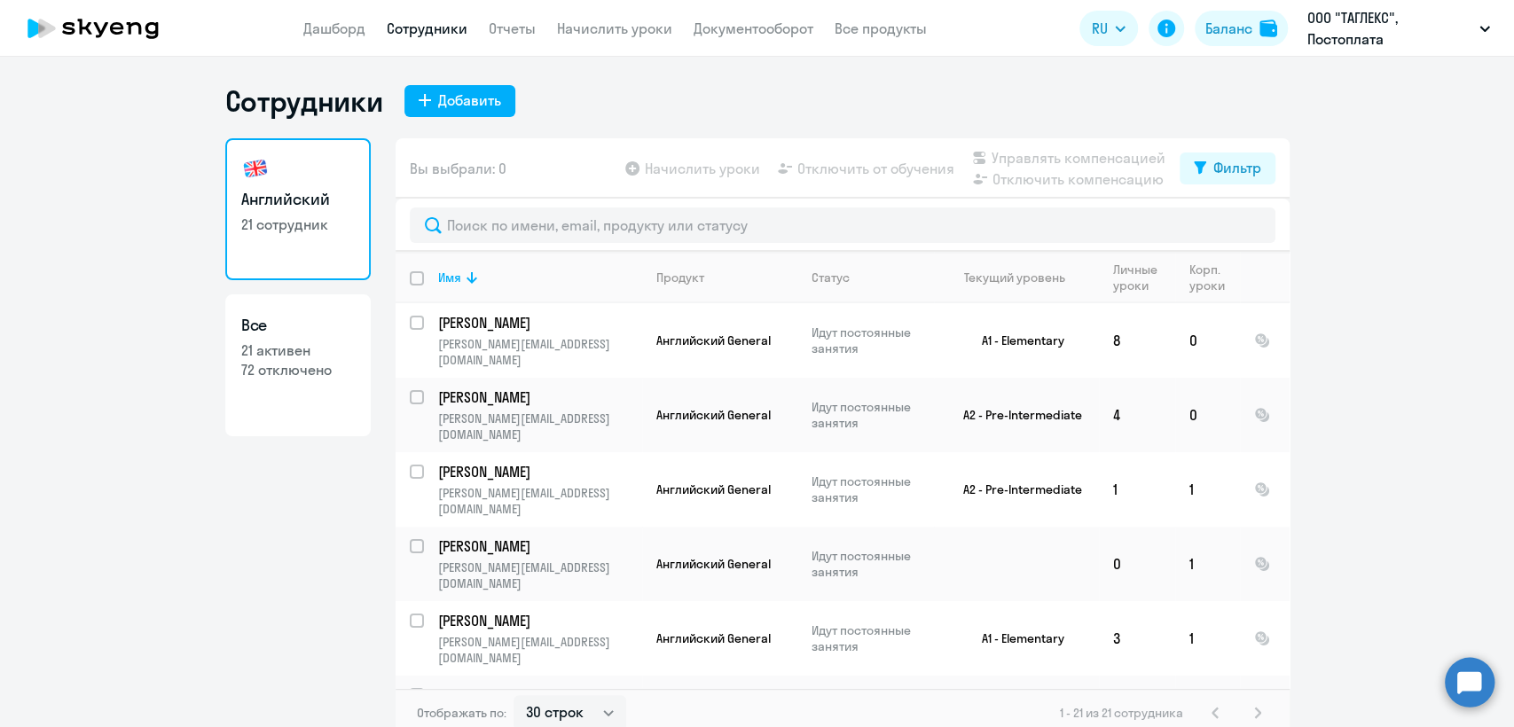
click at [1472, 689] on circle at bounding box center [1470, 682] width 50 height 50
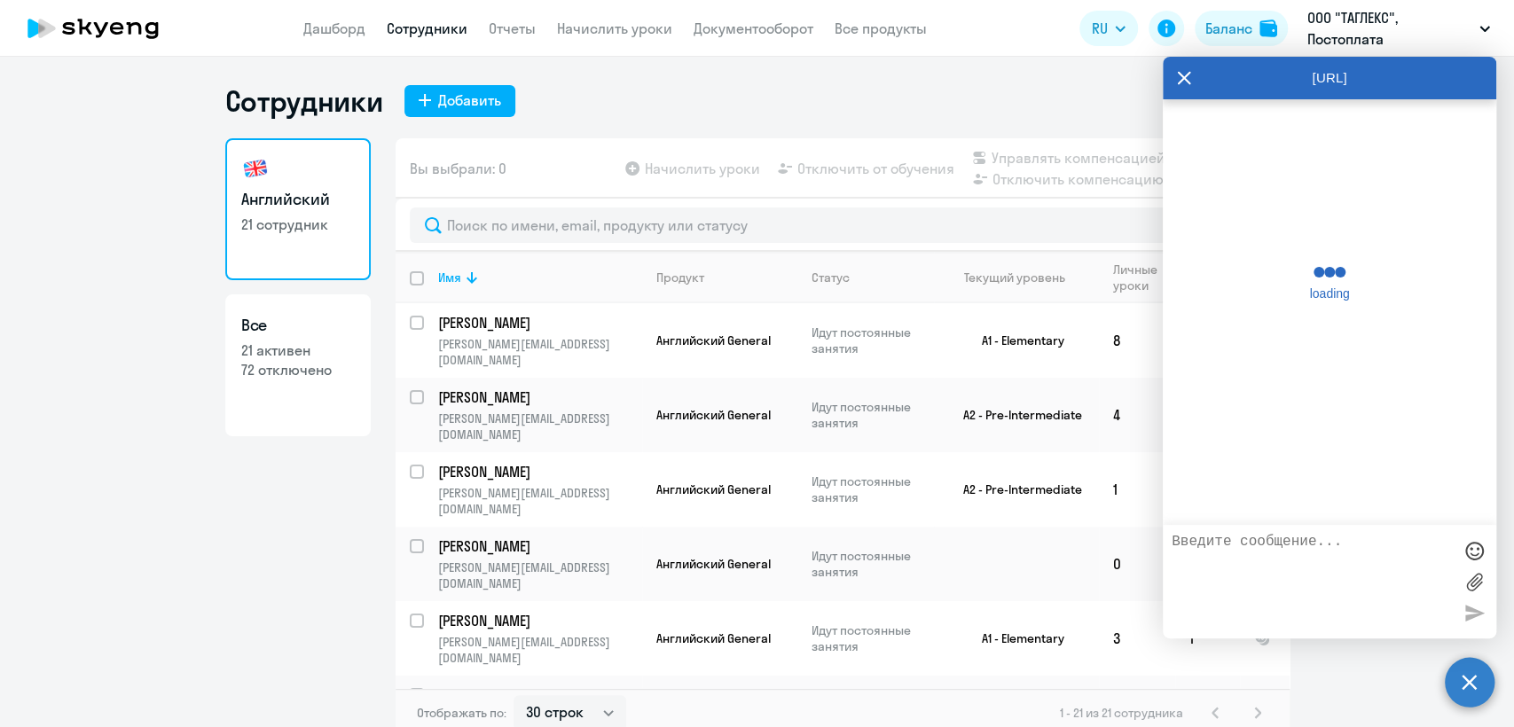
scroll to position [15155, 0]
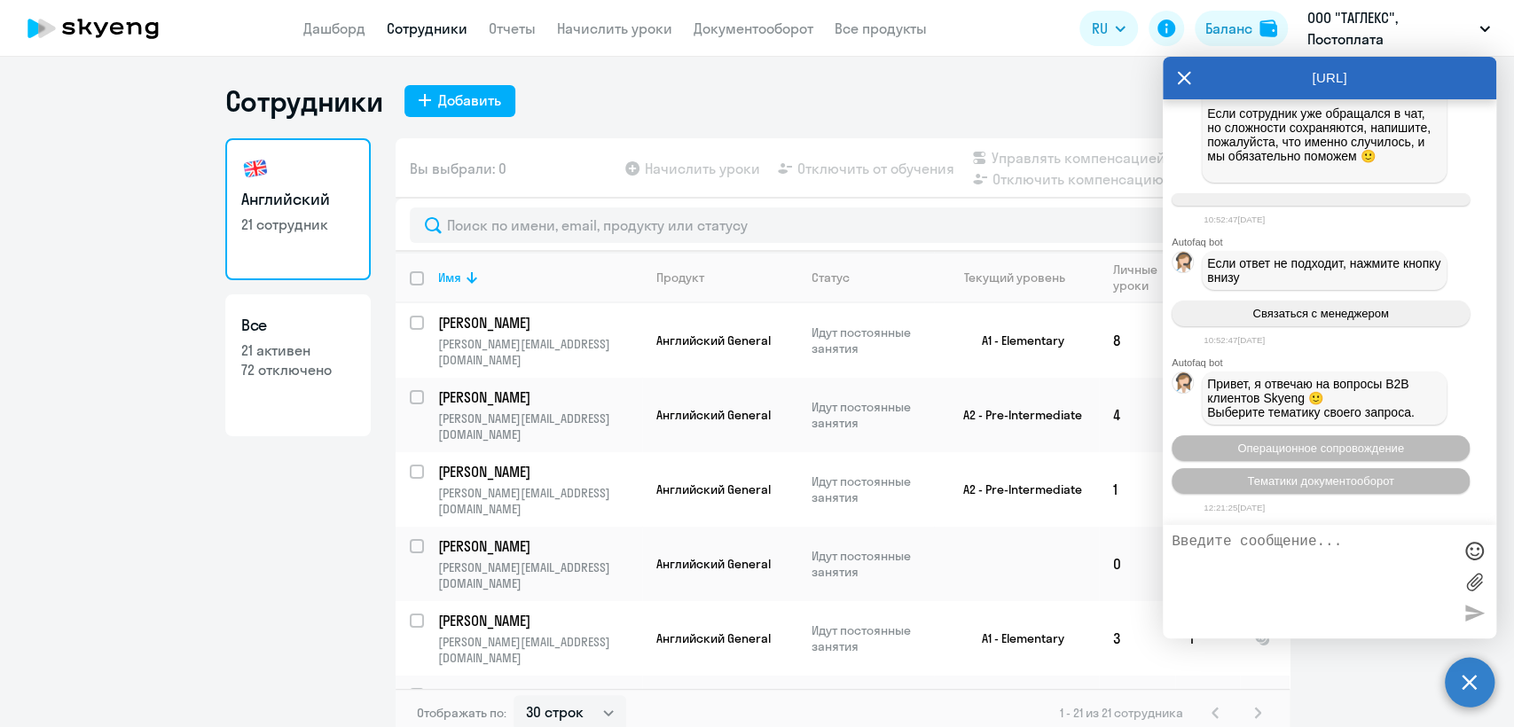
click at [1461, 685] on circle at bounding box center [1470, 682] width 50 height 50
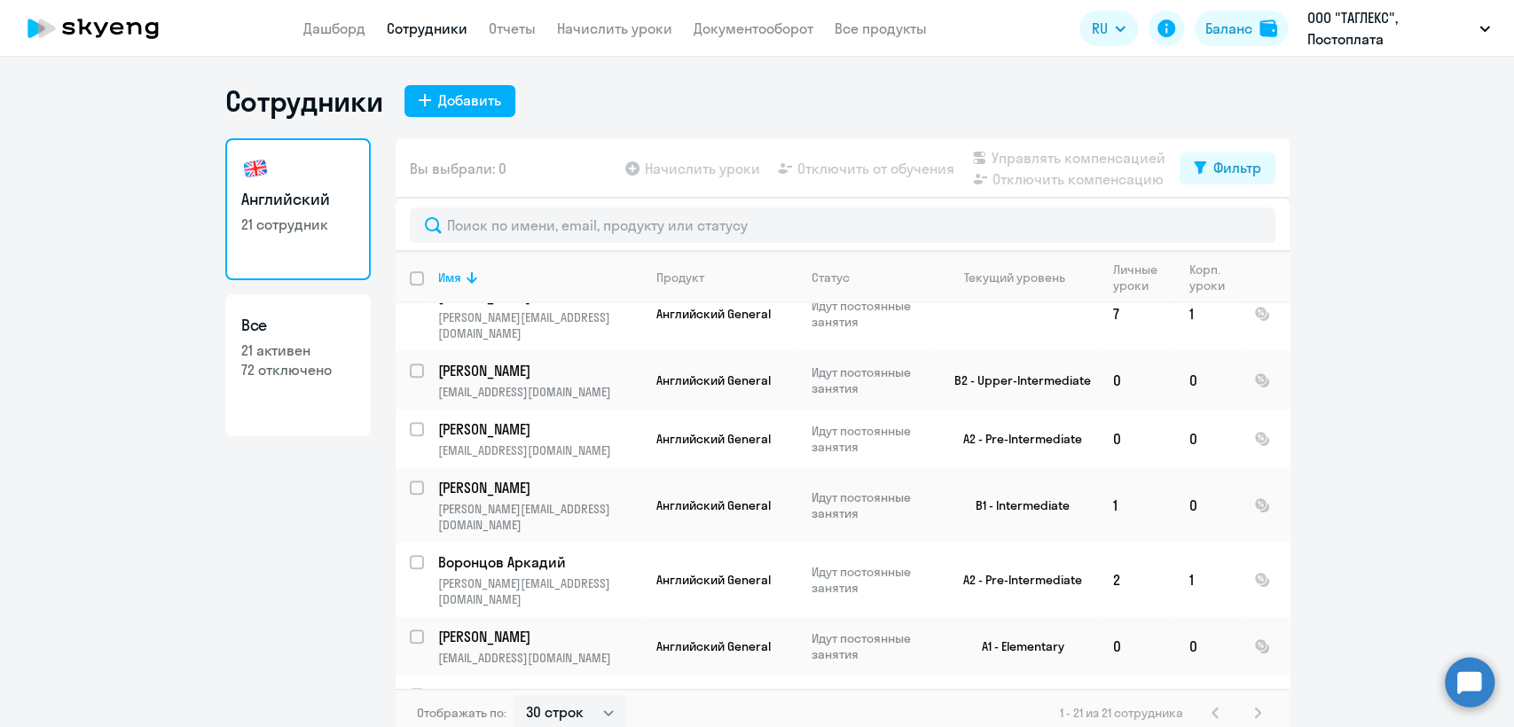
scroll to position [490, 0]
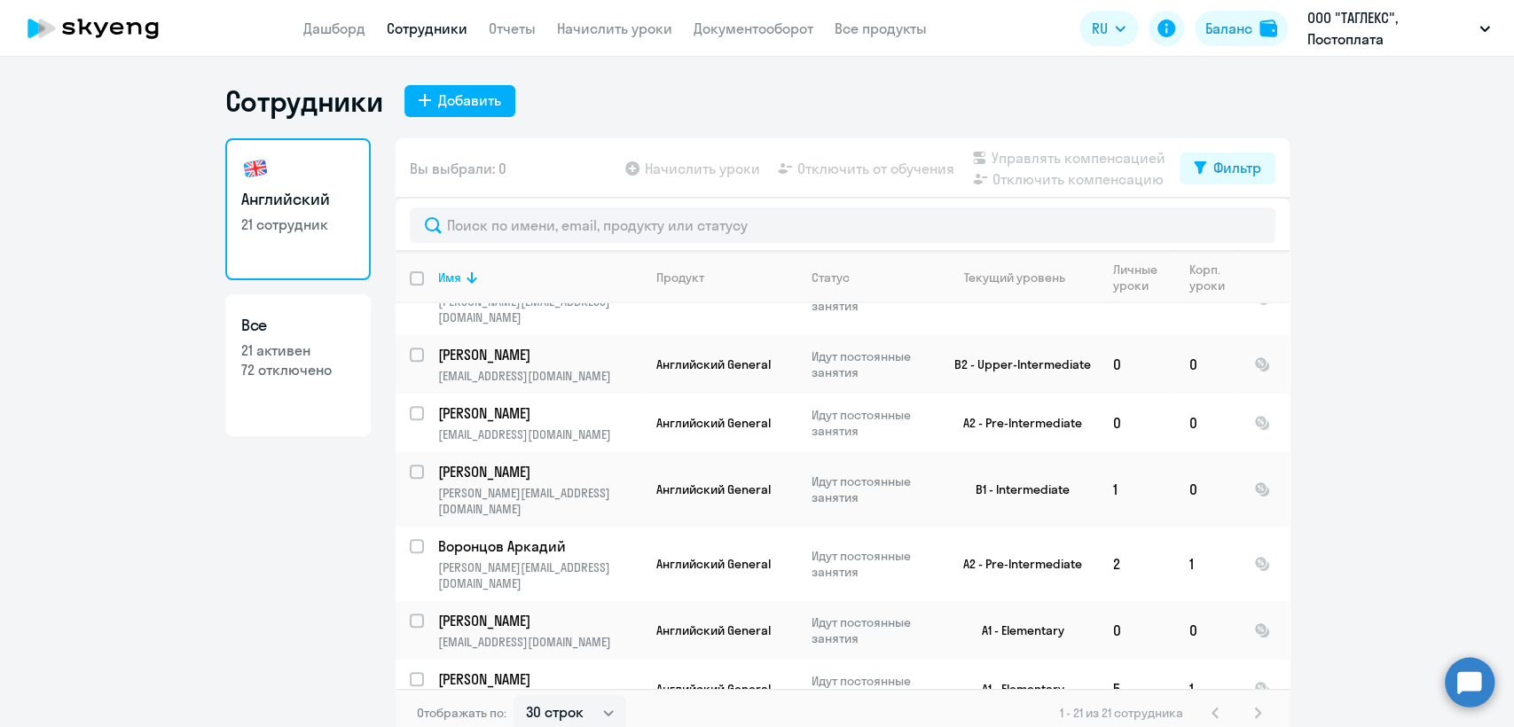
click at [764, 39] on app-header "Дашборд Сотрудники Отчеты Начислить уроки Документооборот Все продукты Дашборд …" at bounding box center [757, 28] width 1514 height 57
click at [756, 31] on link "Документооборот" at bounding box center [753, 29] width 120 height 18
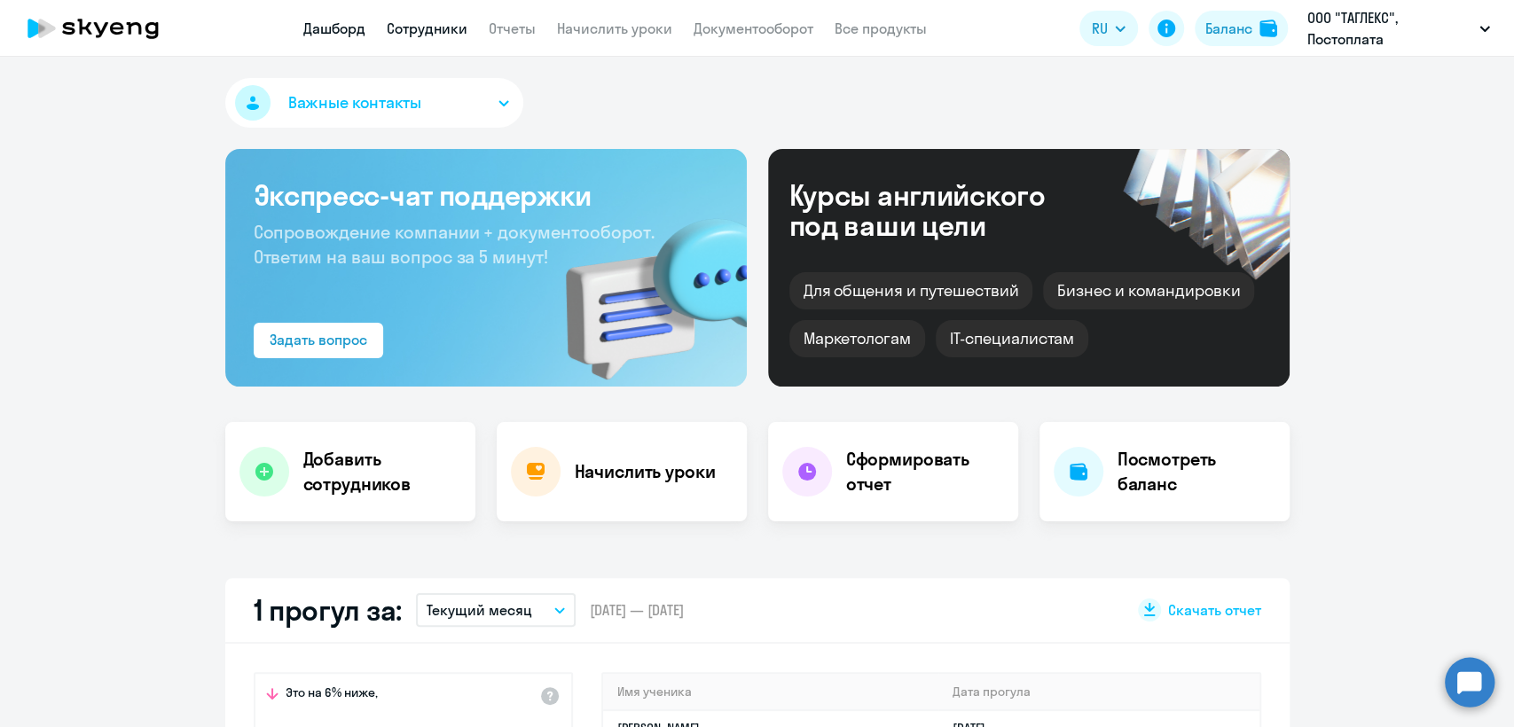
click at [427, 34] on link "Сотрудники" at bounding box center [427, 29] width 81 height 18
select select "30"
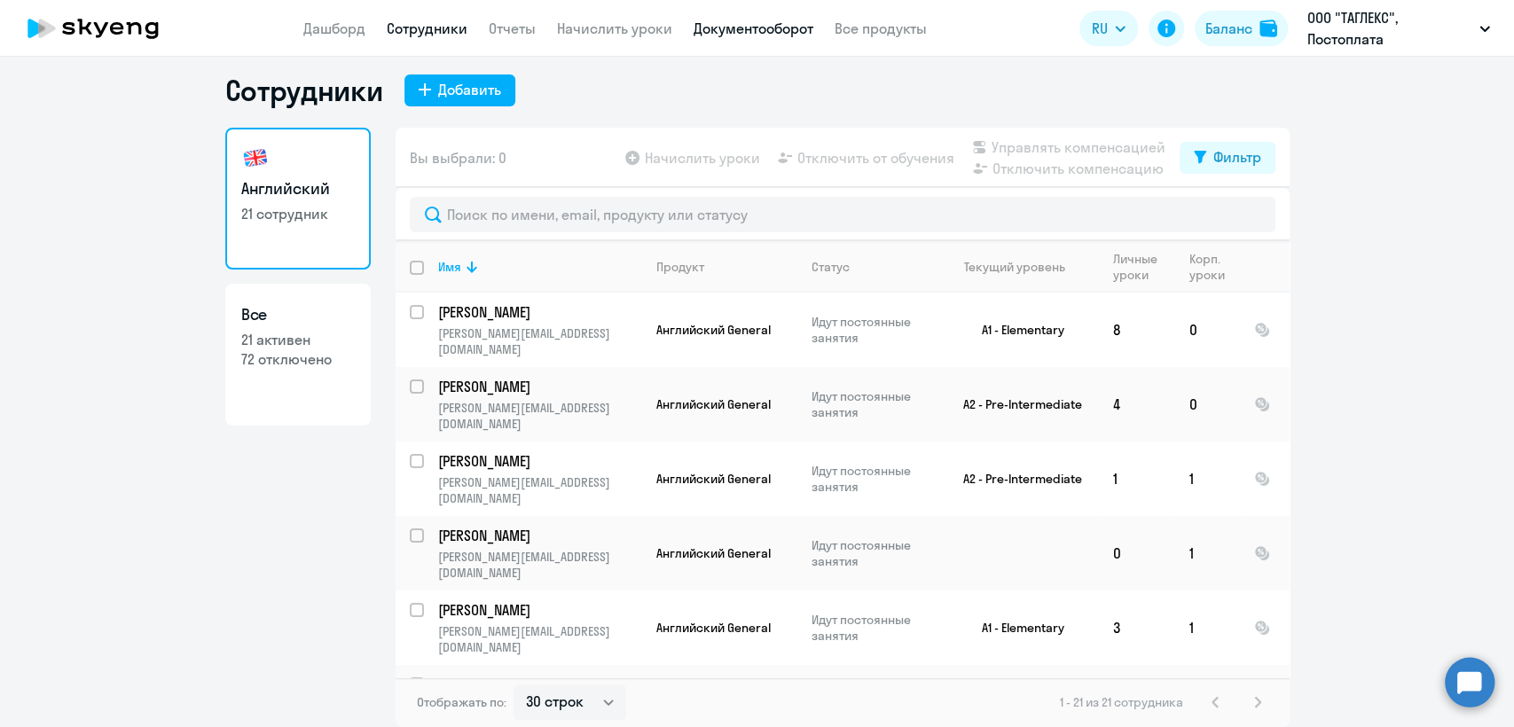
click at [783, 34] on link "Документооборот" at bounding box center [753, 29] width 120 height 18
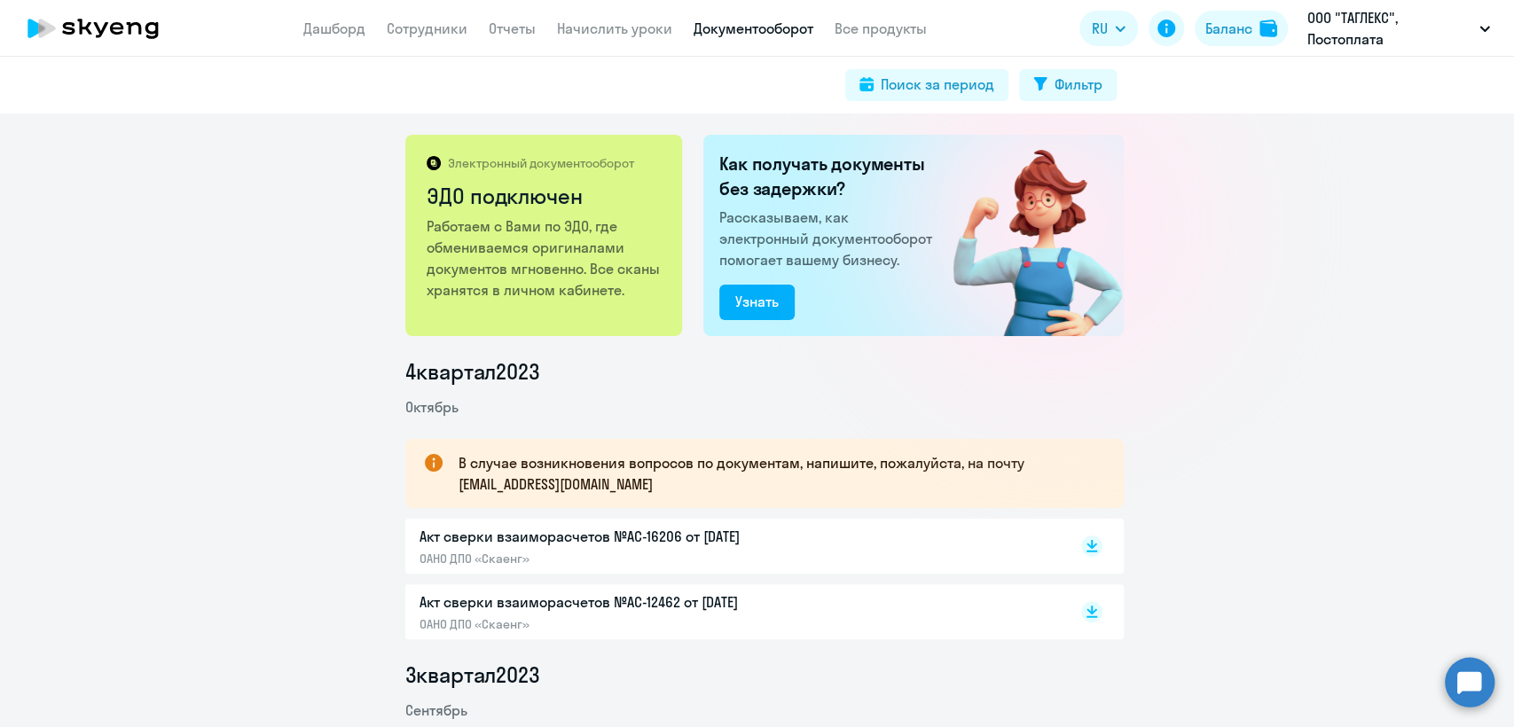
click at [678, 544] on p "Акт сверки взаиморасчетов №AC-16206 от [DATE]" at bounding box center [605, 536] width 372 height 21
click at [1458, 681] on circle at bounding box center [1470, 682] width 50 height 50
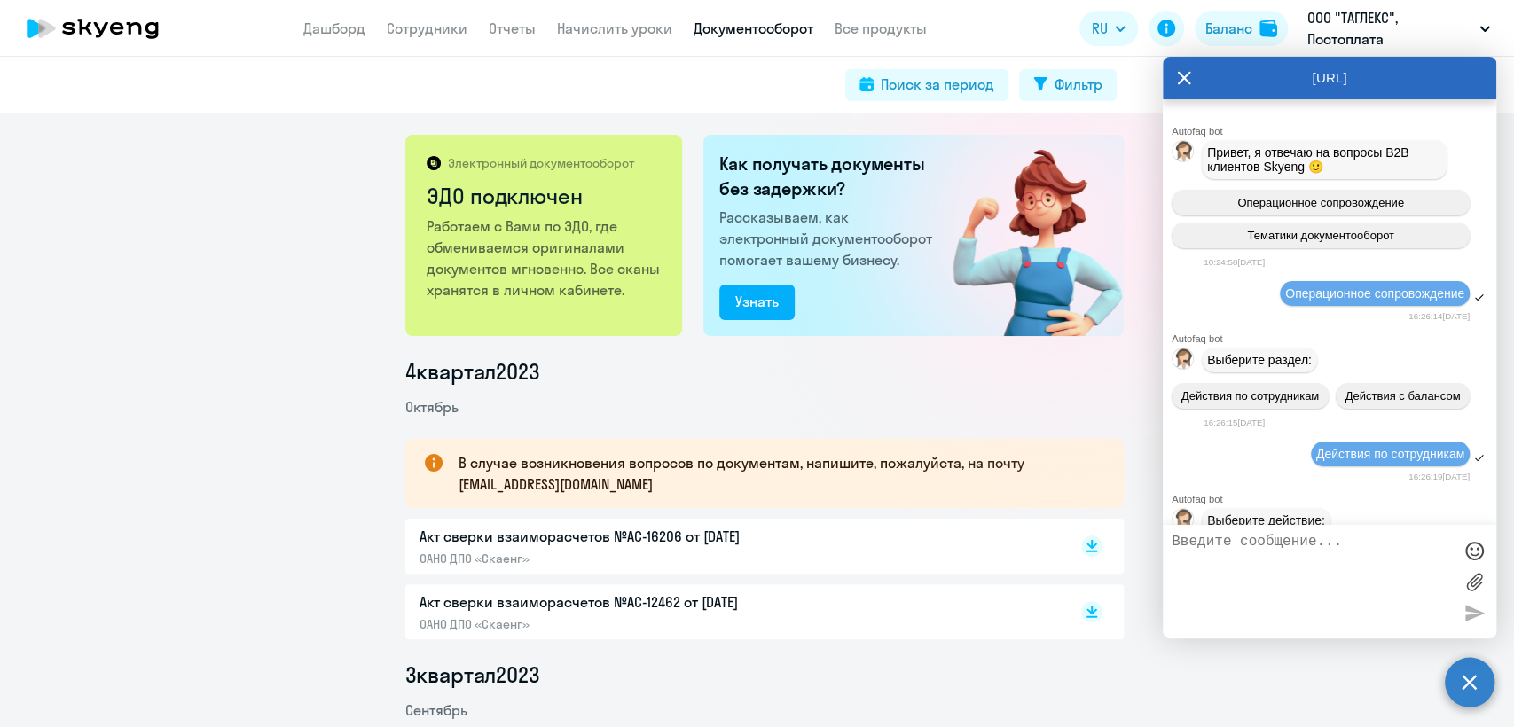
scroll to position [15162, 0]
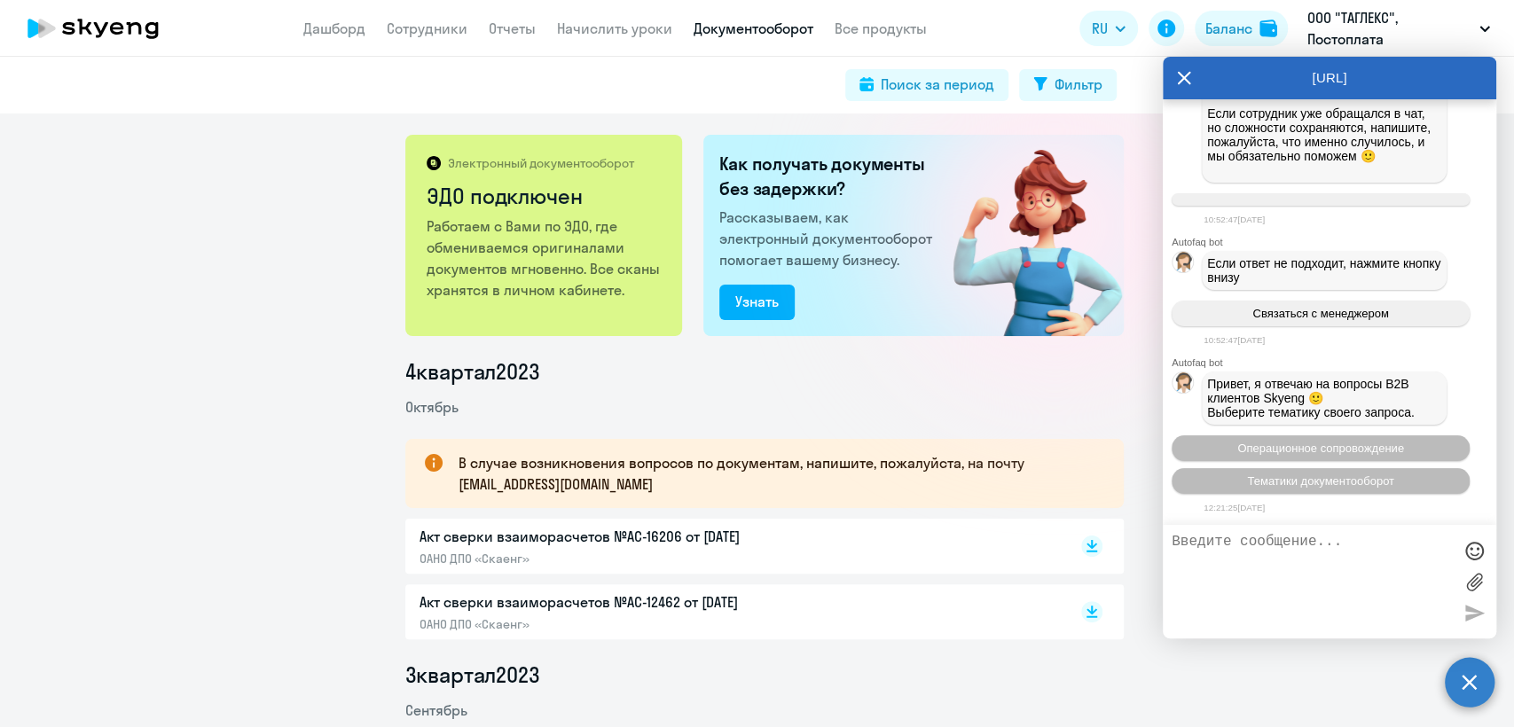
click at [1267, 541] on textarea at bounding box center [1311, 582] width 280 height 96
click at [1251, 30] on div "Баланс" at bounding box center [1228, 28] width 47 height 21
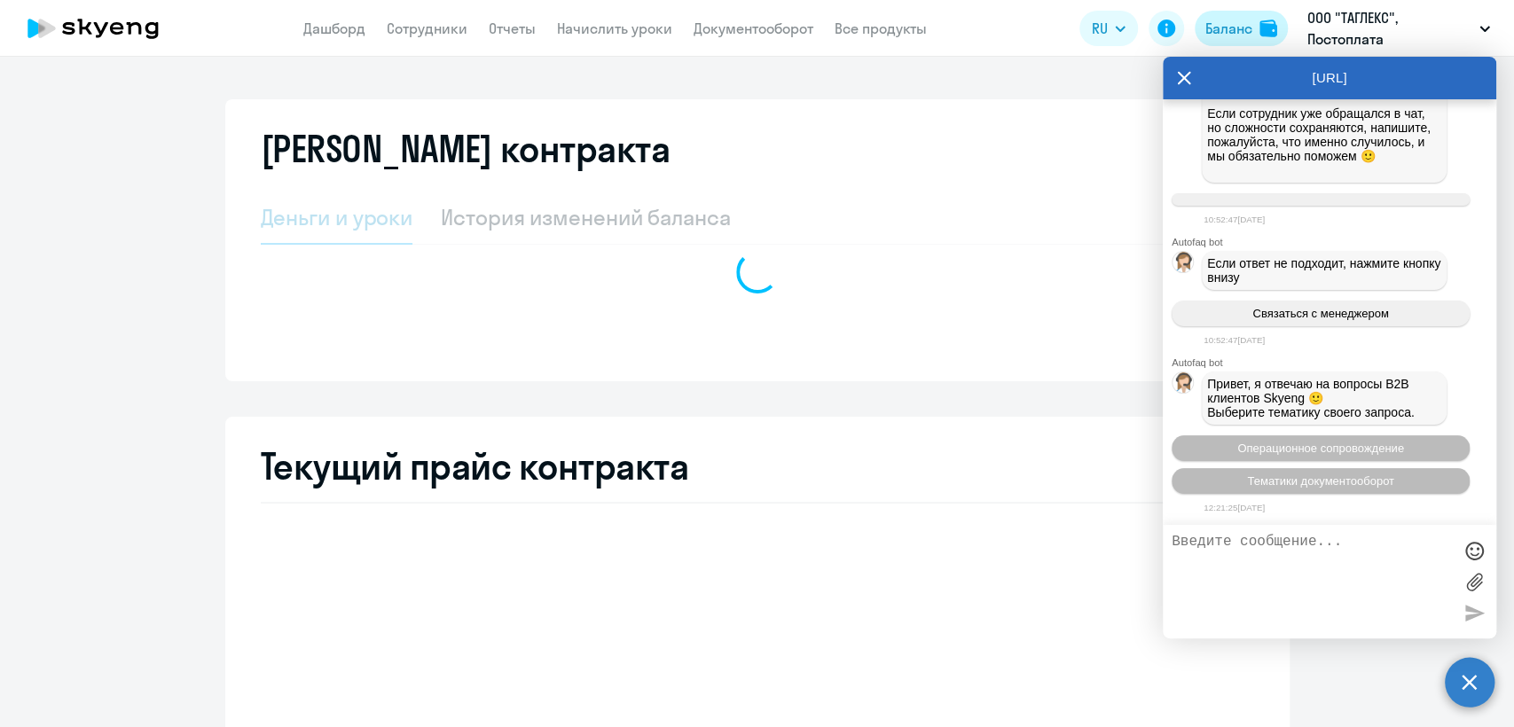
select select "english_adult_not_native_speaker"
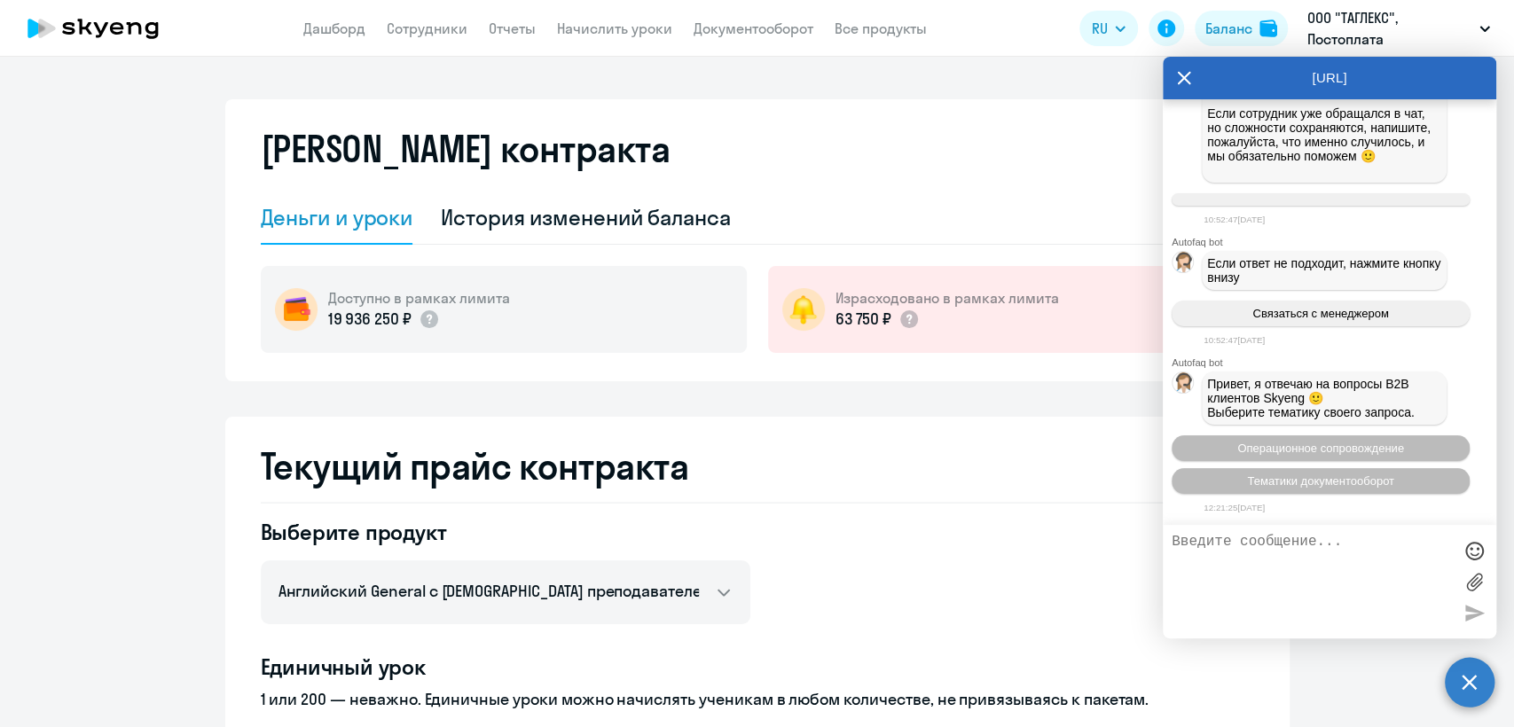
click at [1469, 676] on circle at bounding box center [1470, 682] width 50 height 50
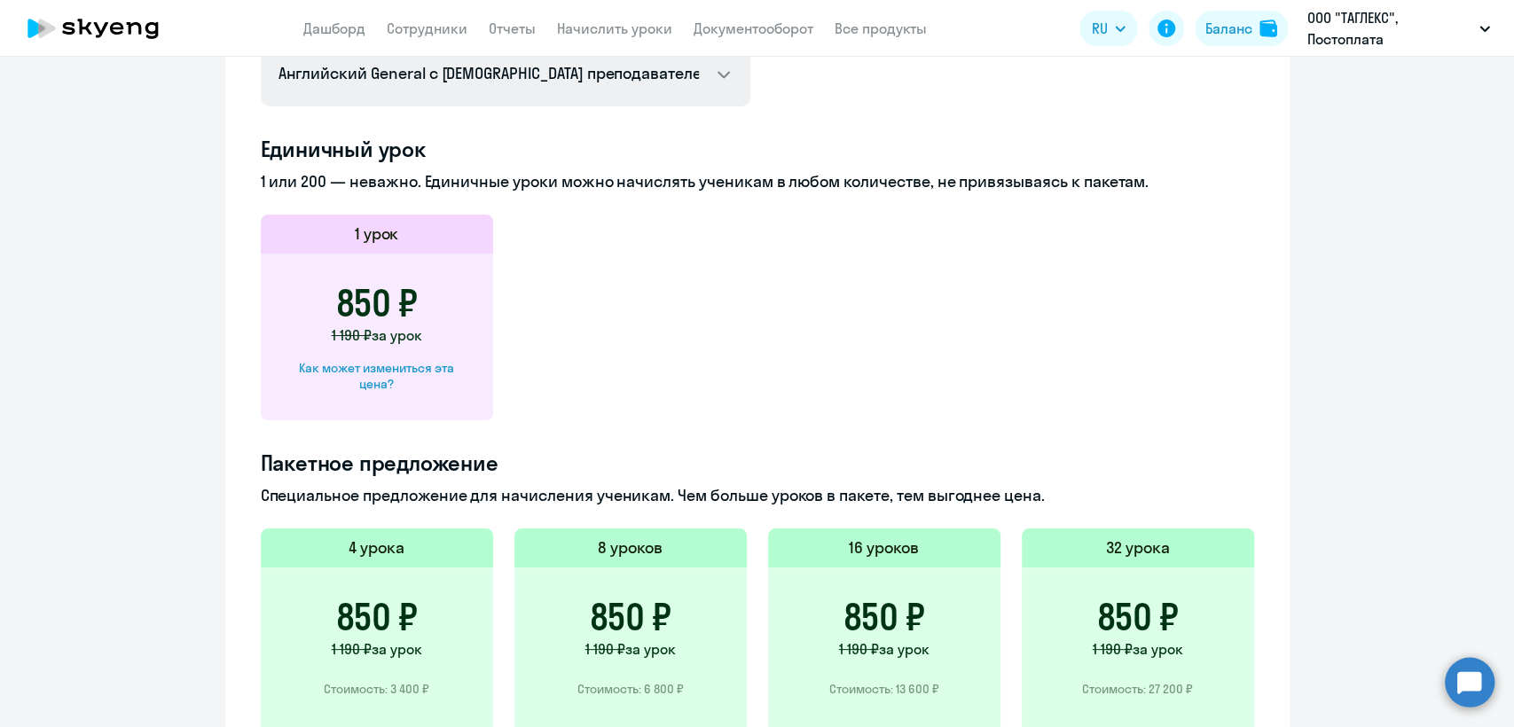
scroll to position [270, 0]
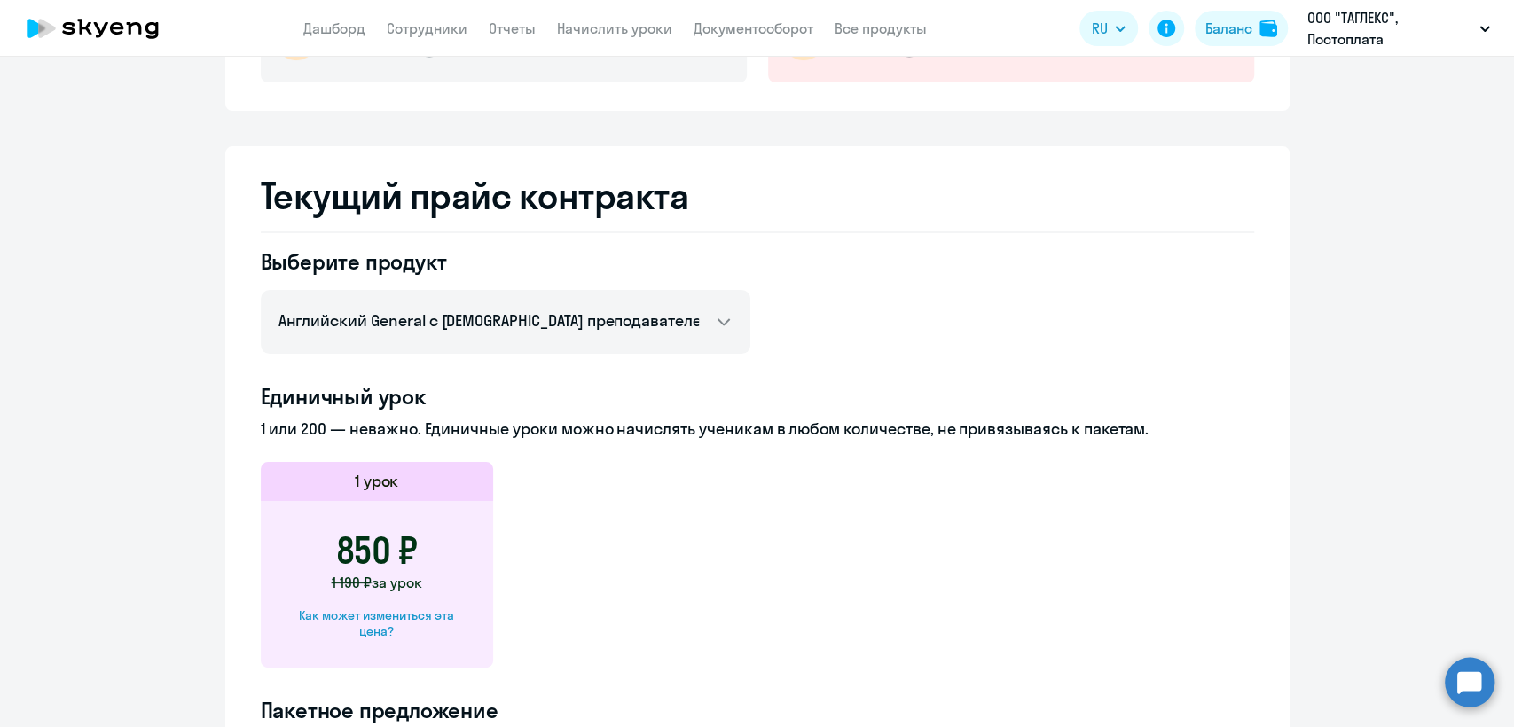
drag, startPoint x: 390, startPoint y: 29, endPoint x: 396, endPoint y: 42, distance: 13.9
click at [390, 28] on link "Сотрудники" at bounding box center [427, 29] width 81 height 18
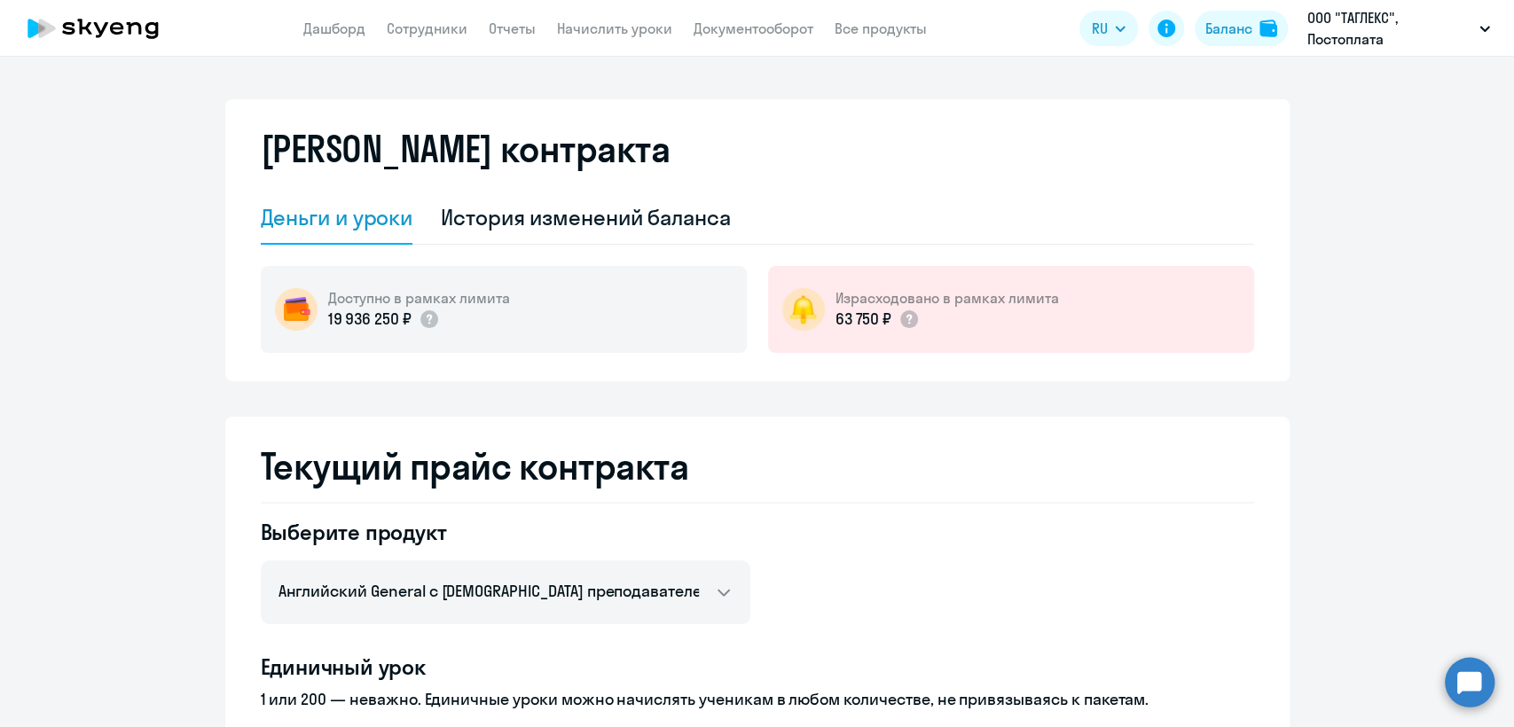
select select "30"
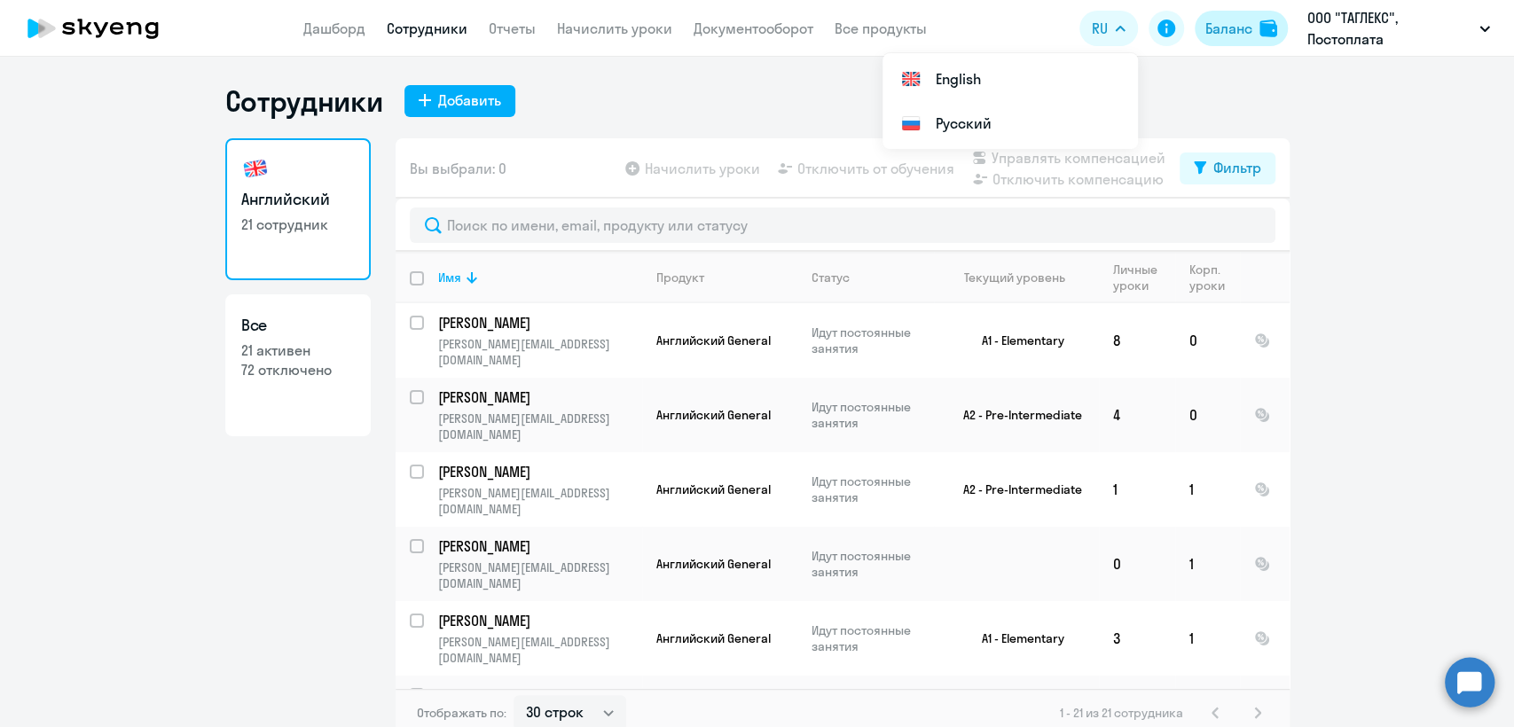
click at [1227, 20] on div "Баланс" at bounding box center [1228, 28] width 47 height 21
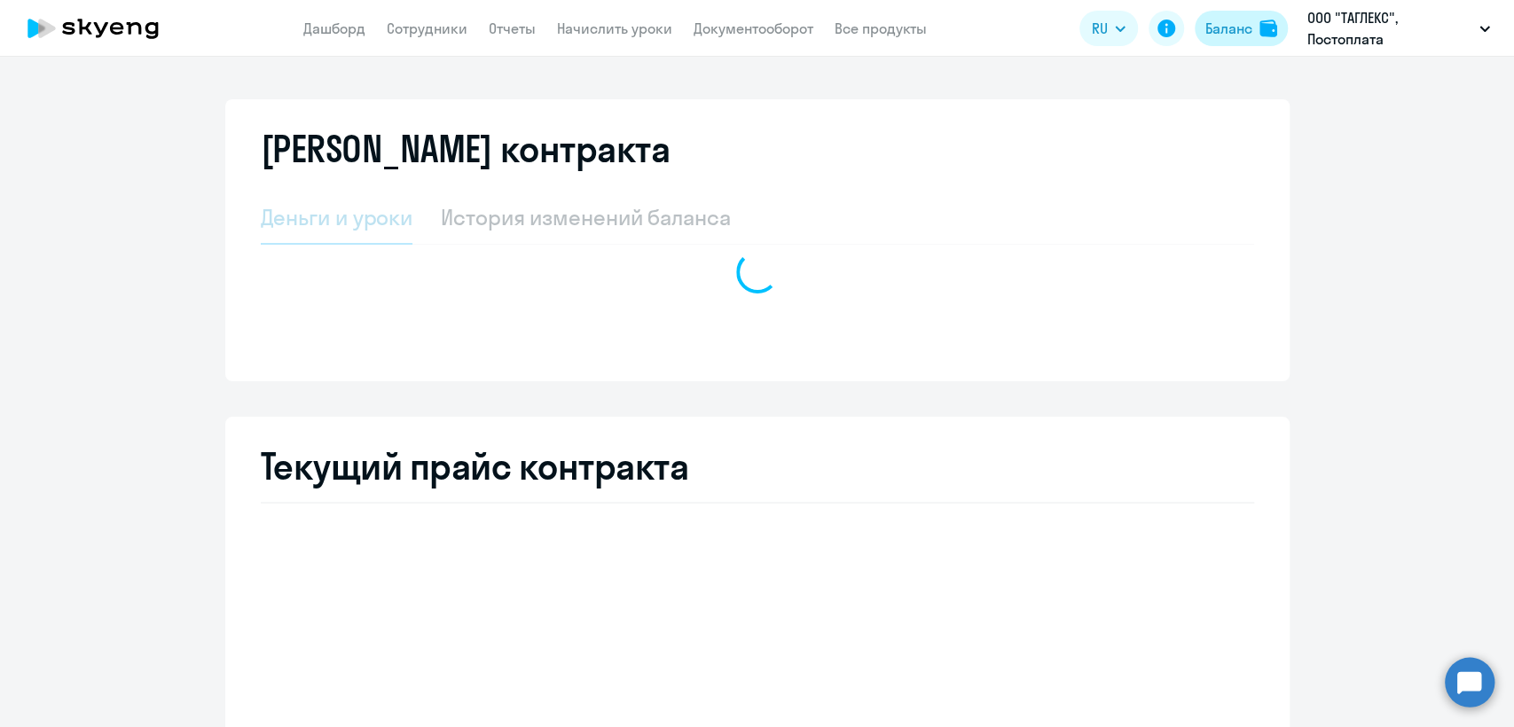
select select "english_adult_not_native_speaker"
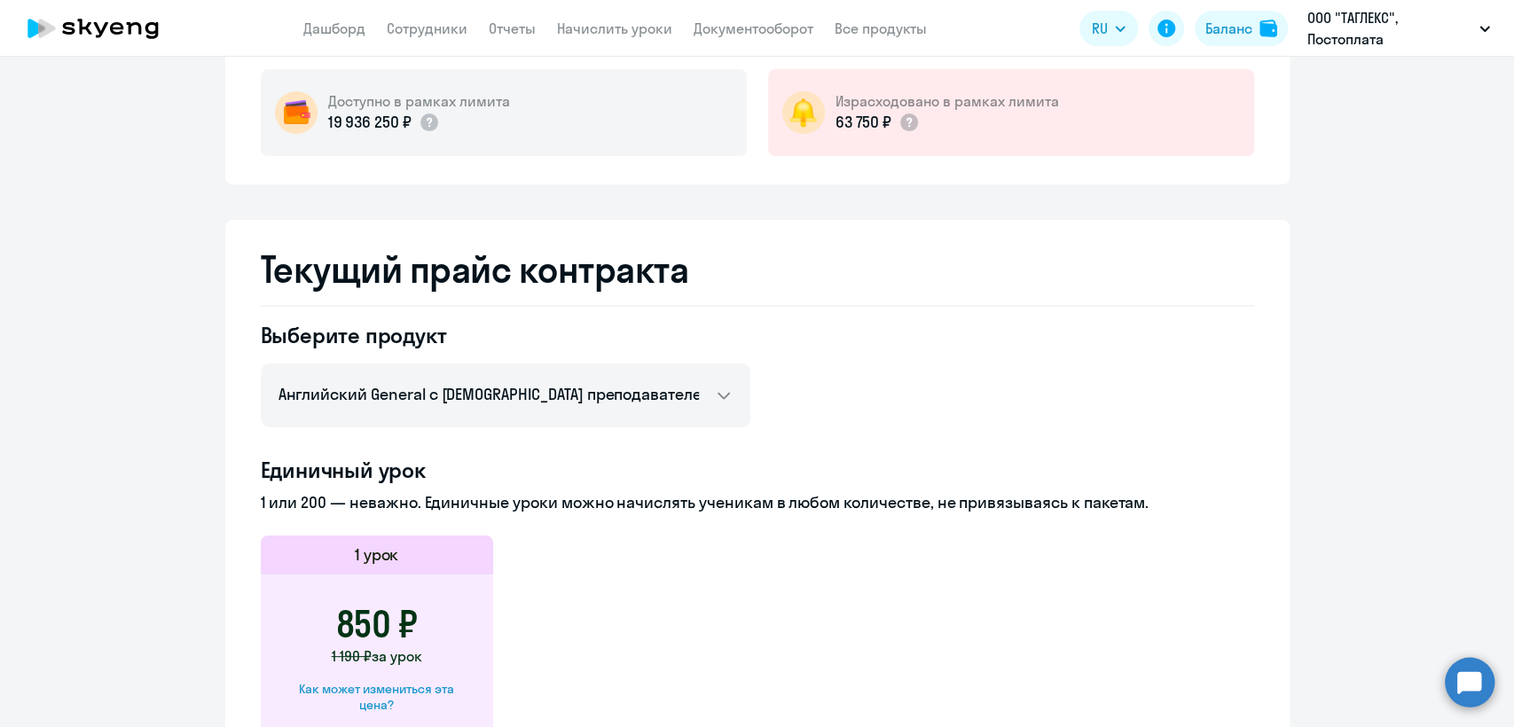
scroll to position [591, 0]
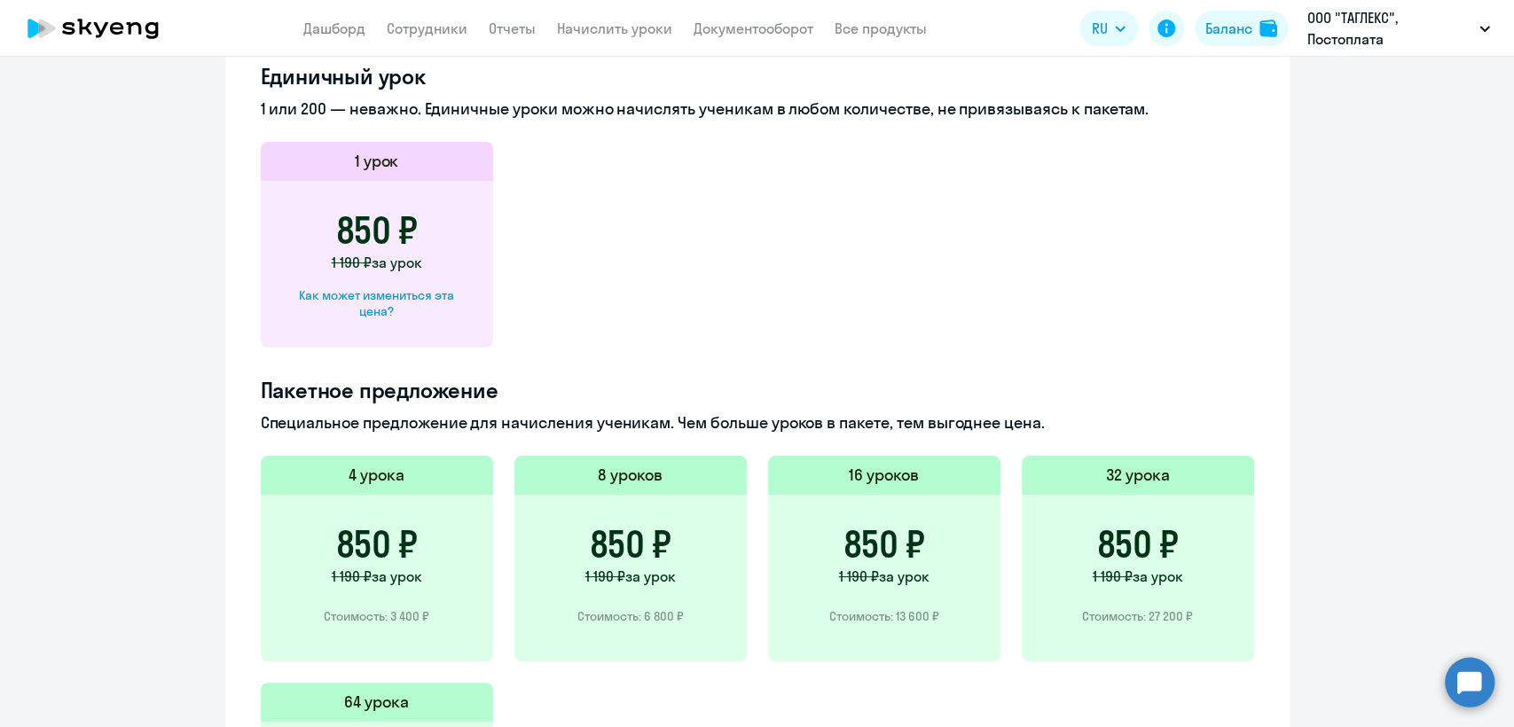
click at [426, 296] on div "Как может измениться эта цена?" at bounding box center [377, 303] width 176 height 32
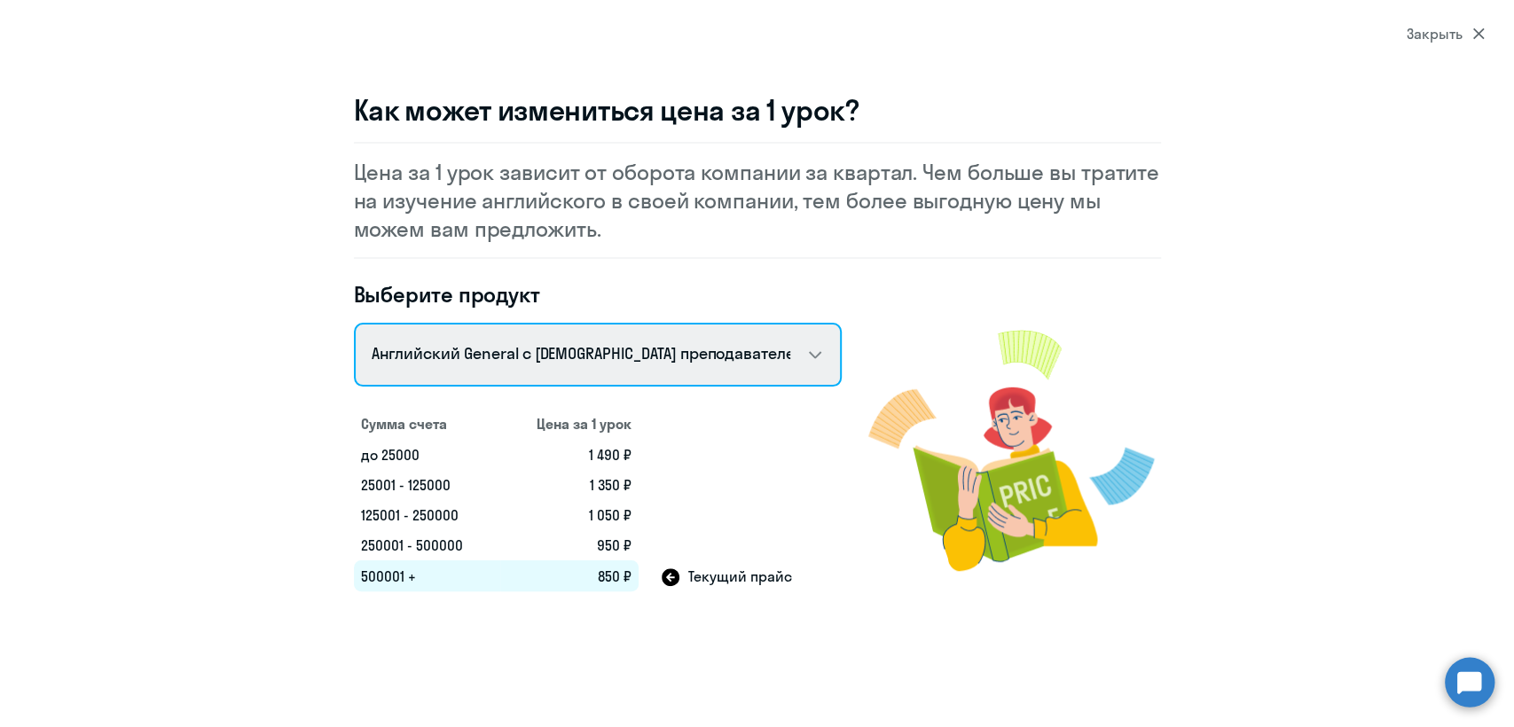
click at [544, 356] on select "Английский General с [DEMOGRAPHIC_DATA] преподавателем Английский General с [DE…" at bounding box center [598, 355] width 488 height 64
select select "english_adult_not_native_speaker_premium"
click at [354, 323] on select "Английский General с [DEMOGRAPHIC_DATA] преподавателем Английский General с [DE…" at bounding box center [598, 355] width 488 height 64
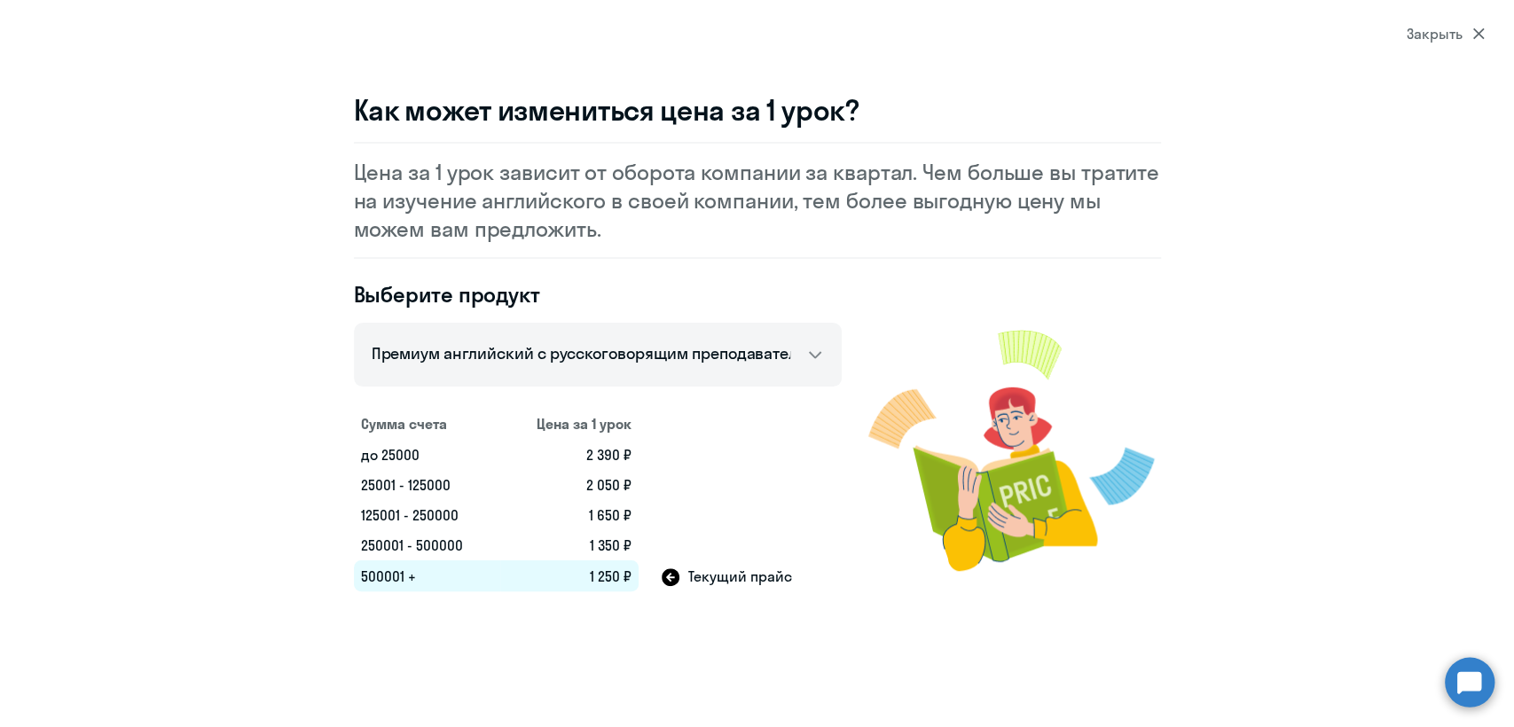
click at [1465, 31] on div "Закрыть" at bounding box center [1445, 33] width 78 height 21
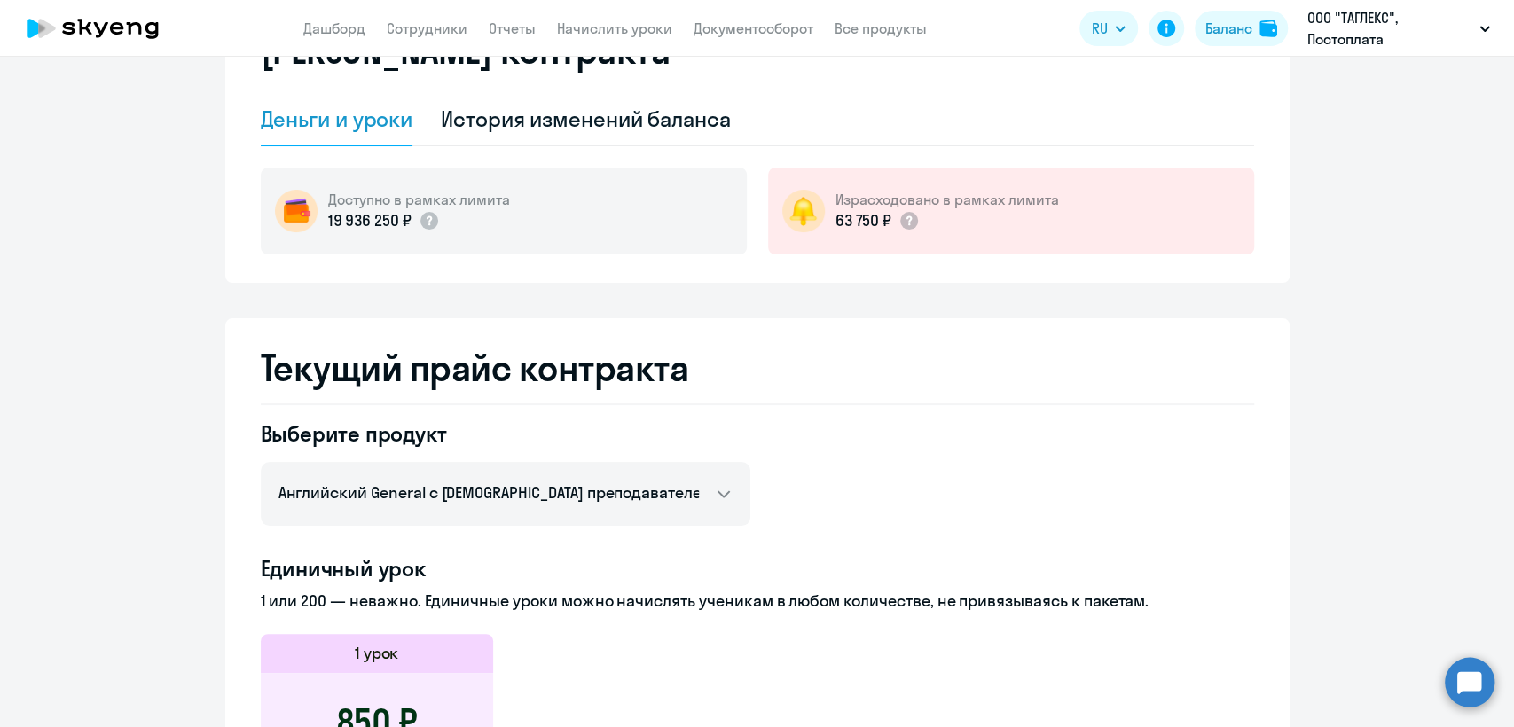
scroll to position [0, 0]
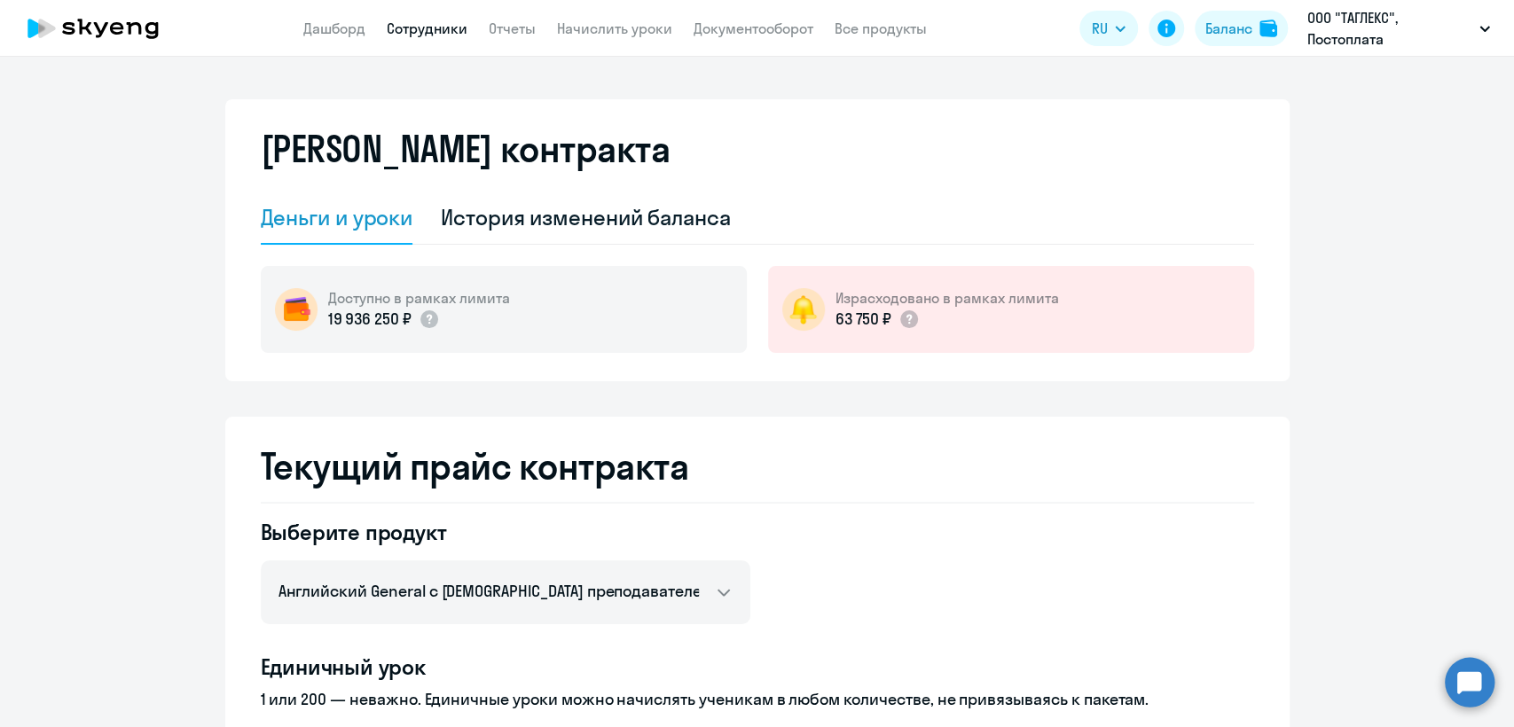
click at [433, 27] on link "Сотрудники" at bounding box center [427, 29] width 81 height 18
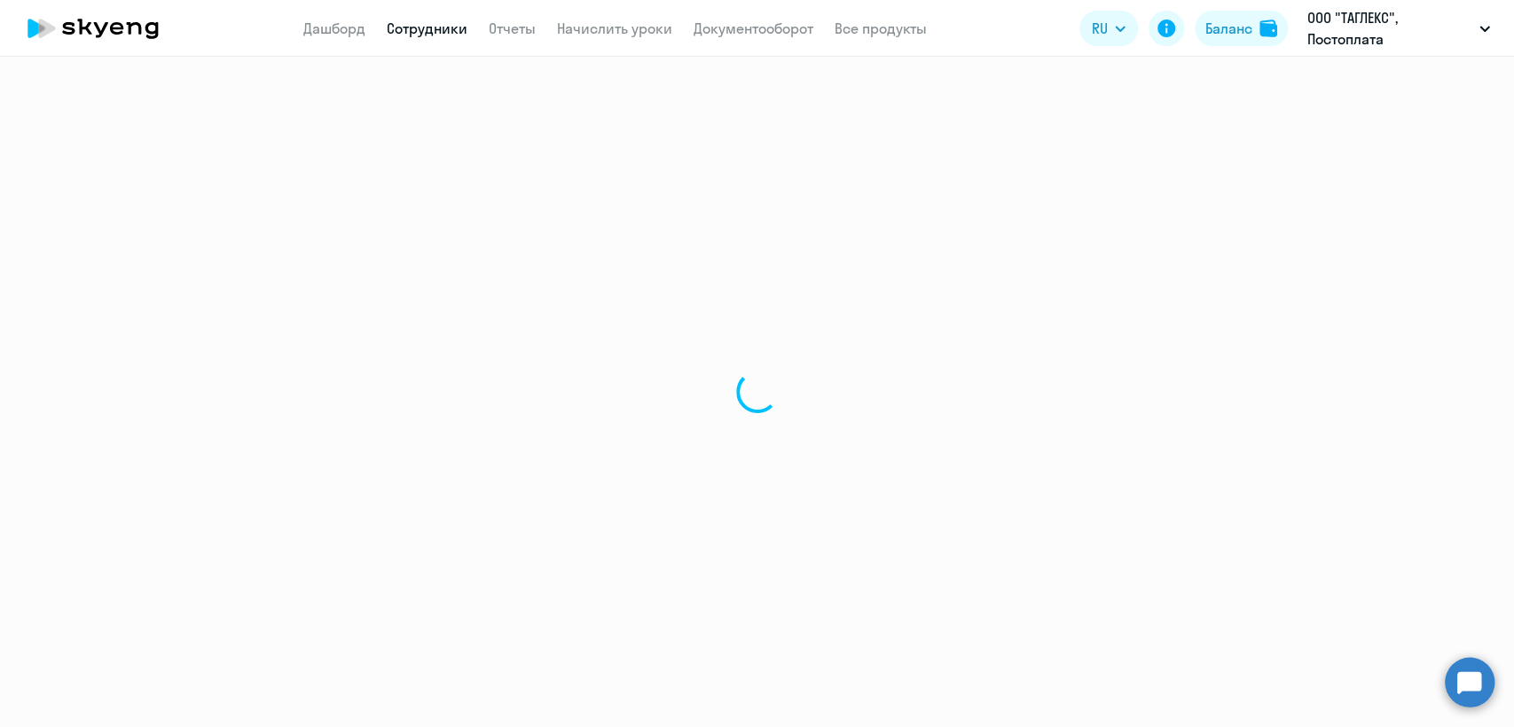
select select "30"
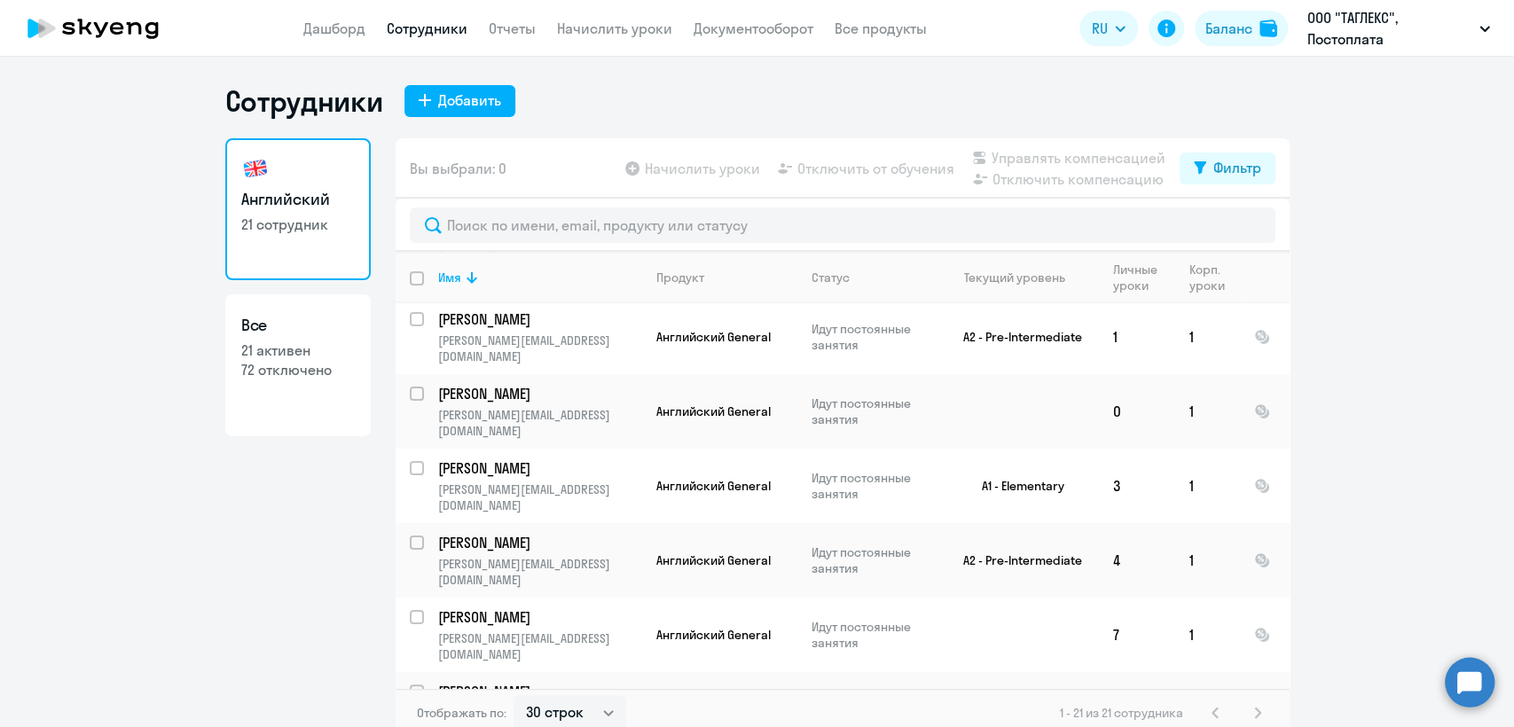
scroll to position [90, 0]
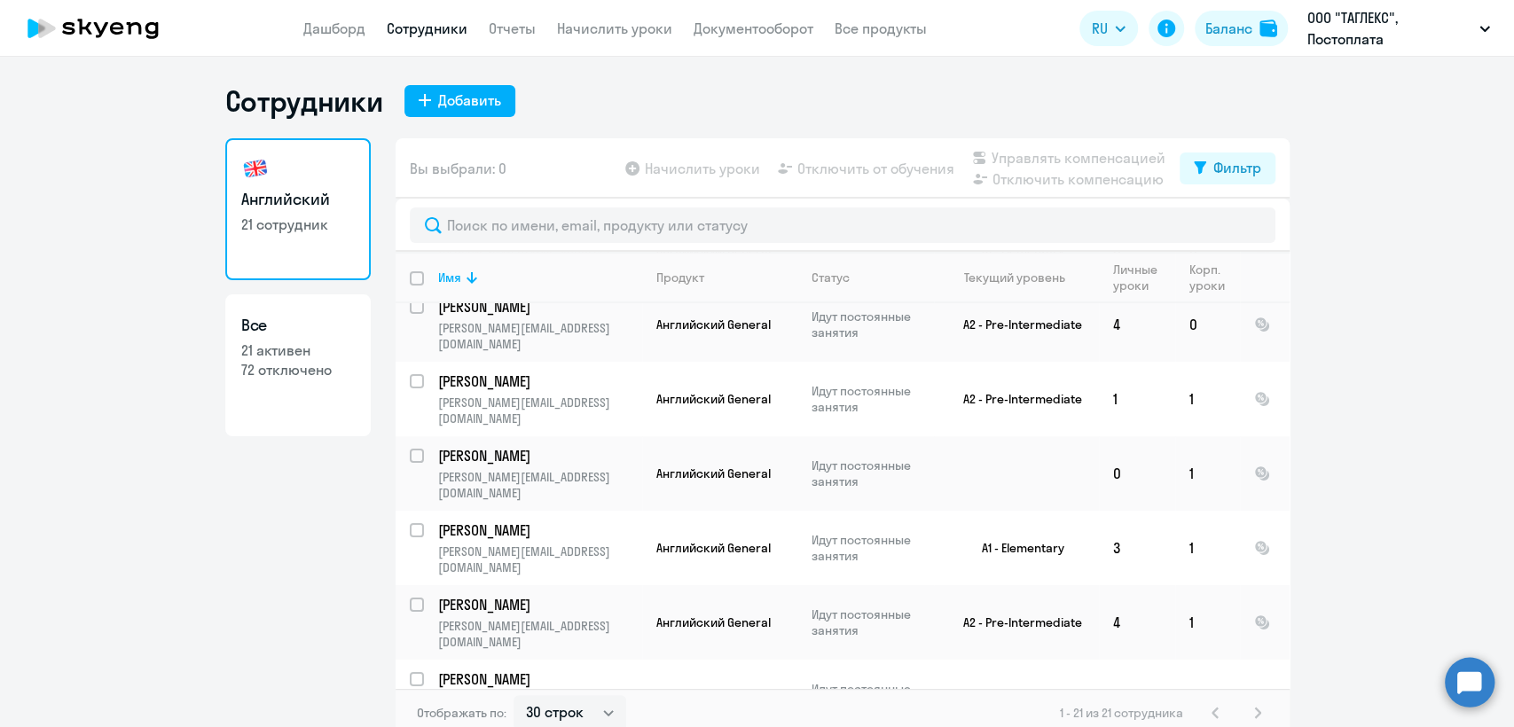
click at [1163, 101] on div "Сотрудники Добавить" at bounding box center [757, 100] width 1064 height 35
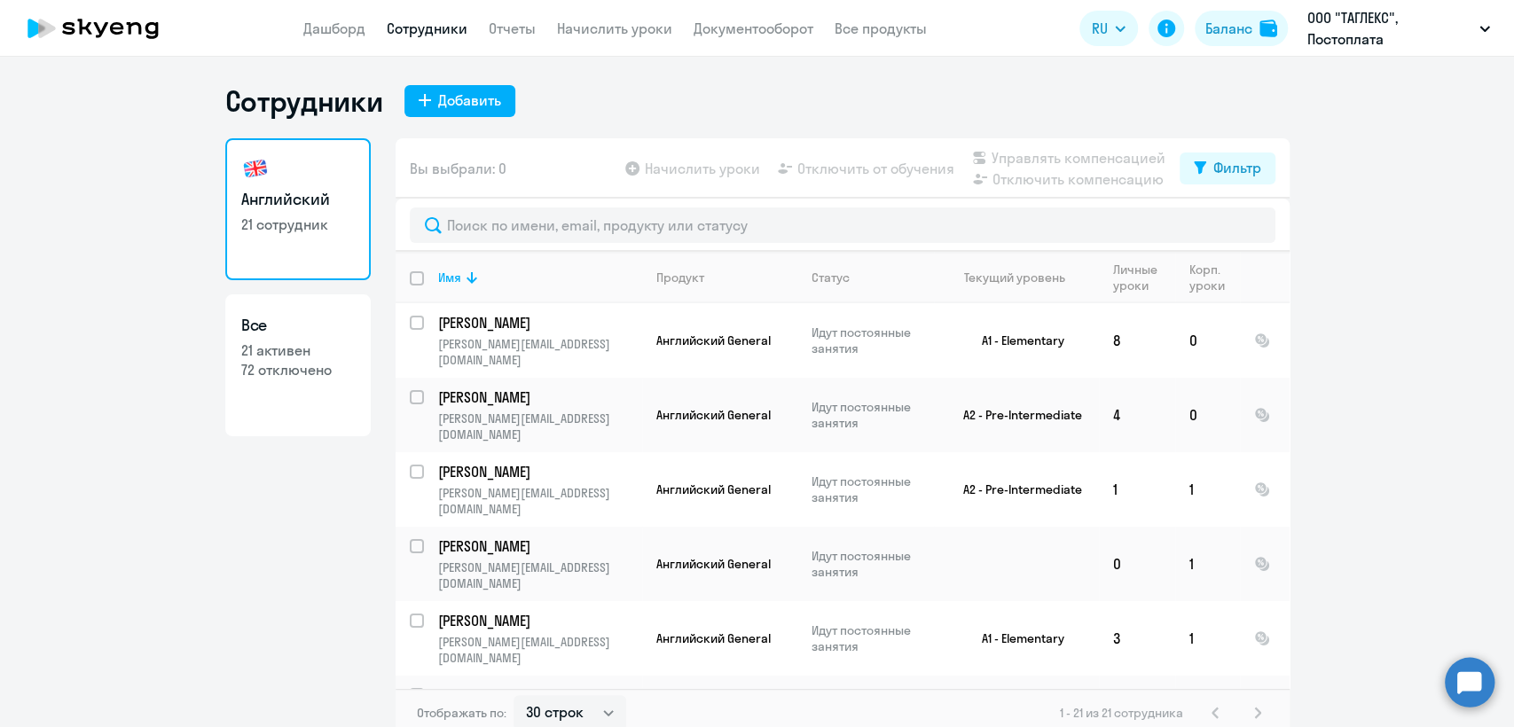
scroll to position [0, 0]
